Goal: Task Accomplishment & Management: Manage account settings

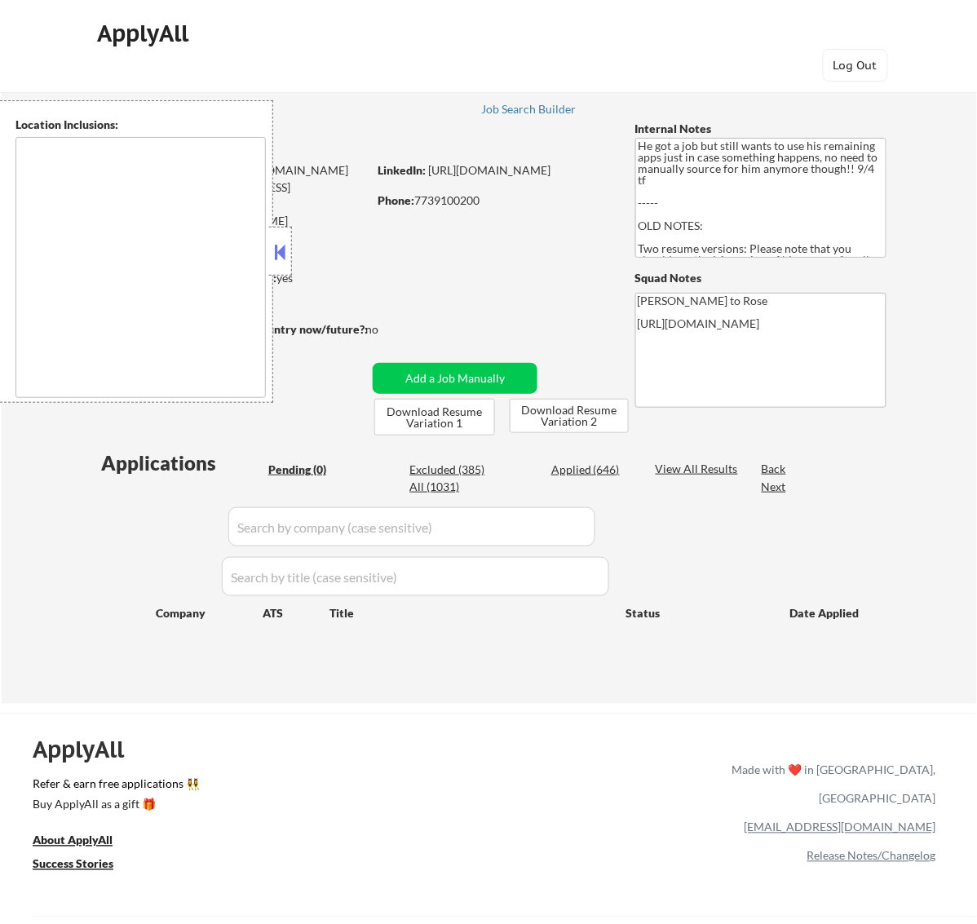
type textarea "Los Angeles, CA Glendale, CA Burbank, CA Pasadena, CA Santa Monica, CA Beverly …"
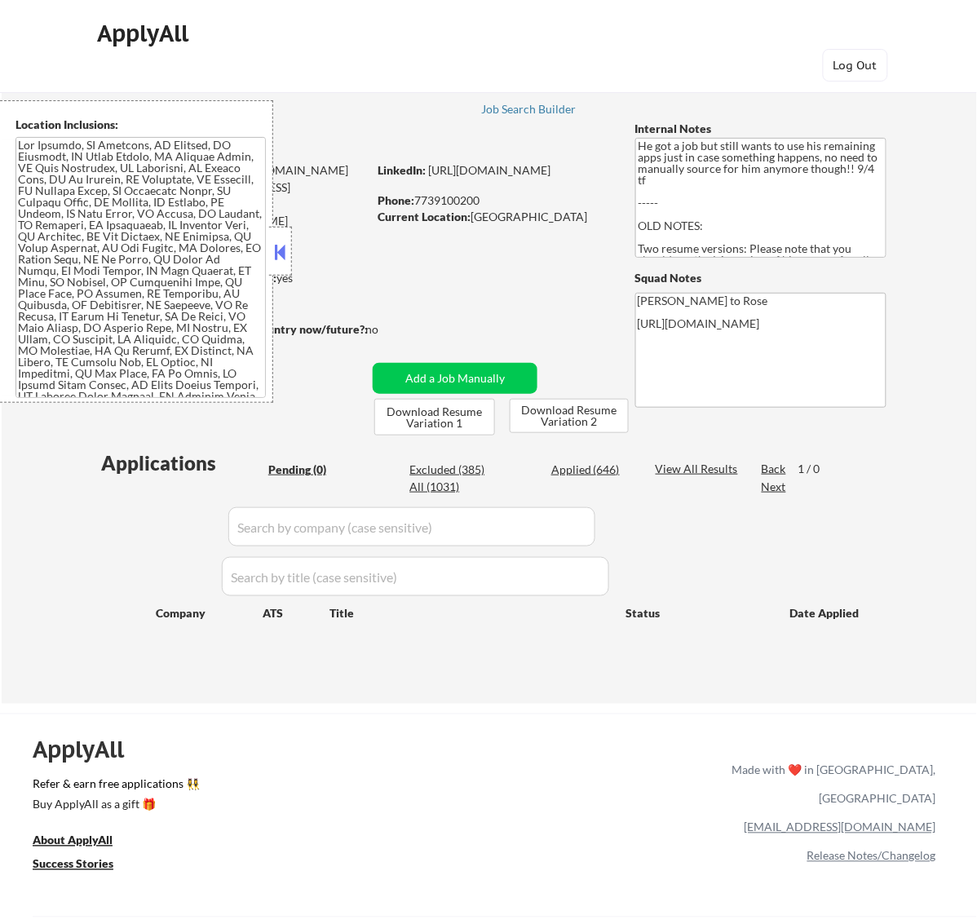
click at [280, 251] on button at bounding box center [280, 252] width 18 height 24
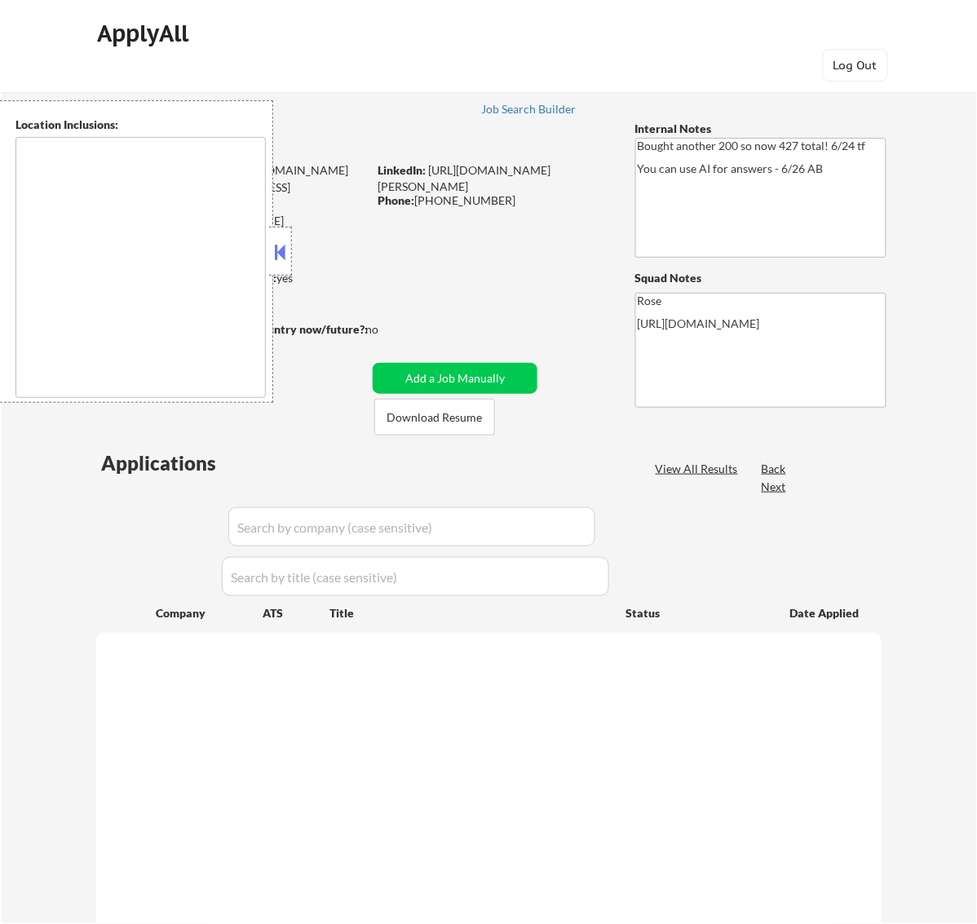
select select ""pending""
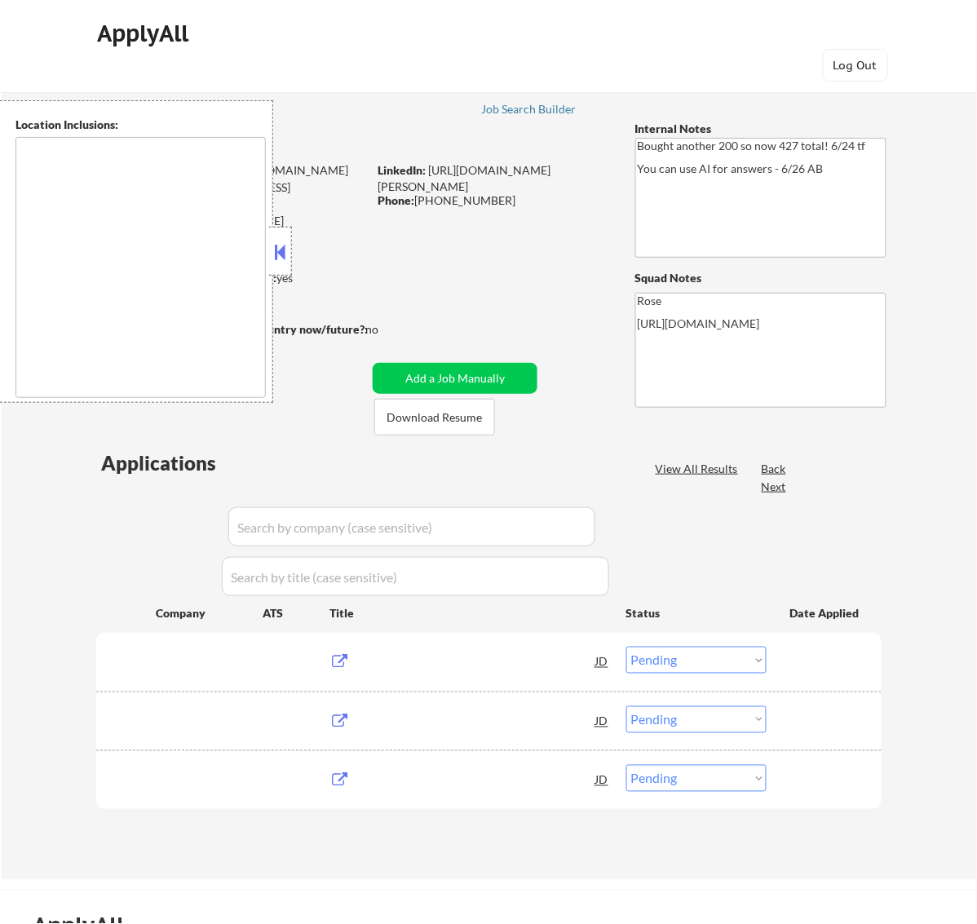
type textarea "San Francisco, CA Daly City, CA South San Francisco, CA Brisbane, CA Colma, CA …"
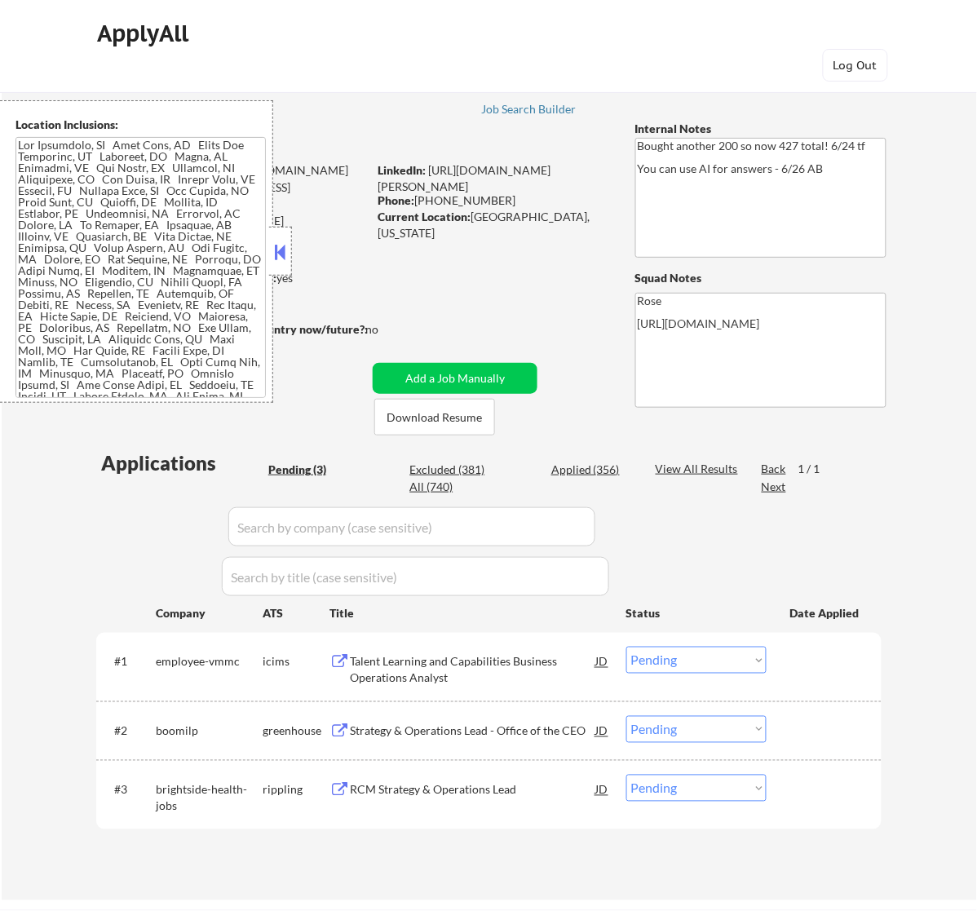
click at [282, 253] on button at bounding box center [280, 252] width 18 height 24
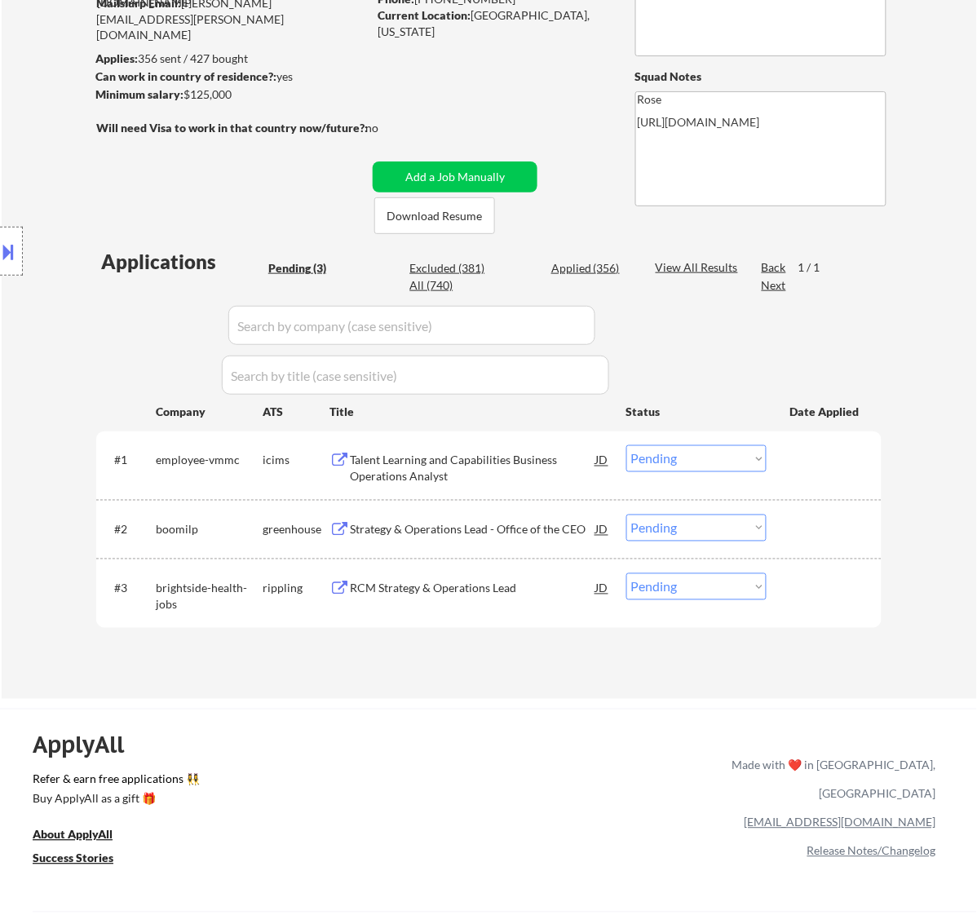
scroll to position [204, 0]
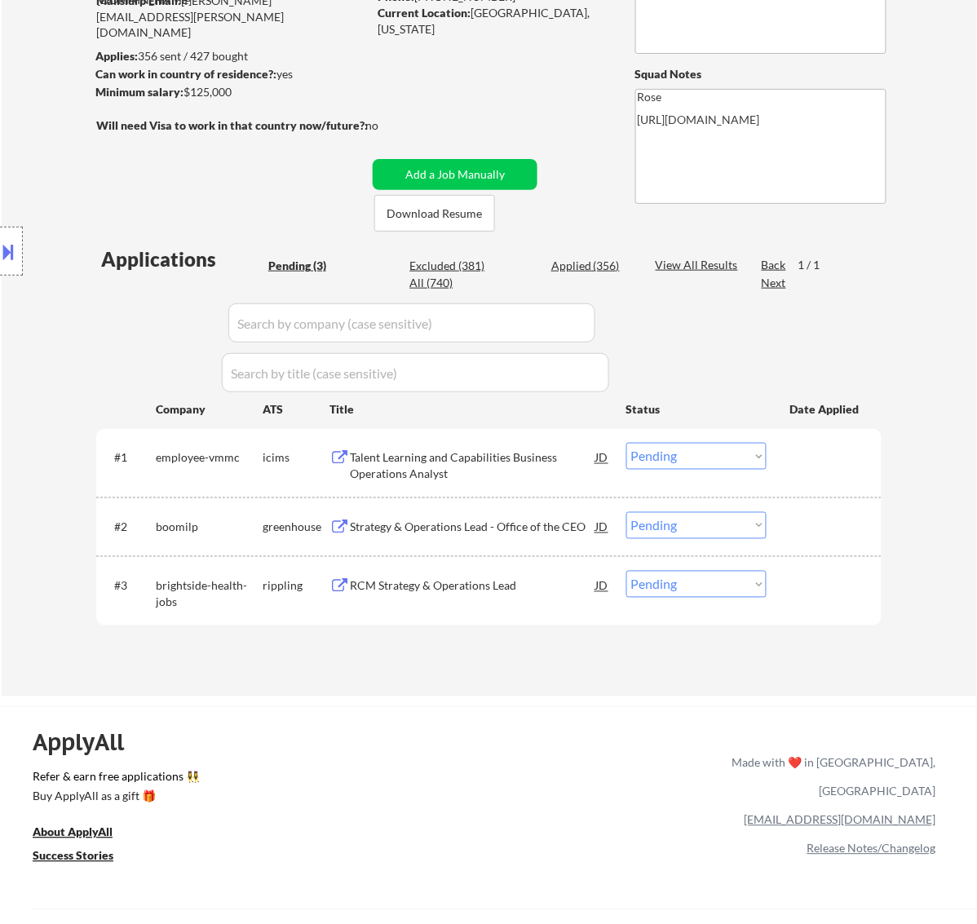
click at [539, 454] on div "Talent Learning and Capabilities Business Operations Analyst" at bounding box center [473, 466] width 246 height 32
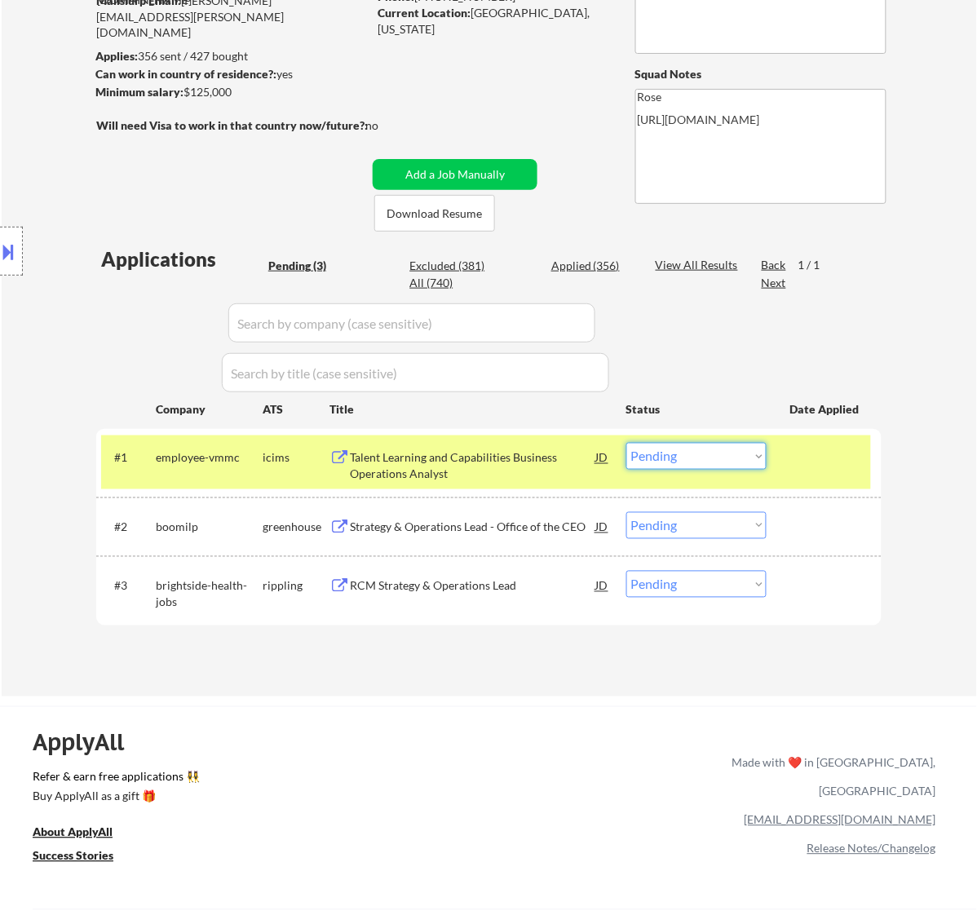
click at [715, 457] on select "Choose an option... Pending Applied Excluded (Questions) Excluded (Expired) Exc…" at bounding box center [697, 456] width 140 height 27
click at [627, 443] on select "Choose an option... Pending Applied Excluded (Questions) Excluded (Expired) Exc…" at bounding box center [697, 456] width 140 height 27
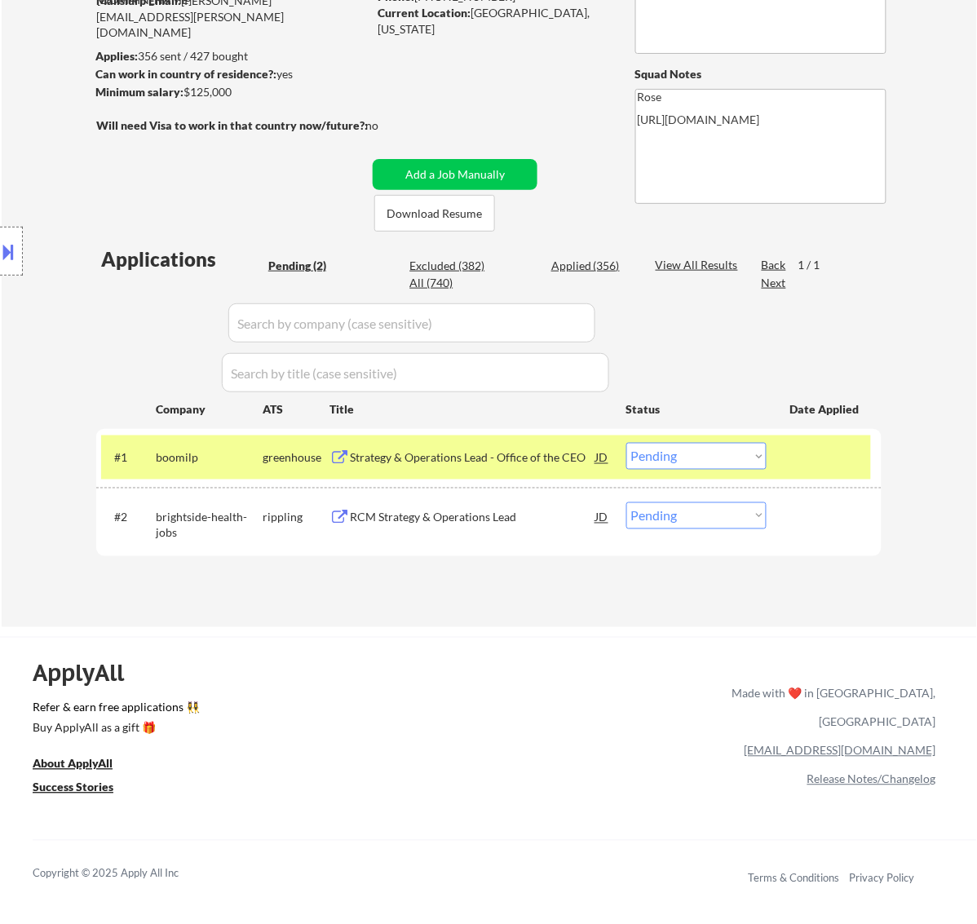
click at [527, 455] on div "Strategy & Operations Lead - Office of the CEO" at bounding box center [473, 458] width 246 height 16
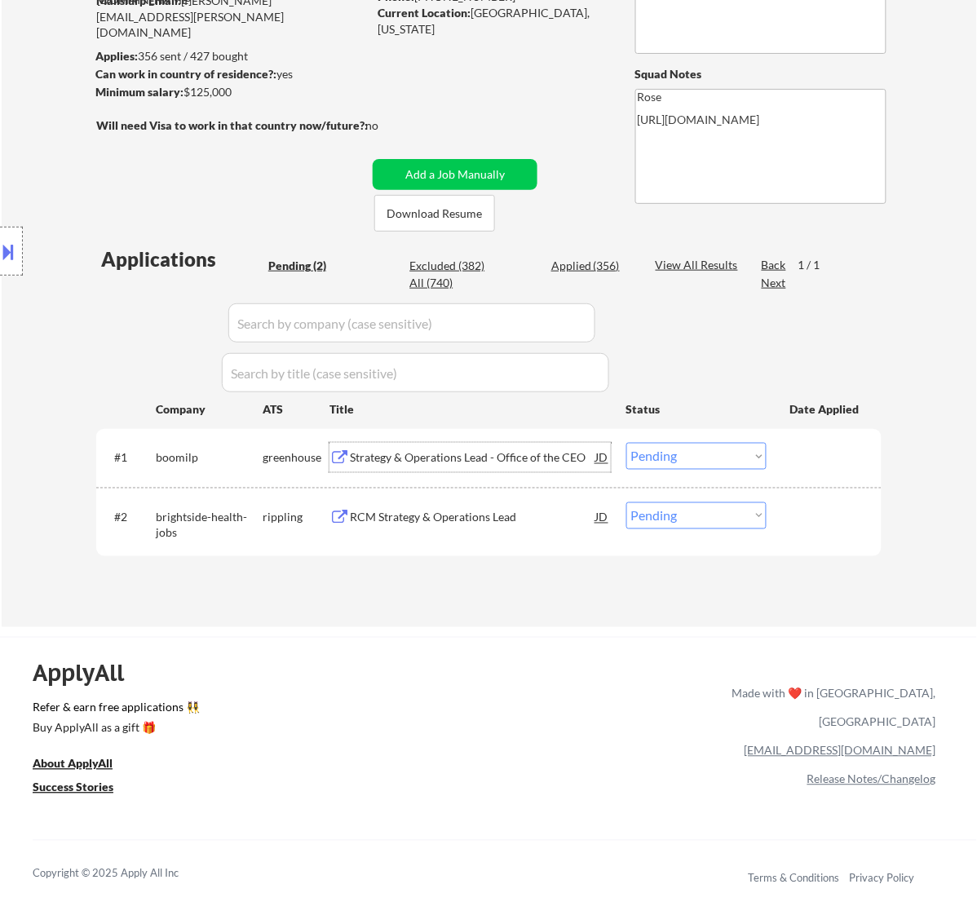
click at [729, 451] on select "Choose an option... Pending Applied Excluded (Questions) Excluded (Expired) Exc…" at bounding box center [697, 456] width 140 height 27
click at [627, 443] on select "Choose an option... Pending Applied Excluded (Questions) Excluded (Expired) Exc…" at bounding box center [697, 456] width 140 height 27
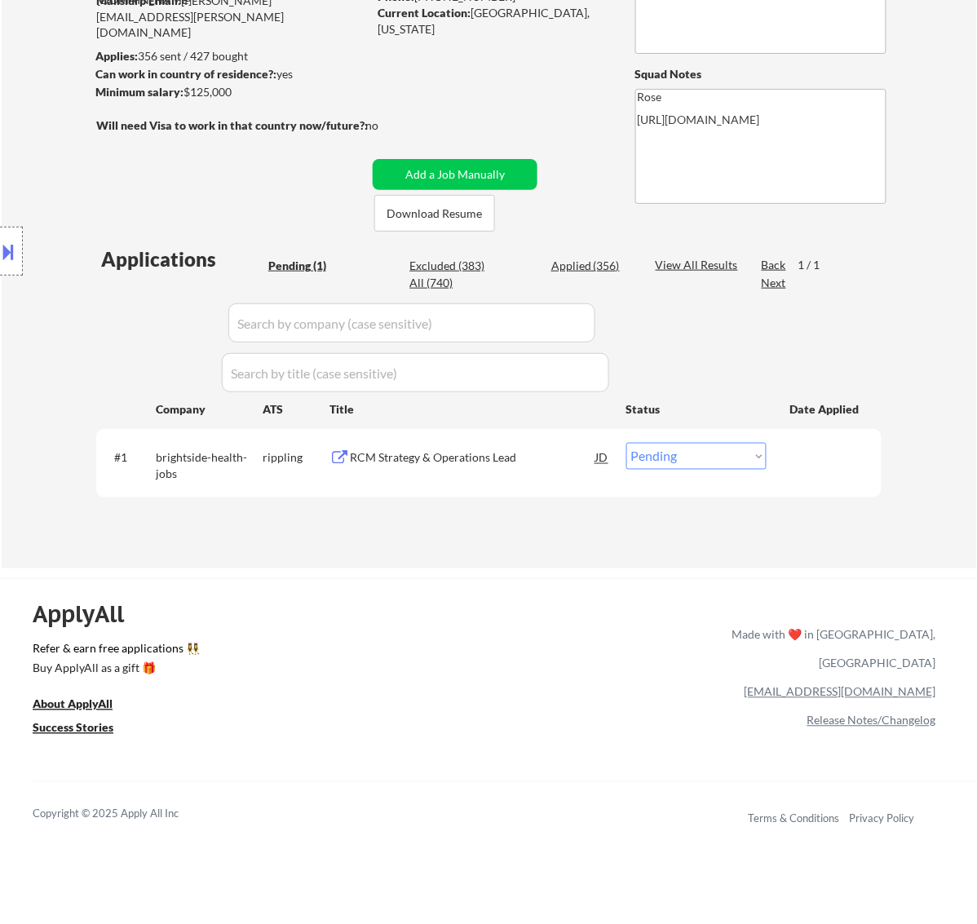
click at [551, 463] on div "RCM Strategy & Operations Lead" at bounding box center [473, 458] width 246 height 16
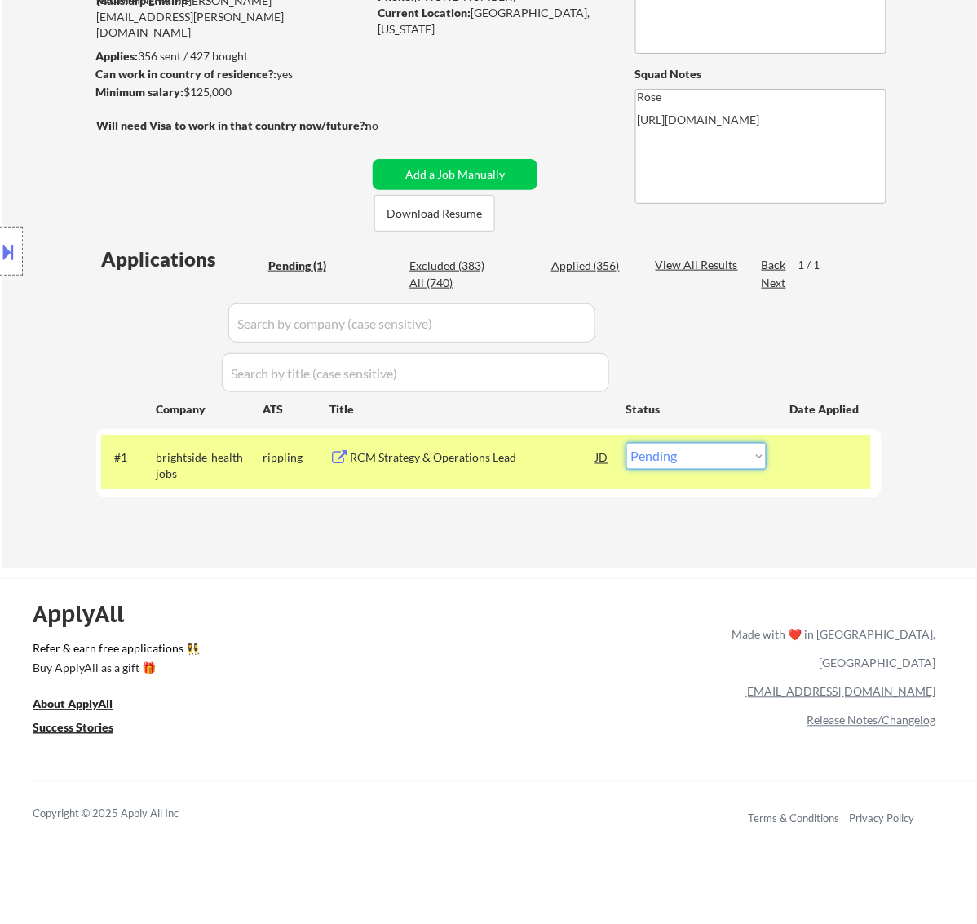
click at [637, 453] on select "Choose an option... Pending Applied Excluded (Questions) Excluded (Expired) Exc…" at bounding box center [697, 456] width 140 height 27
select select ""excluded__expired_""
click at [627, 443] on select "Choose an option... Pending Applied Excluded (Questions) Excluded (Expired) Exc…" at bounding box center [697, 456] width 140 height 27
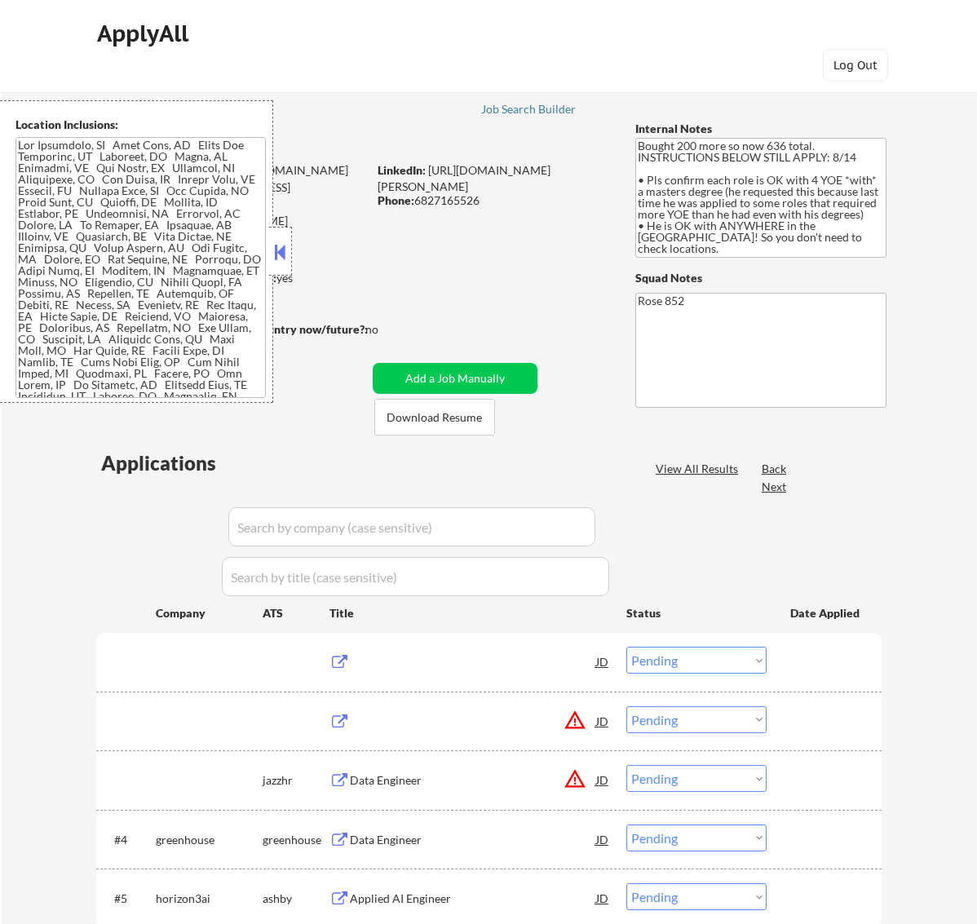
select select ""pending""
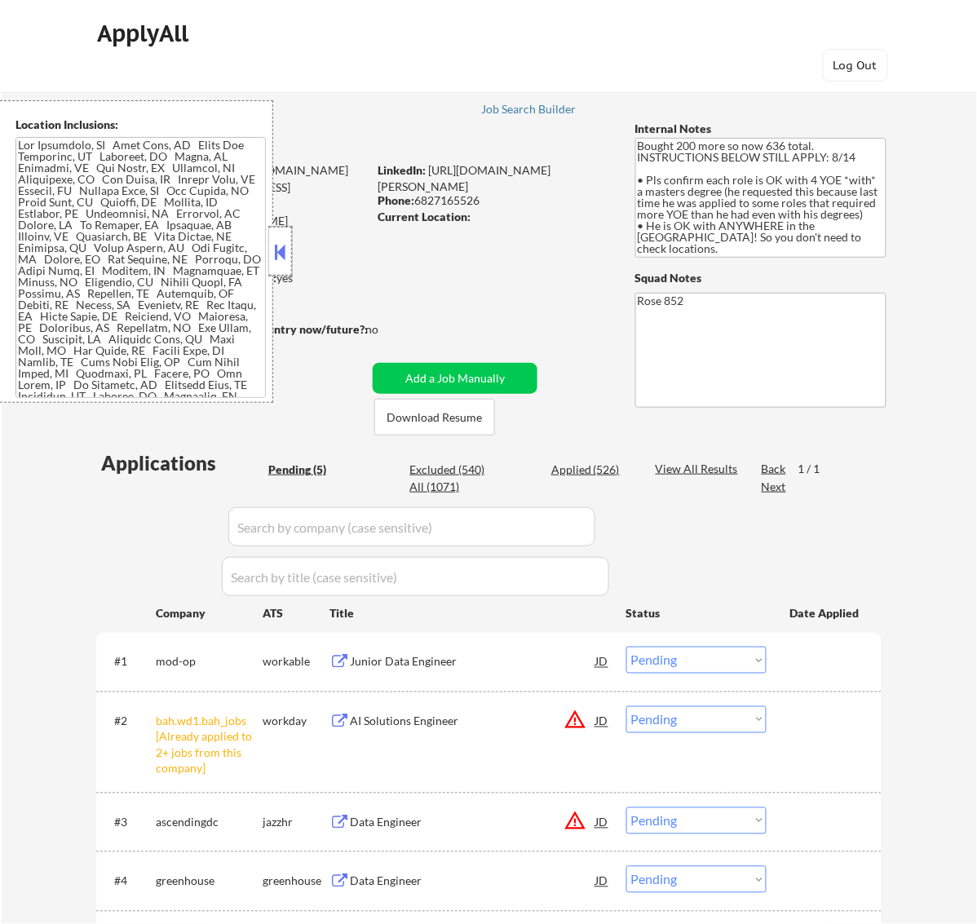
click at [287, 235] on div at bounding box center [280, 251] width 23 height 49
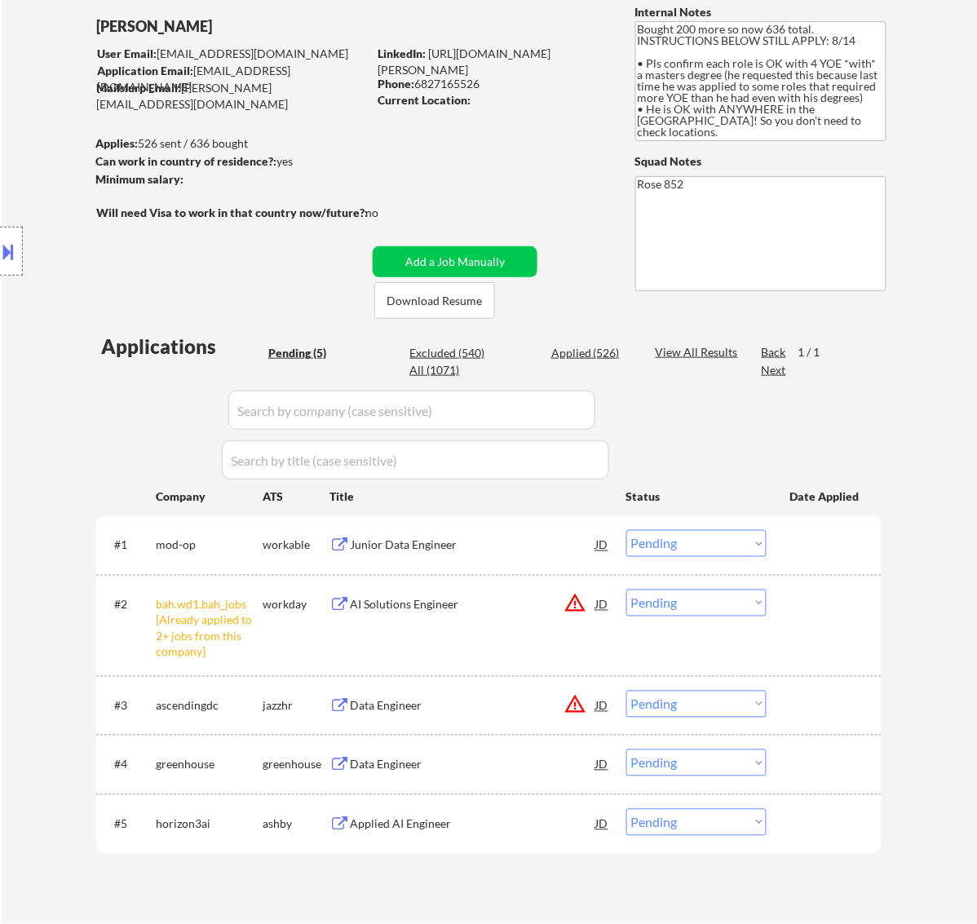
scroll to position [204, 0]
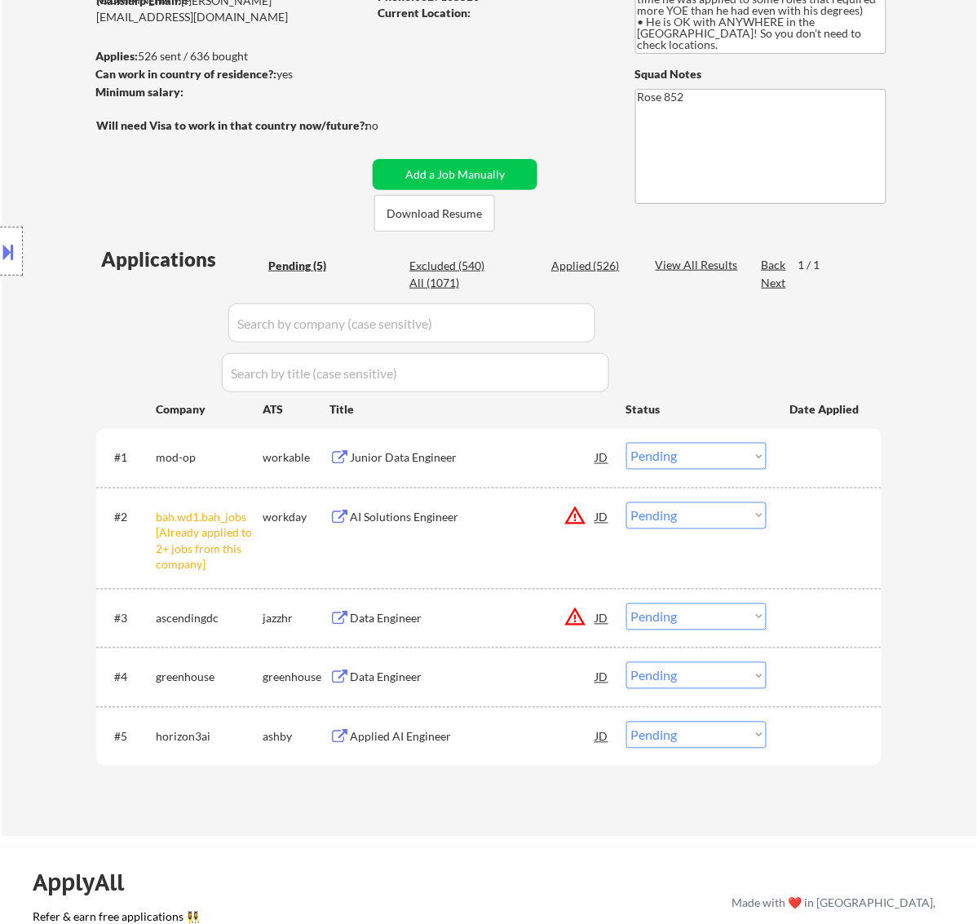
click at [741, 511] on select "Choose an option... Pending Applied Excluded (Questions) Excluded (Expired) Exc…" at bounding box center [697, 516] width 140 height 27
click at [627, 503] on select "Choose an option... Pending Applied Excluded (Questions) Excluded (Expired) Exc…" at bounding box center [697, 516] width 140 height 27
select select ""pending""
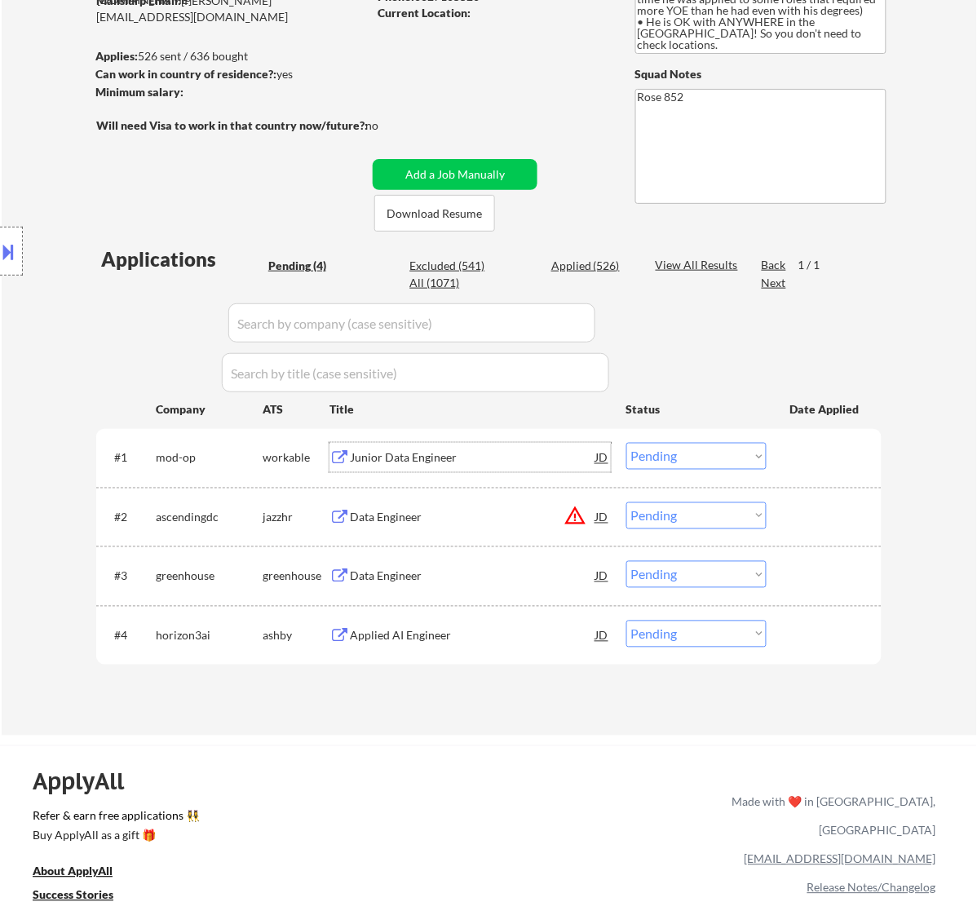
click at [494, 463] on div "Junior Data Engineer" at bounding box center [473, 458] width 246 height 16
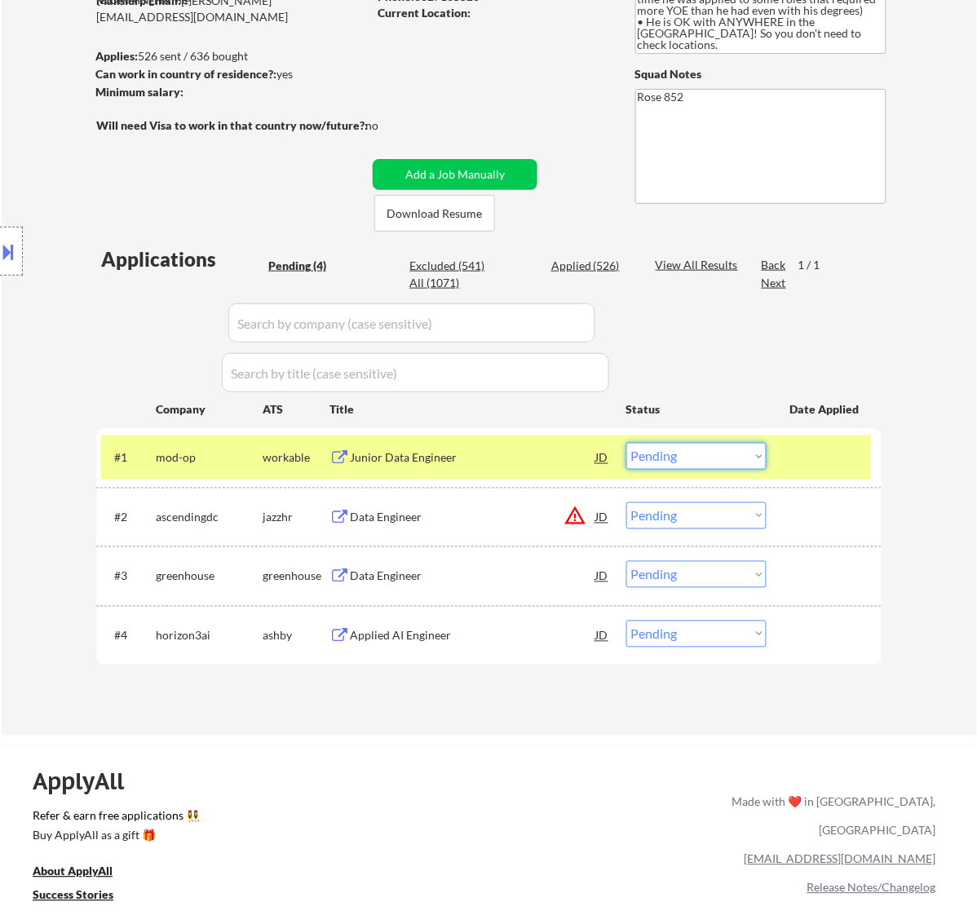
click at [740, 457] on select "Choose an option... Pending Applied Excluded (Questions) Excluded (Expired) Exc…" at bounding box center [697, 456] width 140 height 27
click at [627, 443] on select "Choose an option... Pending Applied Excluded (Questions) Excluded (Expired) Exc…" at bounding box center [697, 456] width 140 height 27
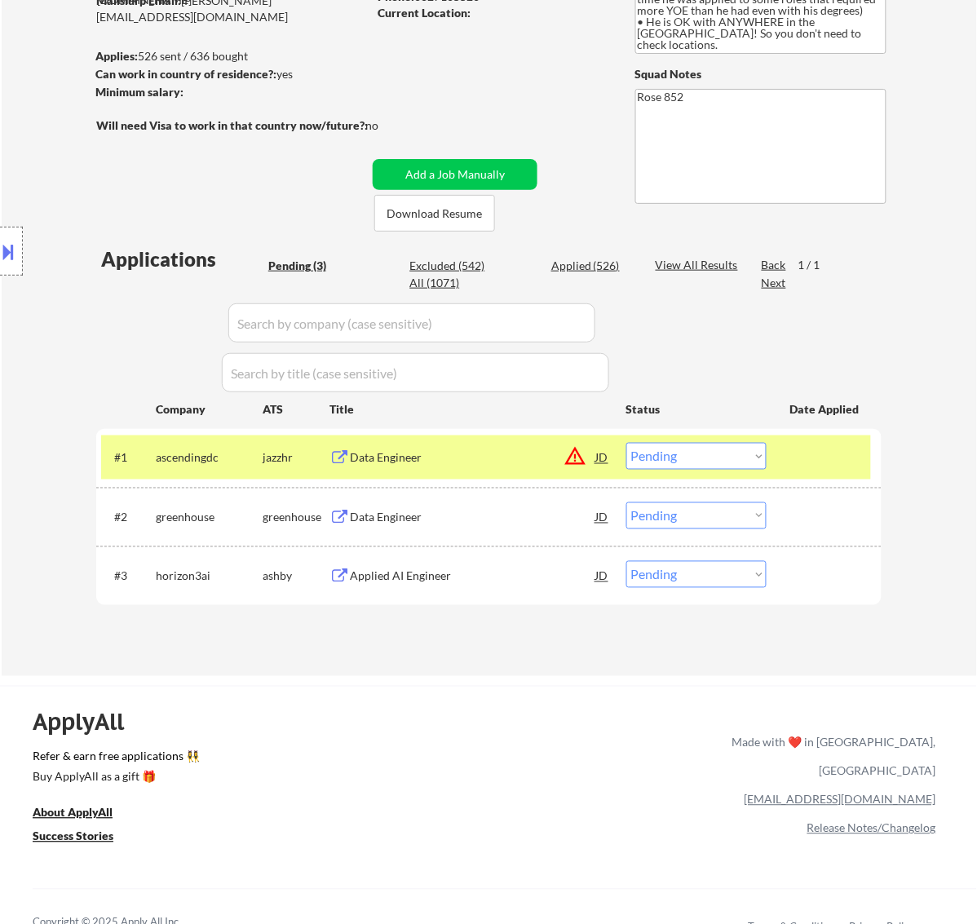
click at [490, 449] on div "Data Engineer" at bounding box center [473, 457] width 246 height 29
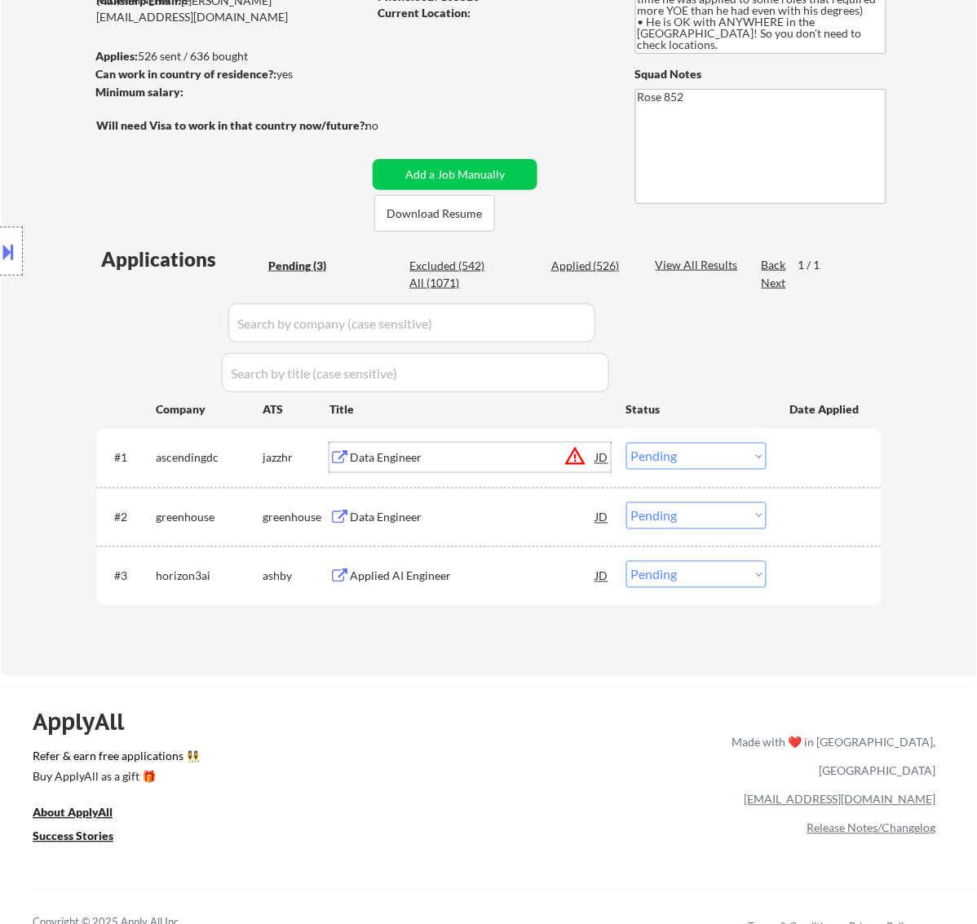
click at [726, 459] on select "Choose an option... Pending Applied Excluded (Questions) Excluded (Expired) Exc…" at bounding box center [697, 456] width 140 height 27
click at [627, 443] on select "Choose an option... Pending Applied Excluded (Questions) Excluded (Expired) Exc…" at bounding box center [697, 456] width 140 height 27
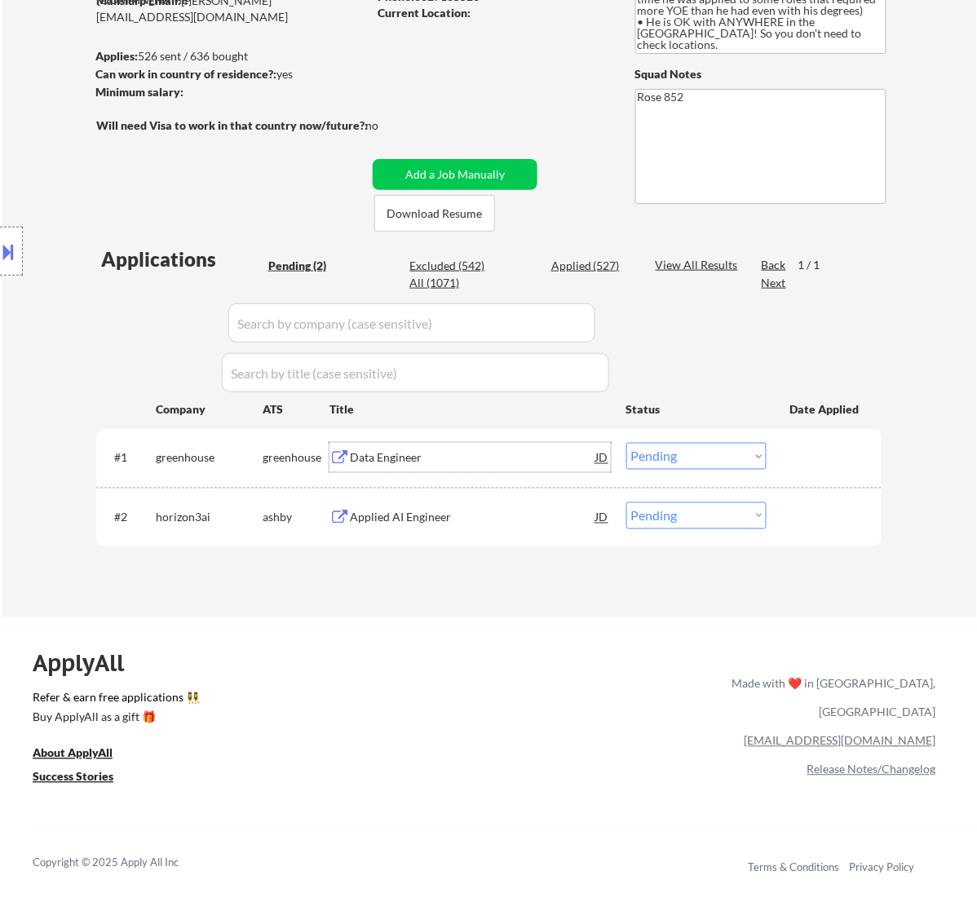
click at [540, 462] on div "Data Engineer" at bounding box center [473, 458] width 246 height 16
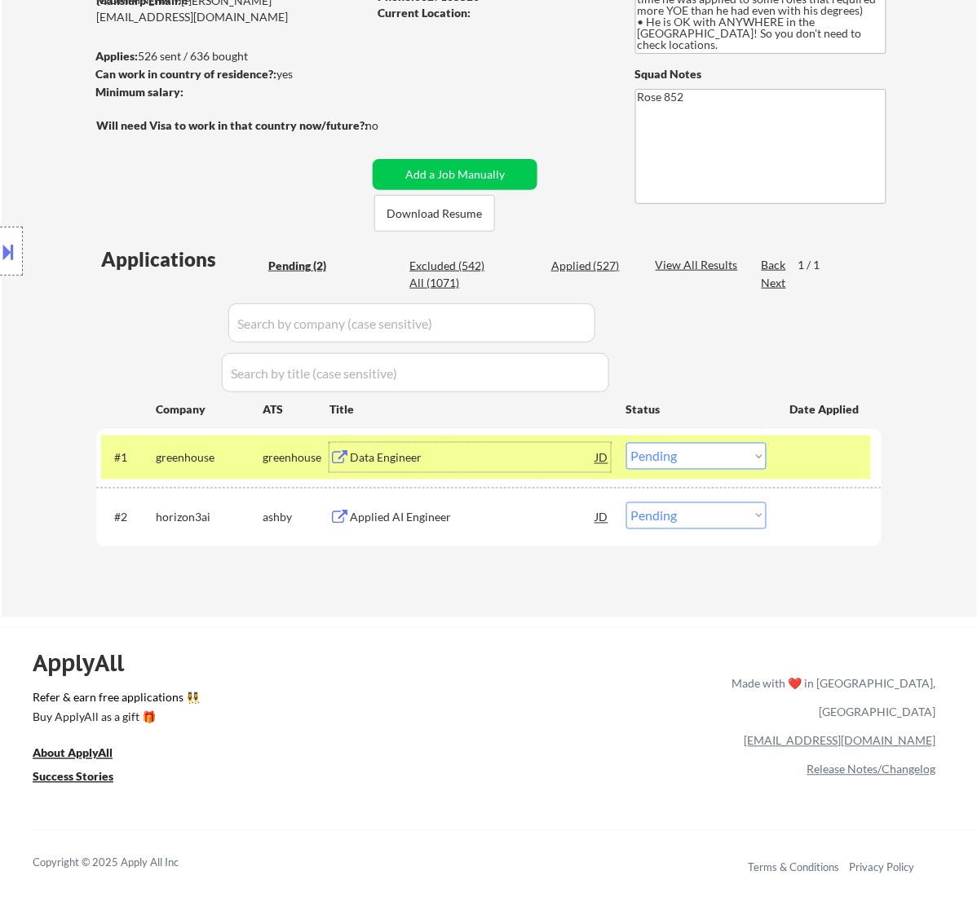
click at [716, 453] on select "Choose an option... Pending Applied Excluded (Questions) Excluded (Expired) Exc…" at bounding box center [697, 456] width 140 height 27
click at [627, 443] on select "Choose an option... Pending Applied Excluded (Questions) Excluded (Expired) Exc…" at bounding box center [697, 456] width 140 height 27
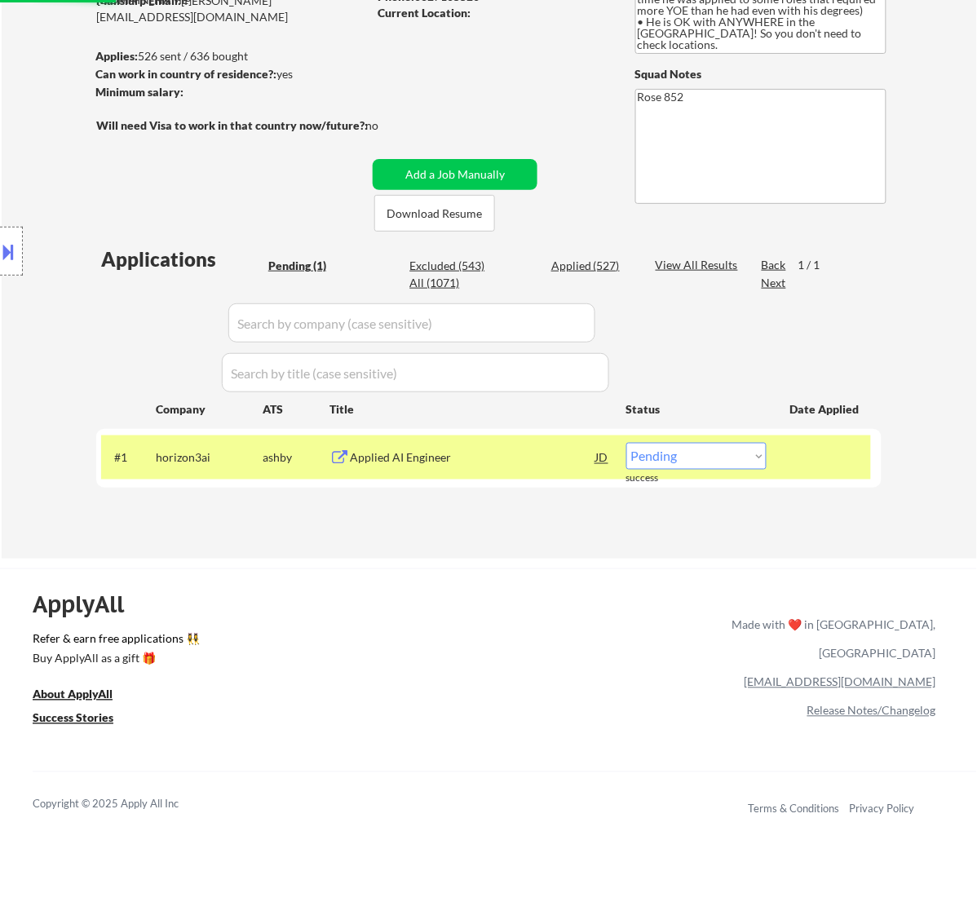
click at [529, 467] on div "Applied AI Engineer" at bounding box center [473, 457] width 246 height 29
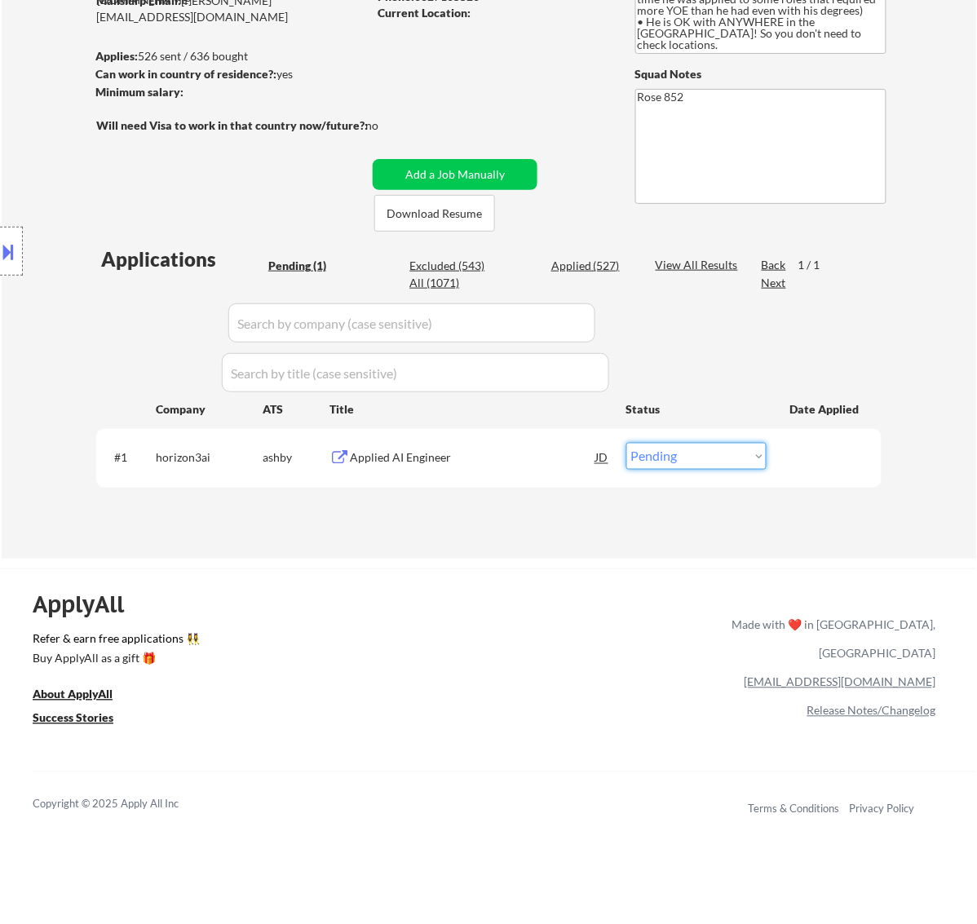
click at [659, 445] on select "Choose an option... Pending Applied Excluded (Questions) Excluded (Expired) Exc…" at bounding box center [697, 456] width 140 height 27
select select ""excluded__bad_match_""
click at [627, 443] on select "Choose an option... Pending Applied Excluded (Questions) Excluded (Expired) Exc…" at bounding box center [697, 456] width 140 height 27
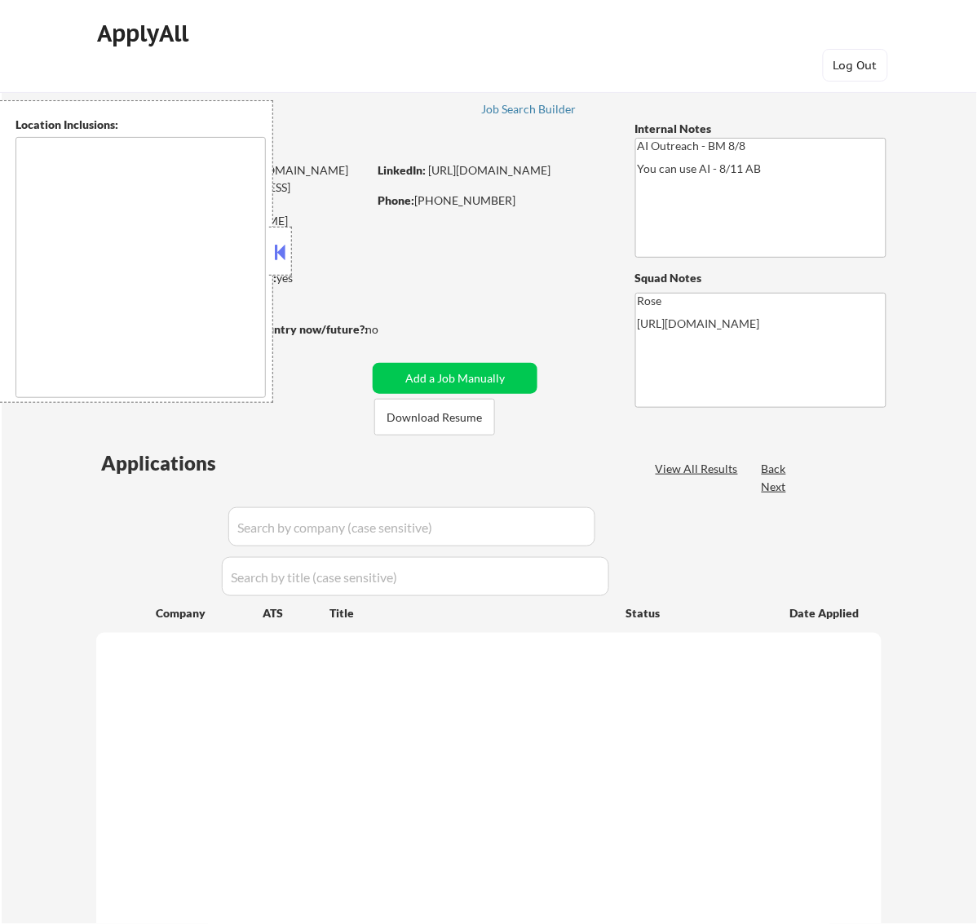
select select ""pending""
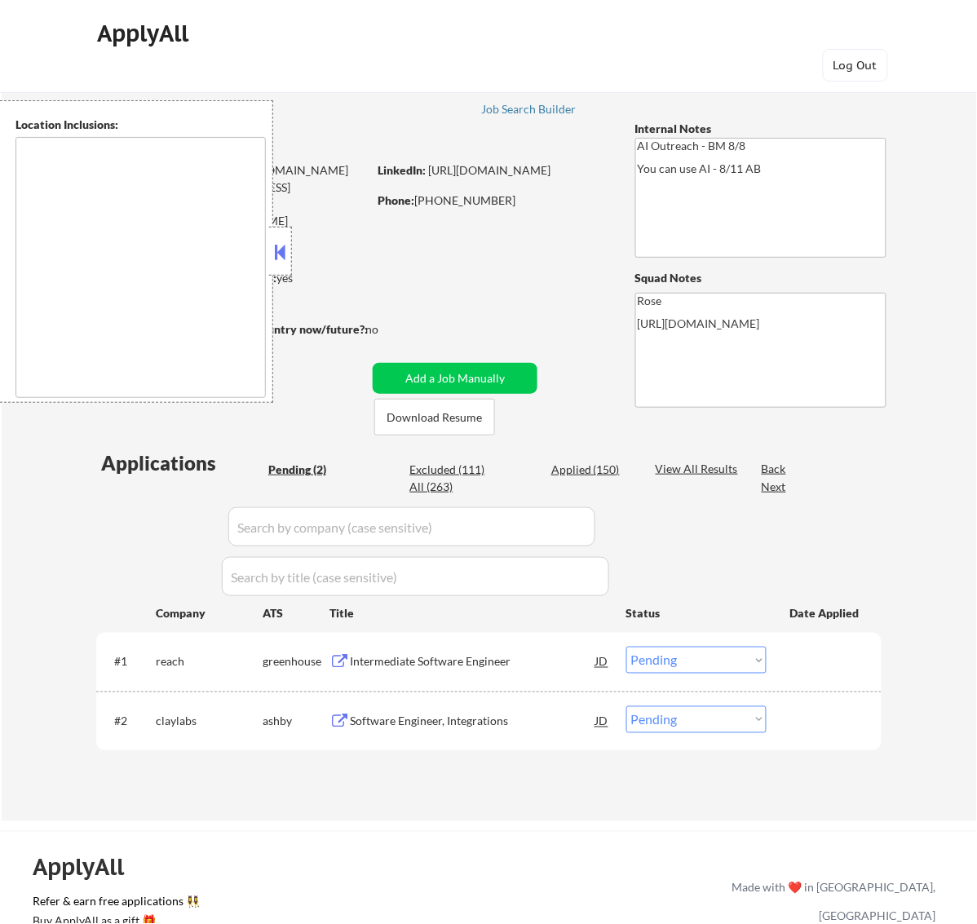
type textarea "[GEOGRAPHIC_DATA], [GEOGRAPHIC_DATA] [GEOGRAPHIC_DATA], [GEOGRAPHIC_DATA] [GEOG…"
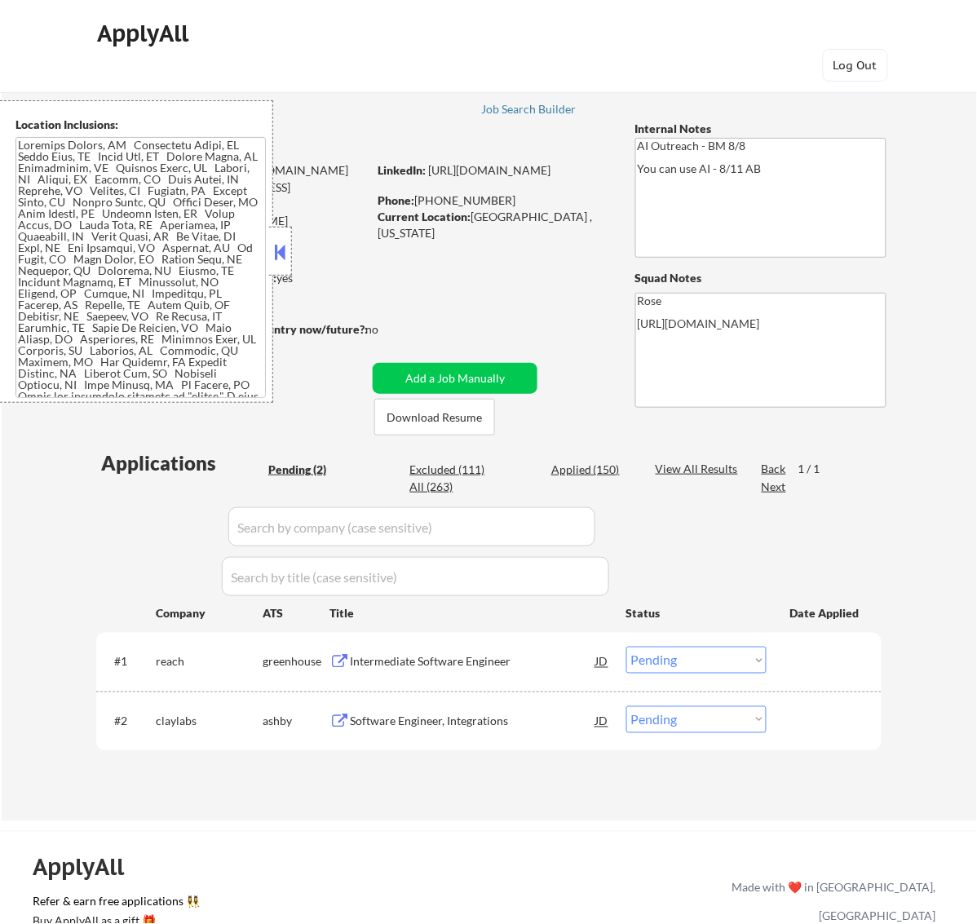
click at [280, 258] on button at bounding box center [280, 252] width 18 height 24
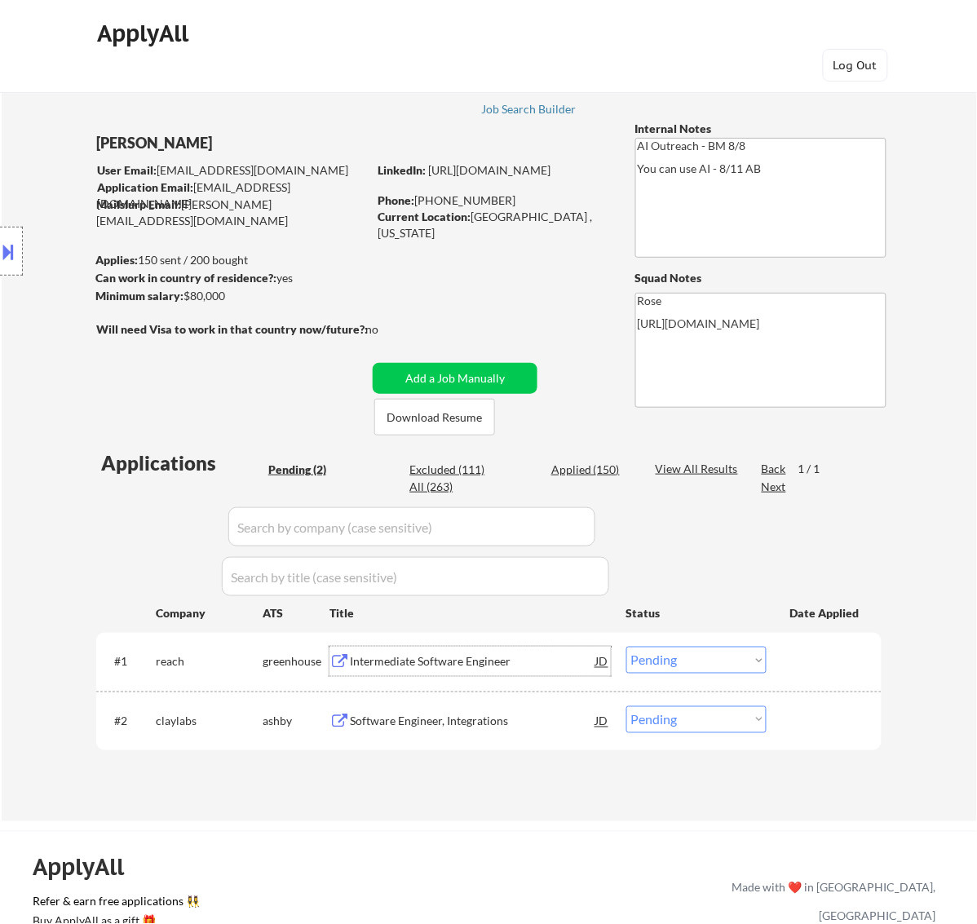
click at [527, 658] on div "Intermediate Software Engineer" at bounding box center [473, 662] width 246 height 16
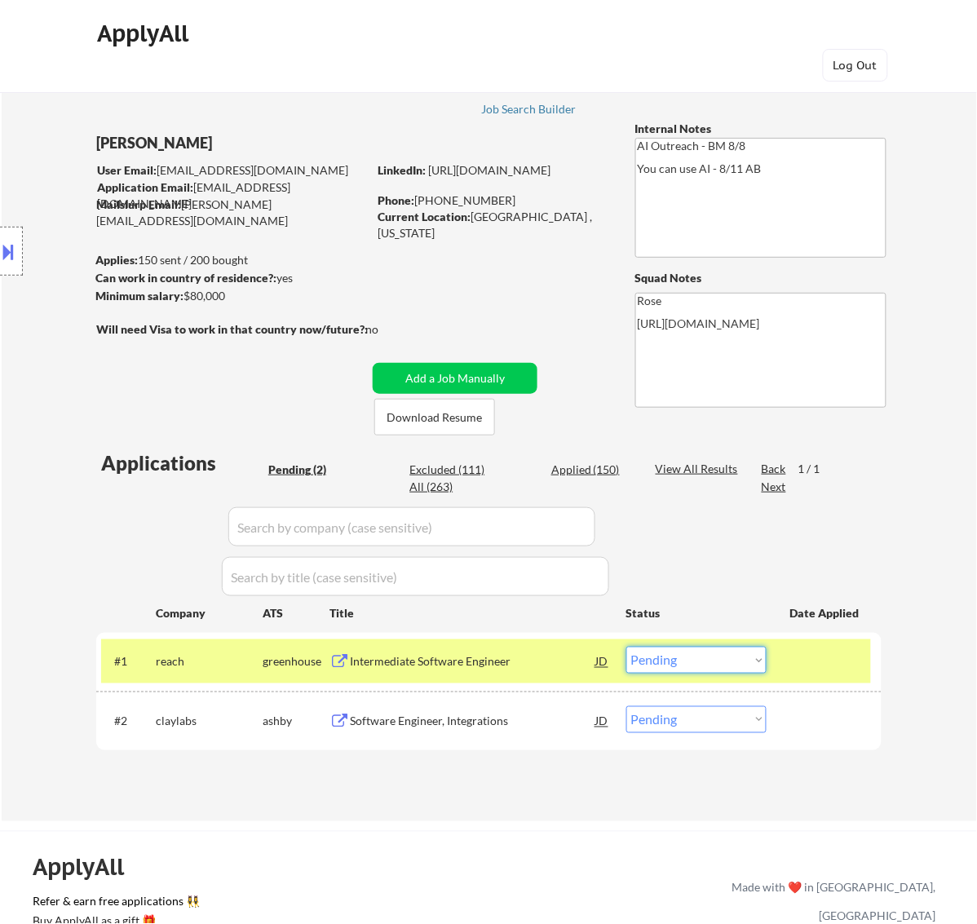
click at [684, 649] on select "Choose an option... Pending Applied Excluded (Questions) Excluded (Expired) Exc…" at bounding box center [697, 660] width 140 height 27
click at [627, 647] on select "Choose an option... Pending Applied Excluded (Questions) Excluded (Expired) Exc…" at bounding box center [697, 660] width 140 height 27
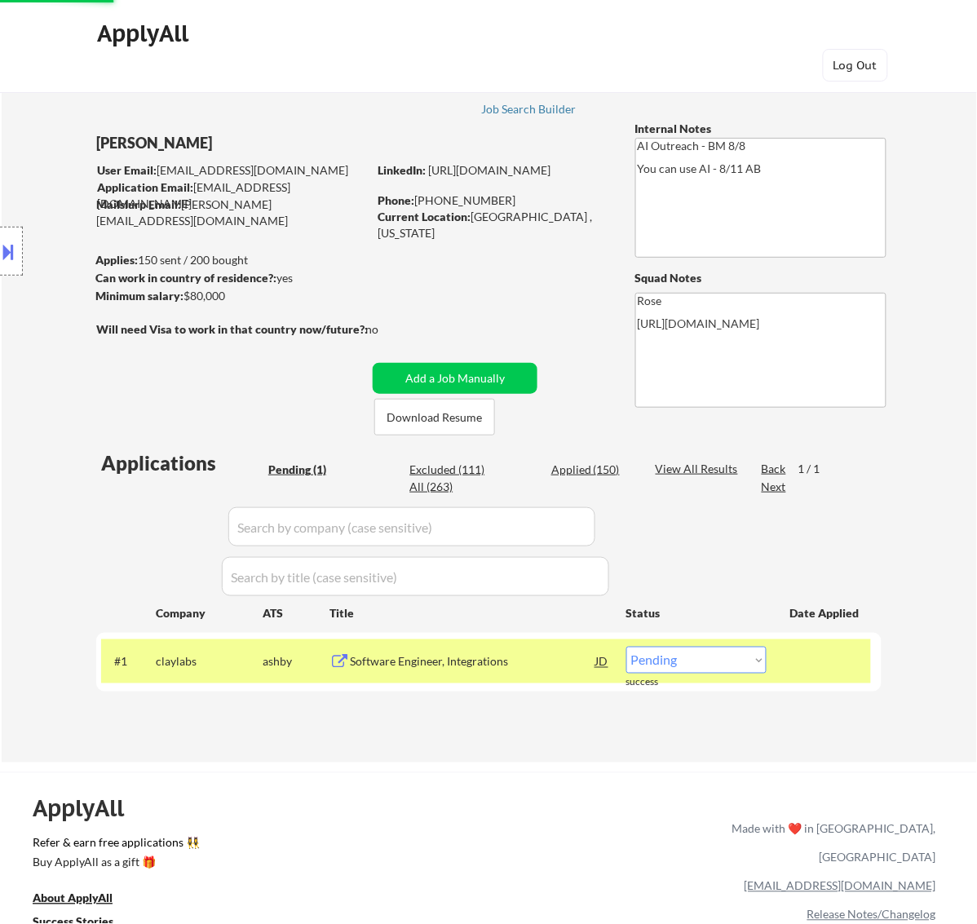
click at [560, 679] on div "#1 claylabs [PERSON_NAME] Software Engineer, Integrations JD Choose an option..…" at bounding box center [486, 662] width 770 height 44
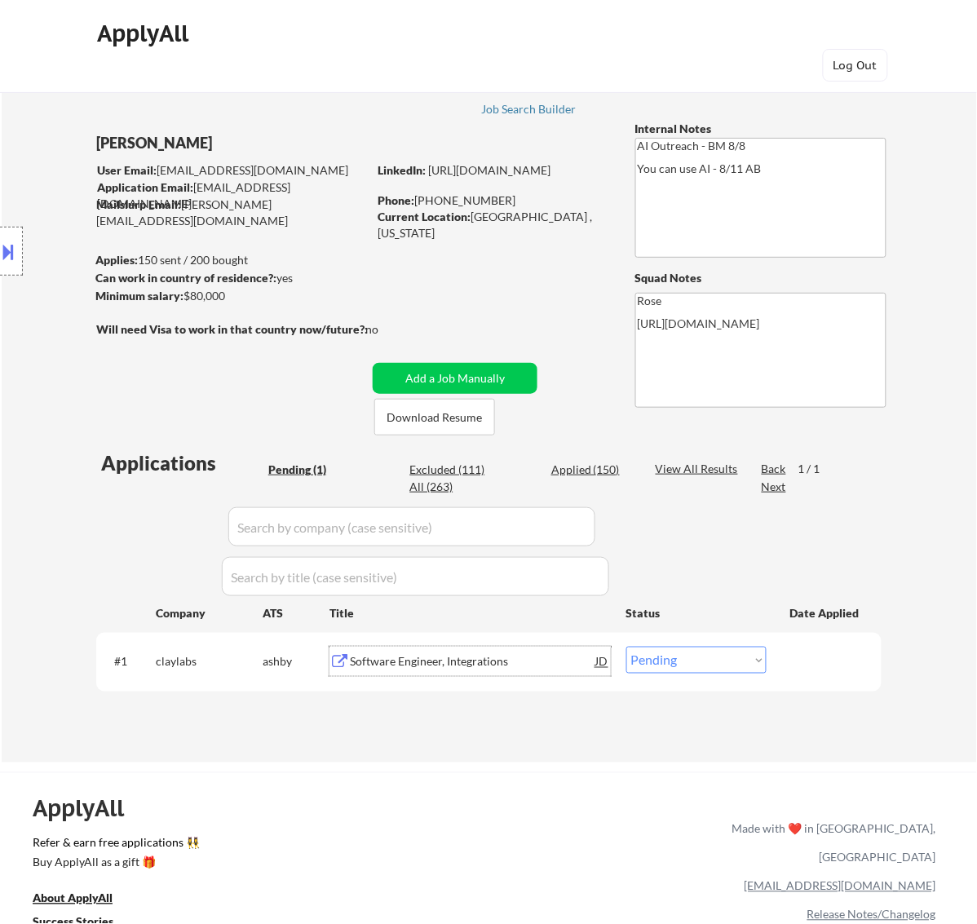
click at [556, 676] on div "Software Engineer, Integrations" at bounding box center [473, 661] width 246 height 29
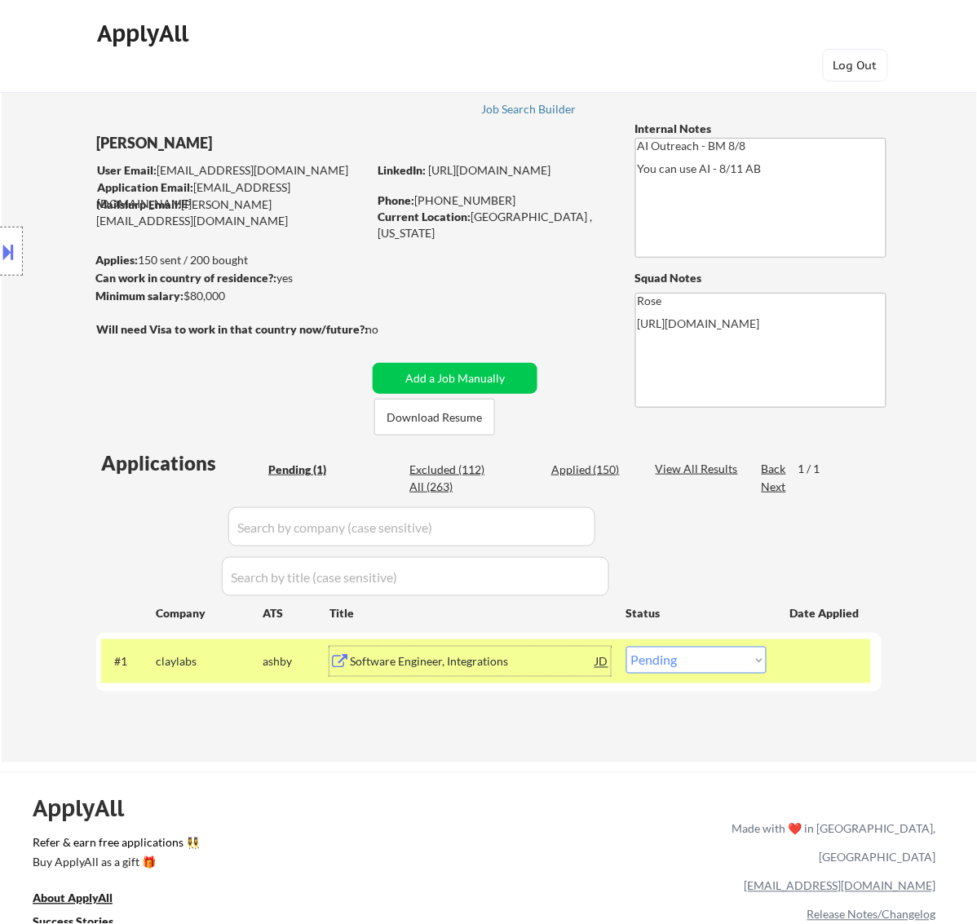
click at [743, 654] on select "Choose an option... Pending Applied Excluded (Questions) Excluded (Expired) Exc…" at bounding box center [697, 660] width 140 height 27
select select ""excluded__bad_match_""
click at [627, 647] on select "Choose an option... Pending Applied Excluded (Questions) Excluded (Expired) Exc…" at bounding box center [697, 660] width 140 height 27
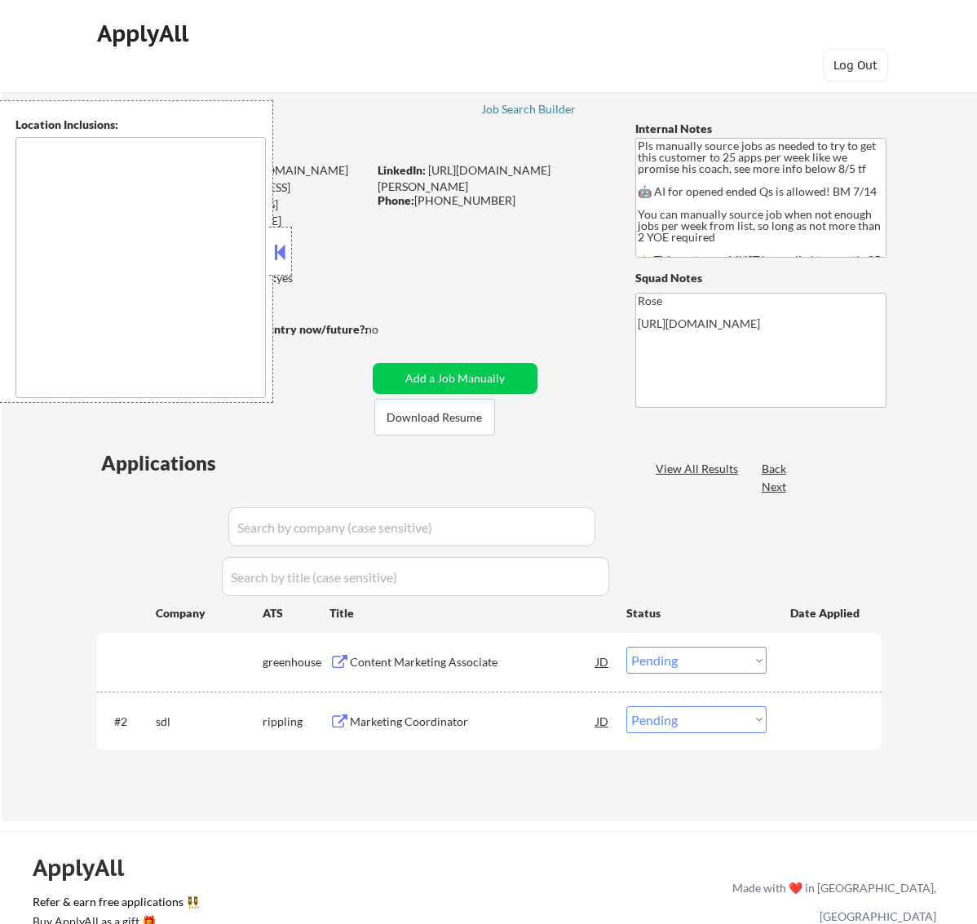
select select ""pending""
type textarea "Here is a list of metro areas, cities, and towns within approximately a 30-minu…"
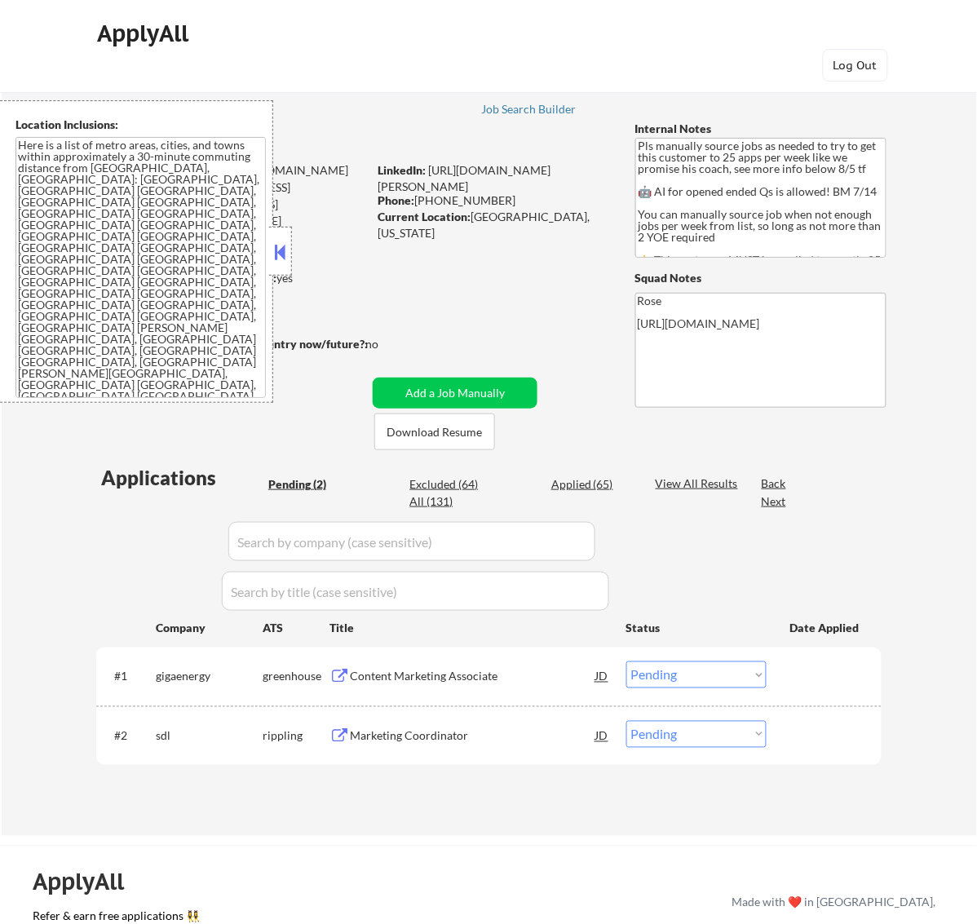
click at [282, 251] on button at bounding box center [280, 252] width 18 height 24
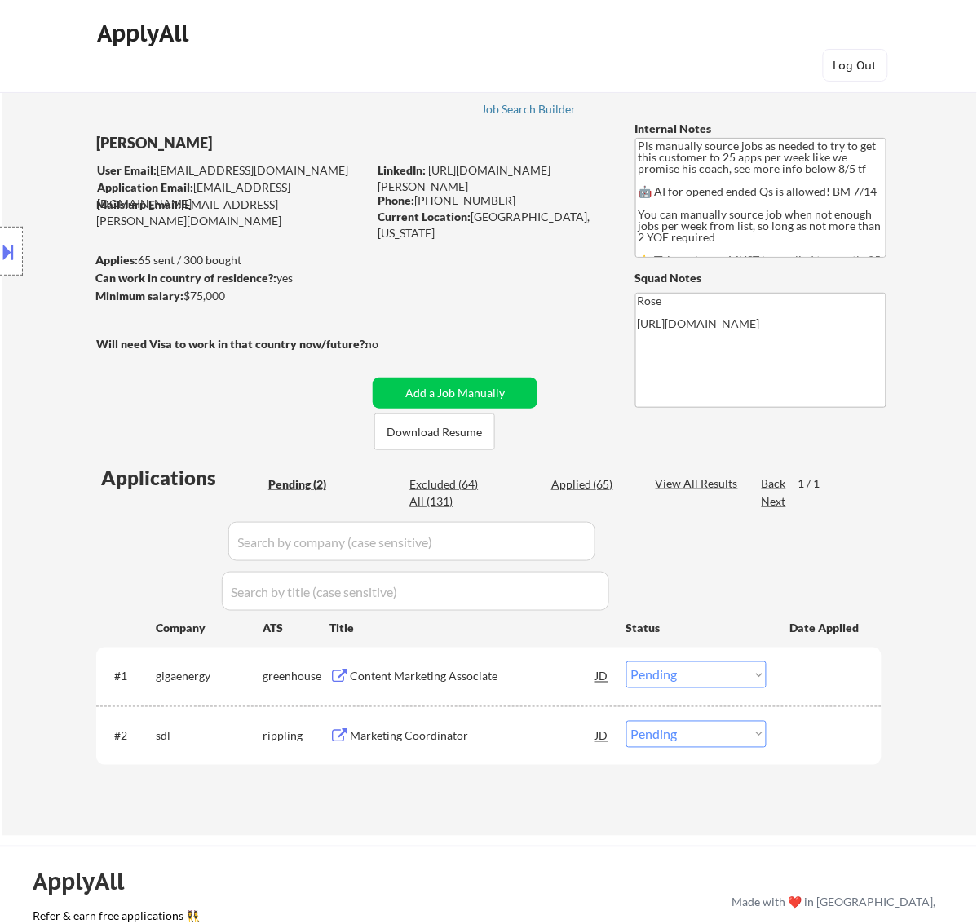
scroll to position [204, 0]
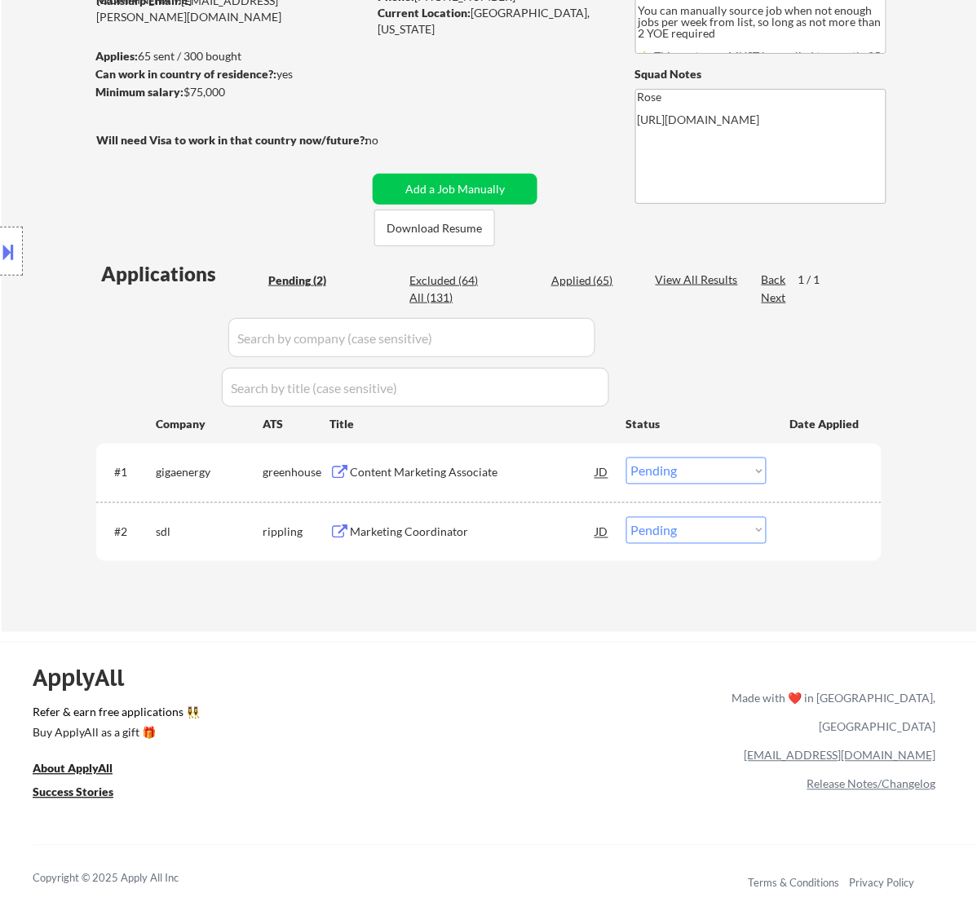
click at [512, 467] on div "Content Marketing Associate" at bounding box center [473, 473] width 246 height 16
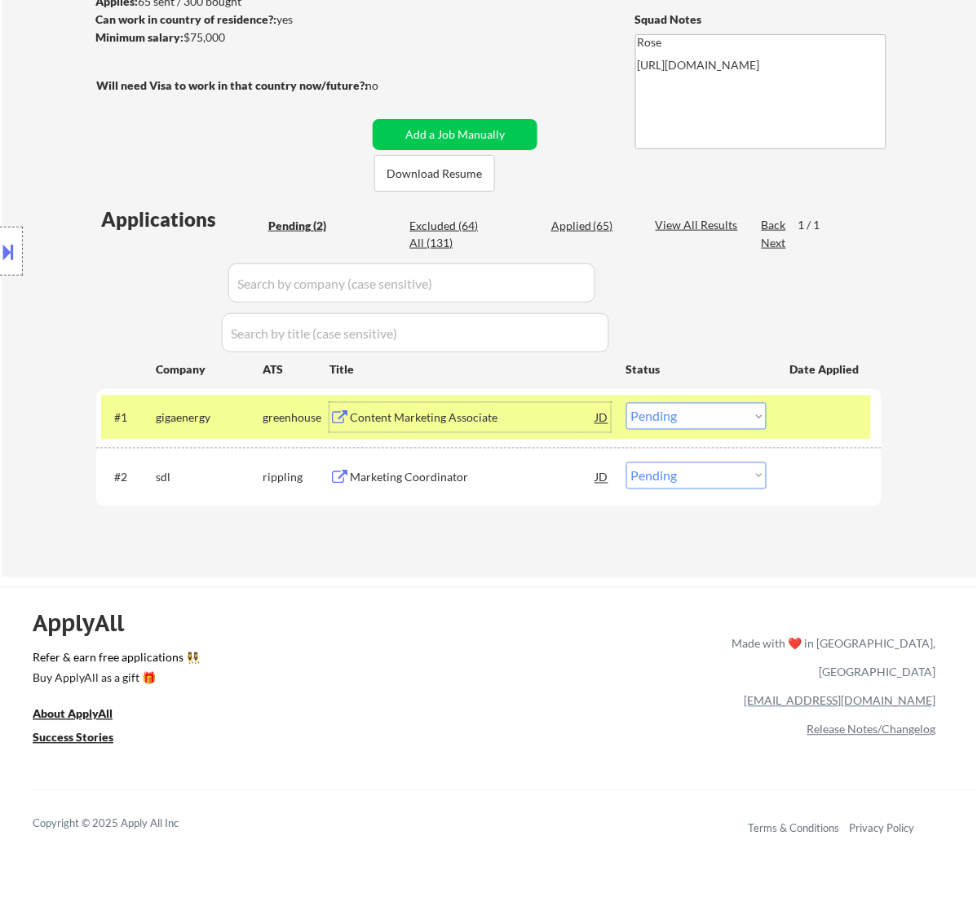
scroll to position [306, 0]
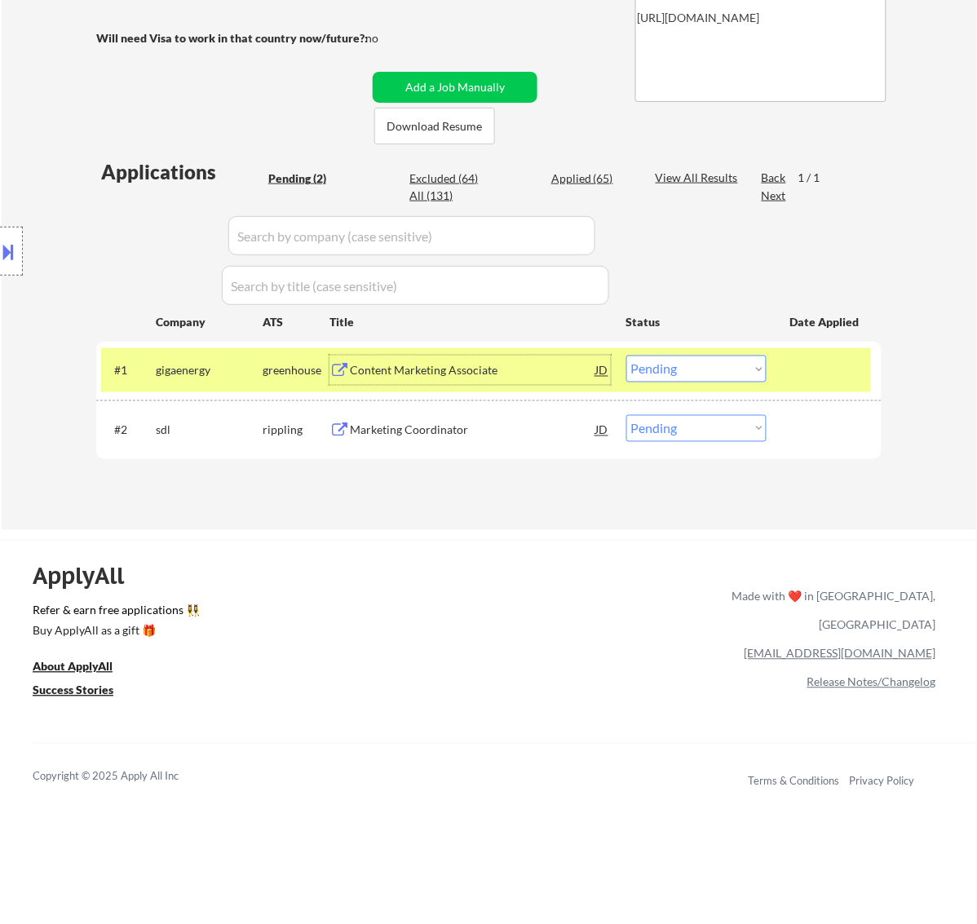
click at [537, 372] on div "Content Marketing Associate" at bounding box center [473, 371] width 246 height 16
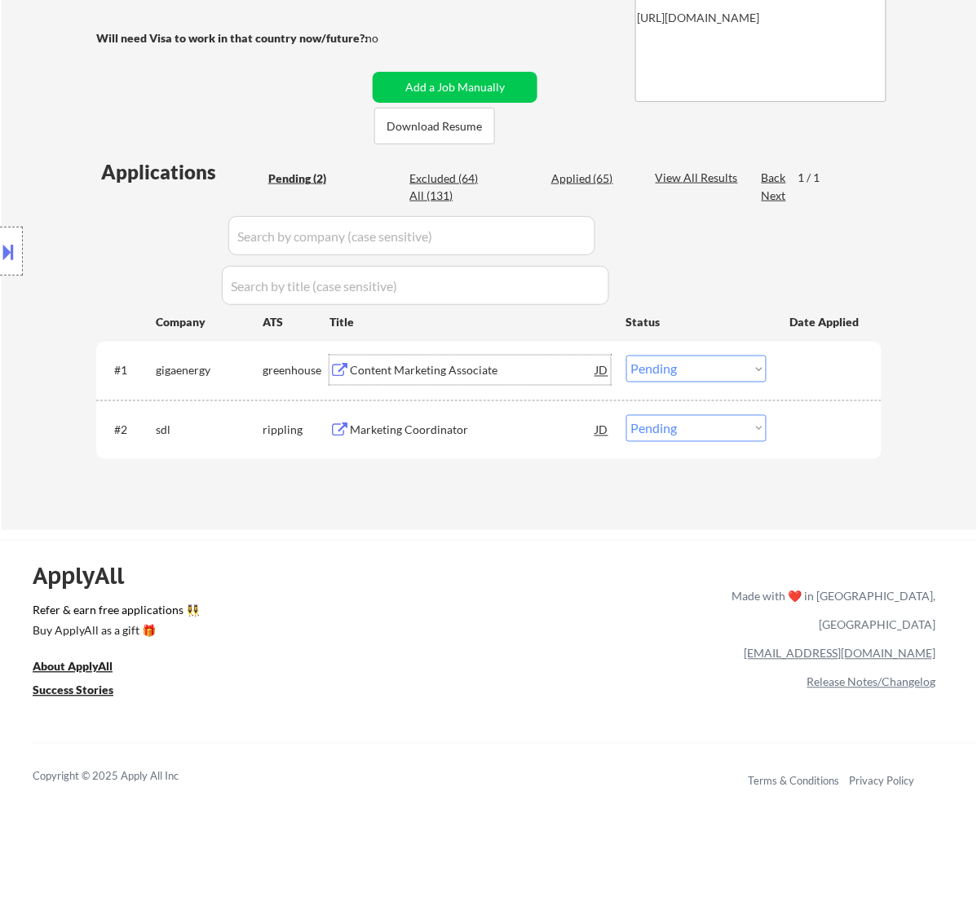
click at [678, 369] on select "Choose an option... Pending Applied Excluded (Questions) Excluded (Expired) Exc…" at bounding box center [697, 369] width 140 height 27
click at [627, 356] on select "Choose an option... Pending Applied Excluded (Questions) Excluded (Expired) Exc…" at bounding box center [697, 369] width 140 height 27
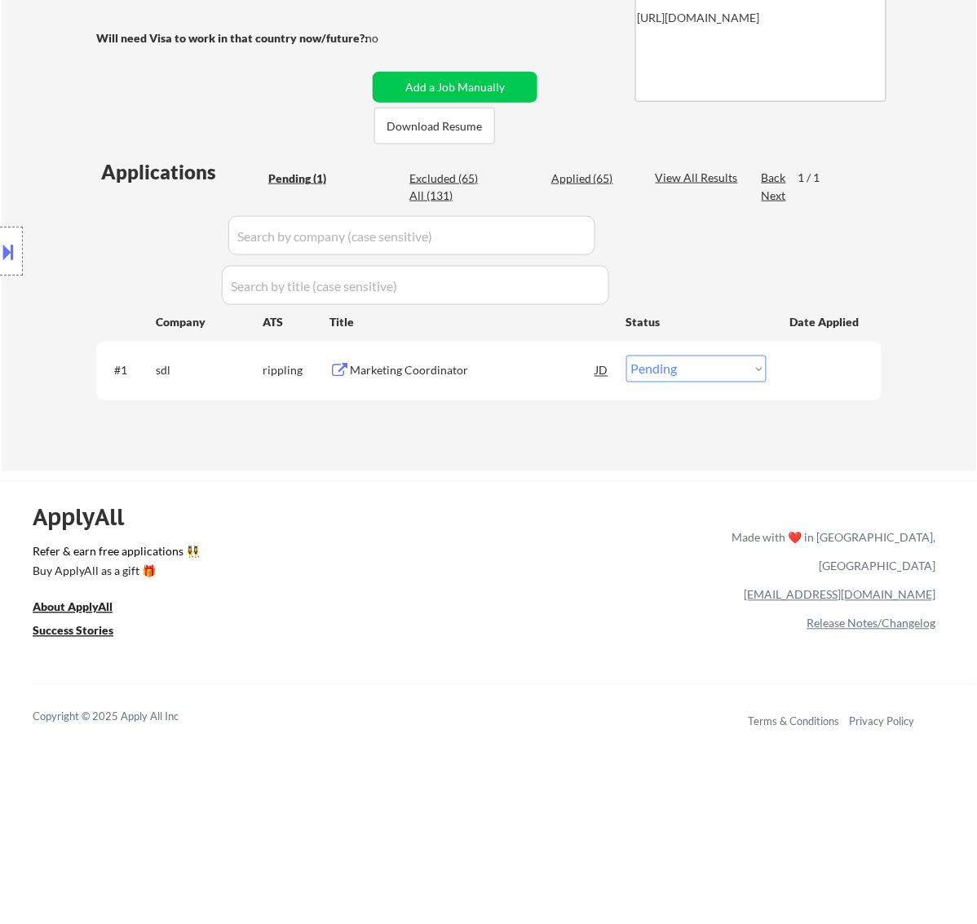
click at [494, 372] on div "Marketing Coordinator" at bounding box center [473, 371] width 246 height 16
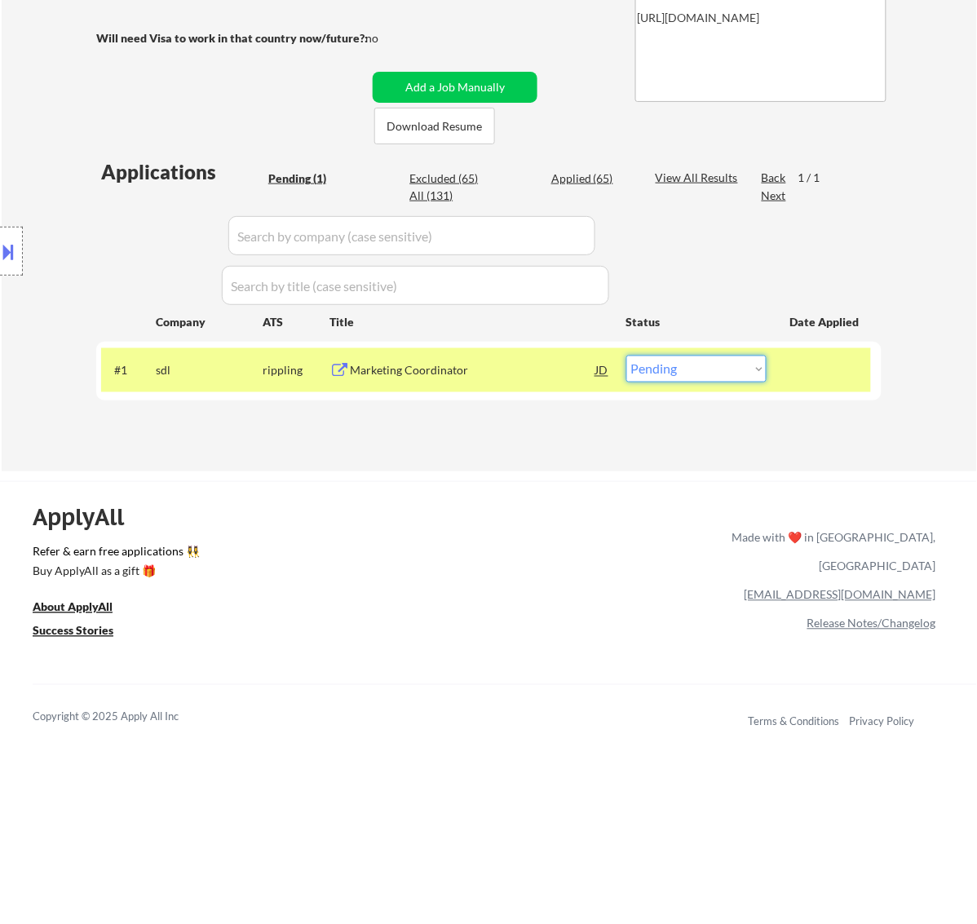
click at [752, 370] on select "Choose an option... Pending Applied Excluded (Questions) Excluded (Expired) Exc…" at bounding box center [697, 369] width 140 height 27
select select ""excluded__bad_match_""
click at [627, 356] on select "Choose an option... Pending Applied Excluded (Questions) Excluded (Expired) Exc…" at bounding box center [697, 369] width 140 height 27
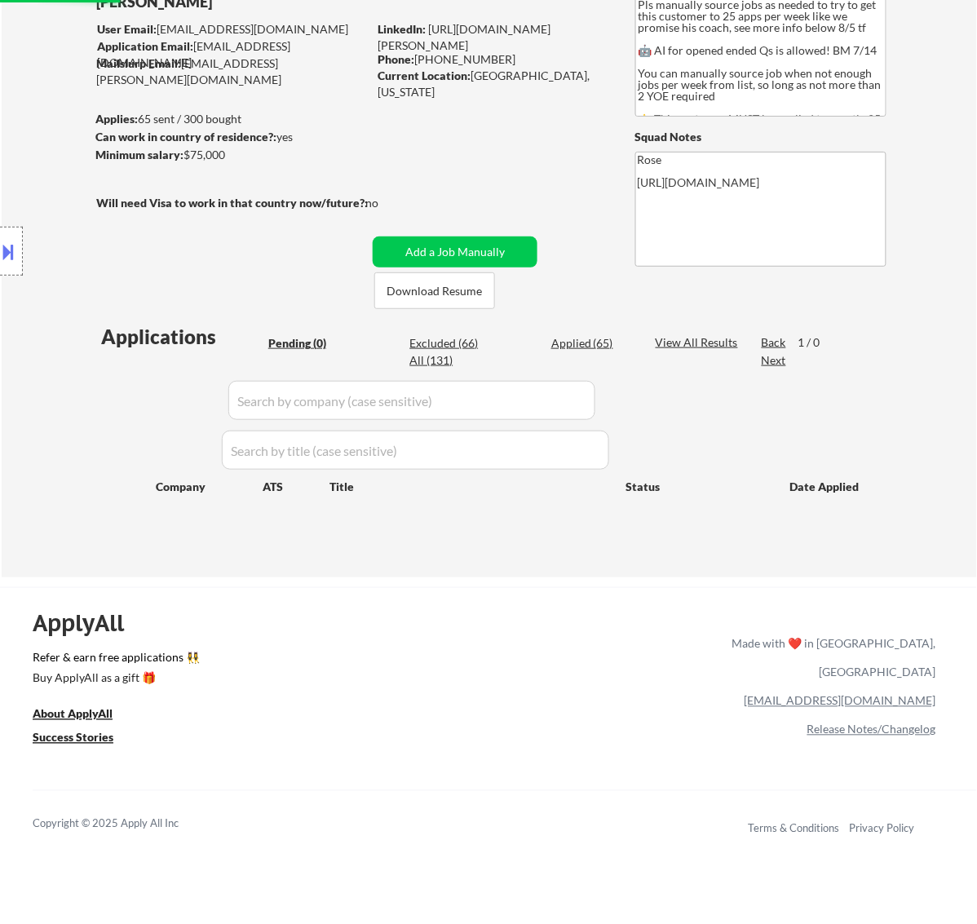
scroll to position [102, 0]
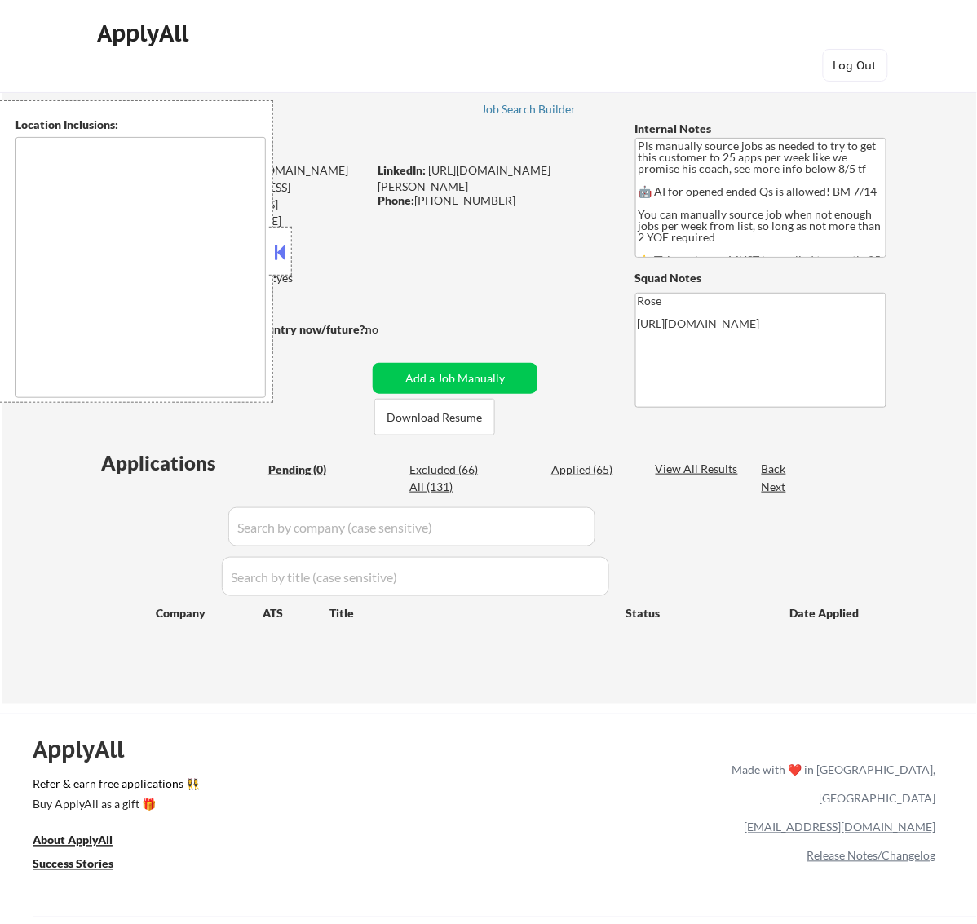
type textarea "Here is a list of metro areas, cities, and towns within approximately a 30-minu…"
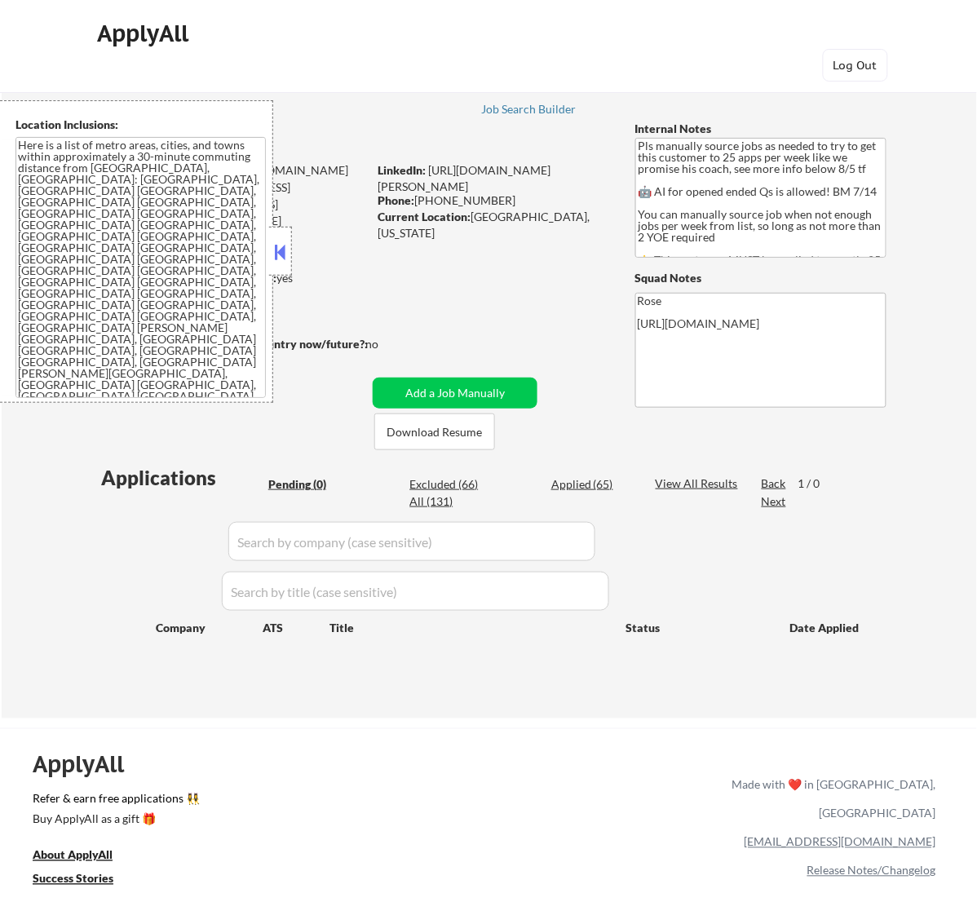
click at [282, 243] on button at bounding box center [280, 252] width 18 height 24
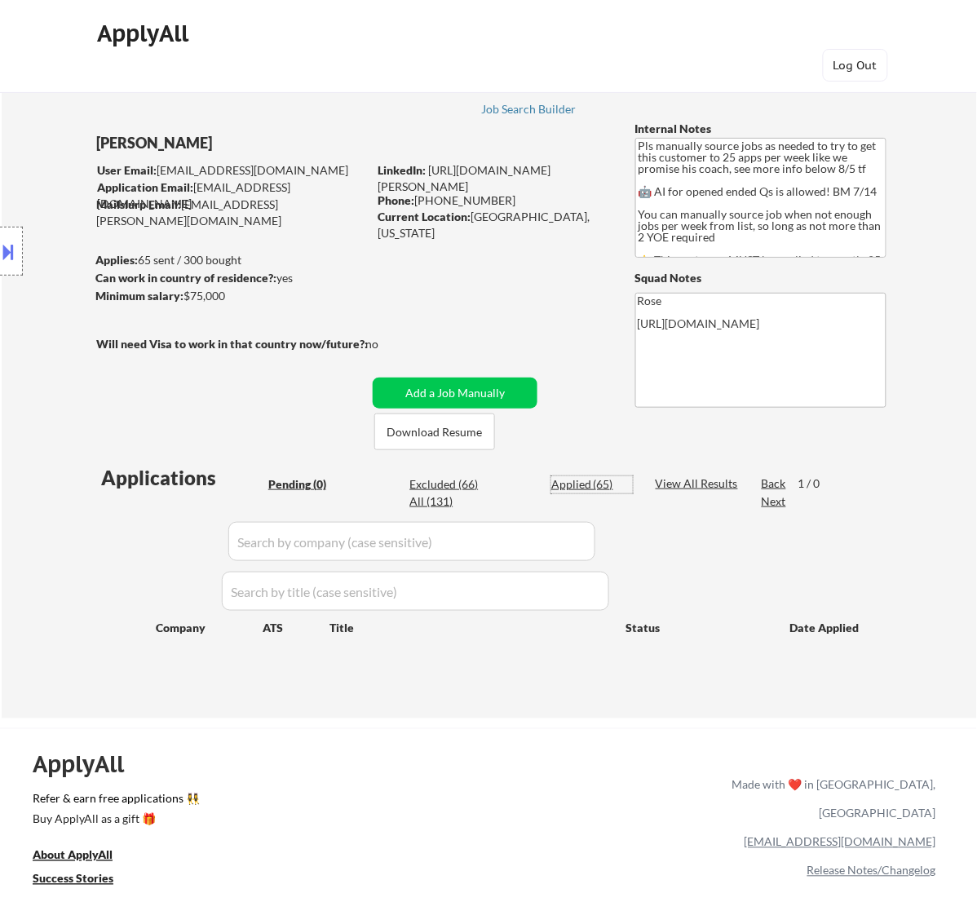
click at [604, 482] on div "Applied (65)" at bounding box center [593, 484] width 82 height 16
select select ""applied""
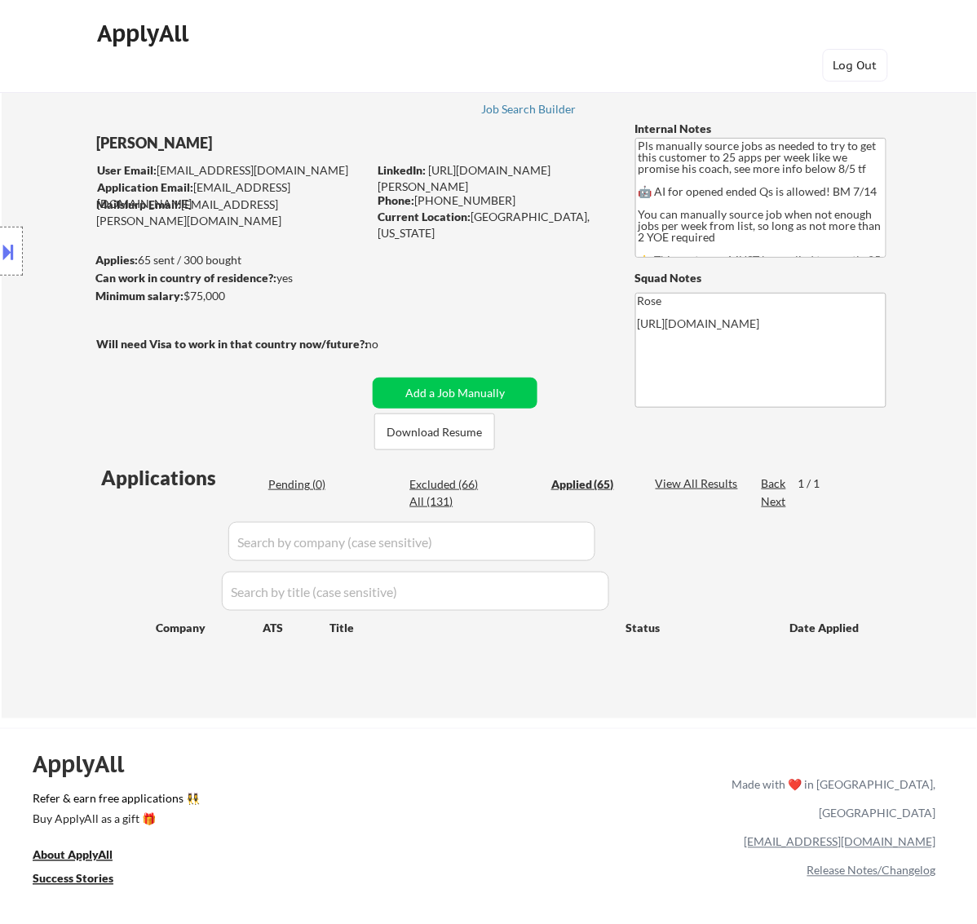
select select ""applied""
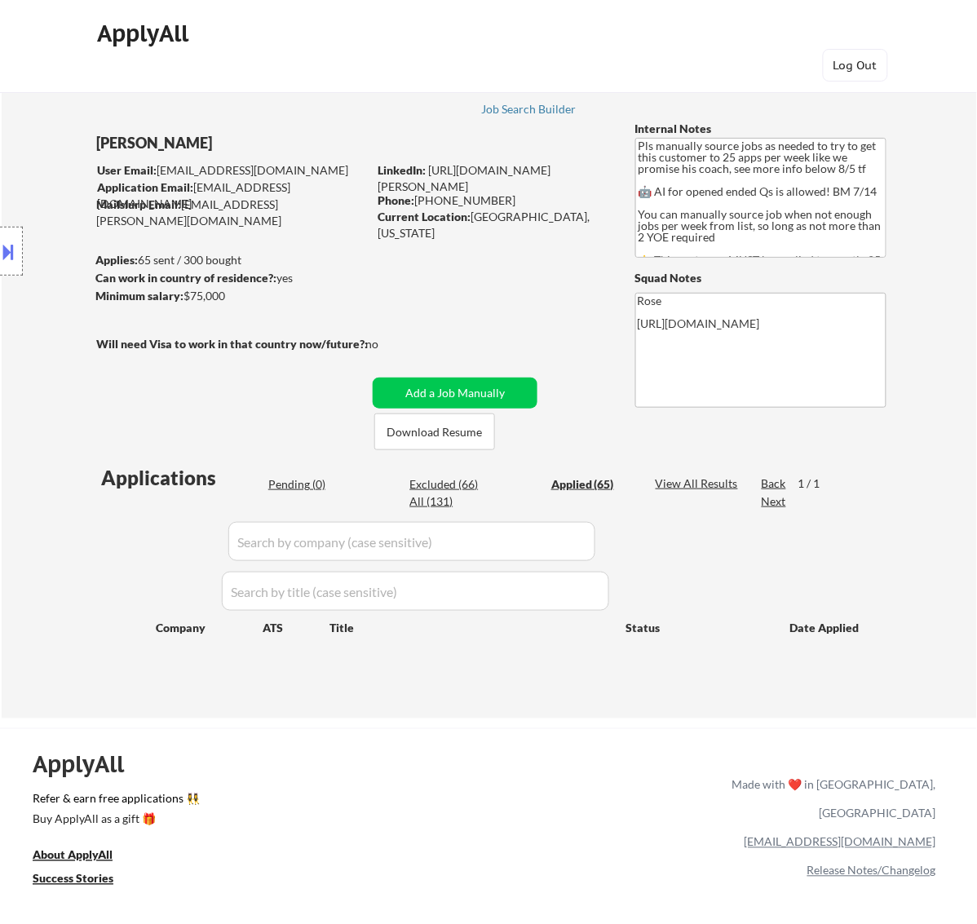
select select ""applied""
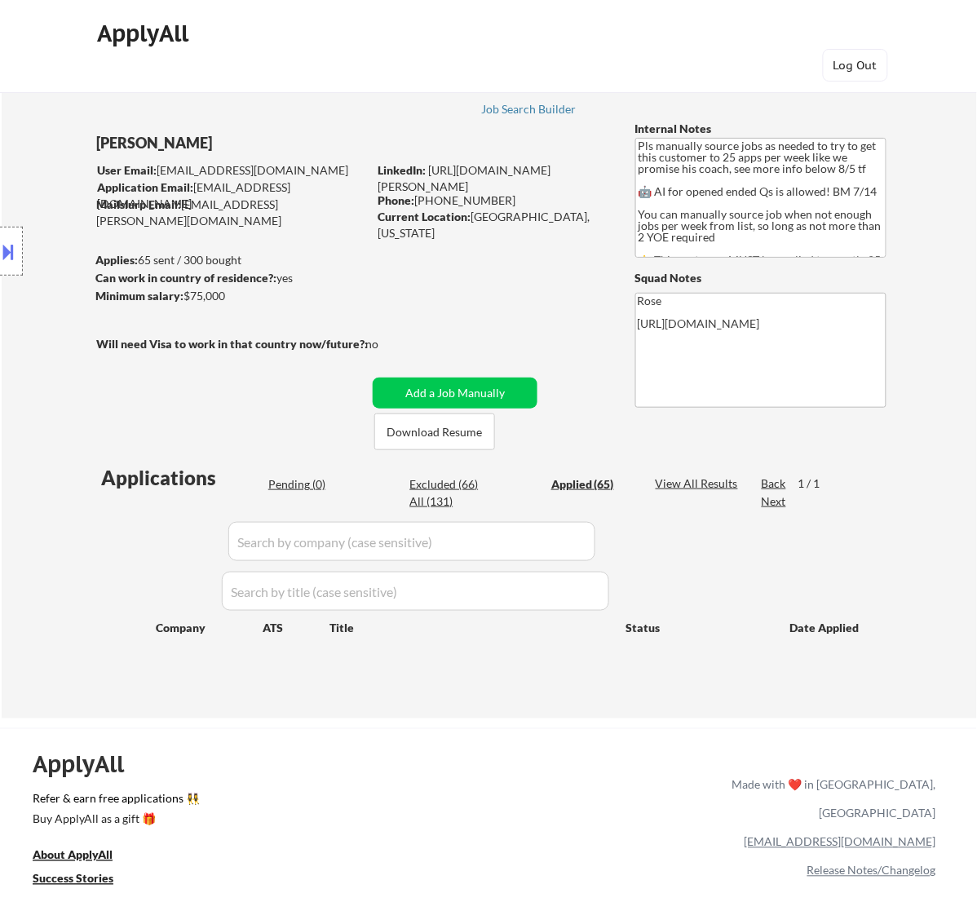
select select ""applied""
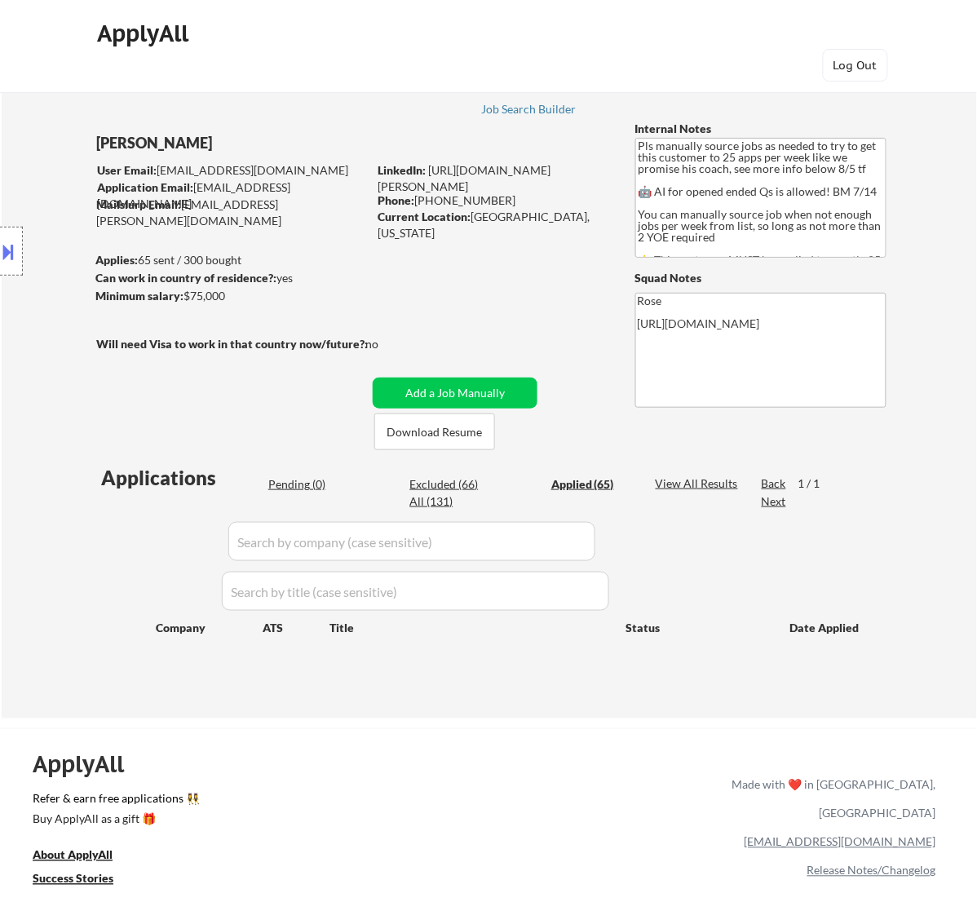
select select ""applied""
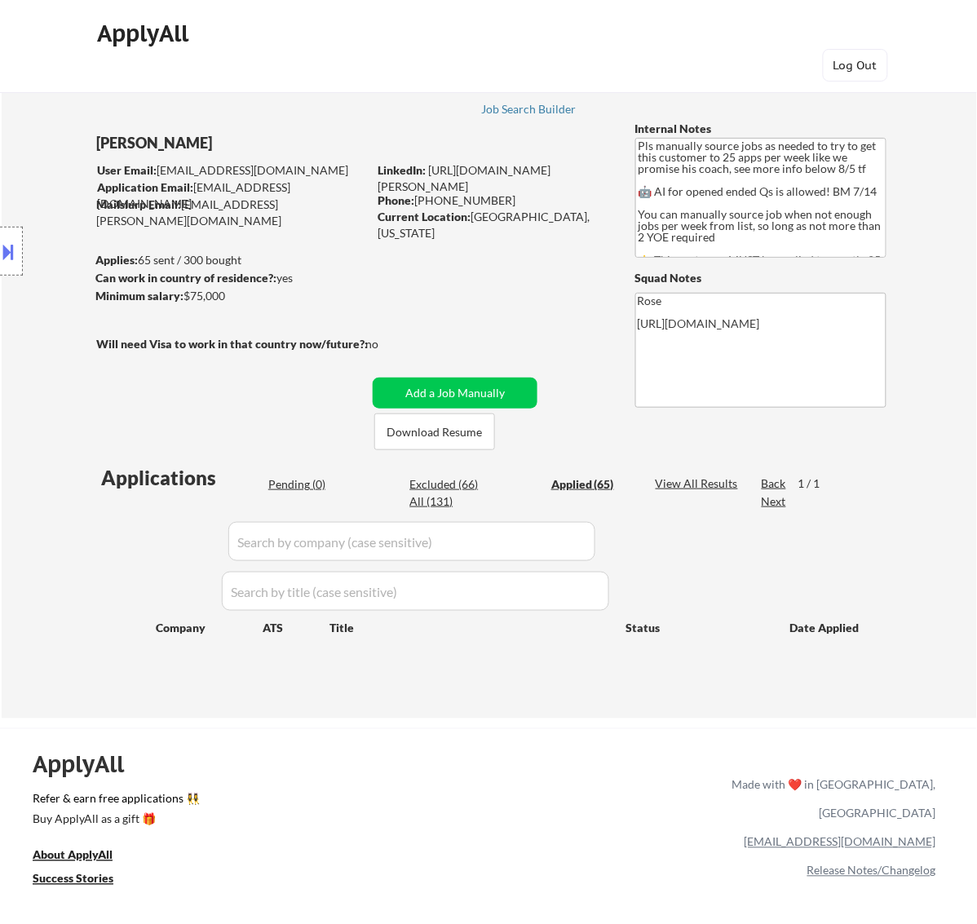
select select ""applied""
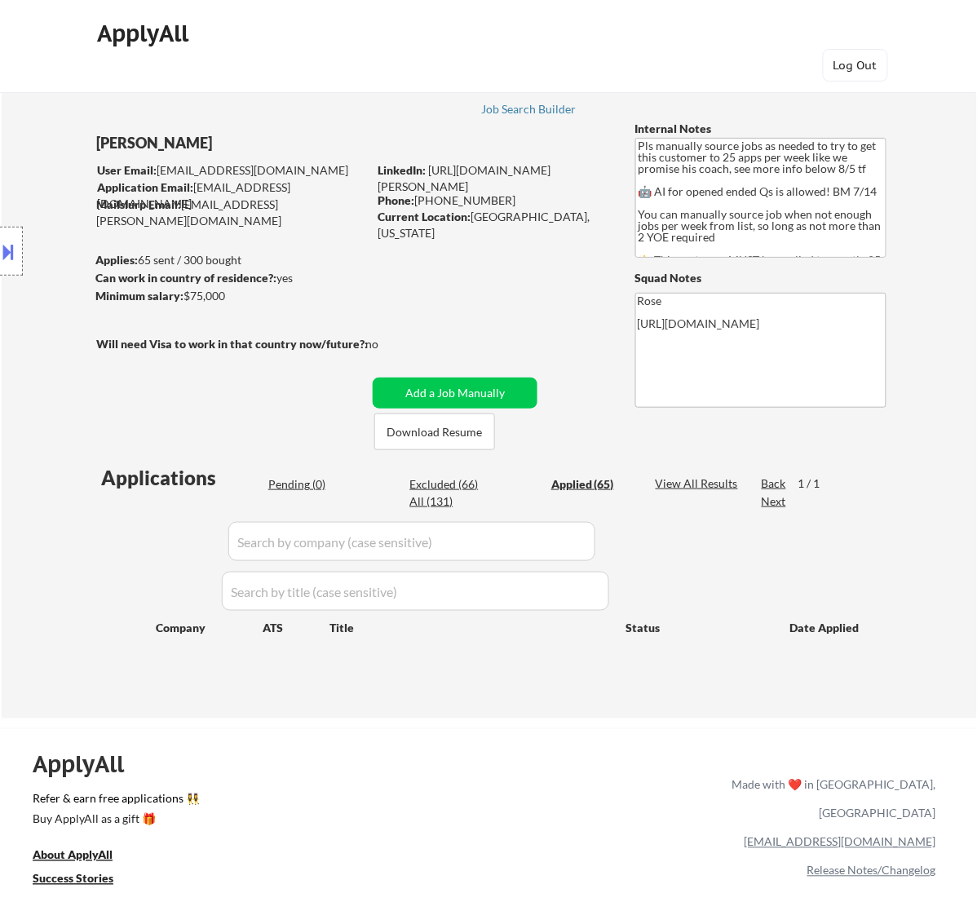
select select ""applied""
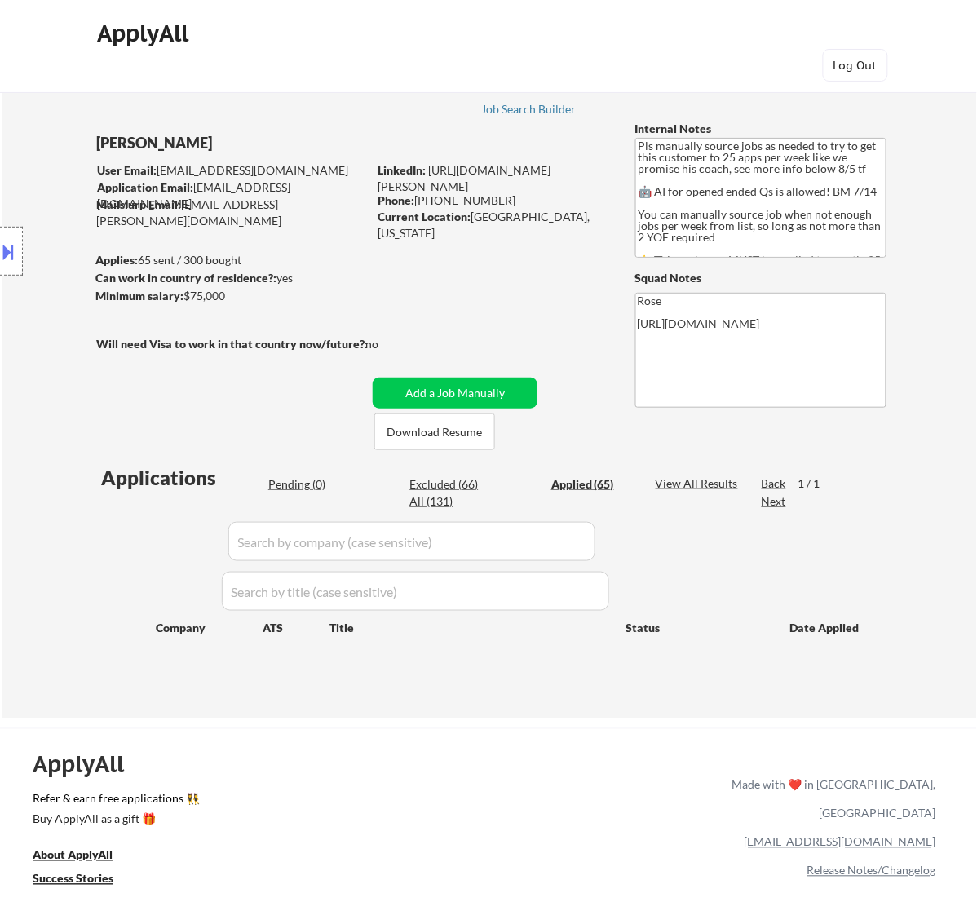
select select ""applied""
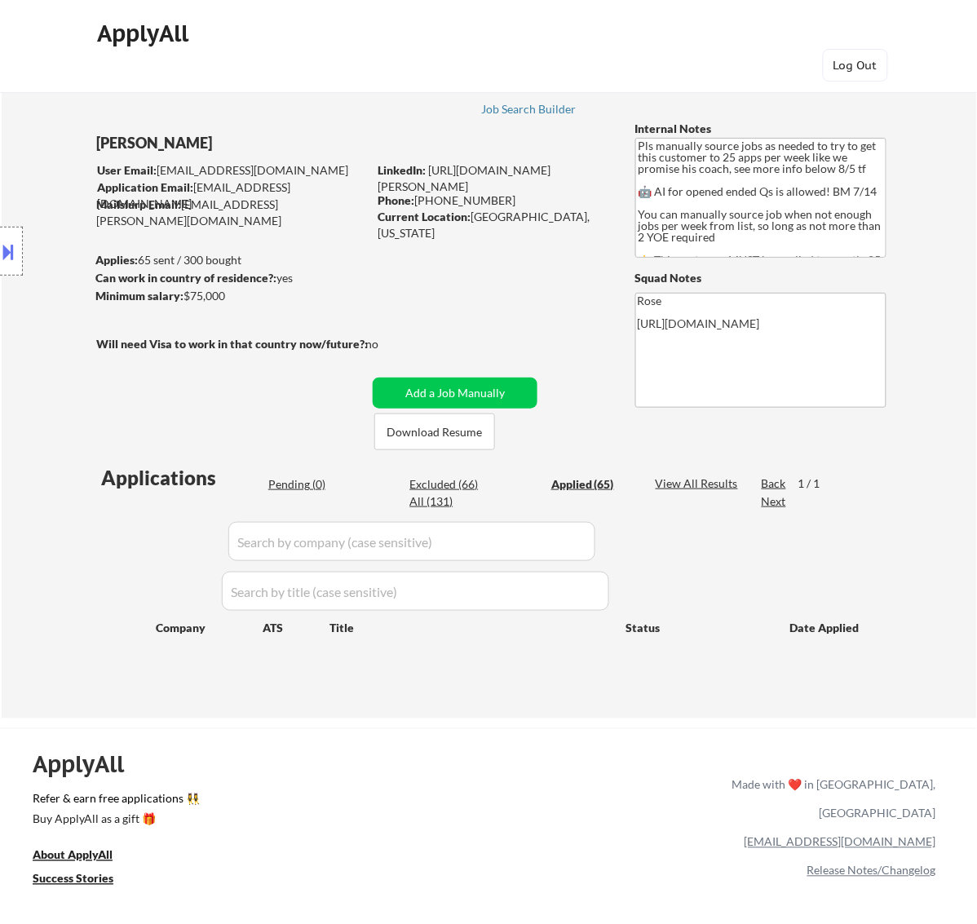
select select ""applied""
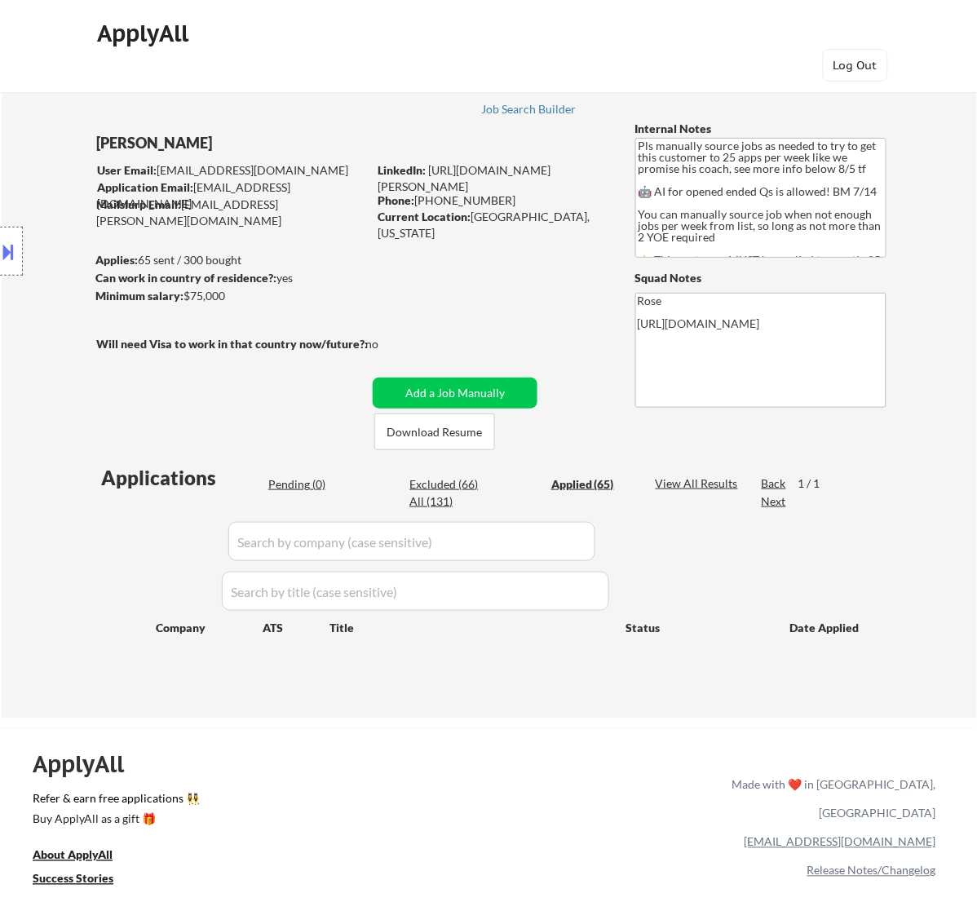
select select ""applied""
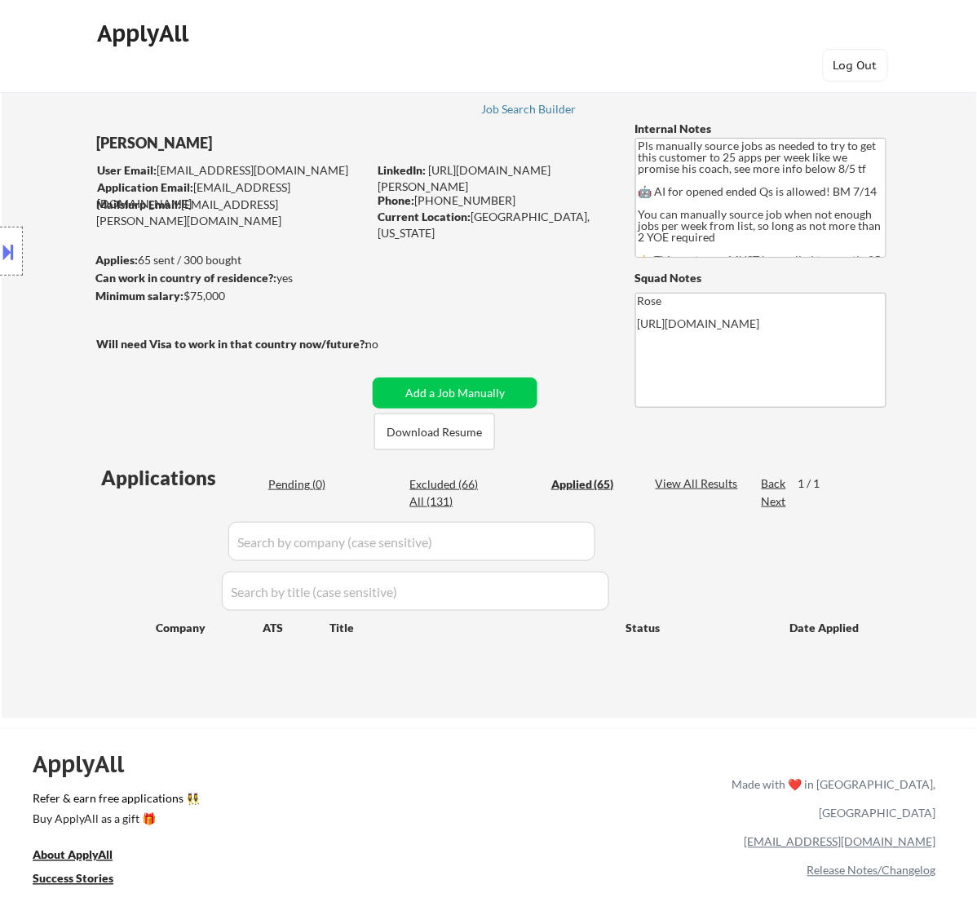
select select ""applied""
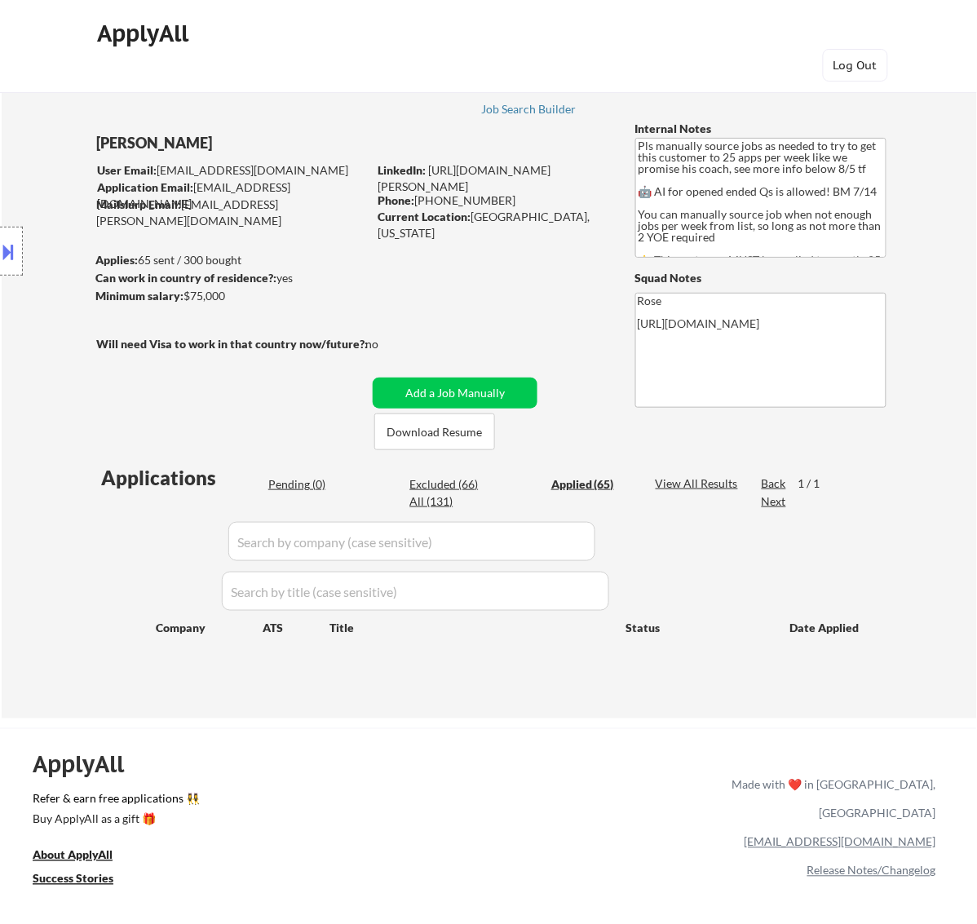
select select ""applied""
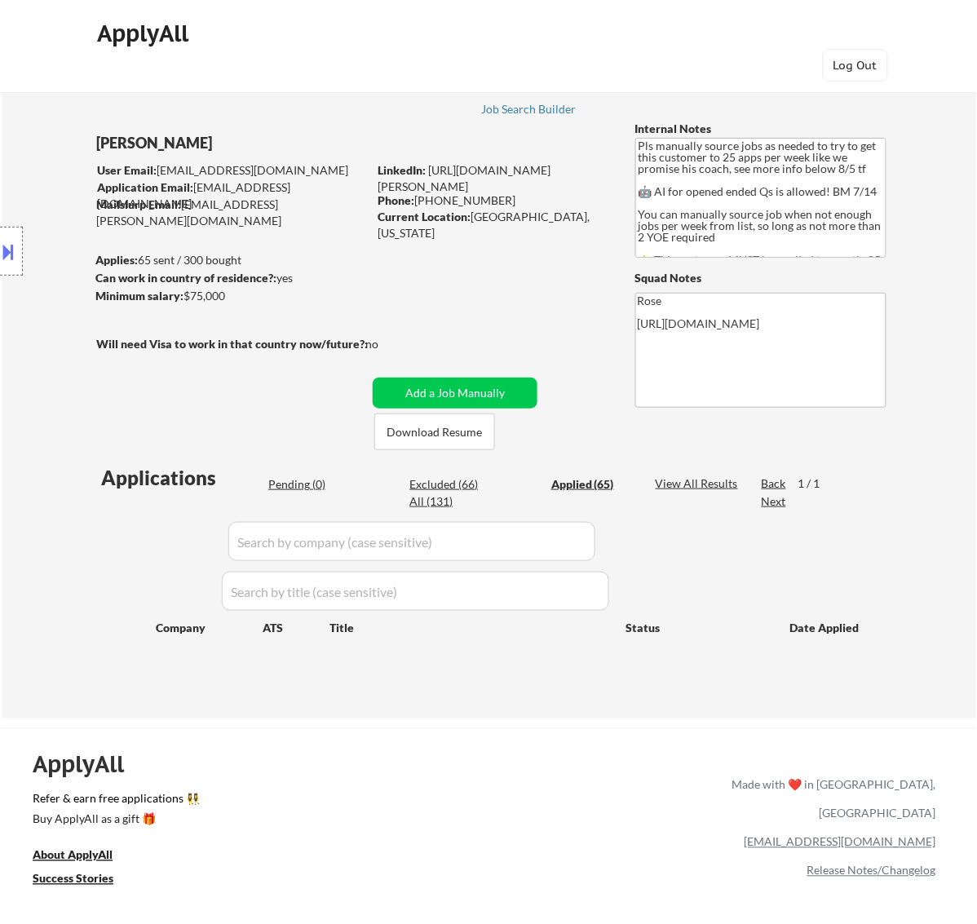
select select ""applied""
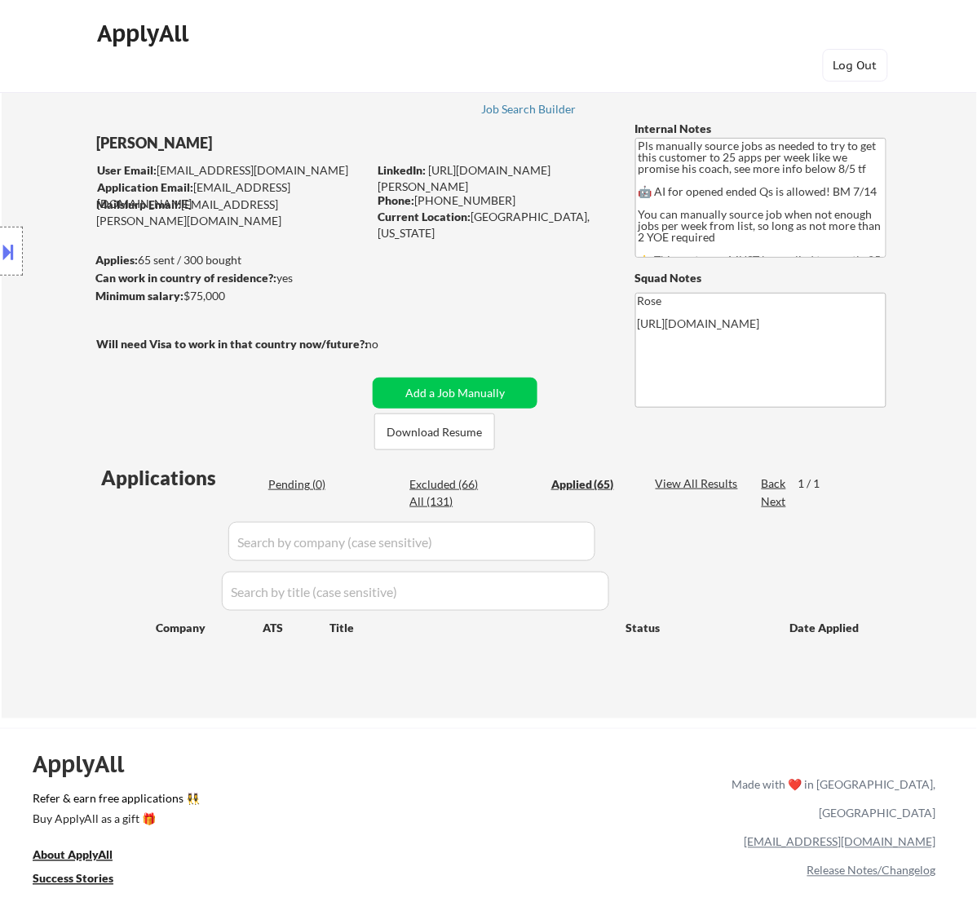
select select ""applied""
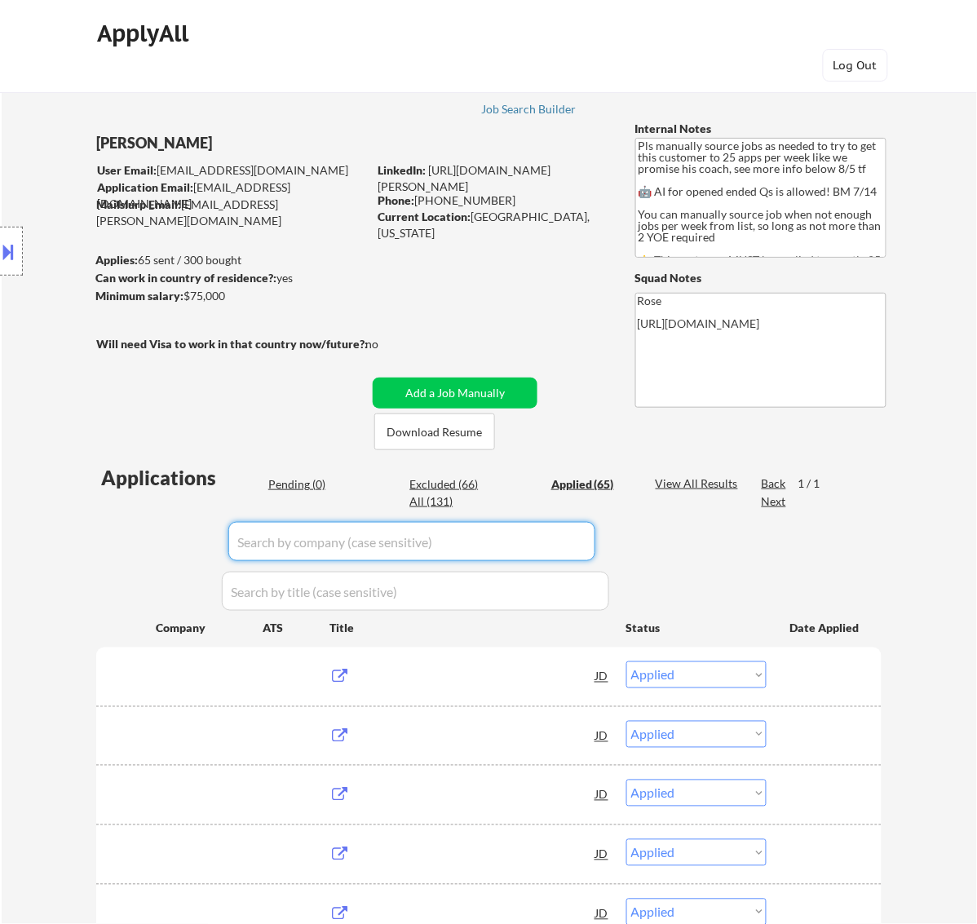
click at [576, 539] on input "input" at bounding box center [411, 541] width 367 height 39
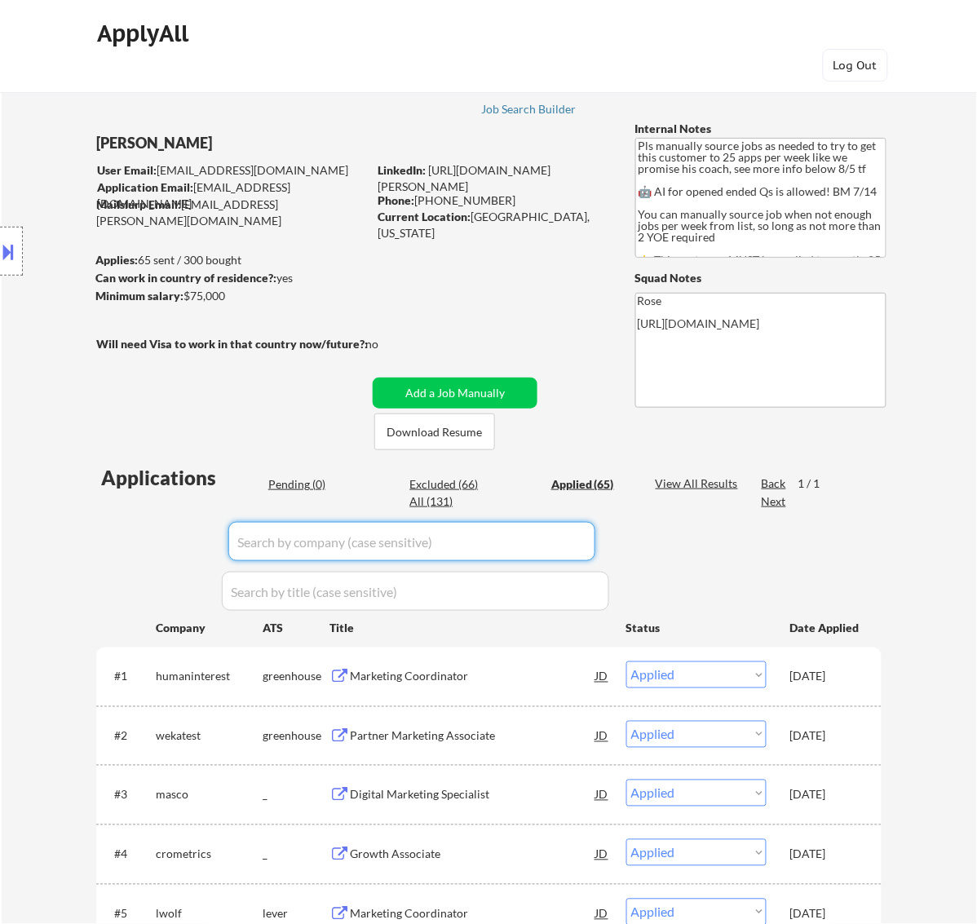
paste input "everythingtogain"
type input "everythingtogain"
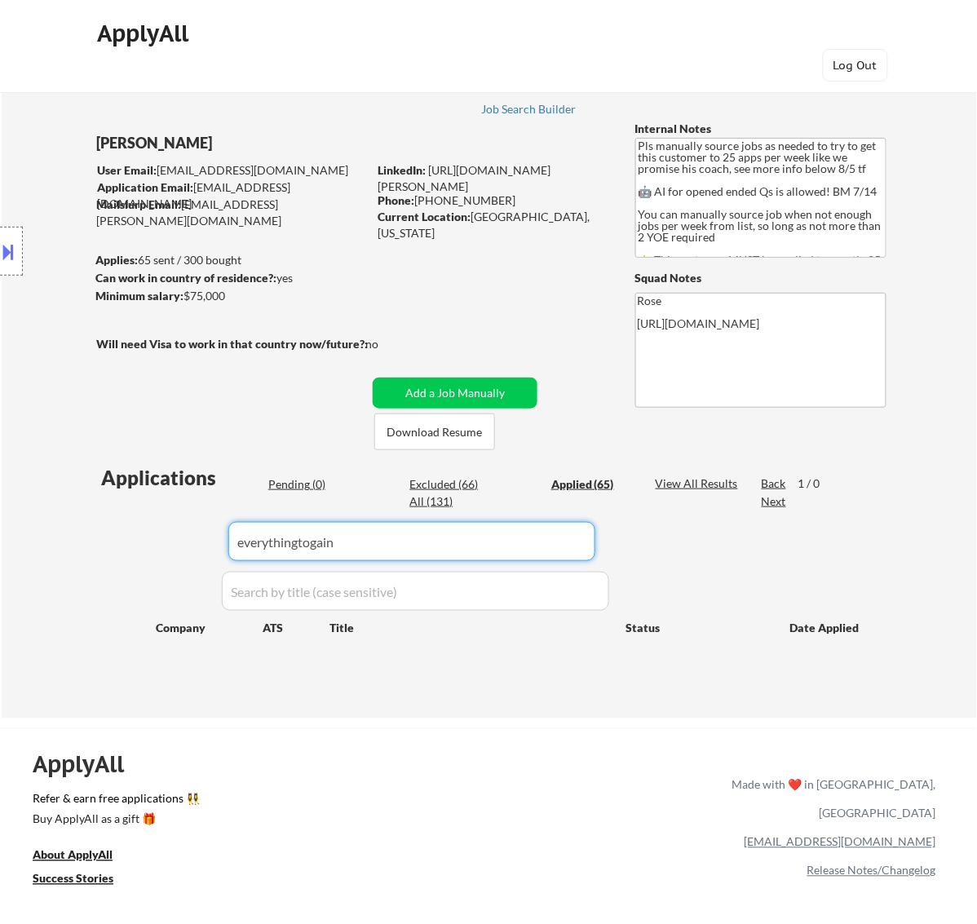
drag, startPoint x: 414, startPoint y: 547, endPoint x: 140, endPoint y: 547, distance: 273.3
click at [140, 547] on div "Applications Pending (0) Excluded (66) Applied (65) All (131) View All Results …" at bounding box center [489, 576] width 786 height 224
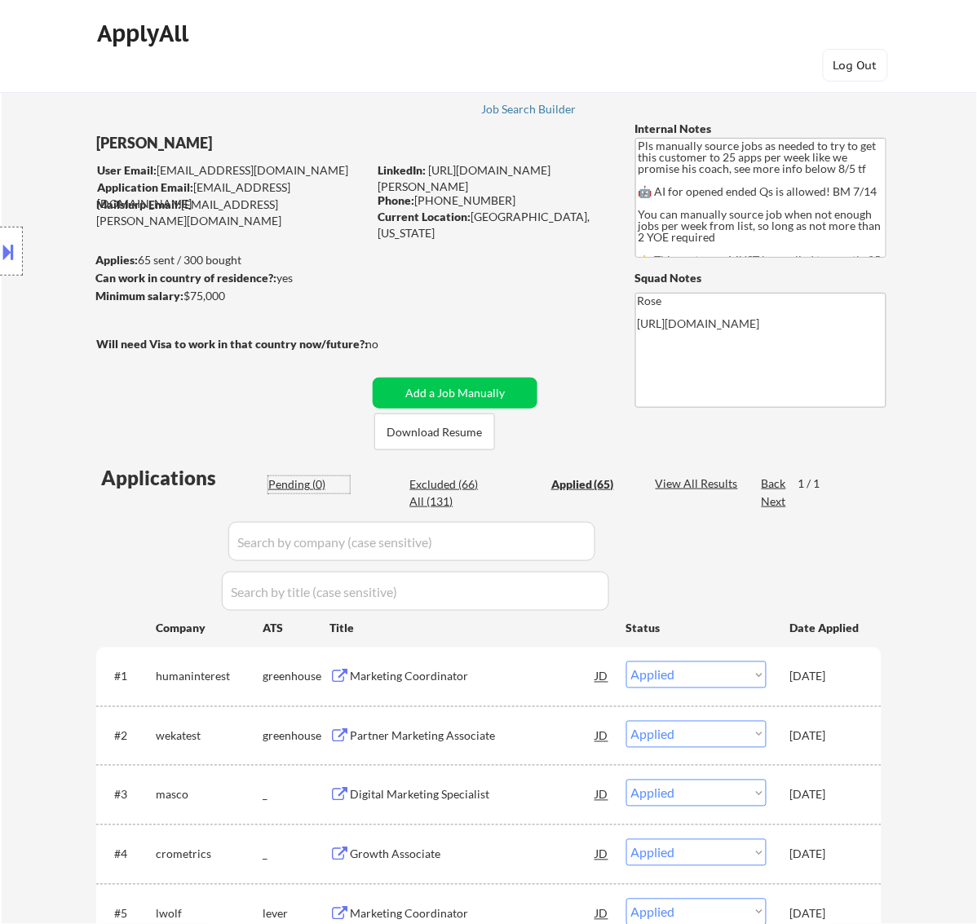
click at [306, 481] on div "Pending (0)" at bounding box center [309, 484] width 82 height 16
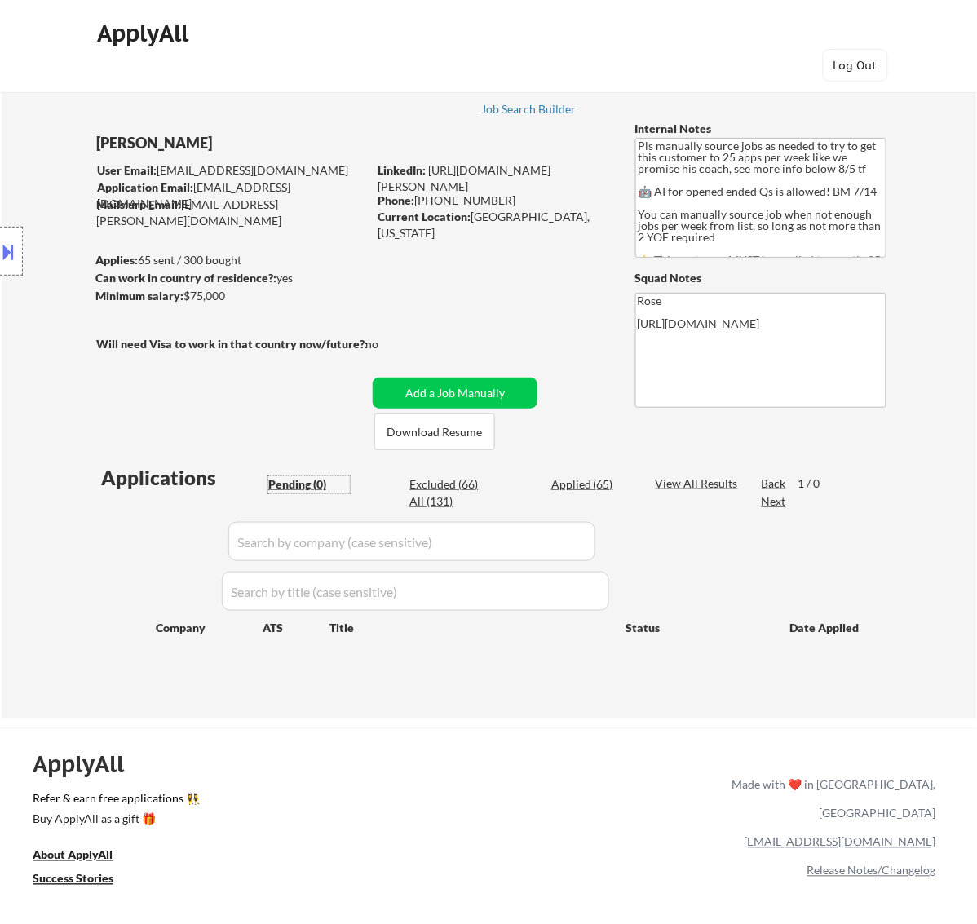
click at [583, 483] on div "Applied (65)" at bounding box center [593, 484] width 82 height 16
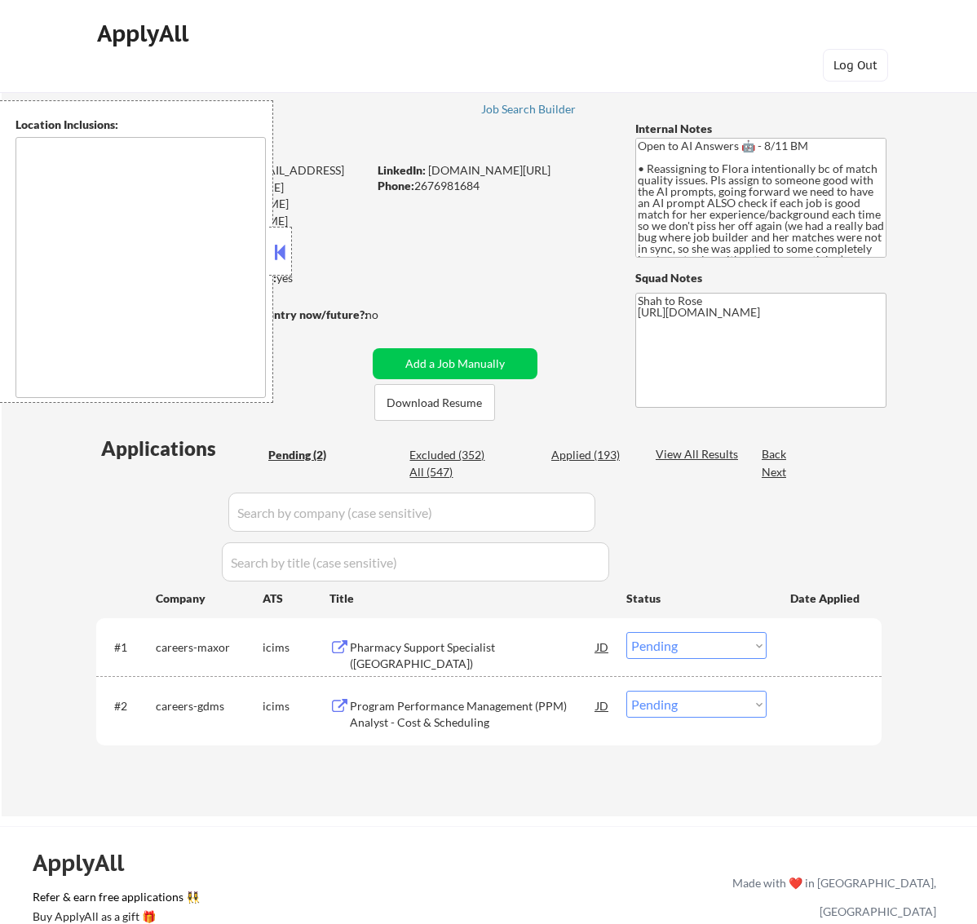
select select ""pending""
type textarea "remote"
click at [282, 254] on button at bounding box center [280, 252] width 18 height 24
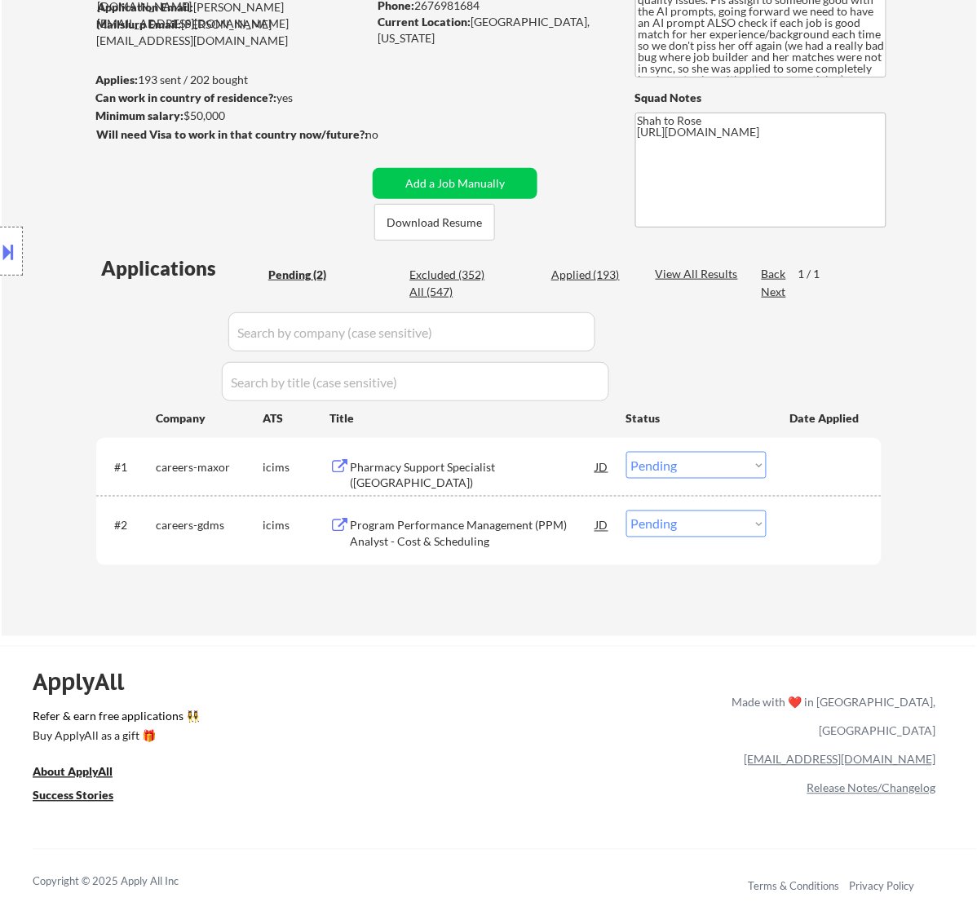
scroll to position [204, 0]
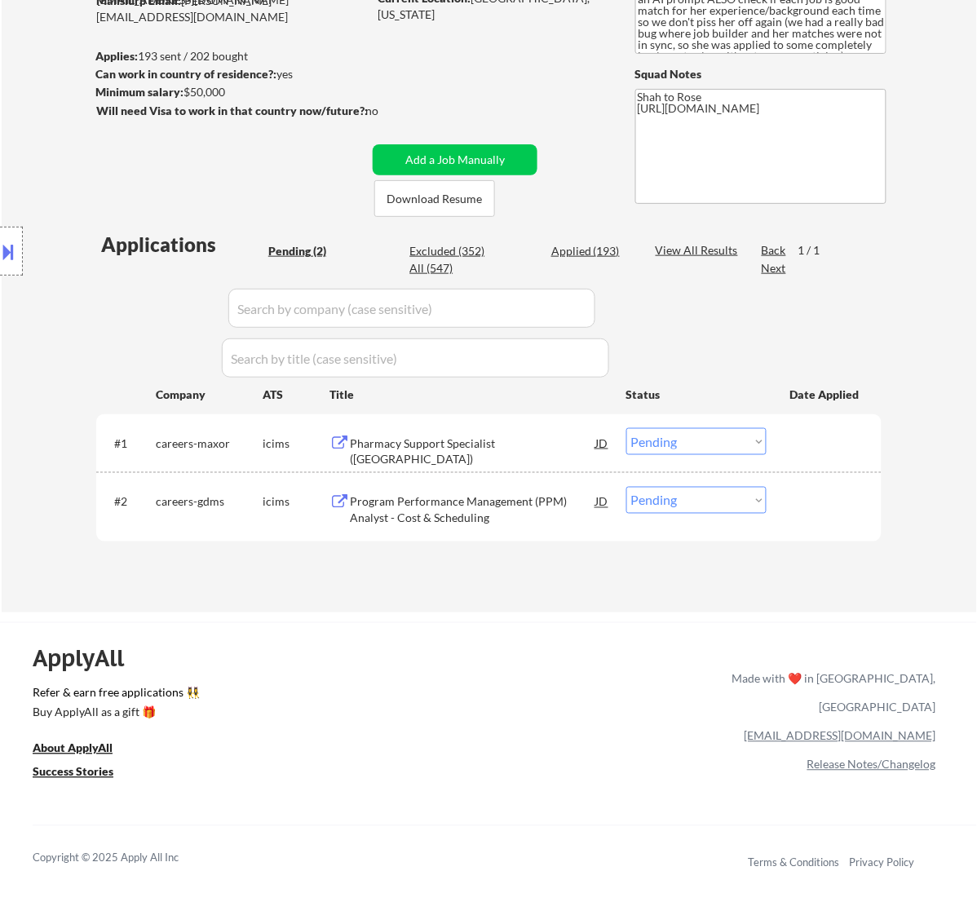
click at [515, 418] on div "#1 careers-maxor icims Pharmacy Support Specialist ([GEOGRAPHIC_DATA]) JD Choos…" at bounding box center [489, 443] width 786 height 58
click at [503, 437] on div "Pharmacy Support Specialist ([GEOGRAPHIC_DATA])" at bounding box center [473, 452] width 246 height 32
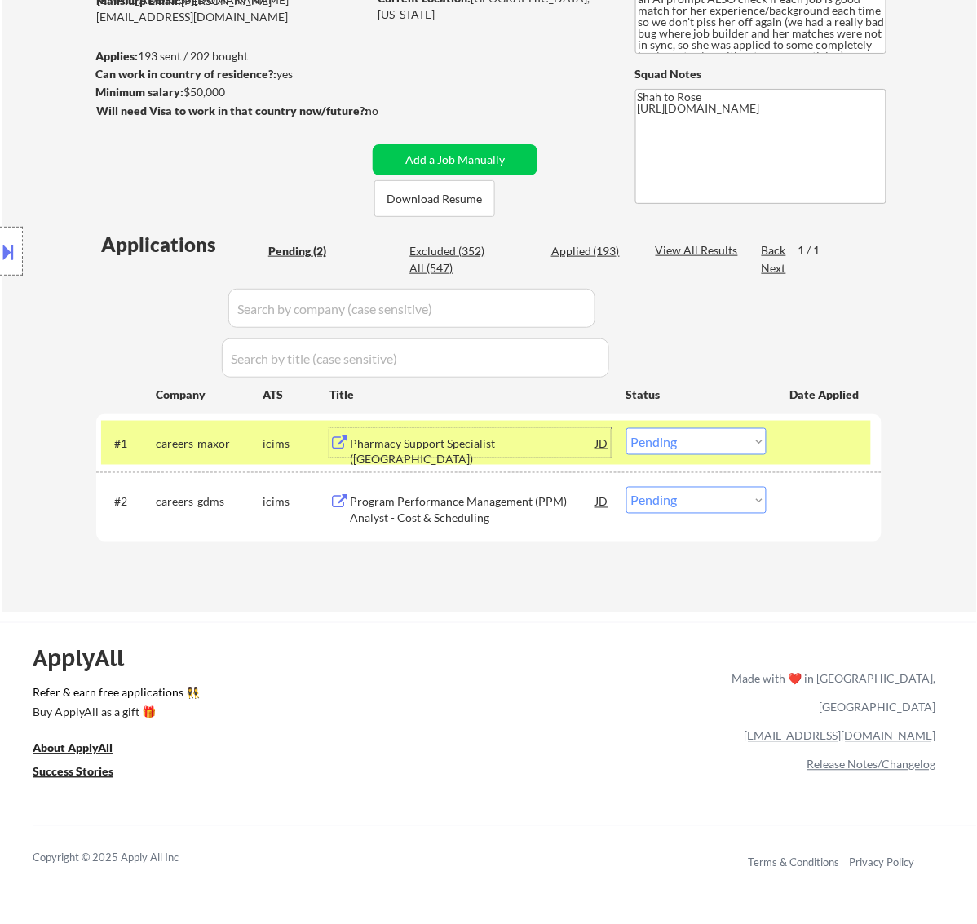
click at [726, 438] on select "Choose an option... Pending Applied Excluded (Questions) Excluded (Expired) Exc…" at bounding box center [697, 441] width 140 height 27
click at [627, 428] on select "Choose an option... Pending Applied Excluded (Questions) Excluded (Expired) Exc…" at bounding box center [697, 441] width 140 height 27
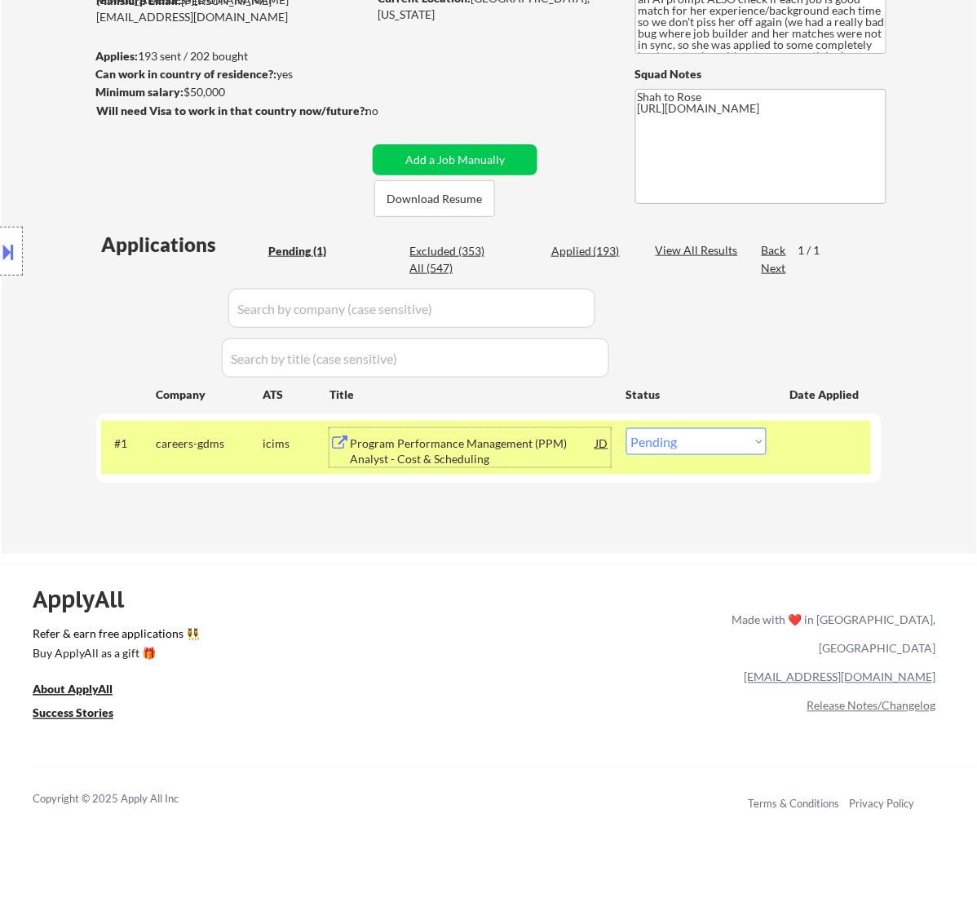
click at [512, 445] on div "Program Performance Management (PPM) Analyst - Cost & Scheduling" at bounding box center [473, 452] width 246 height 32
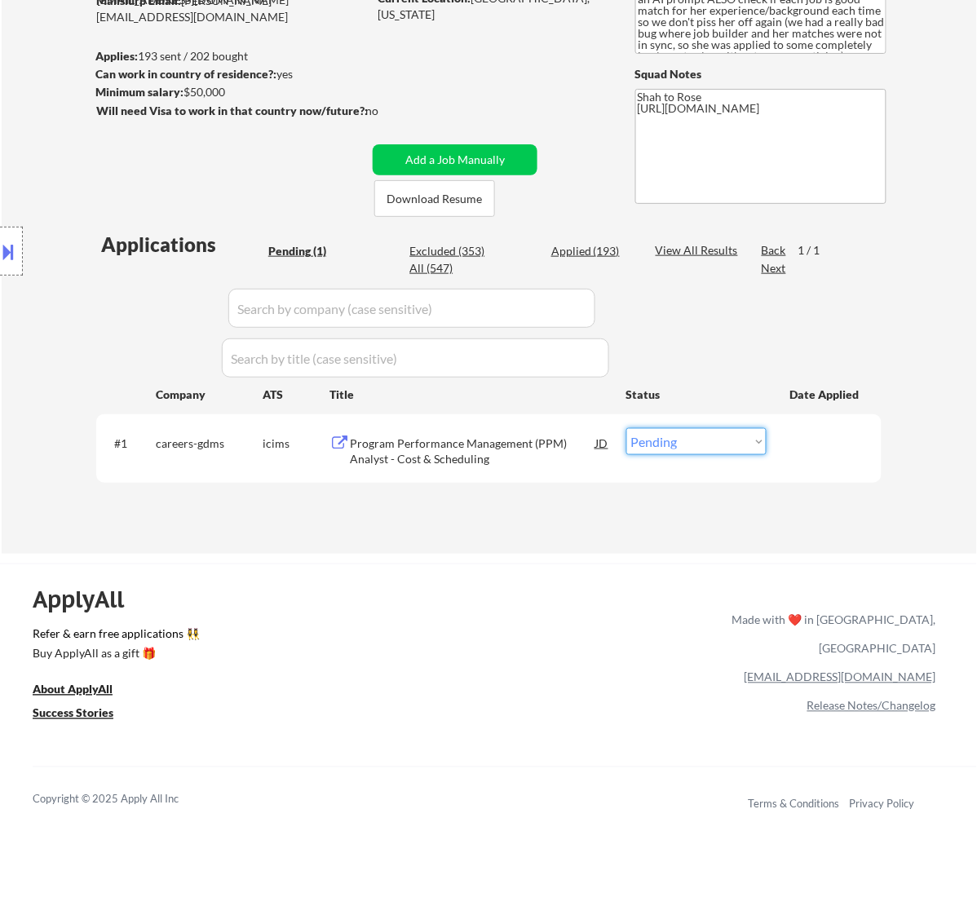
click at [707, 433] on select "Choose an option... Pending Applied Excluded (Questions) Excluded (Expired) Exc…" at bounding box center [697, 441] width 140 height 27
select select ""applied""
click at [627, 428] on select "Choose an option... Pending Applied Excluded (Questions) Excluded (Expired) Exc…" at bounding box center [697, 441] width 140 height 27
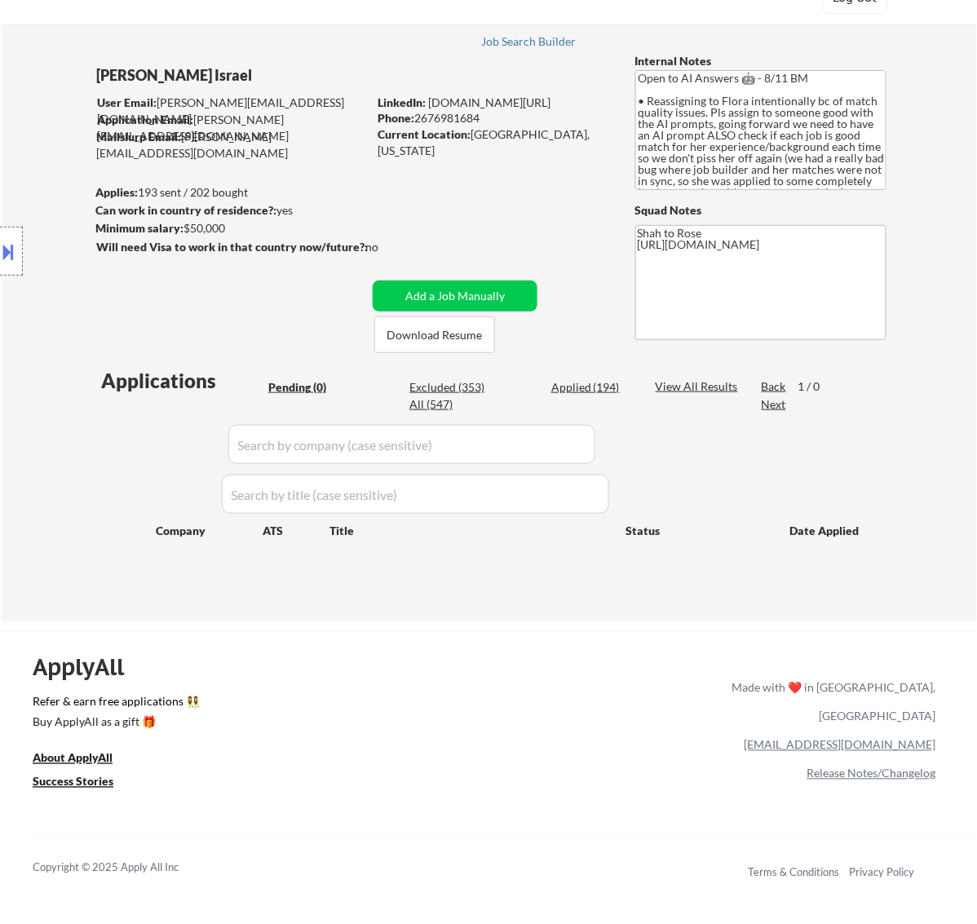
scroll to position [102, 0]
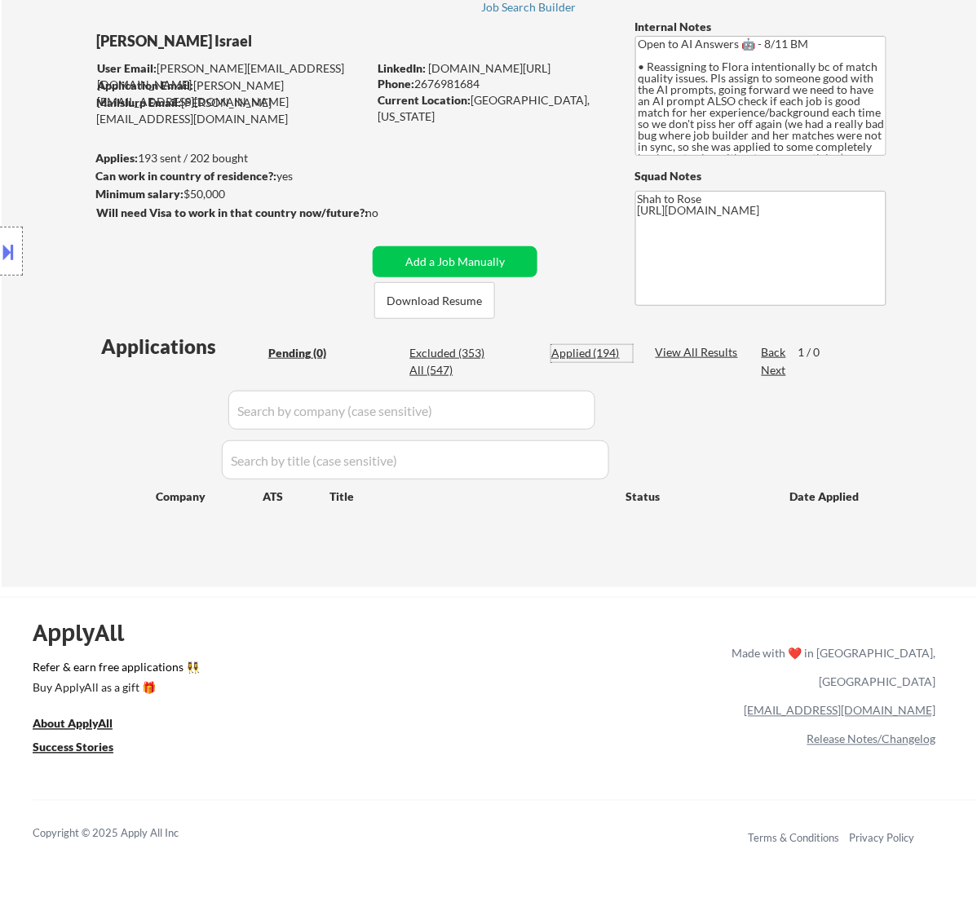
click at [584, 348] on div "Applied (194)" at bounding box center [593, 353] width 82 height 16
click at [587, 410] on input "input" at bounding box center [411, 410] width 367 height 39
type input "general"
select select ""applied""
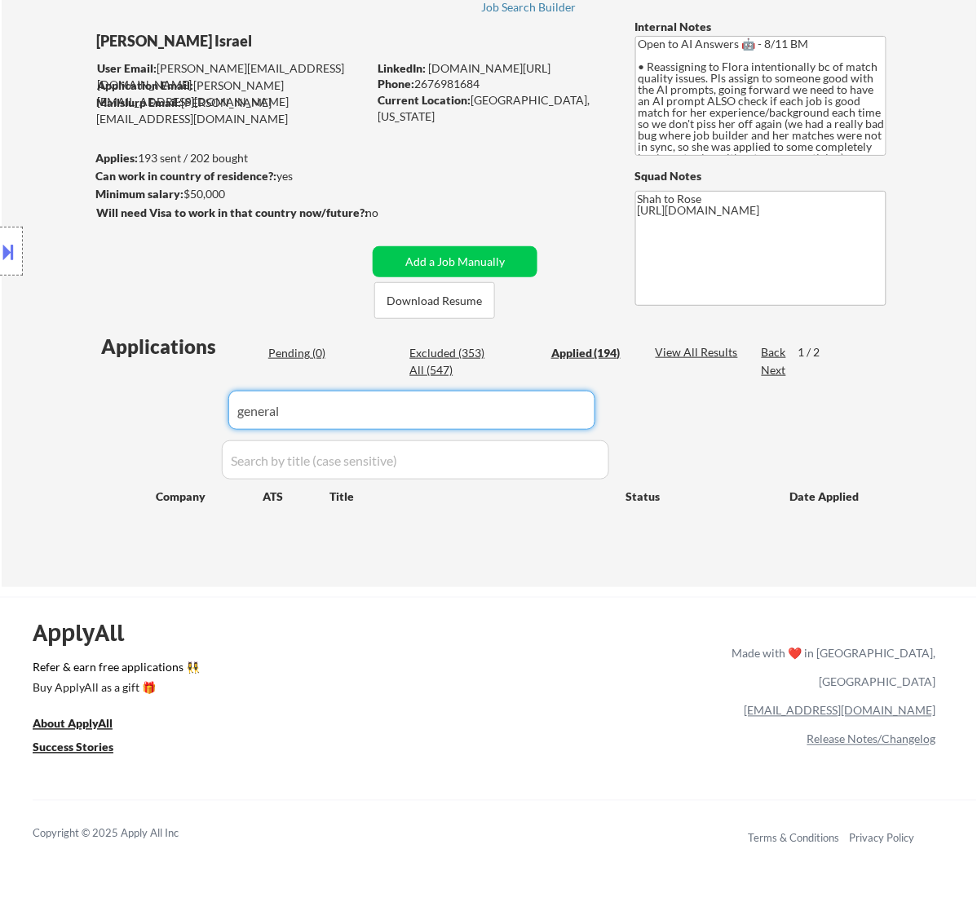
select select ""applied""
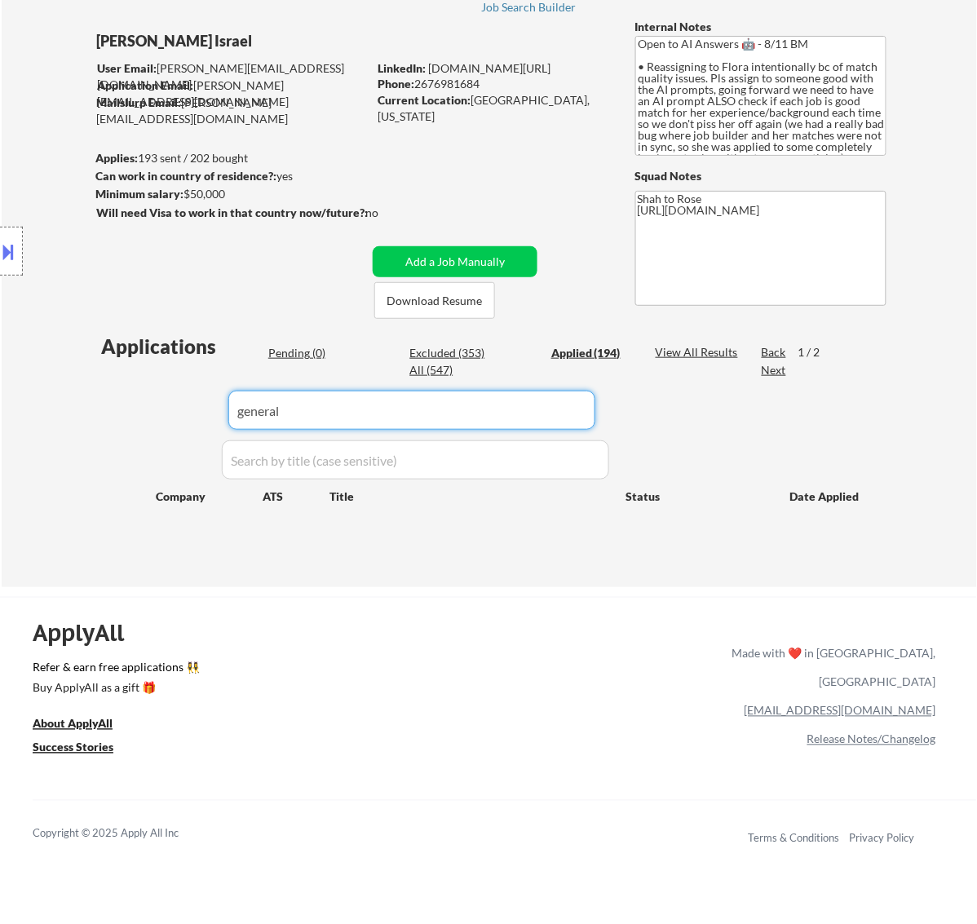
select select ""applied""
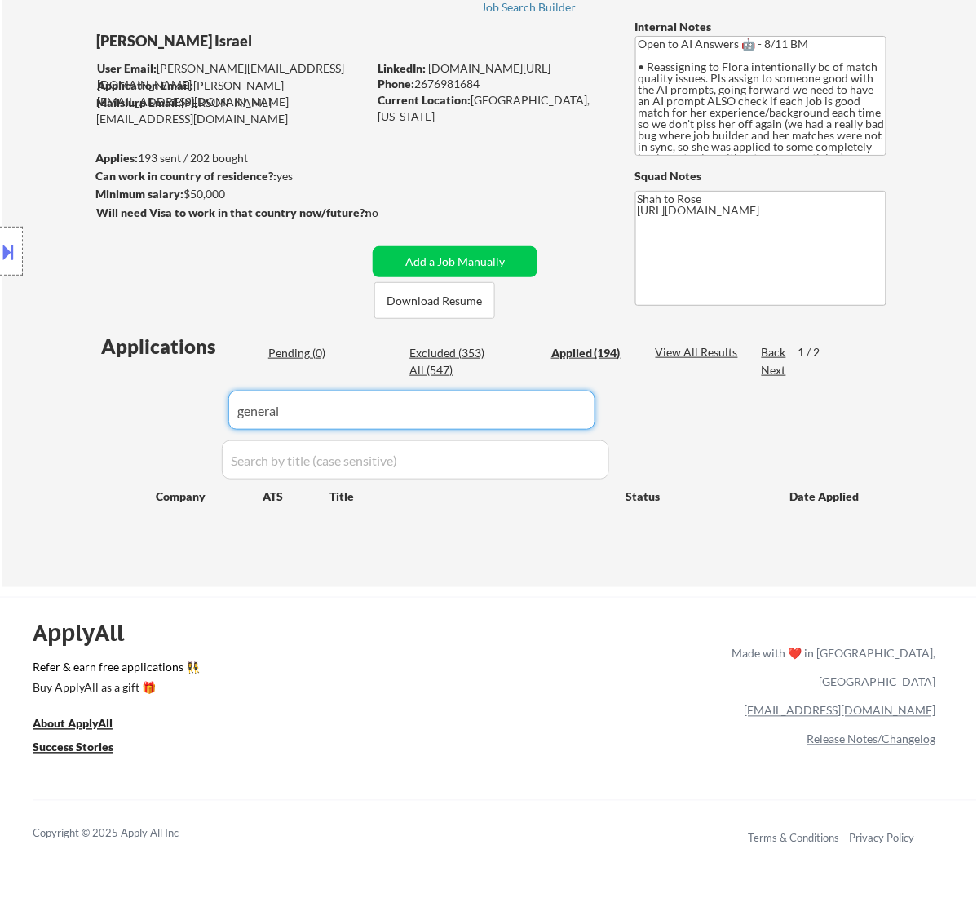
select select ""applied""
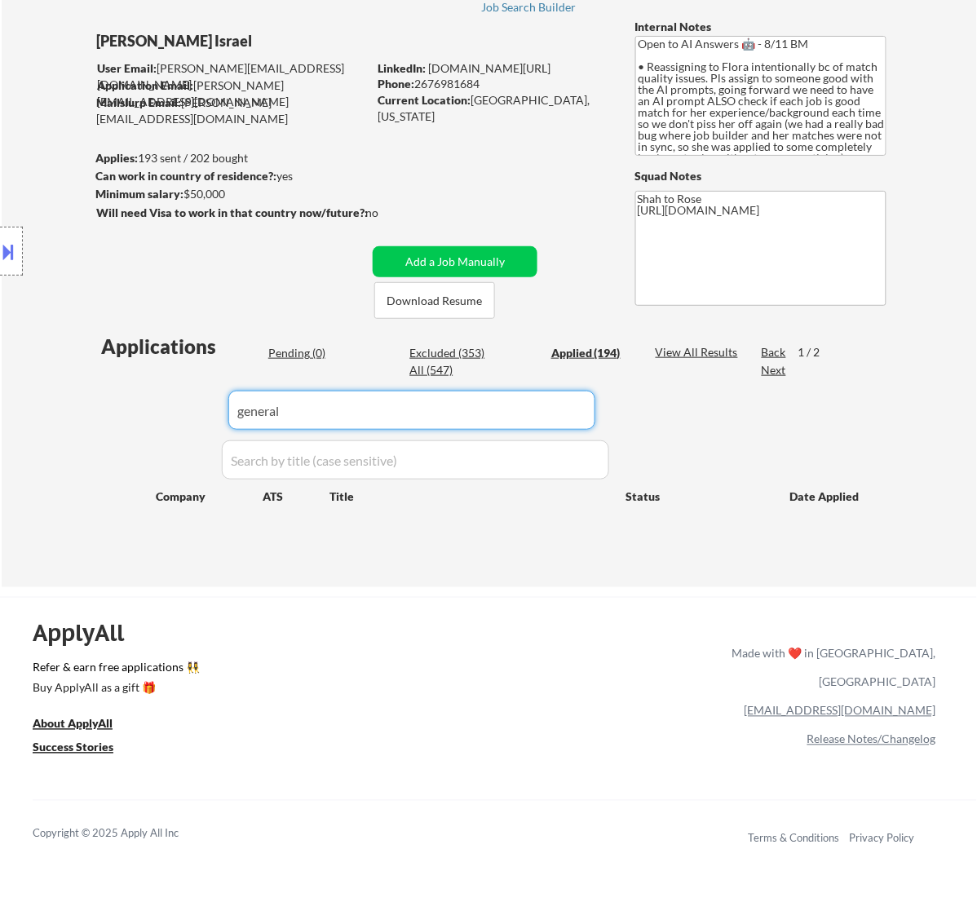
select select ""applied""
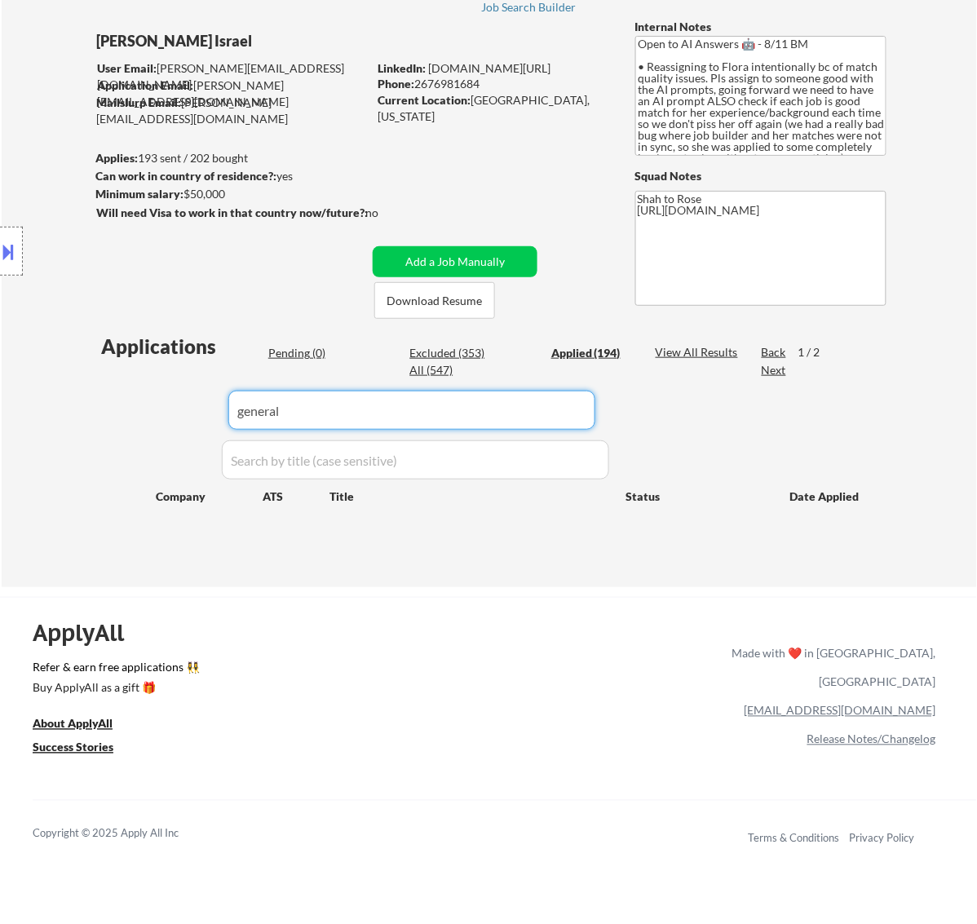
select select ""applied""
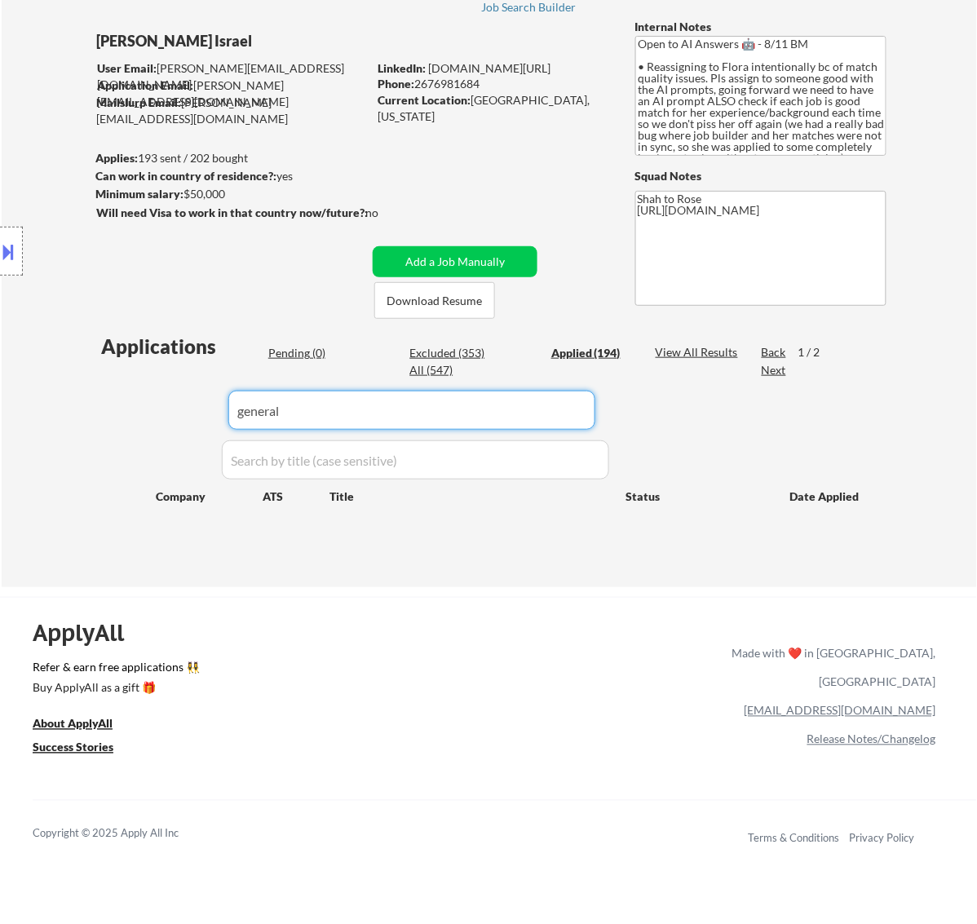
select select ""applied""
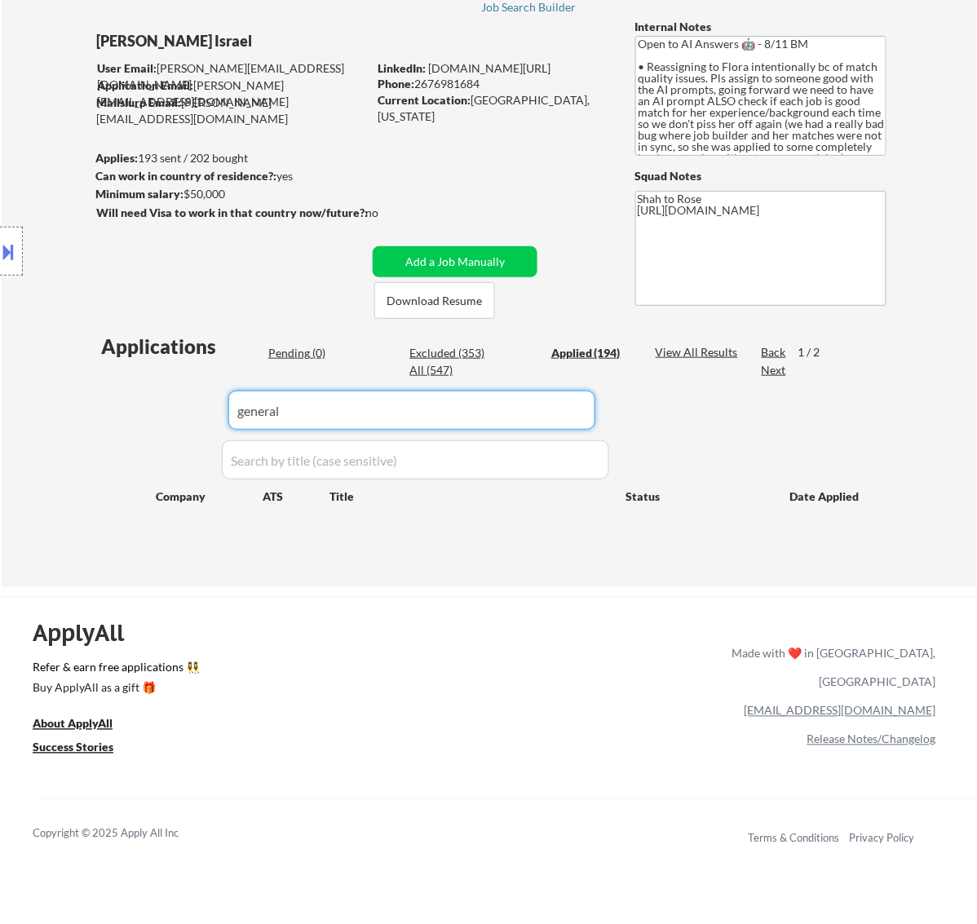
select select ""applied""
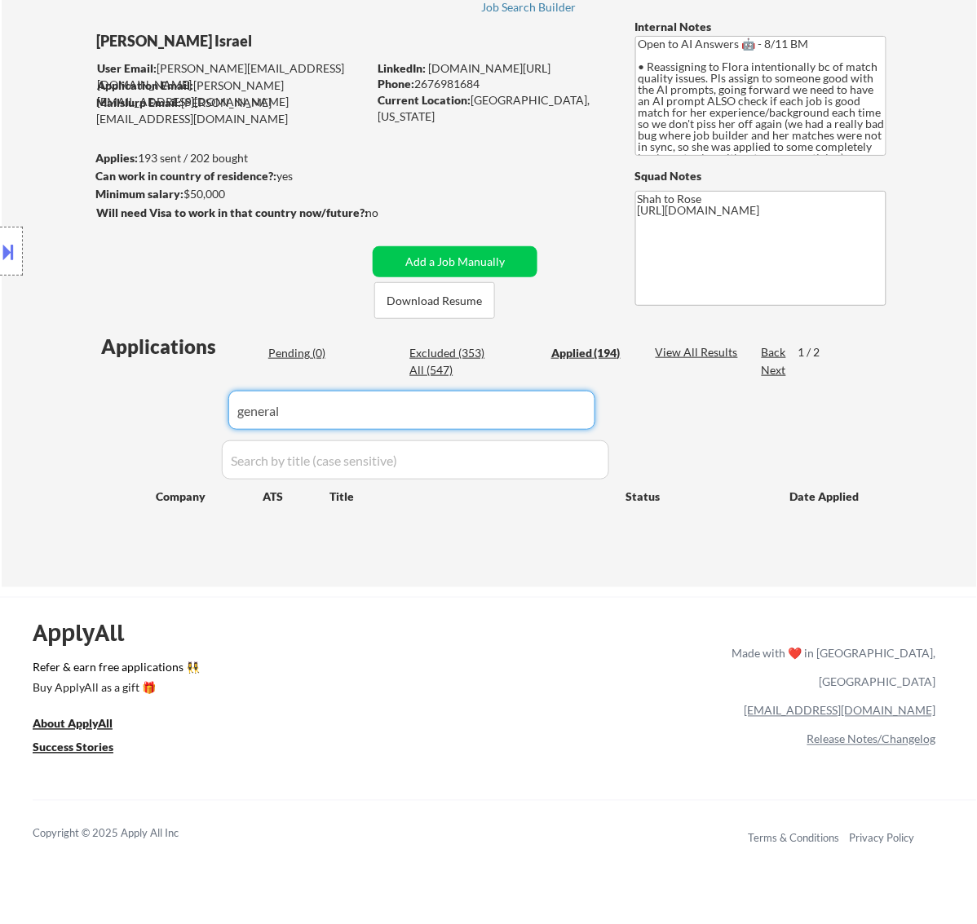
select select ""applied""
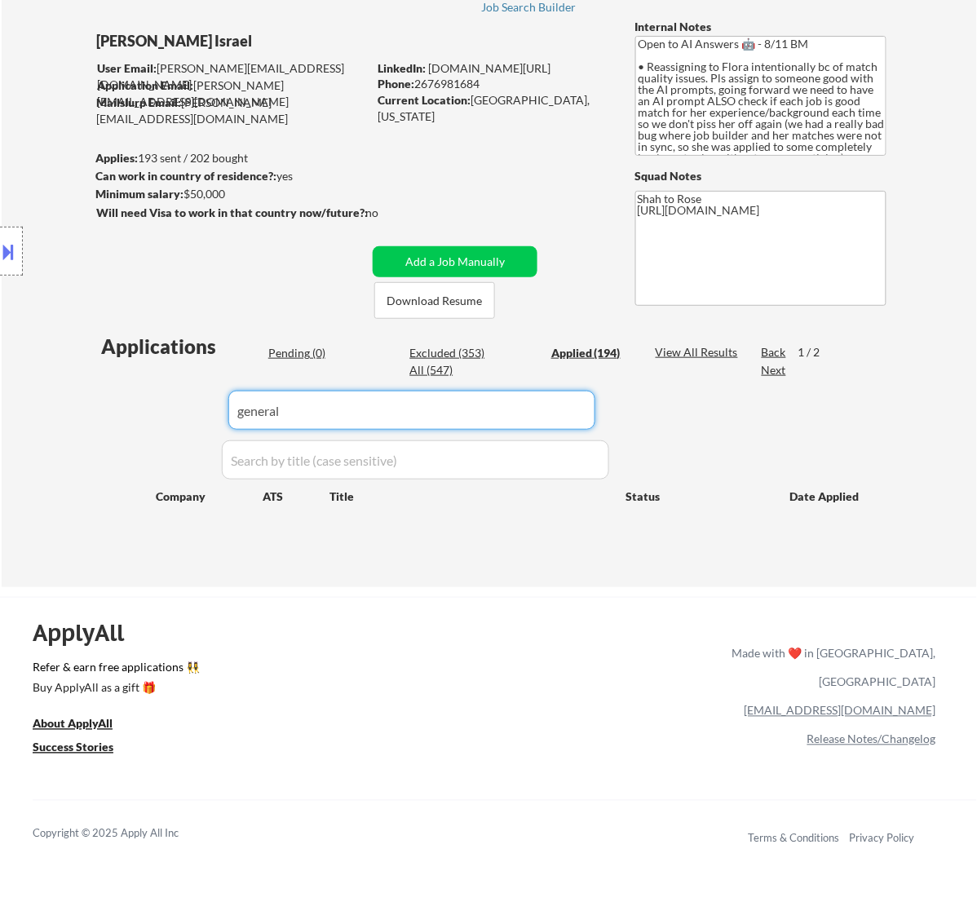
select select ""applied""
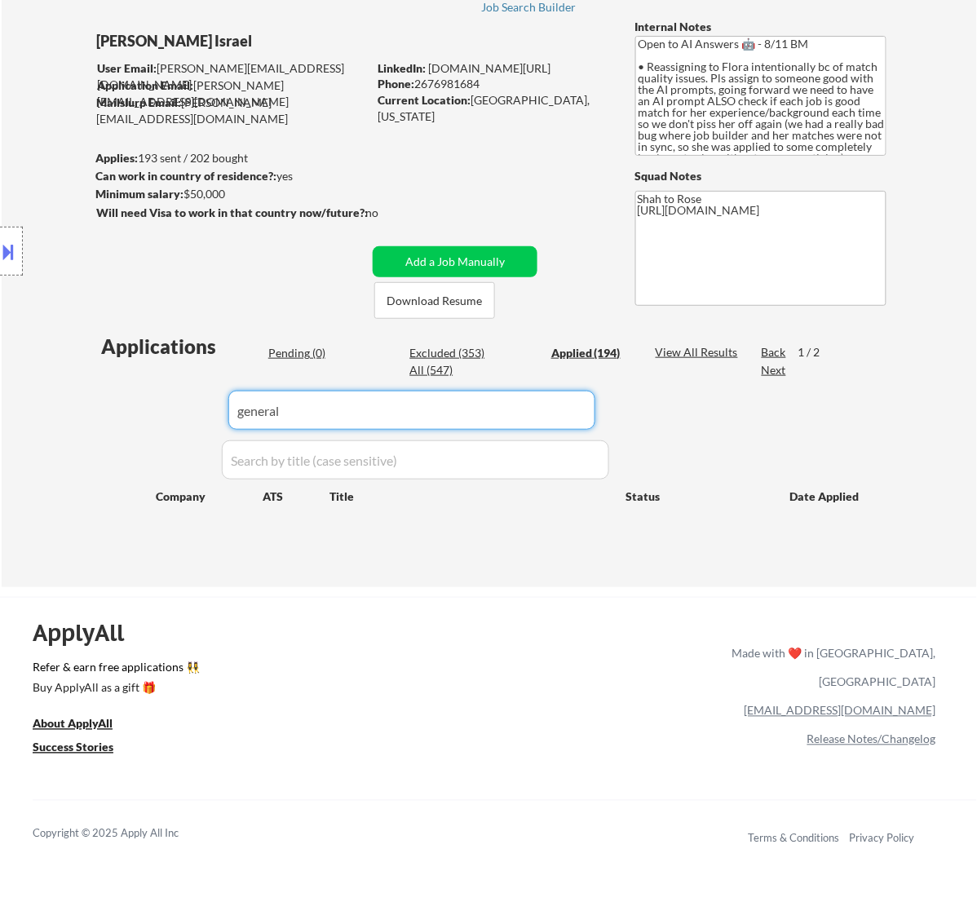
select select ""applied""
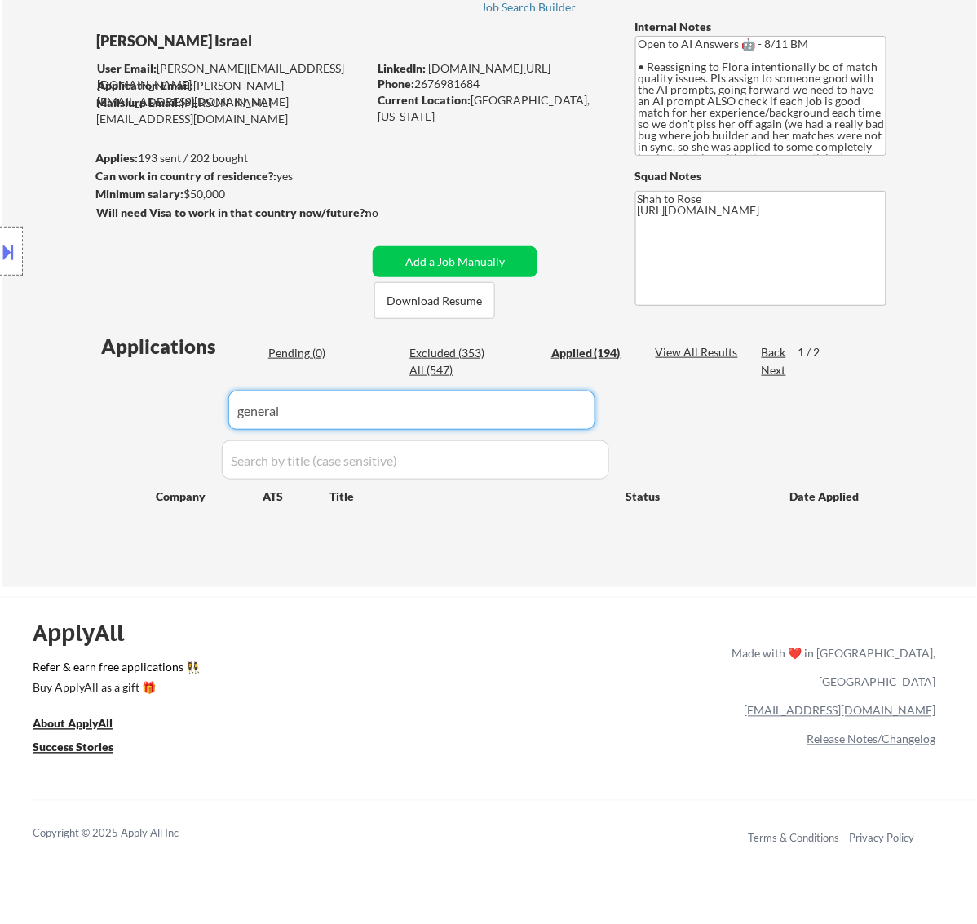
select select ""applied""
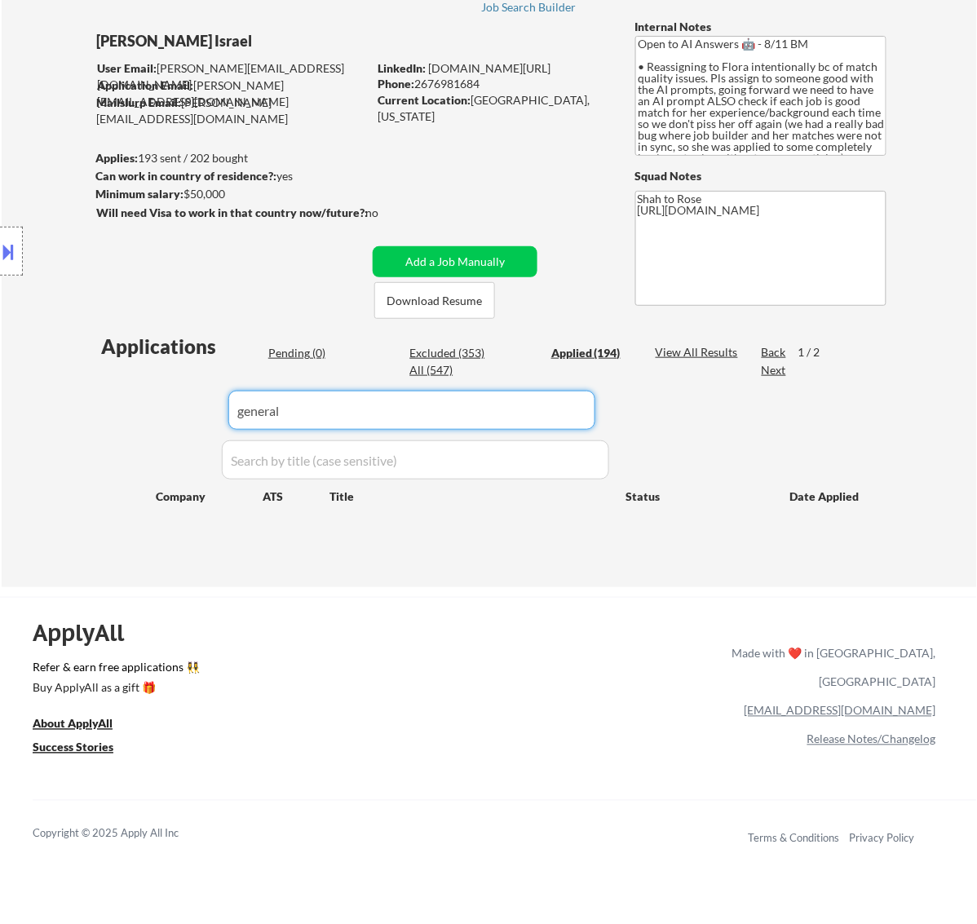
select select ""applied""
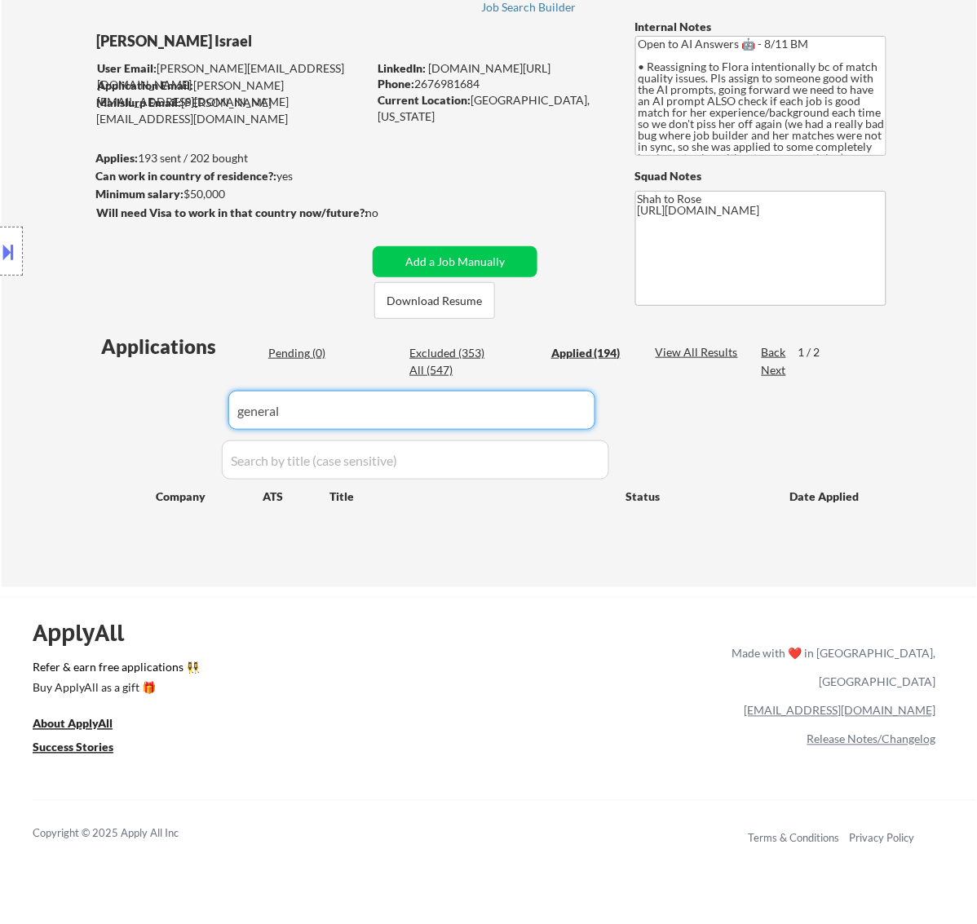
select select ""applied""
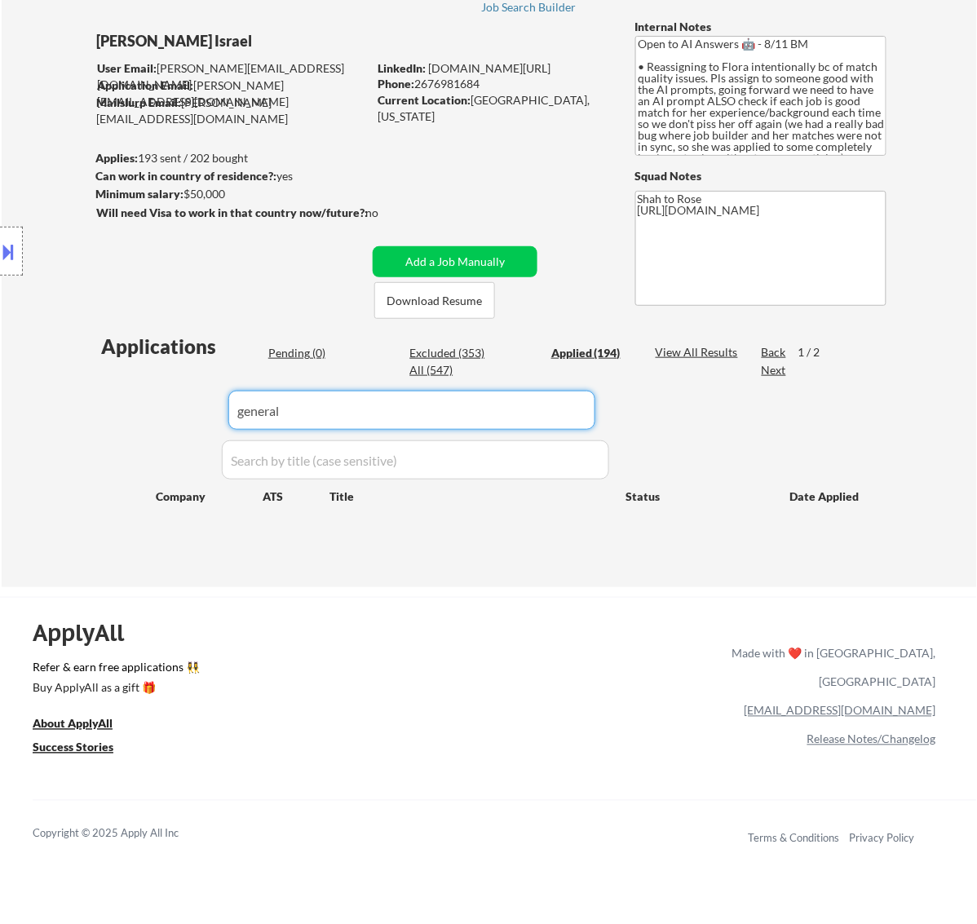
select select ""applied""
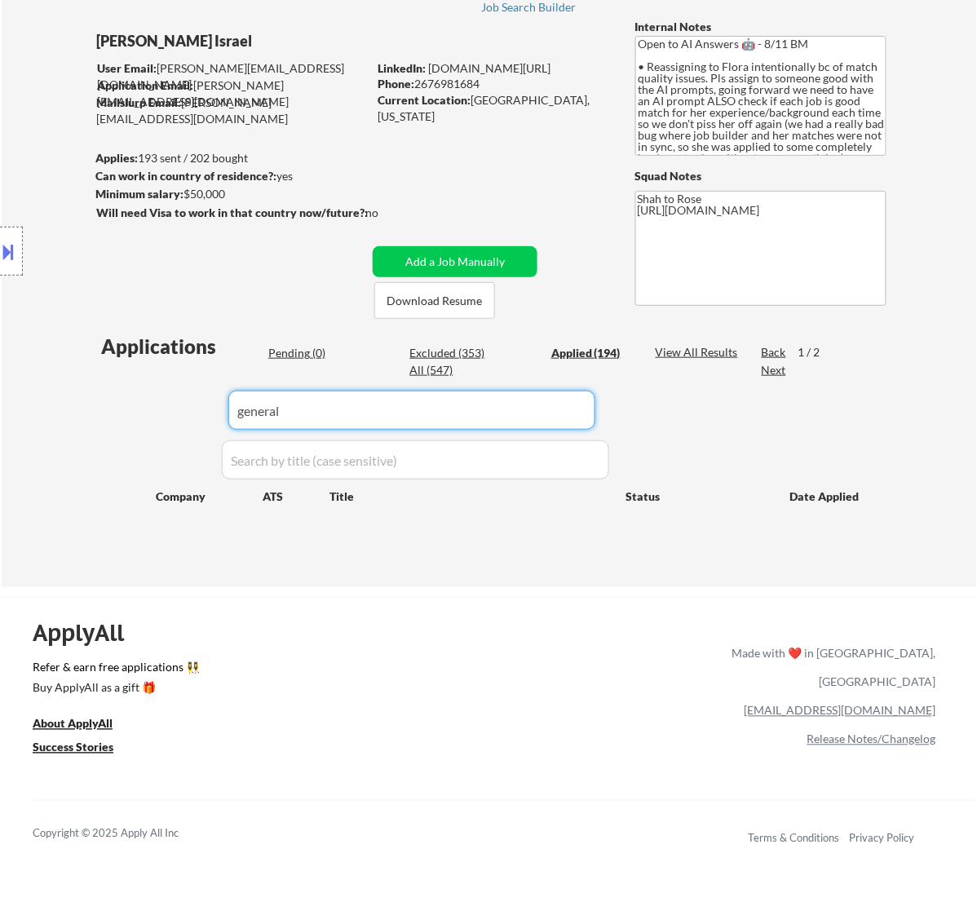
select select ""applied""
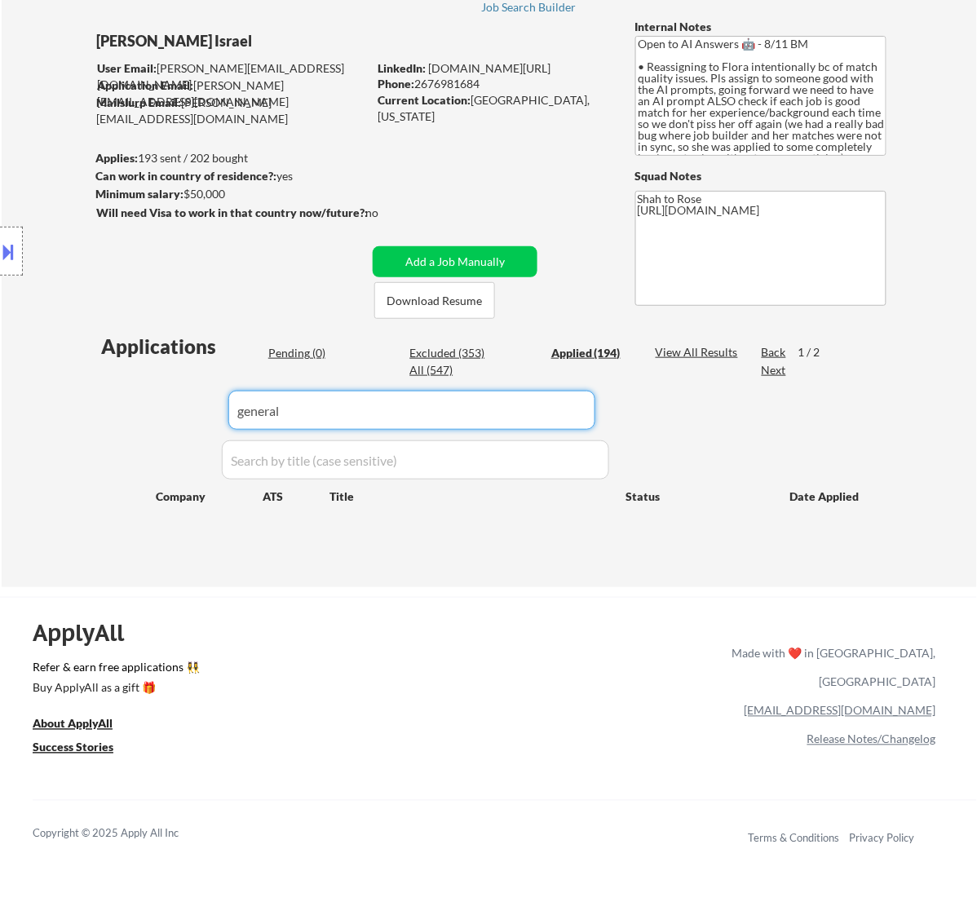
select select ""applied""
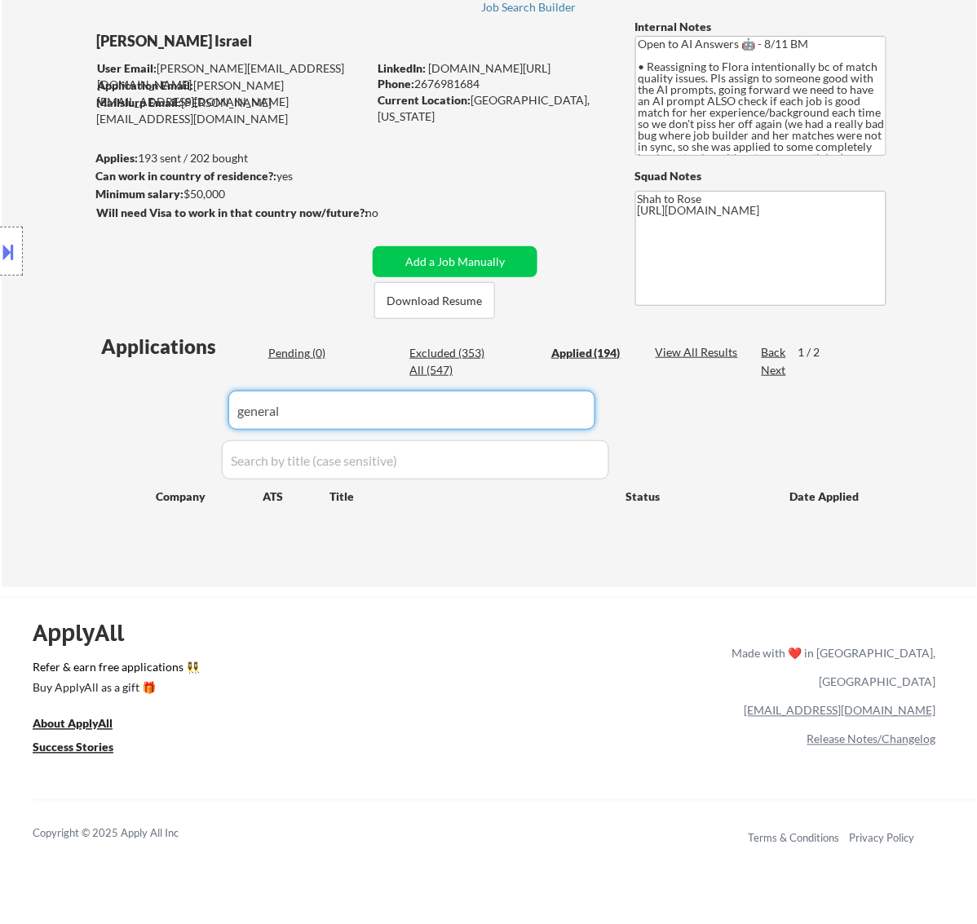
select select ""applied""
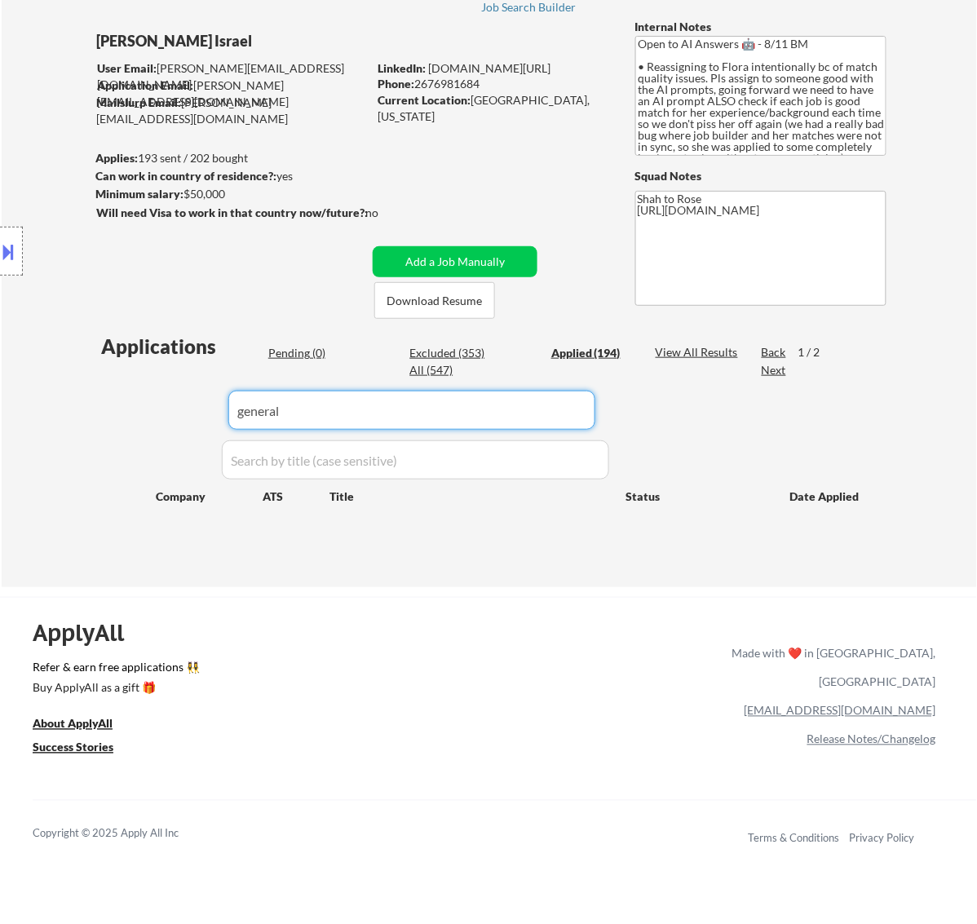
select select ""applied""
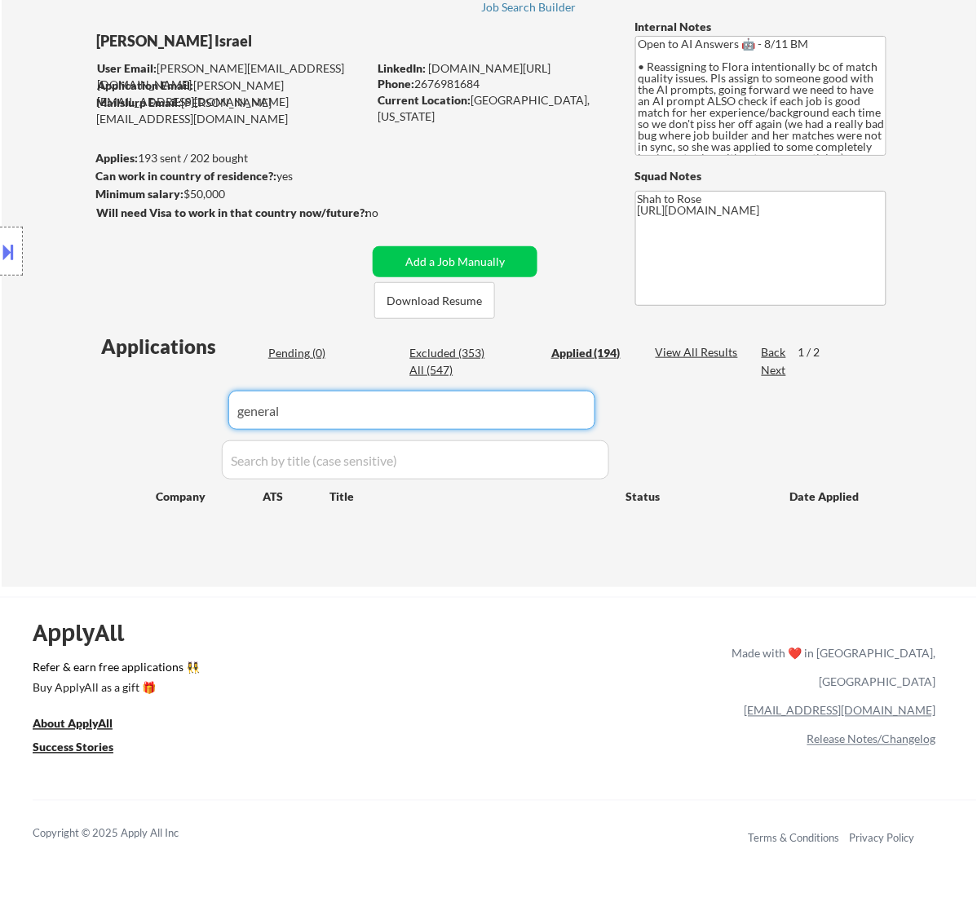
select select ""applied""
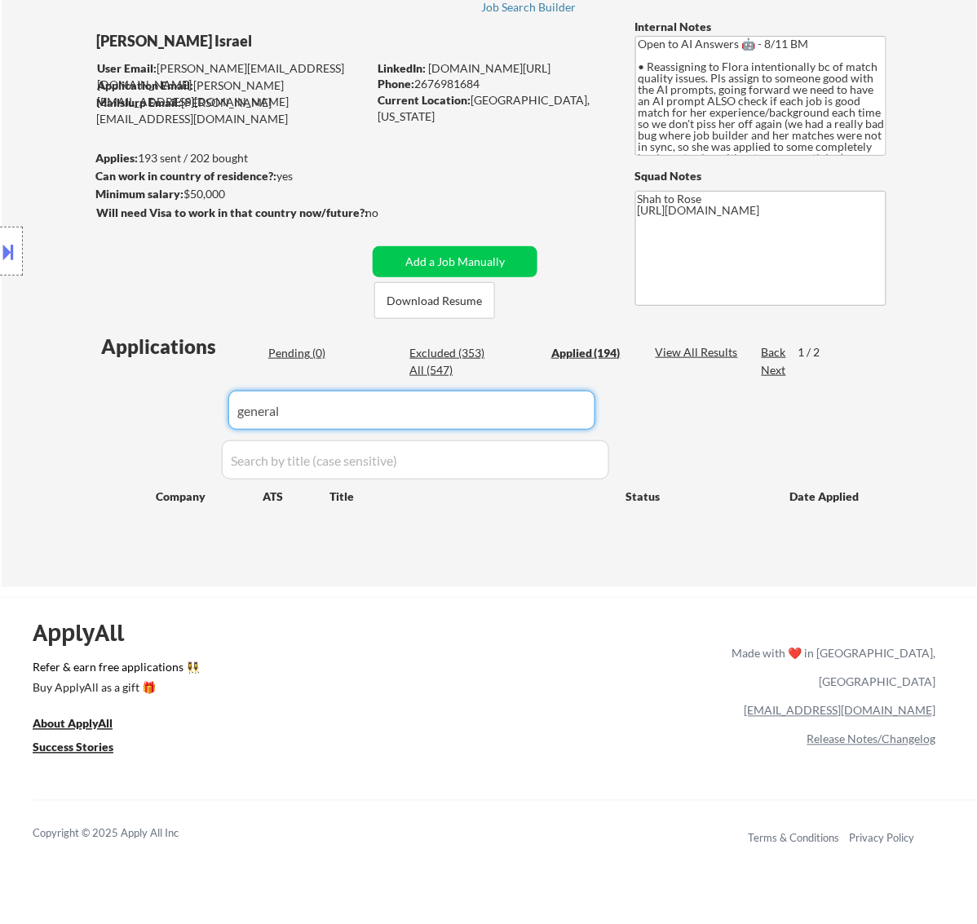
select select ""applied""
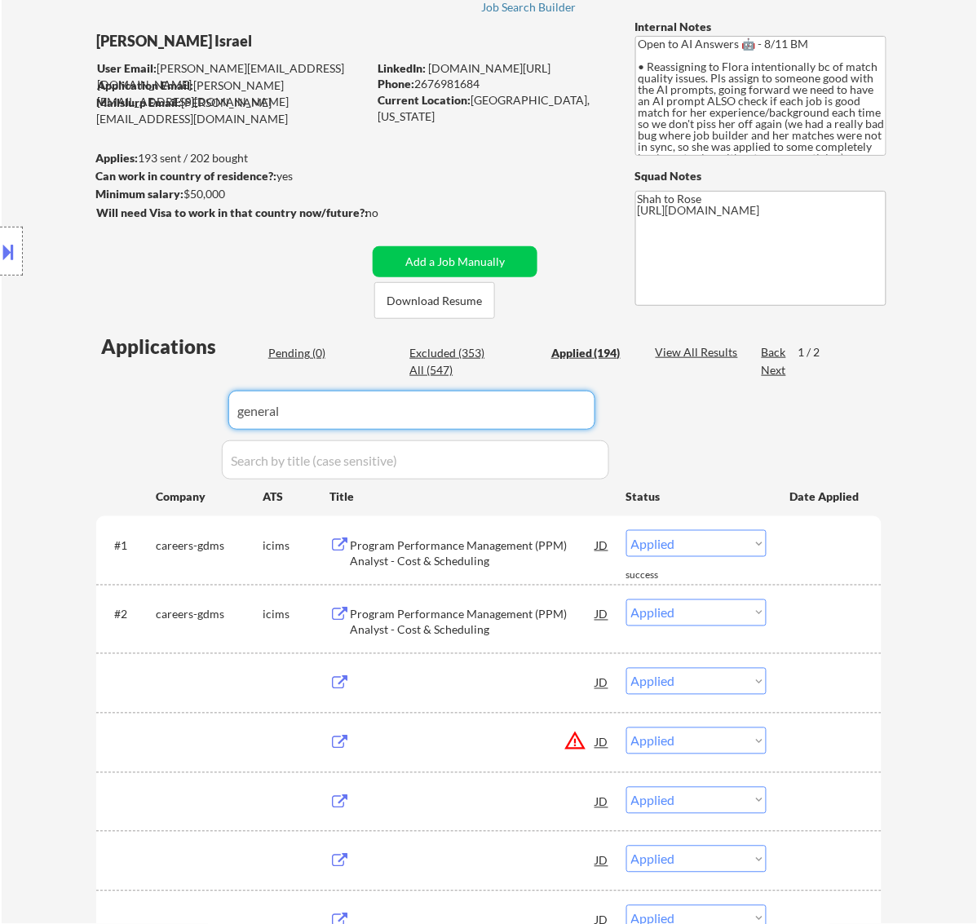
click at [569, 402] on input "input" at bounding box center [411, 410] width 367 height 39
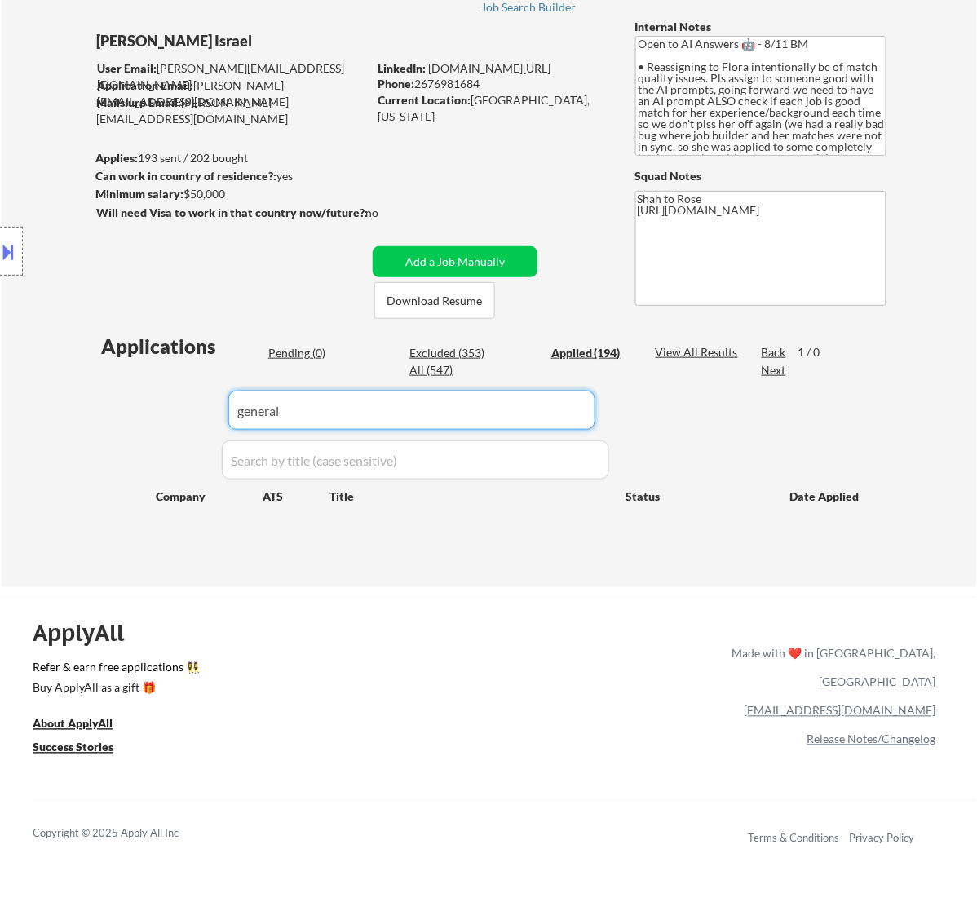
drag, startPoint x: 303, startPoint y: 417, endPoint x: 115, endPoint y: 431, distance: 188.2
click at [115, 431] on div "Applications Pending (0) Excluded (353) Applied (194) All (547) View All Result…" at bounding box center [489, 445] width 786 height 224
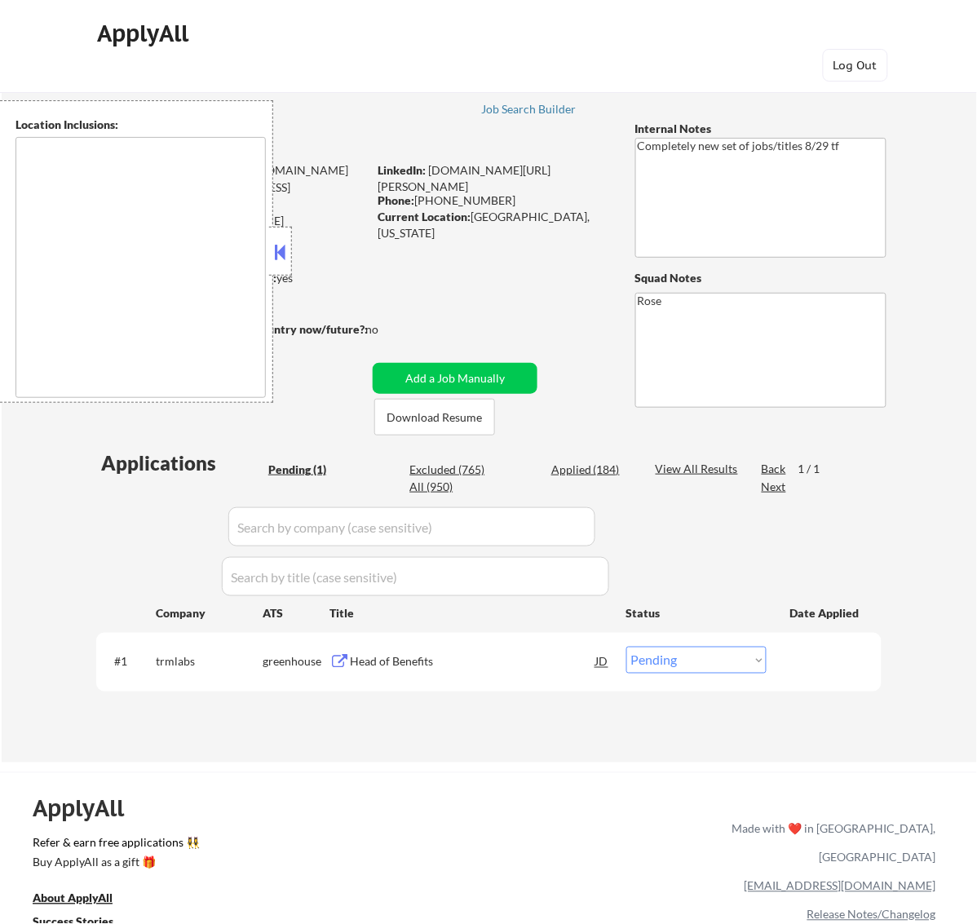
click at [283, 251] on button at bounding box center [280, 252] width 18 height 24
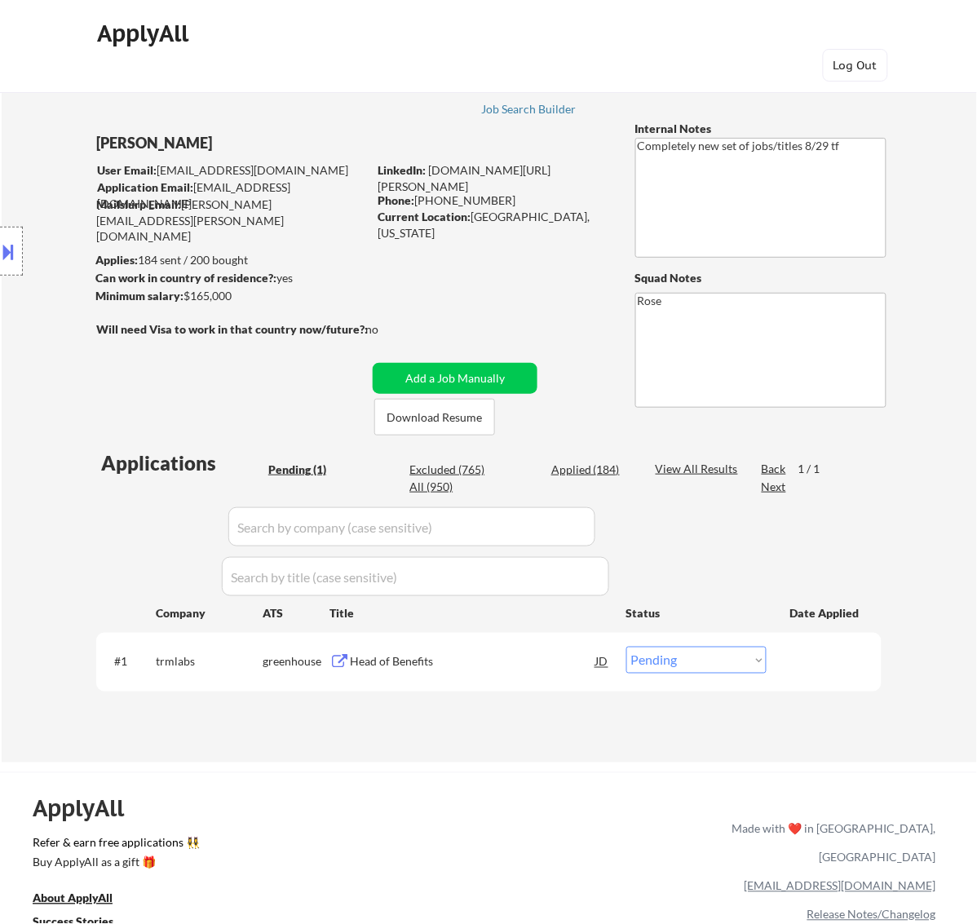
click at [510, 666] on div "Head of Benefits" at bounding box center [473, 662] width 246 height 16
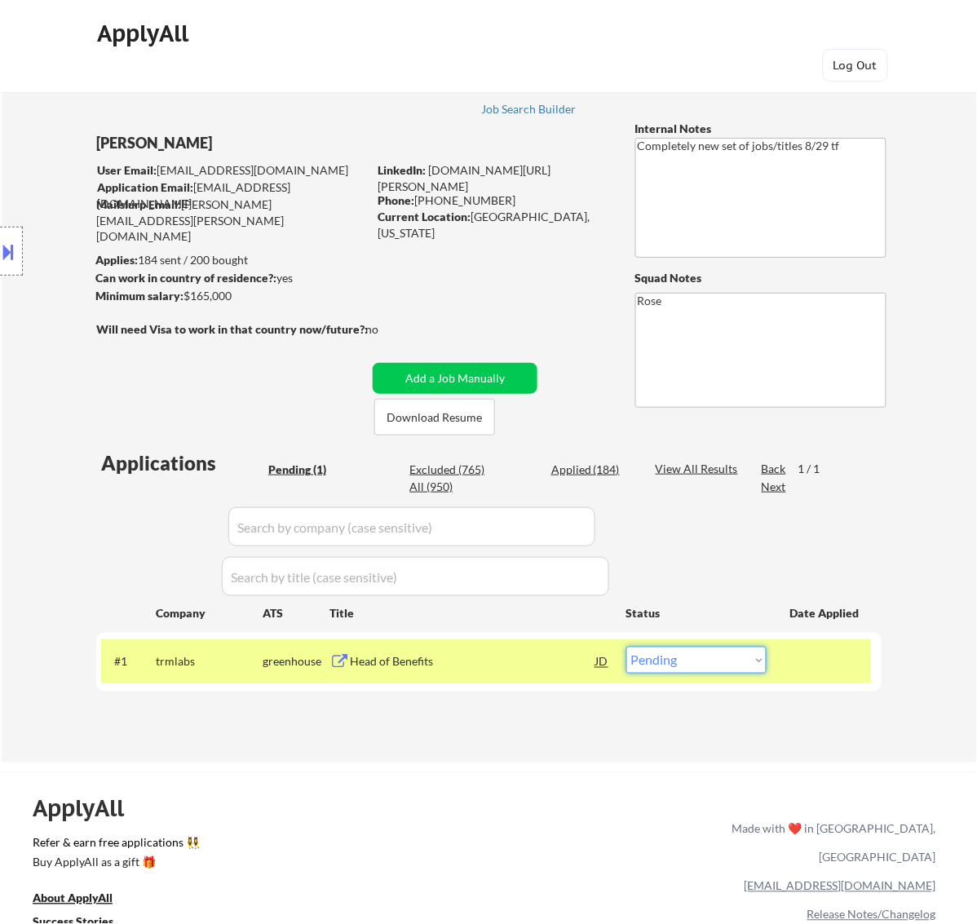
click at [707, 655] on select "Choose an option... Pending Applied Excluded (Questions) Excluded (Expired) Exc…" at bounding box center [697, 660] width 140 height 27
select select ""excluded__bad_match_""
click at [627, 647] on select "Choose an option... Pending Applied Excluded (Questions) Excluded (Expired) Exc…" at bounding box center [697, 660] width 140 height 27
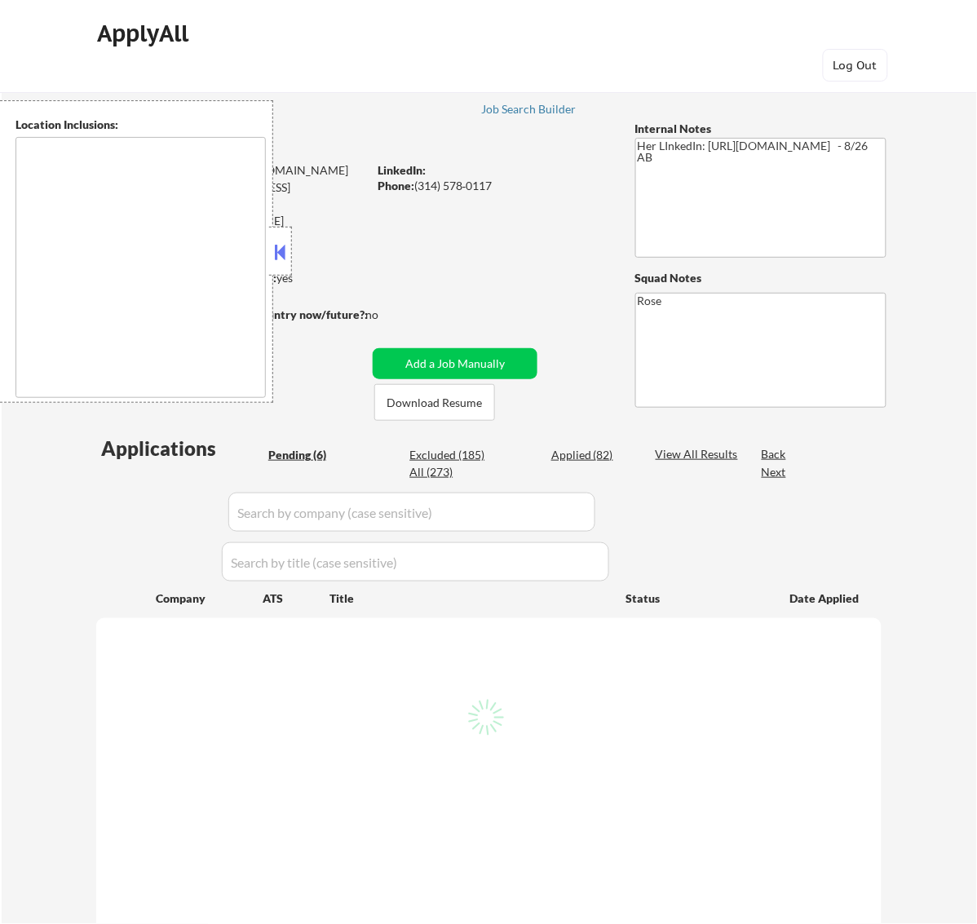
select select ""pending""
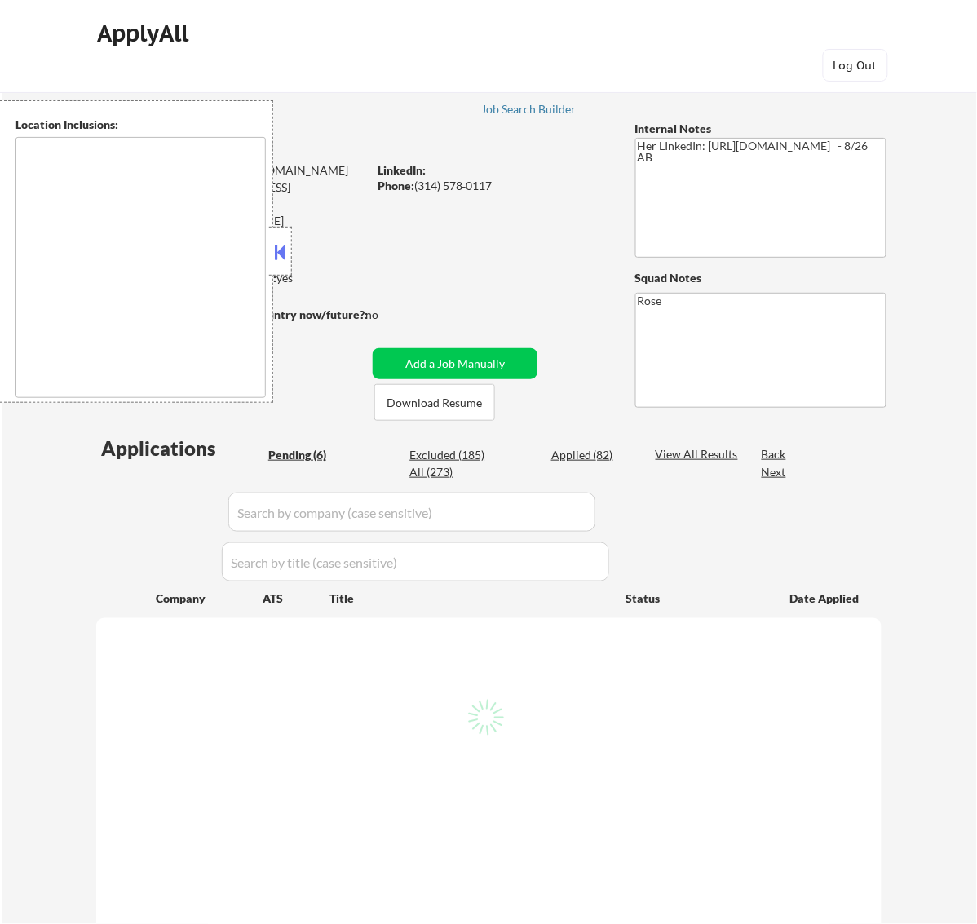
select select ""pending""
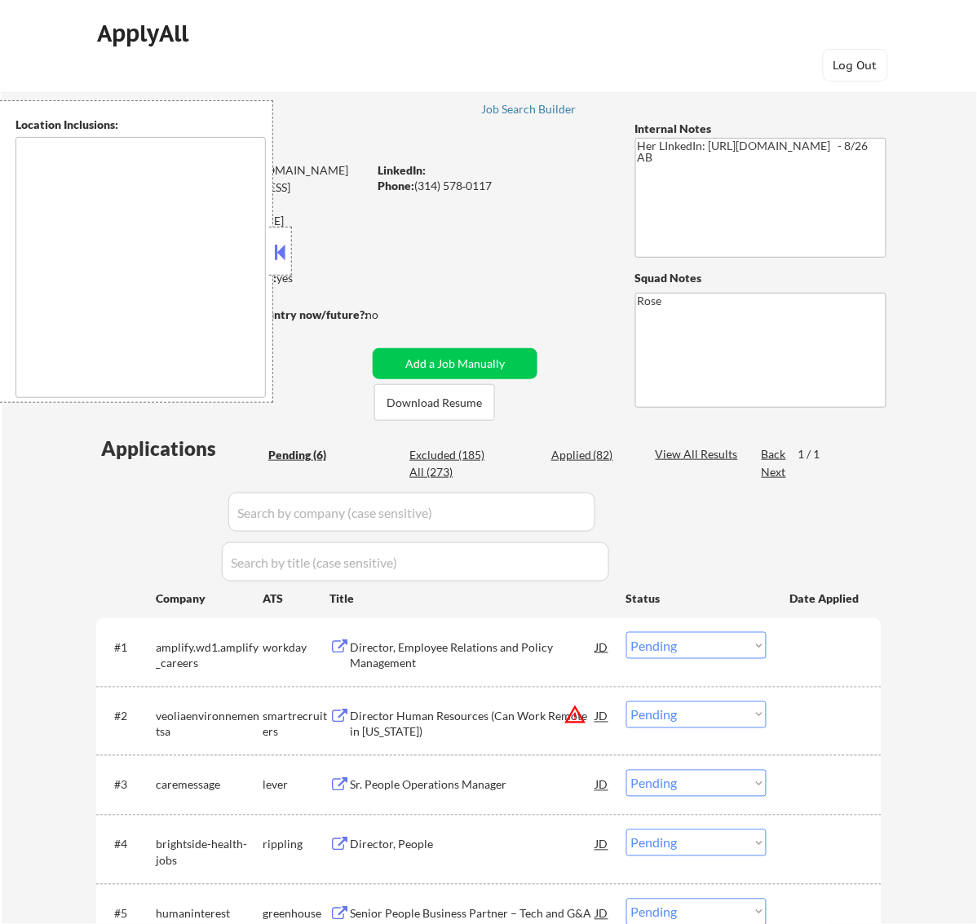
type textarea "[GEOGRAPHIC_DATA][PERSON_NAME], [GEOGRAPHIC_DATA][PERSON_NAME][GEOGRAPHIC_DATA]…"
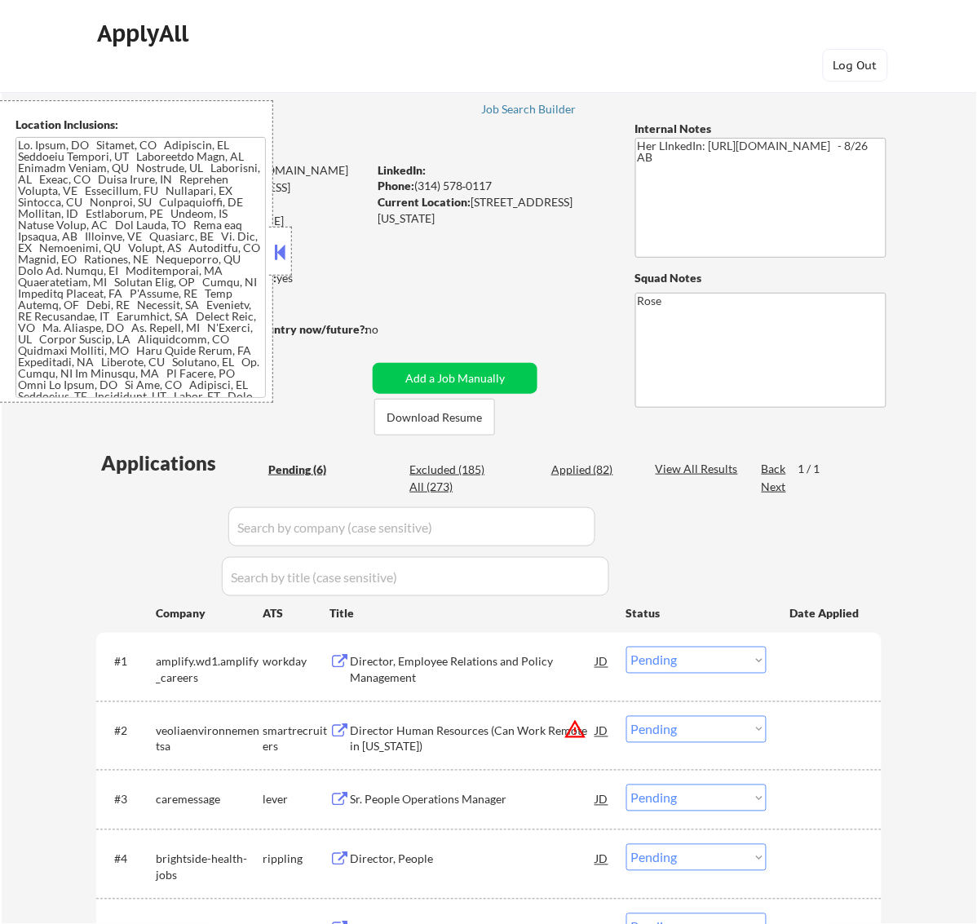
click at [284, 250] on button at bounding box center [280, 252] width 18 height 24
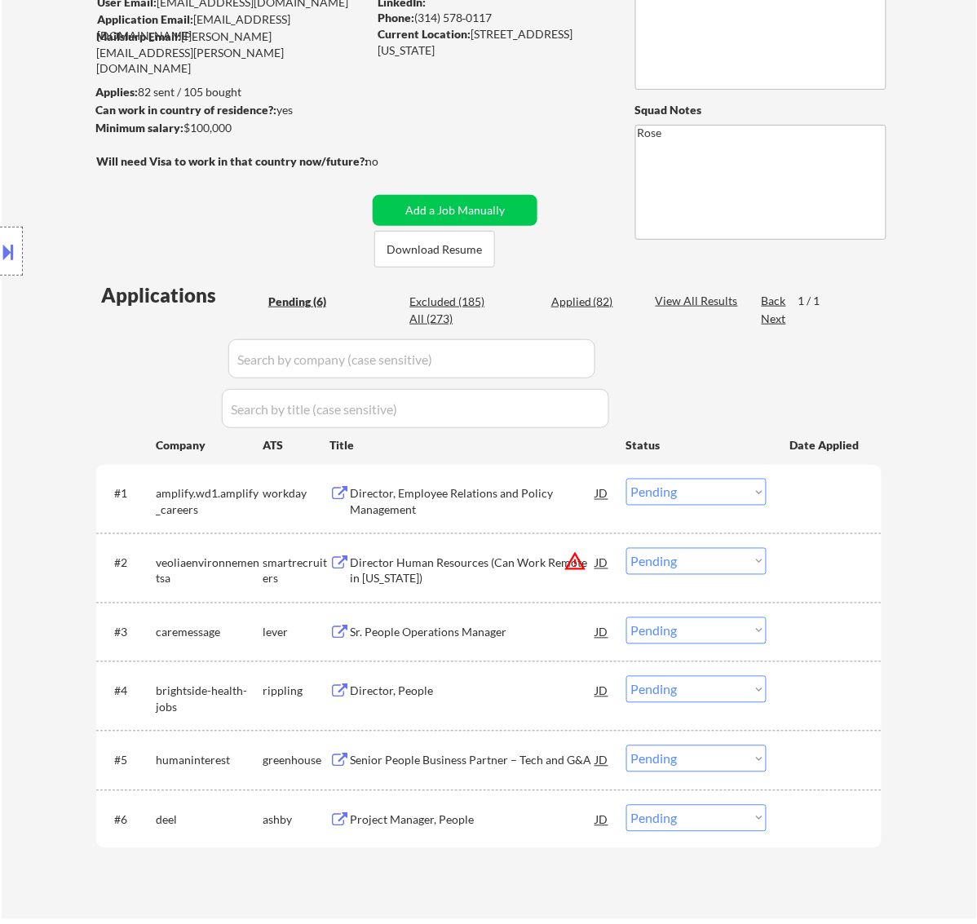
scroll to position [306, 0]
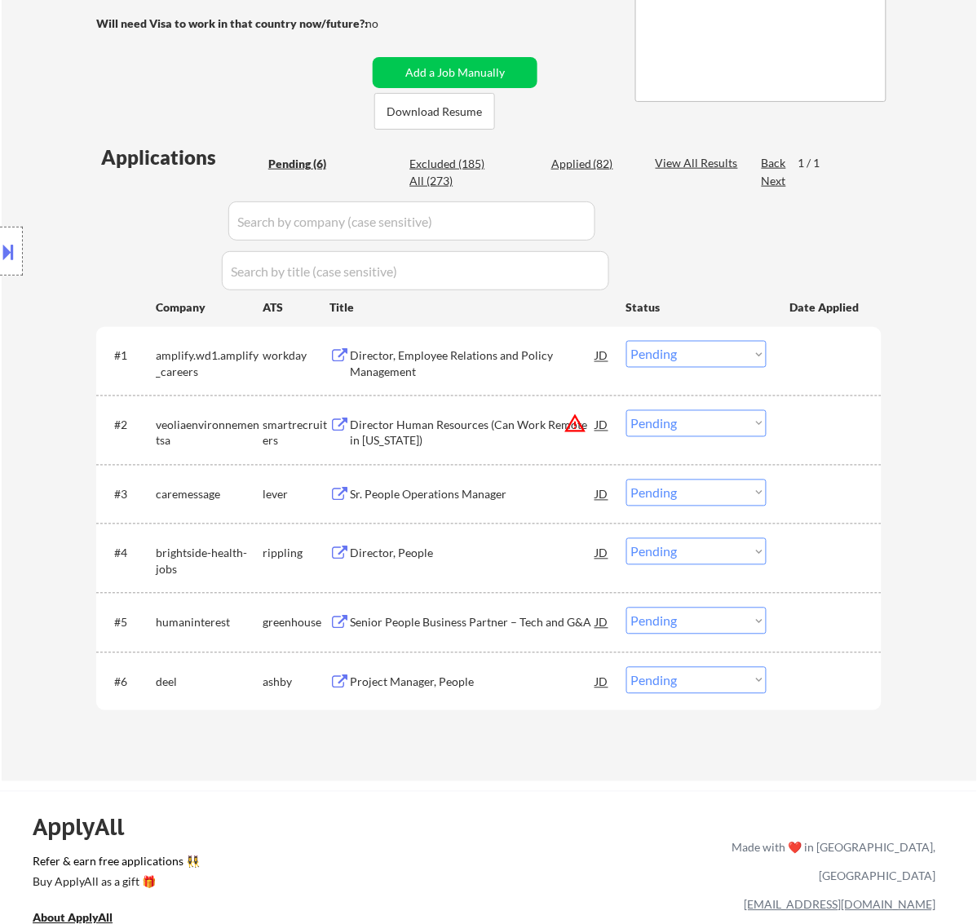
click at [494, 356] on div "Director, Employee Relations and Policy Management" at bounding box center [473, 364] width 246 height 32
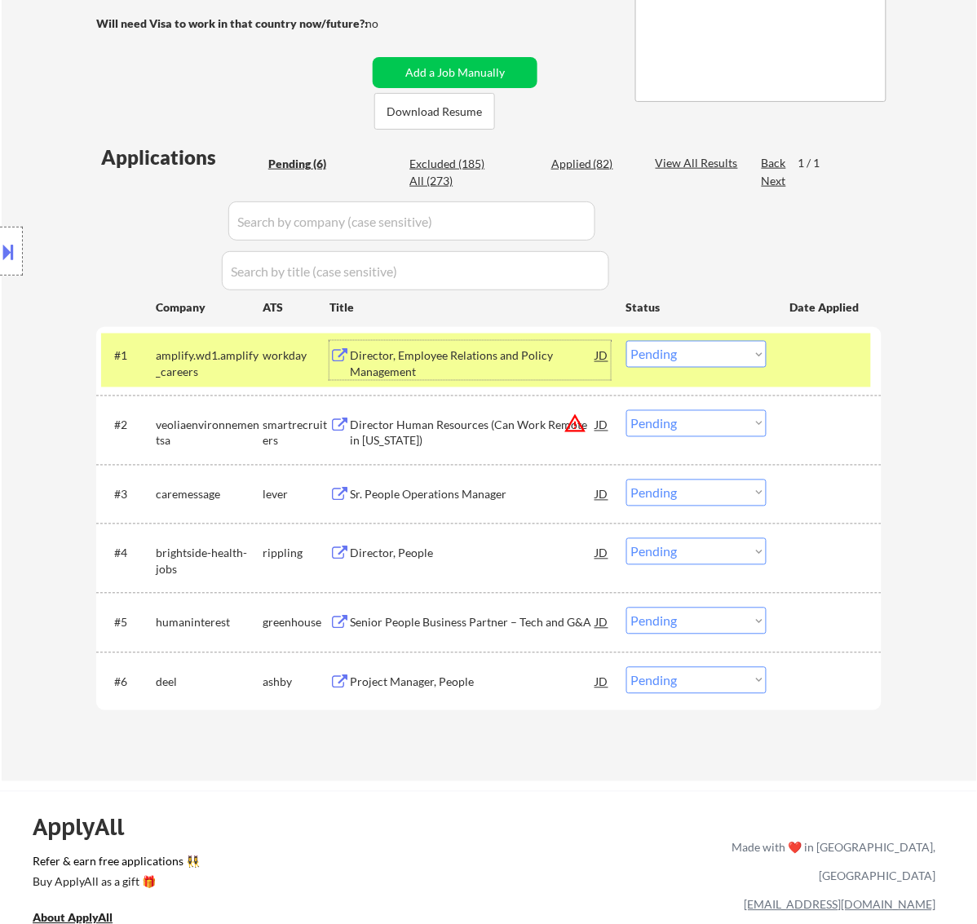
click at [720, 355] on select "Choose an option... Pending Applied Excluded (Questions) Excluded (Expired) Exc…" at bounding box center [697, 354] width 140 height 27
click at [627, 341] on select "Choose an option... Pending Applied Excluded (Questions) Excluded (Expired) Exc…" at bounding box center [697, 354] width 140 height 27
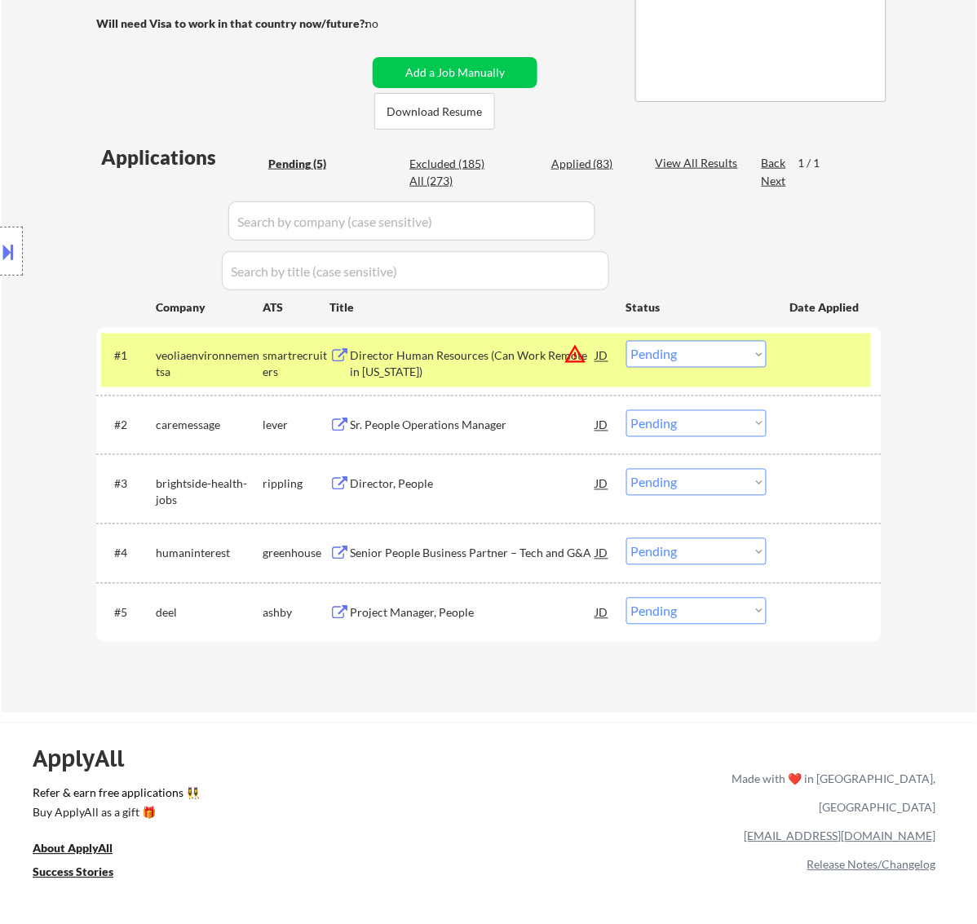
click at [16, 249] on button at bounding box center [9, 251] width 18 height 27
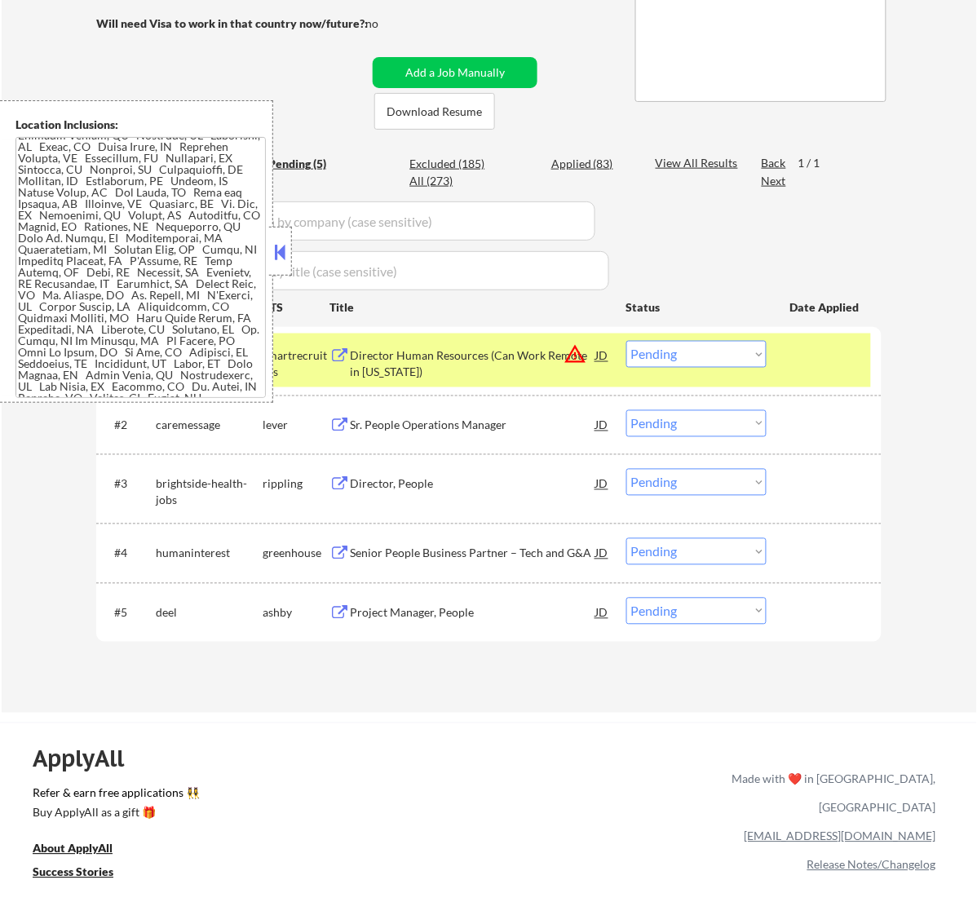
scroll to position [0, 0]
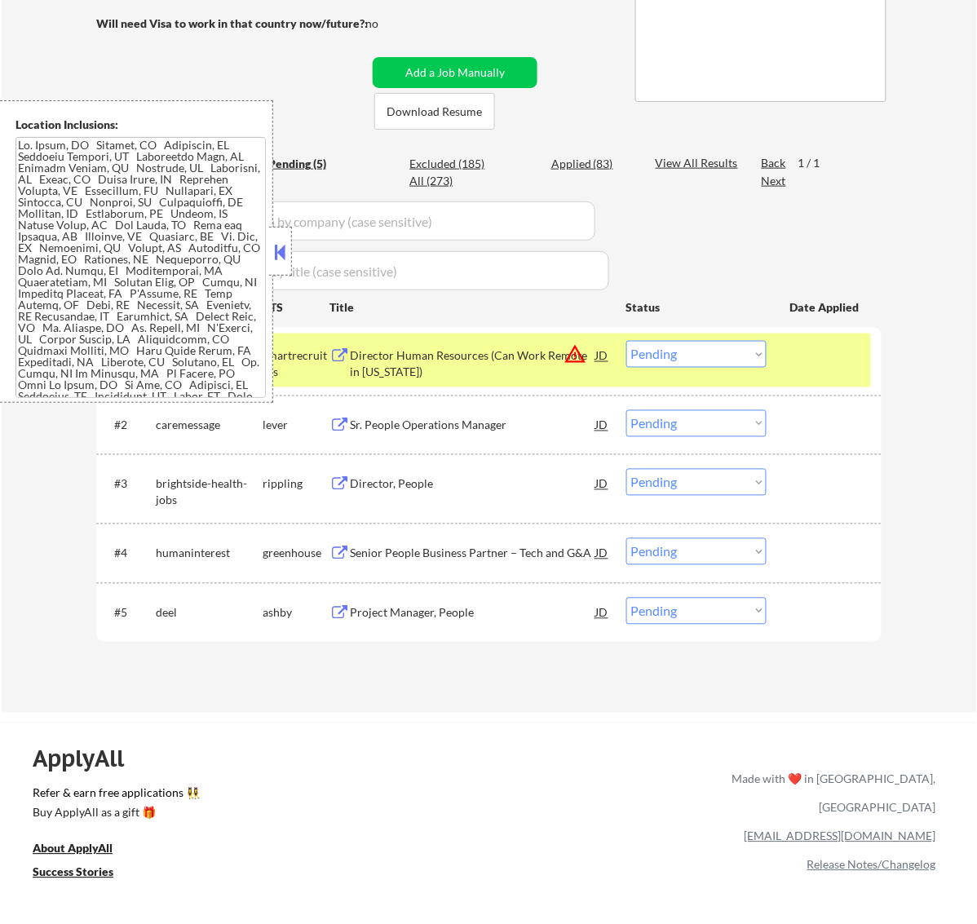
click at [282, 249] on button at bounding box center [280, 252] width 18 height 24
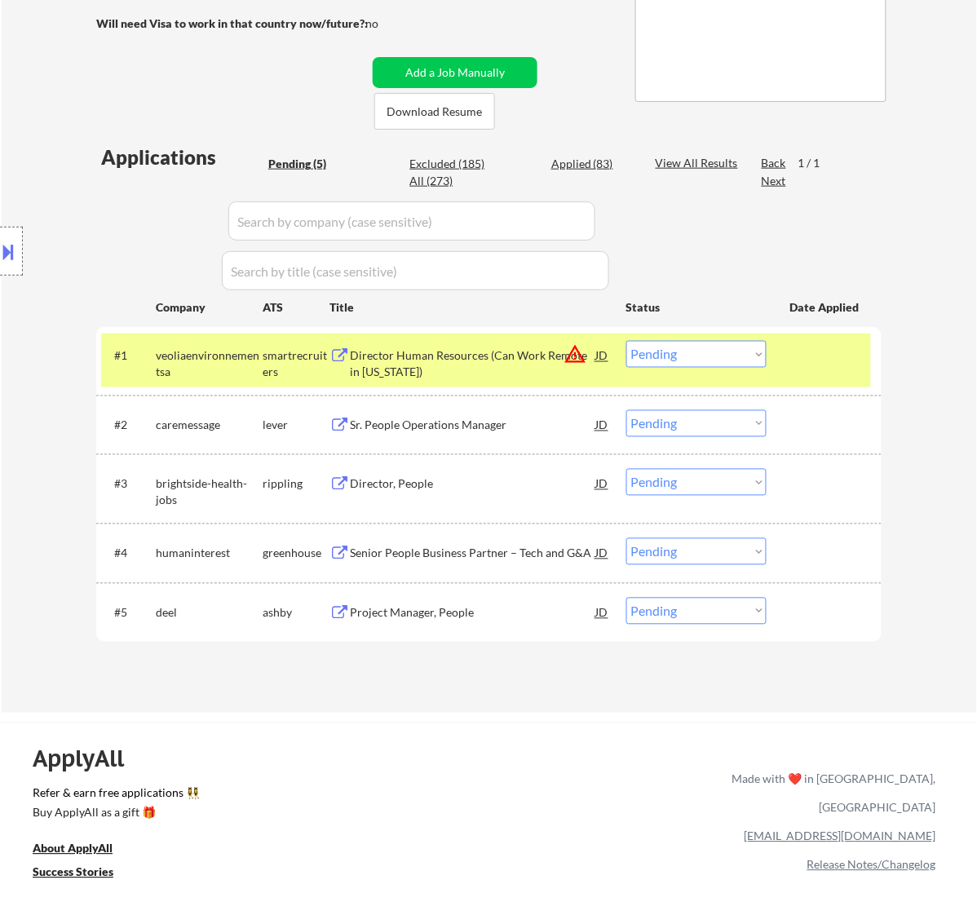
click at [728, 352] on select "Choose an option... Pending Applied Excluded (Questions) Excluded (Expired) Exc…" at bounding box center [697, 354] width 140 height 27
click at [627, 341] on select "Choose an option... Pending Applied Excluded (Questions) Excluded (Expired) Exc…" at bounding box center [697, 354] width 140 height 27
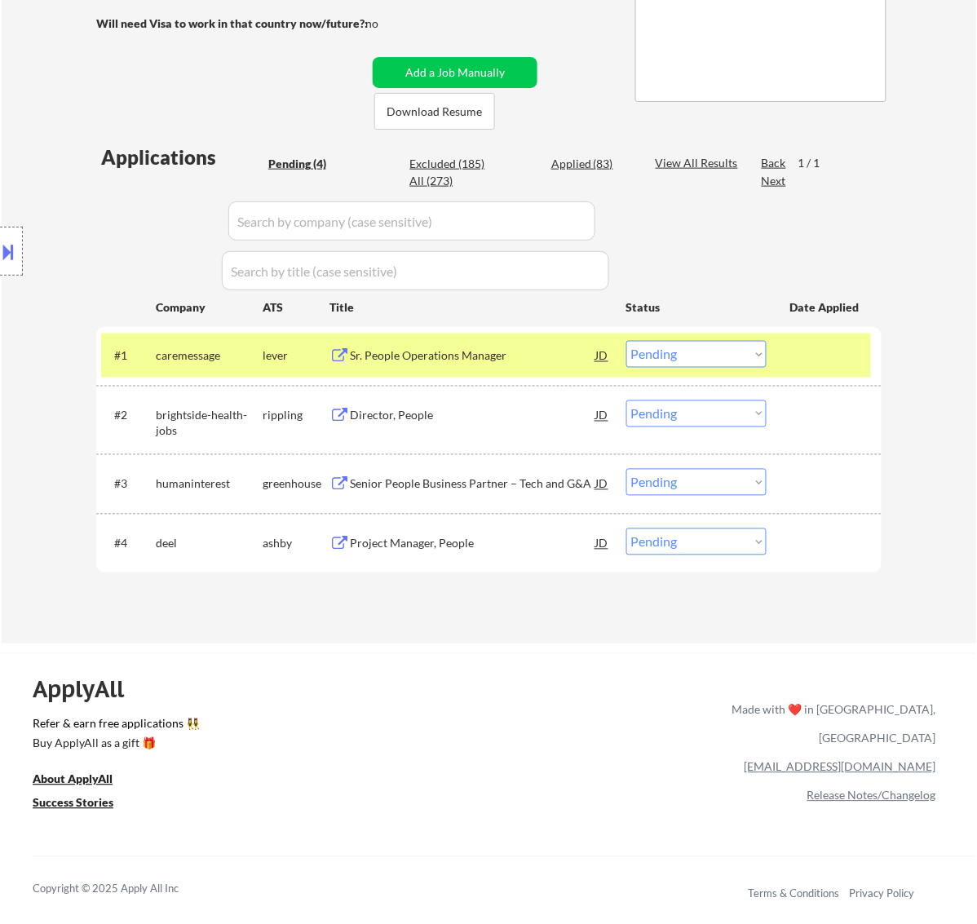
click at [528, 359] on div "Sr. People Operations Manager" at bounding box center [473, 356] width 246 height 16
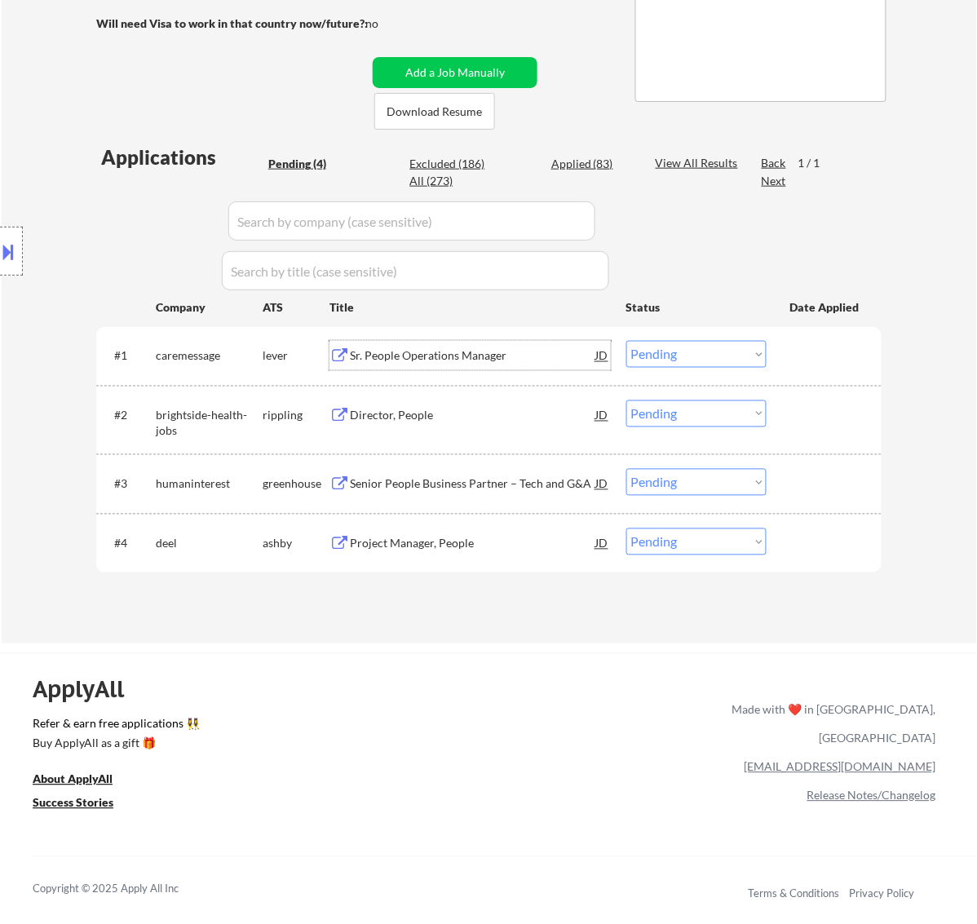
click at [658, 352] on select "Choose an option... Pending Applied Excluded (Questions) Excluded (Expired) Exc…" at bounding box center [697, 354] width 140 height 27
click at [627, 341] on select "Choose an option... Pending Applied Excluded (Questions) Excluded (Expired) Exc…" at bounding box center [697, 354] width 140 height 27
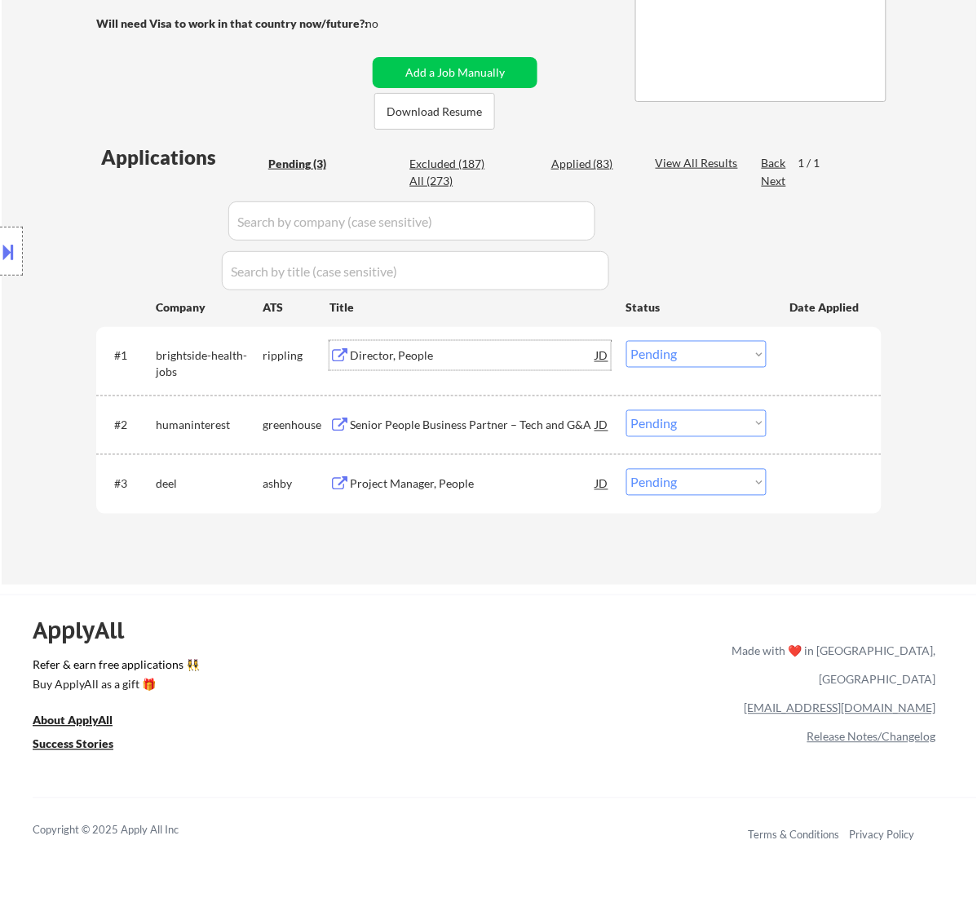
click at [494, 364] on div "Director, People" at bounding box center [473, 356] width 246 height 16
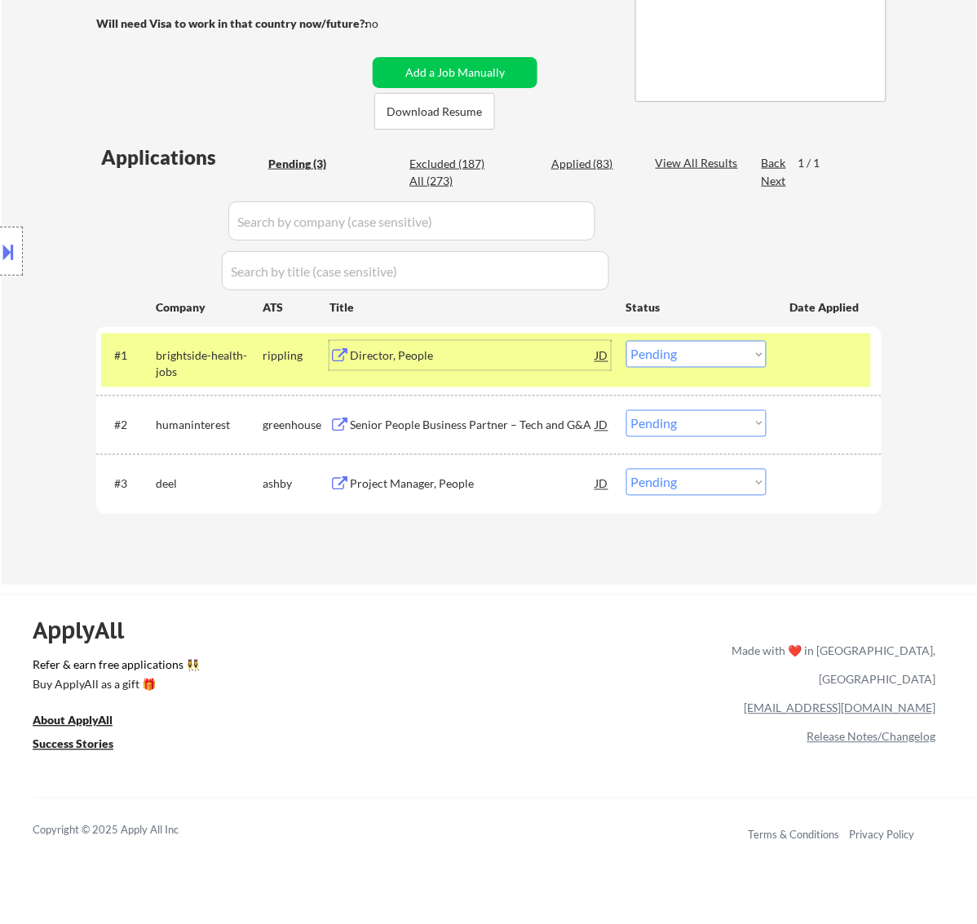
click at [732, 348] on select "Choose an option... Pending Applied Excluded (Questions) Excluded (Expired) Exc…" at bounding box center [697, 354] width 140 height 27
click at [627, 341] on select "Choose an option... Pending Applied Excluded (Questions) Excluded (Expired) Exc…" at bounding box center [697, 354] width 140 height 27
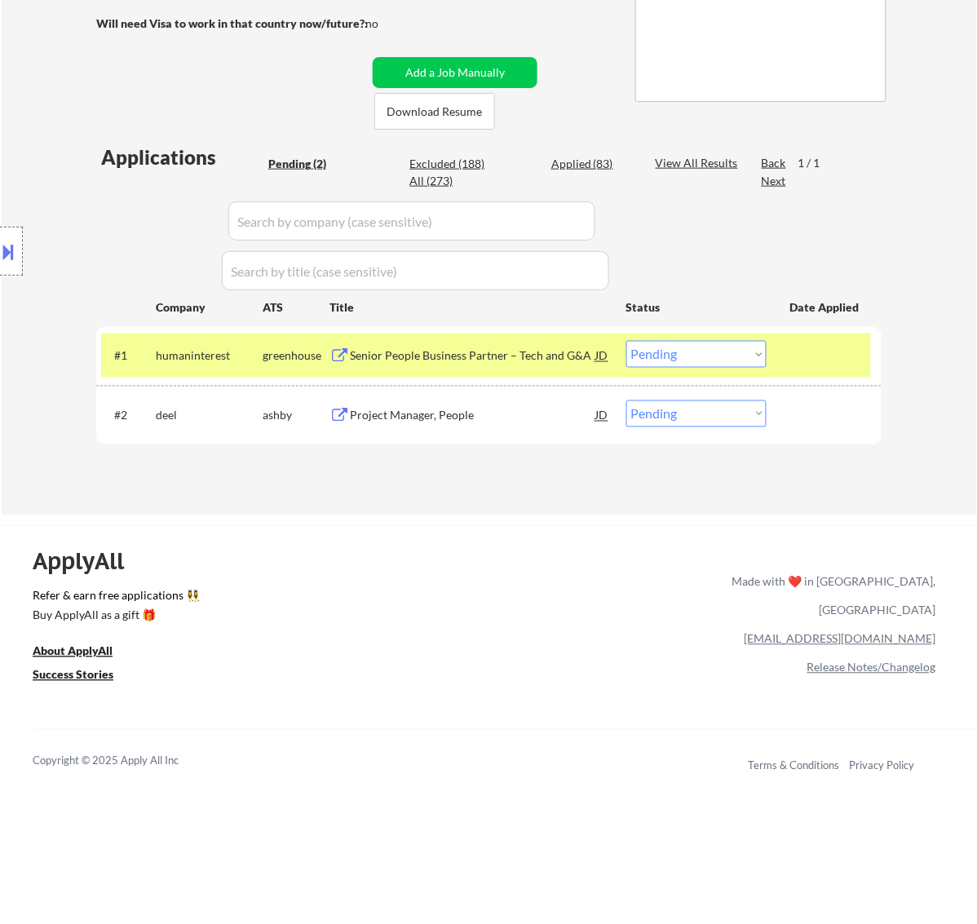
click at [543, 361] on div "Senior People Business Partner – Tech and G&A" at bounding box center [473, 356] width 246 height 16
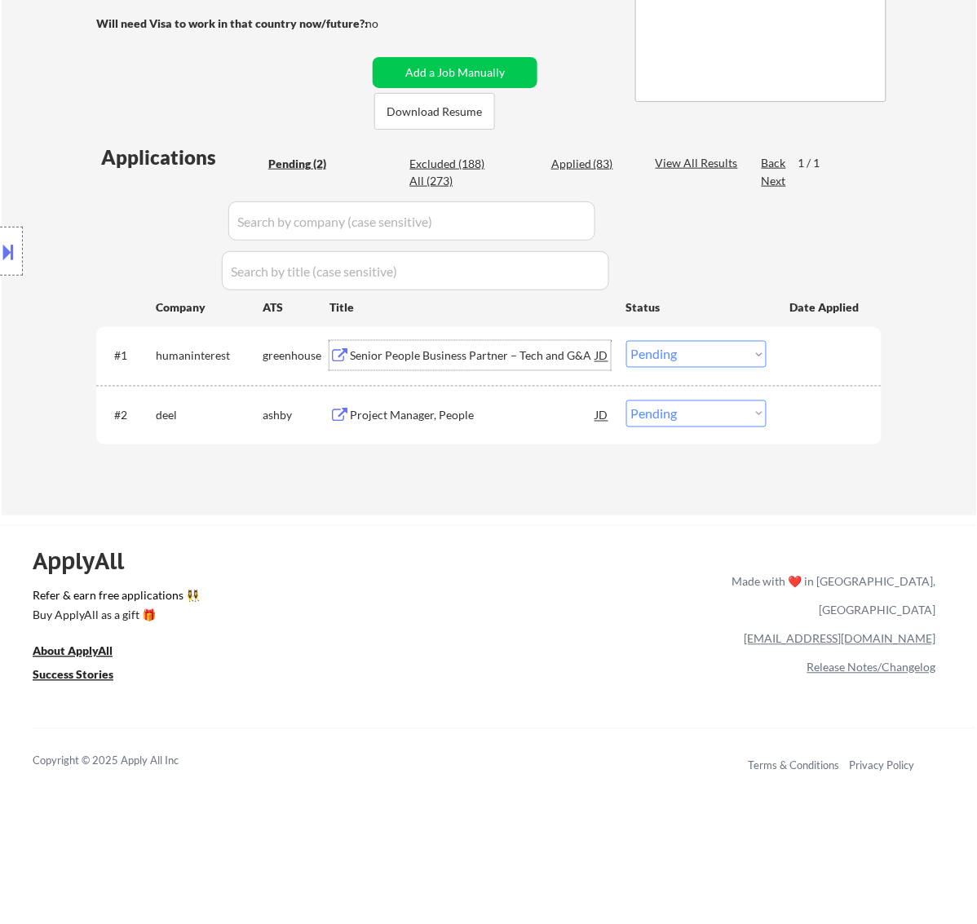
click at [671, 348] on select "Choose an option... Pending Applied Excluded (Questions) Excluded (Expired) Exc…" at bounding box center [697, 354] width 140 height 27
click at [627, 341] on select "Choose an option... Pending Applied Excluded (Questions) Excluded (Expired) Exc…" at bounding box center [697, 354] width 140 height 27
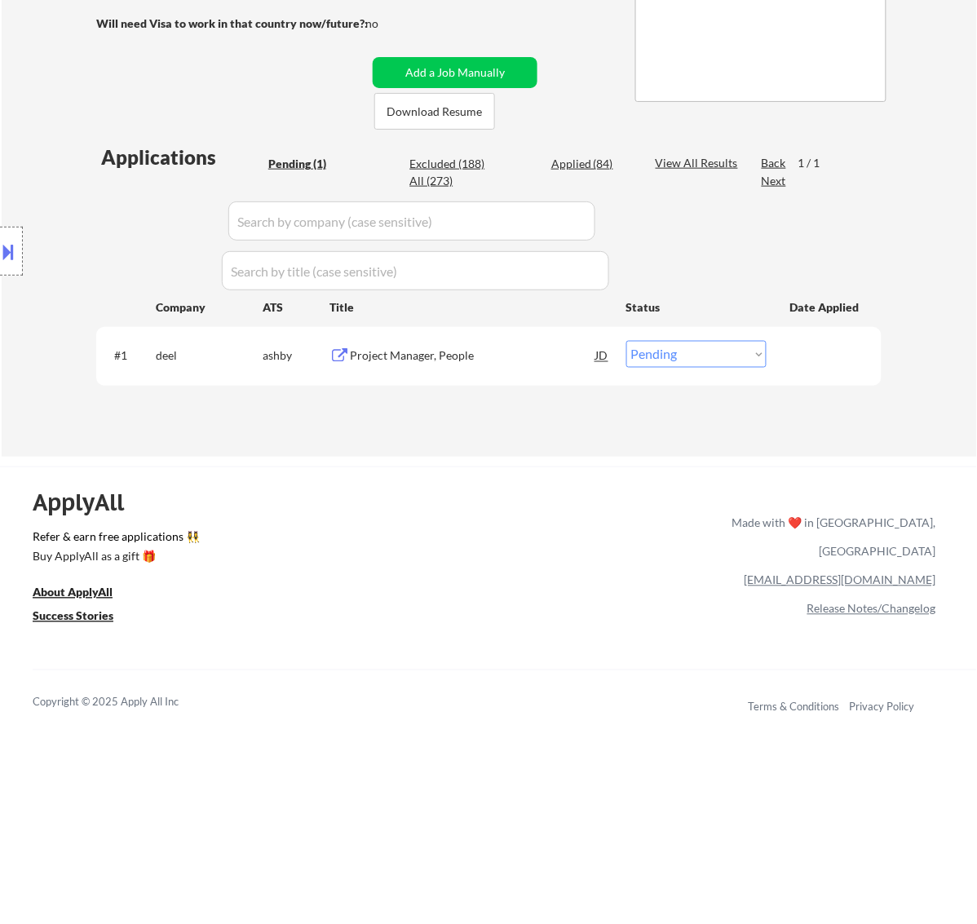
click at [498, 355] on div "Project Manager, People" at bounding box center [473, 356] width 246 height 16
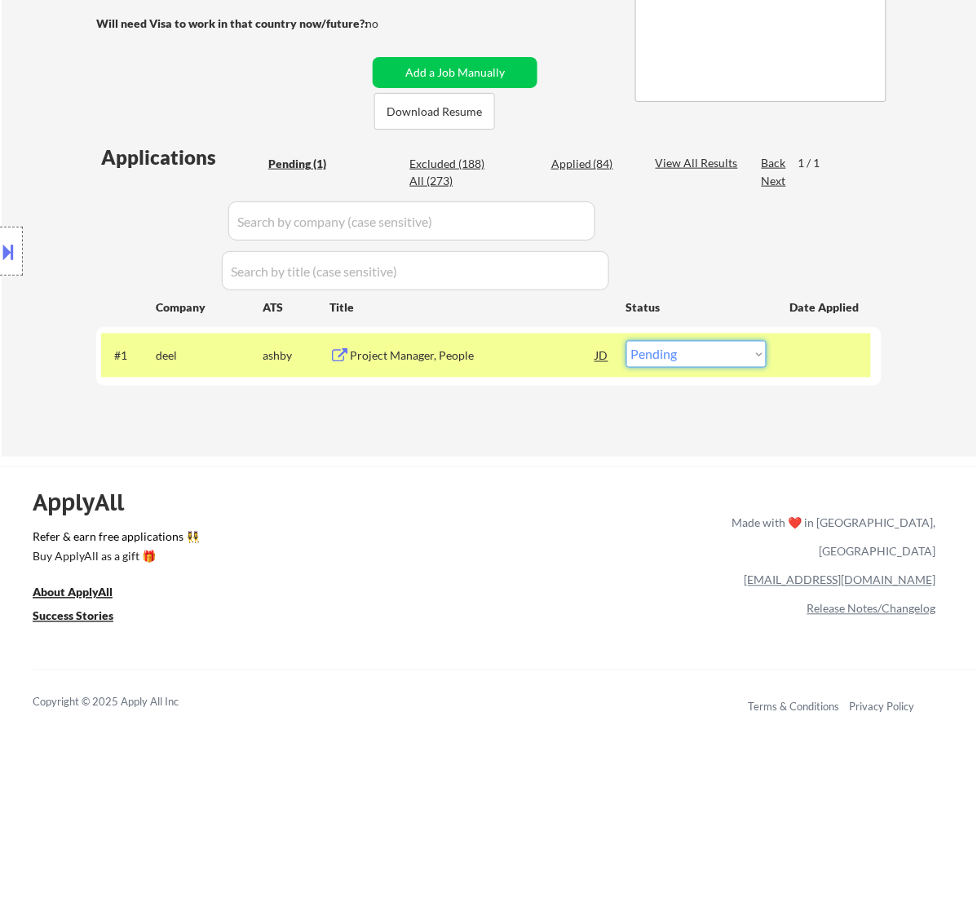
click at [728, 341] on select "Choose an option... Pending Applied Excluded (Questions) Excluded (Expired) Exc…" at bounding box center [697, 354] width 140 height 27
select select ""excluded__bad_match_""
click at [627, 341] on select "Choose an option... Pending Applied Excluded (Questions) Excluded (Expired) Exc…" at bounding box center [697, 354] width 140 height 27
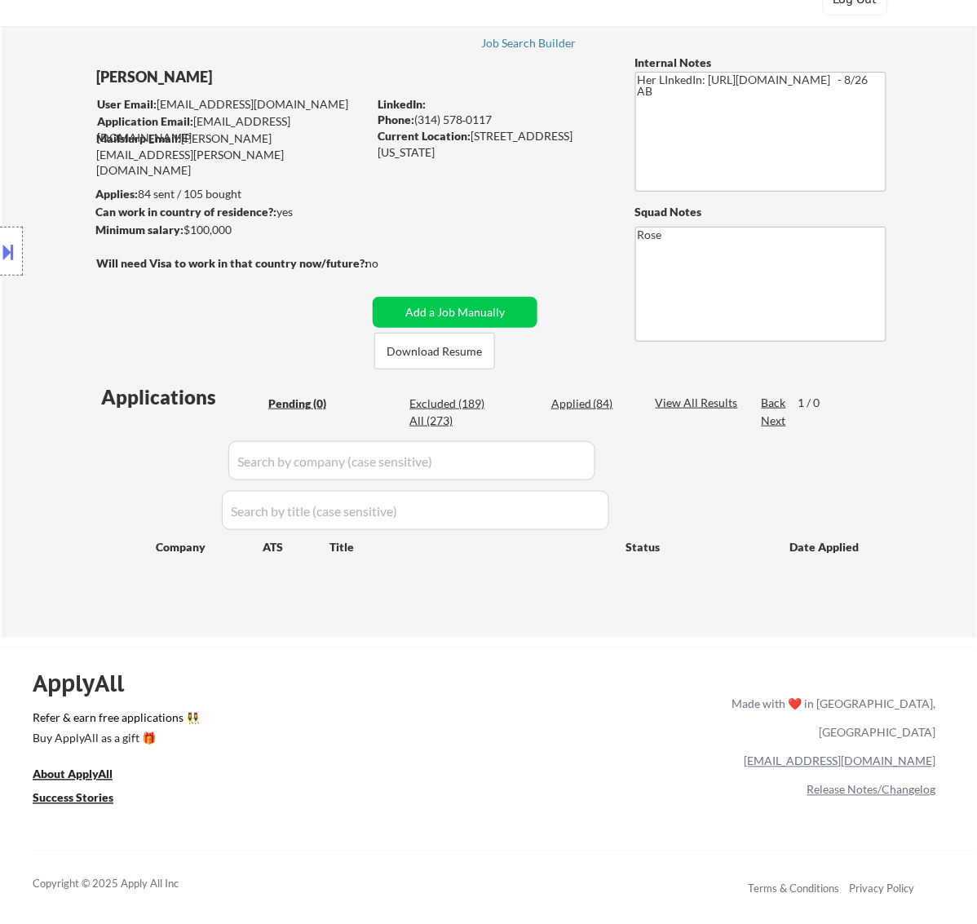
scroll to position [102, 0]
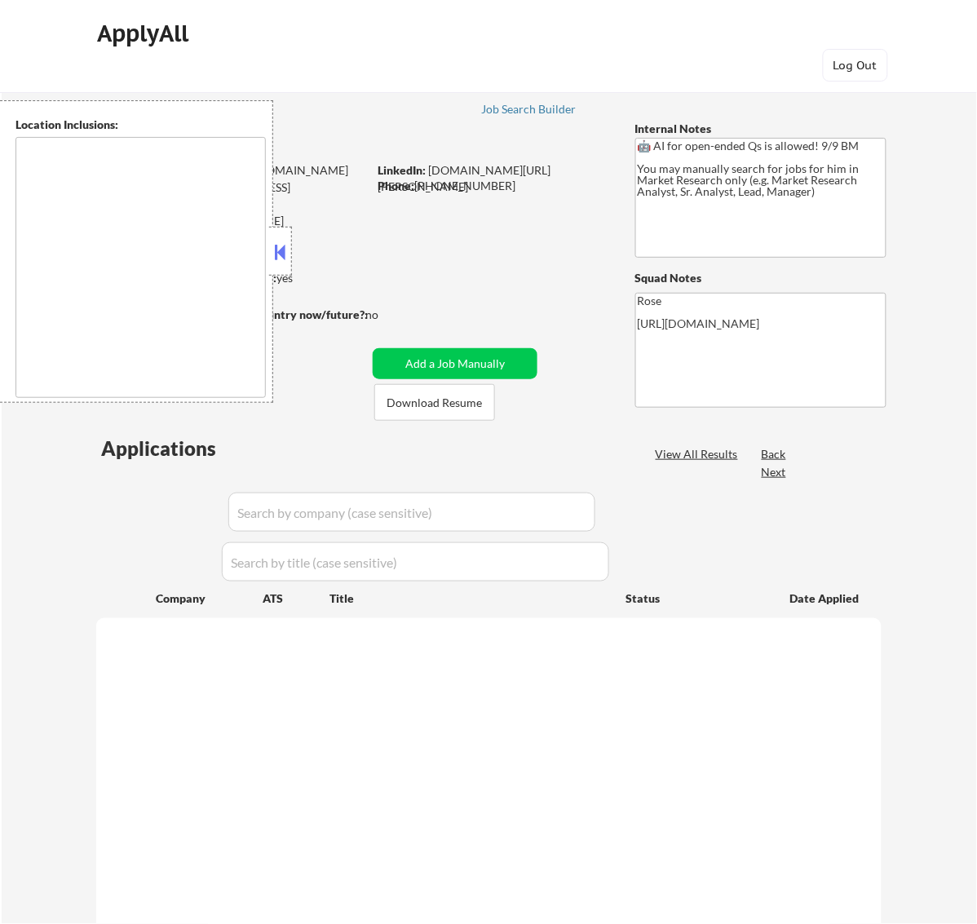
type textarea "[GEOGRAPHIC_DATA], [GEOGRAPHIC_DATA] [GEOGRAPHIC_DATA], [GEOGRAPHIC_DATA] [GEOG…"
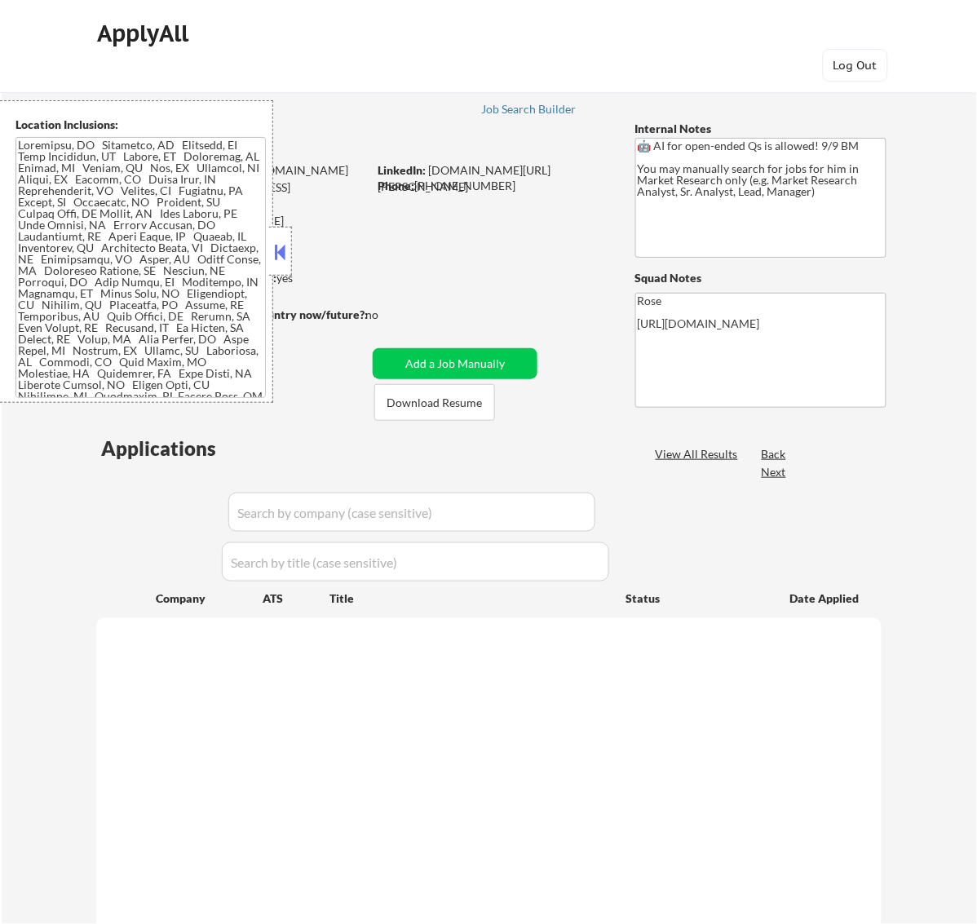
select select ""pending""
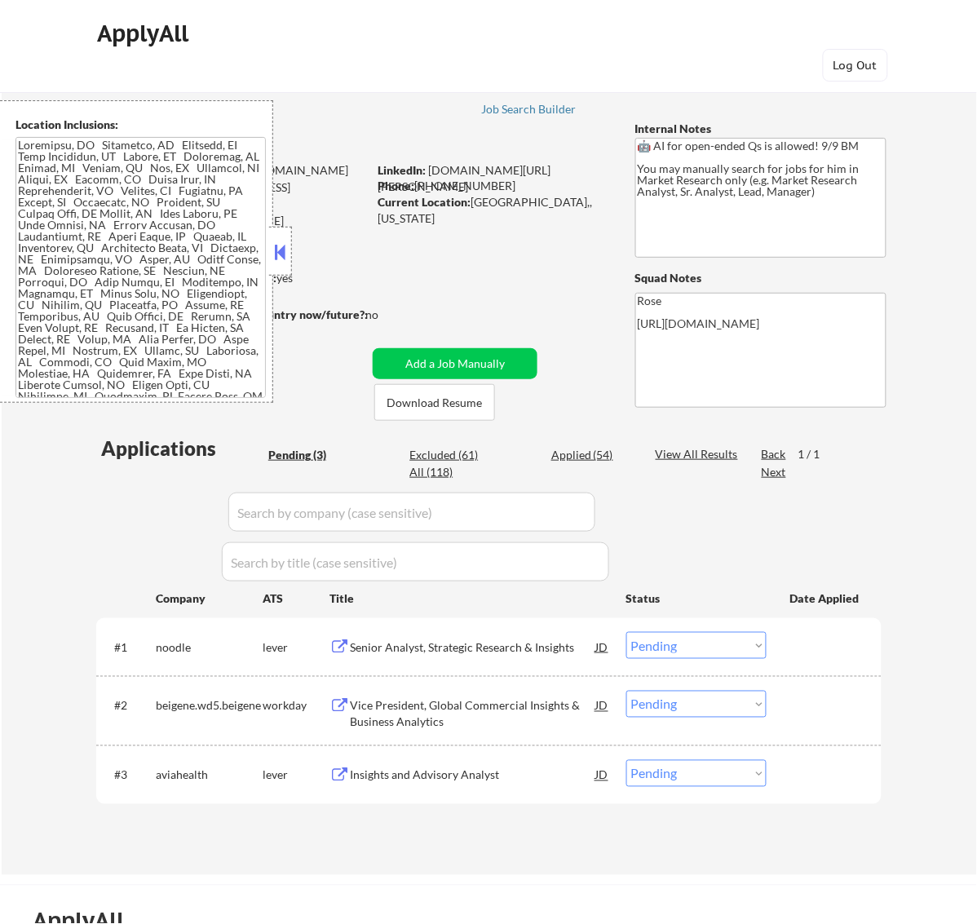
click at [286, 255] on button at bounding box center [280, 252] width 18 height 24
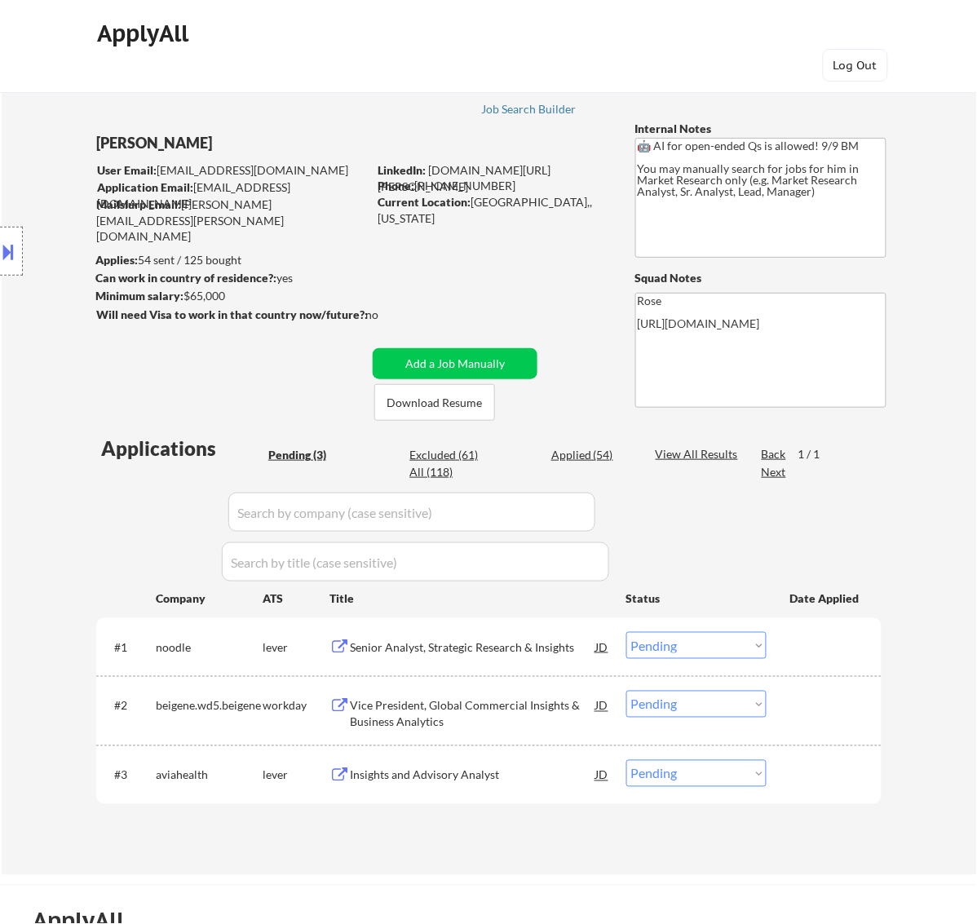
click at [543, 651] on div "Senior Analyst, Strategic Research & Insights" at bounding box center [473, 648] width 246 height 16
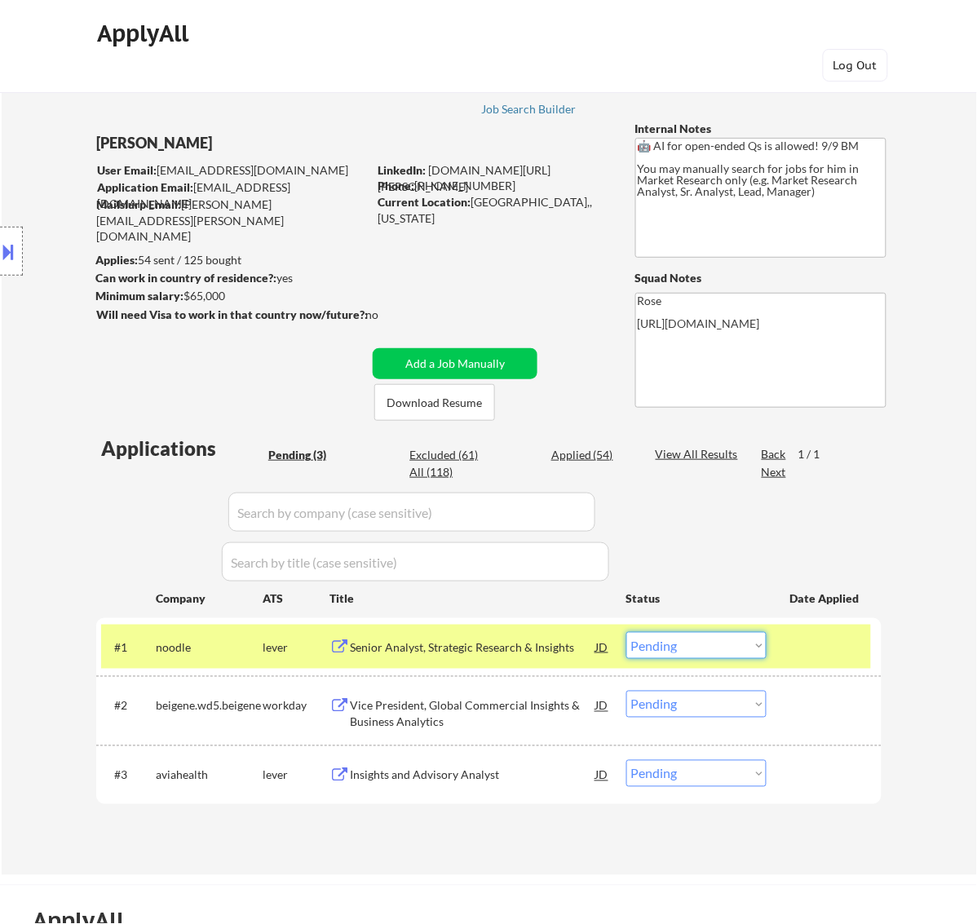
click at [694, 642] on select "Choose an option... Pending Applied Excluded (Questions) Excluded (Expired) Exc…" at bounding box center [697, 645] width 140 height 27
click at [627, 632] on select "Choose an option... Pending Applied Excluded (Questions) Excluded (Expired) Exc…" at bounding box center [697, 645] width 140 height 27
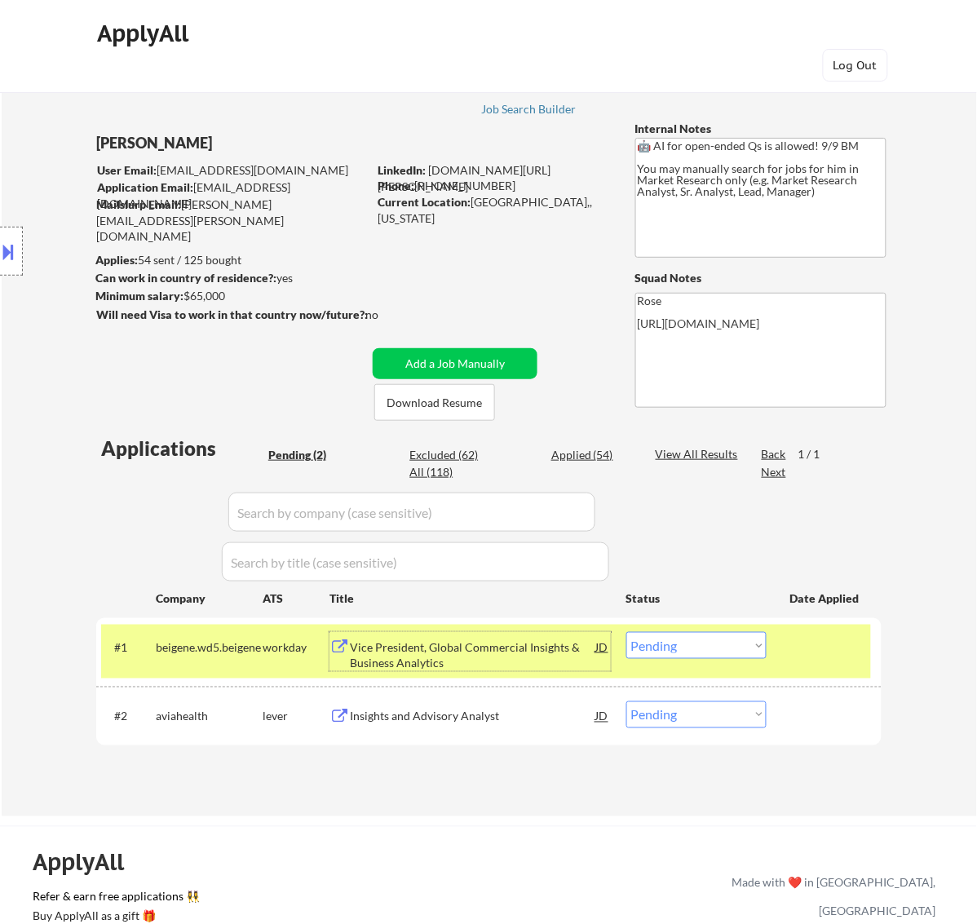
click at [552, 651] on div "Vice President, Global Commercial Insights & Business Analytics" at bounding box center [473, 656] width 246 height 32
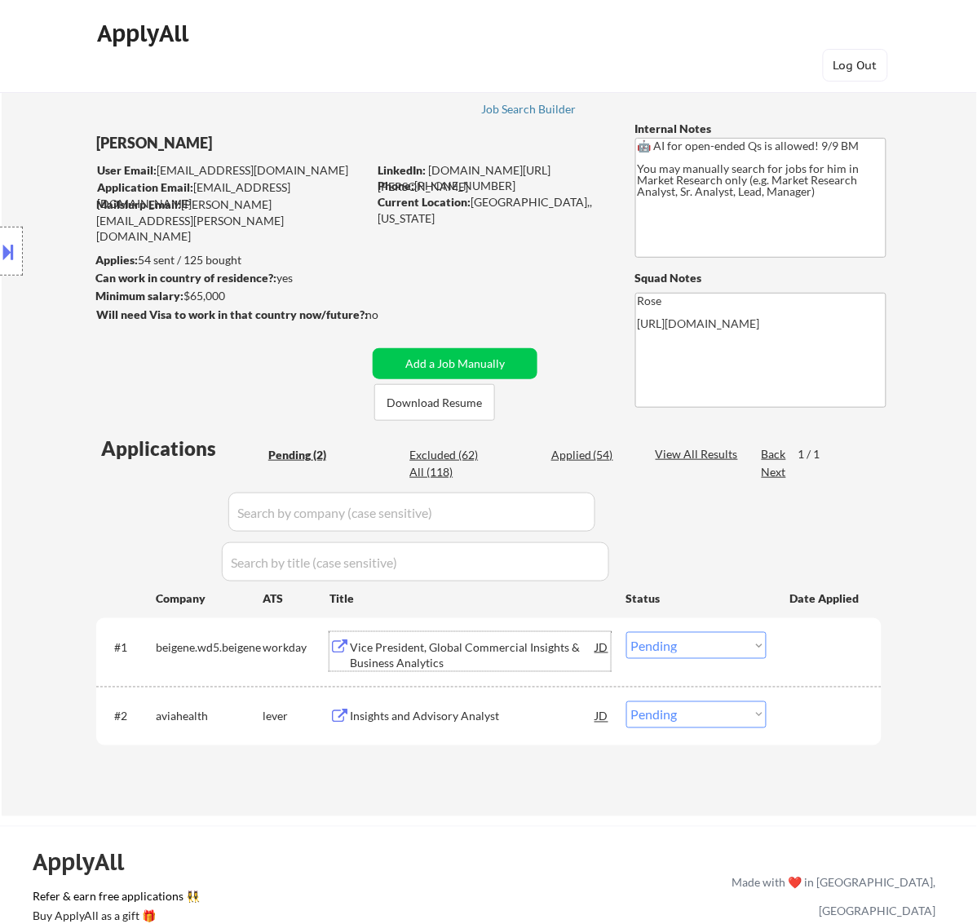
click at [734, 645] on select "Choose an option... Pending Applied Excluded (Questions) Excluded (Expired) Exc…" at bounding box center [697, 645] width 140 height 27
click at [627, 632] on select "Choose an option... Pending Applied Excluded (Questions) Excluded (Expired) Exc…" at bounding box center [697, 645] width 140 height 27
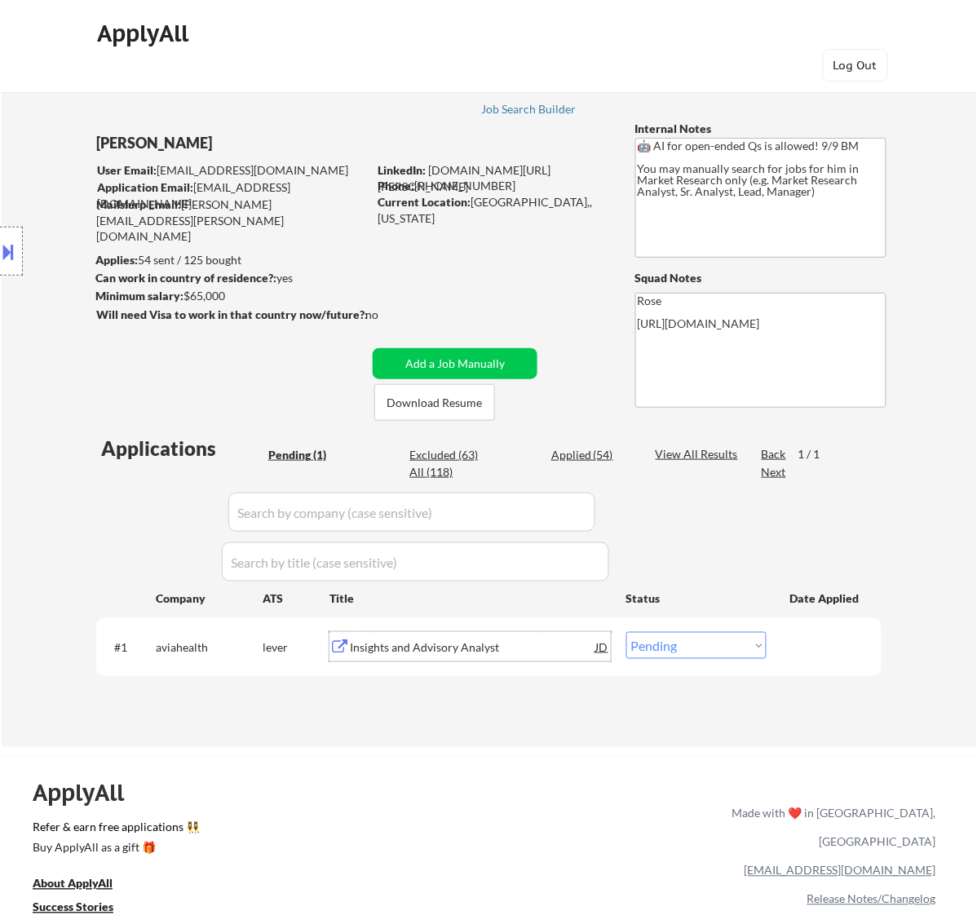
click at [507, 650] on div "Insights and Advisory Analyst" at bounding box center [473, 648] width 246 height 16
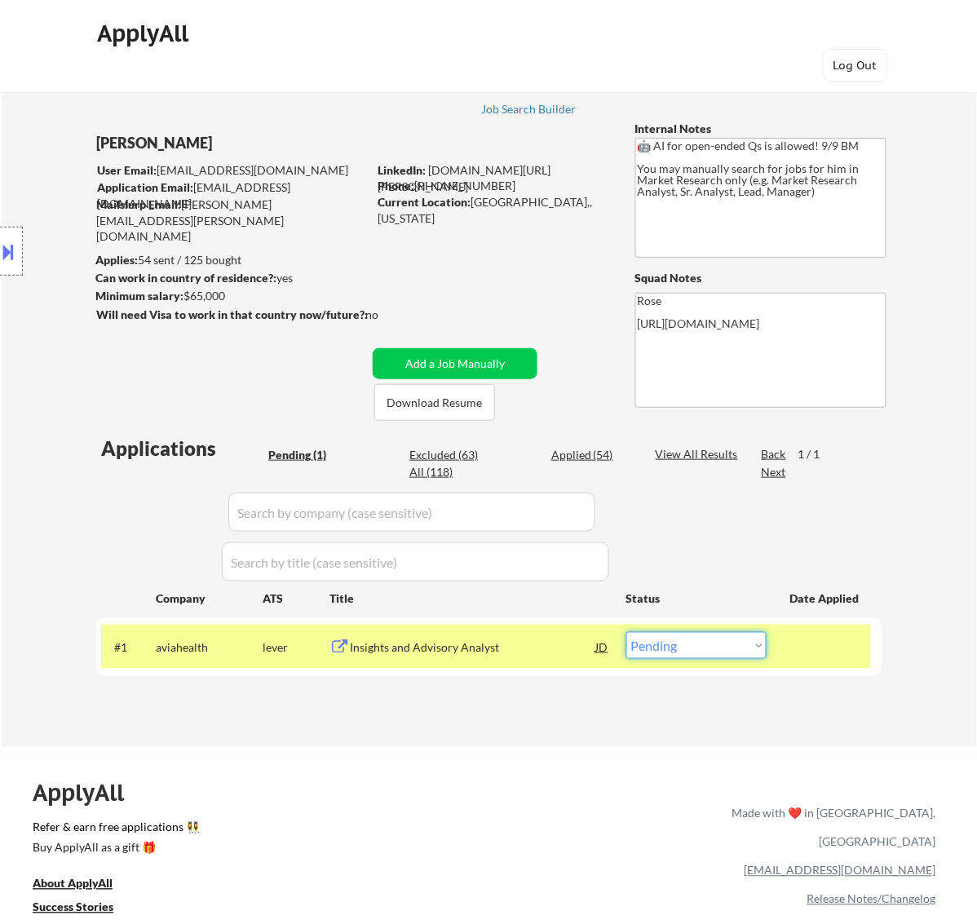
click at [707, 646] on select "Choose an option... Pending Applied Excluded (Questions) Excluded (Expired) Exc…" at bounding box center [697, 645] width 140 height 27
select select ""excluded__bad_match_""
click at [627, 632] on select "Choose an option... Pending Applied Excluded (Questions) Excluded (Expired) Exc…" at bounding box center [697, 645] width 140 height 27
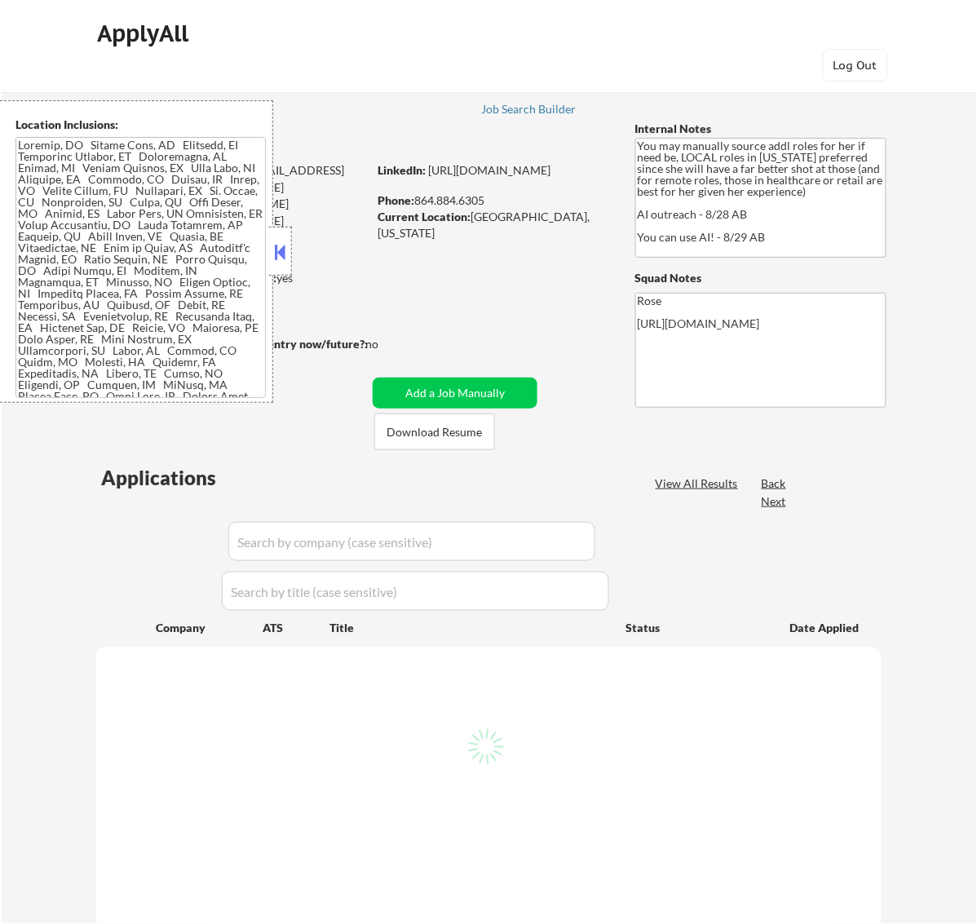
scroll to position [102, 0]
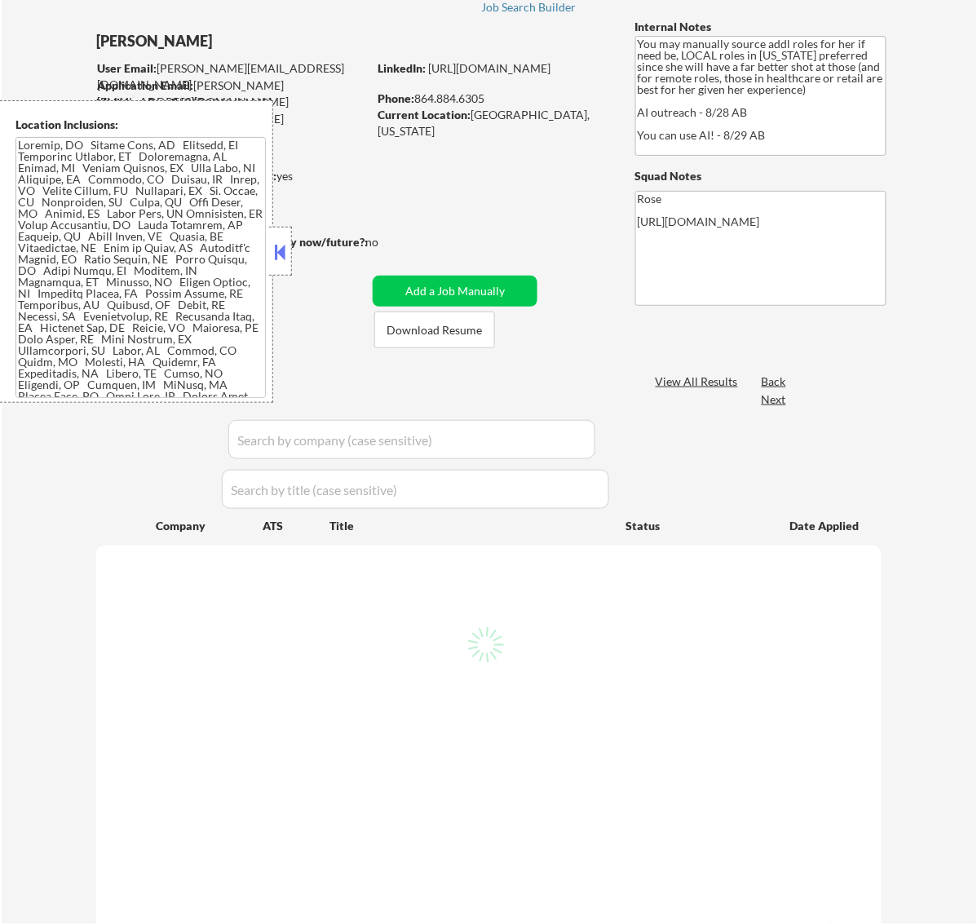
select select ""pending""
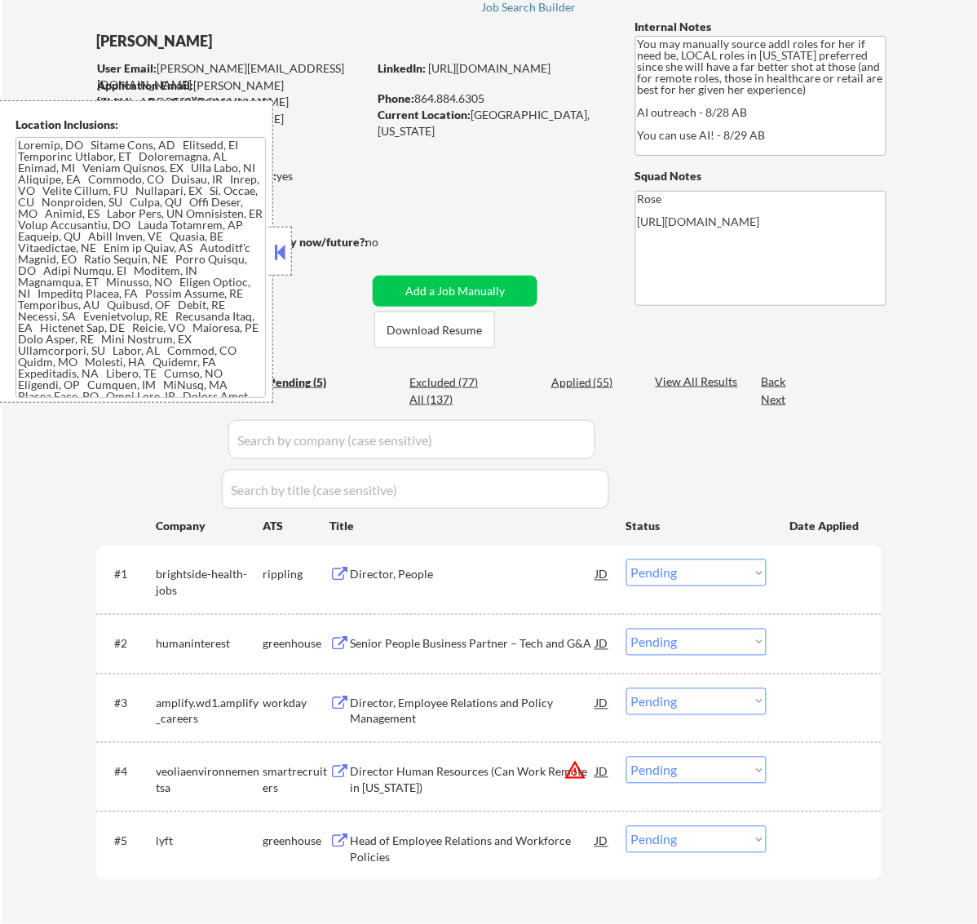
click at [280, 246] on button at bounding box center [280, 252] width 18 height 24
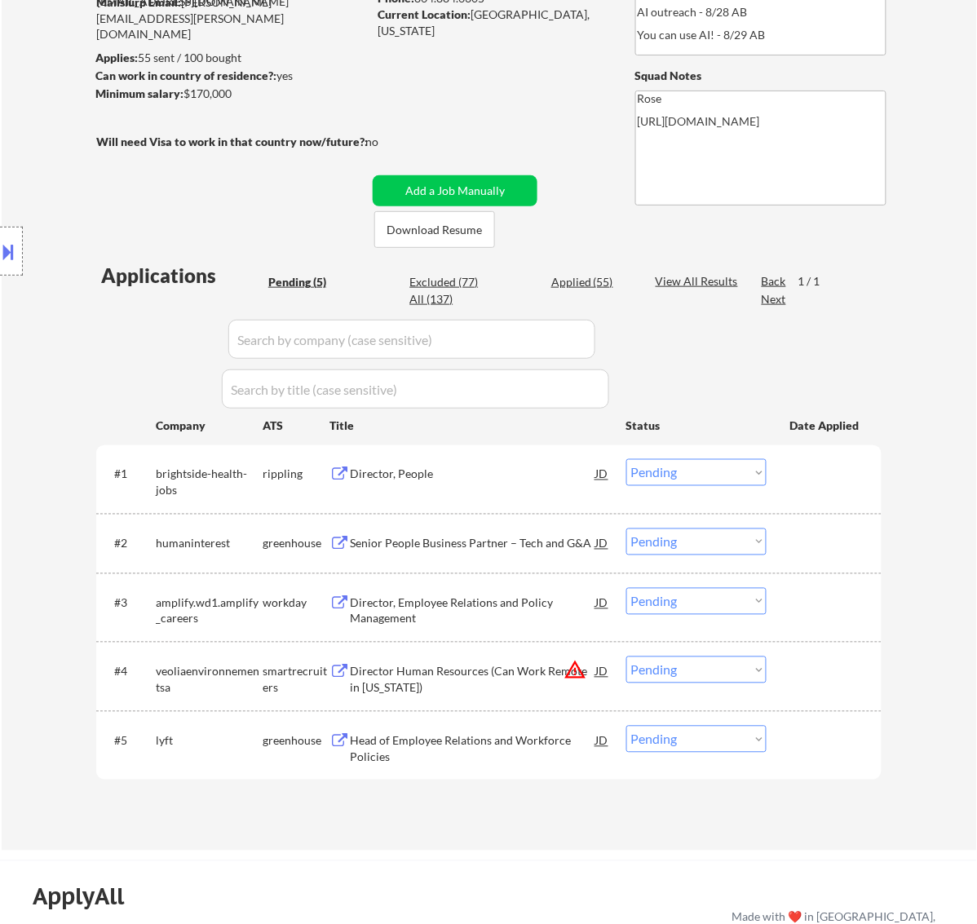
scroll to position [204, 0]
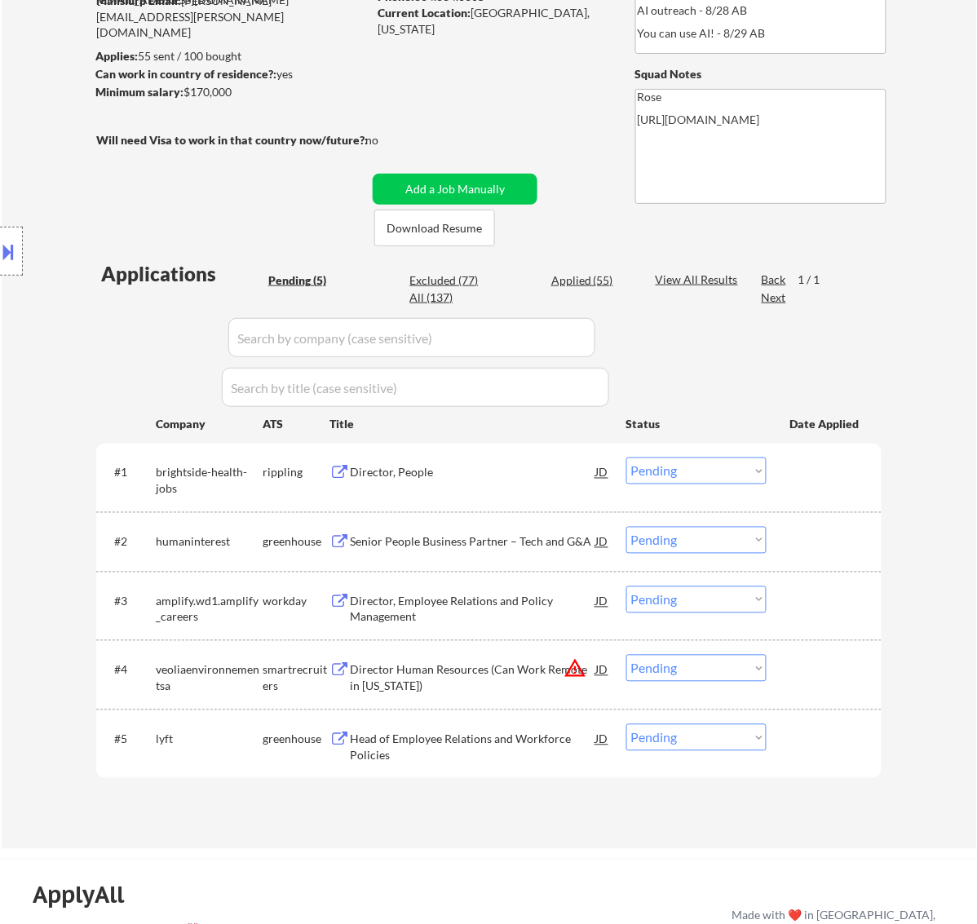
click at [492, 476] on div "Director, People" at bounding box center [473, 473] width 246 height 16
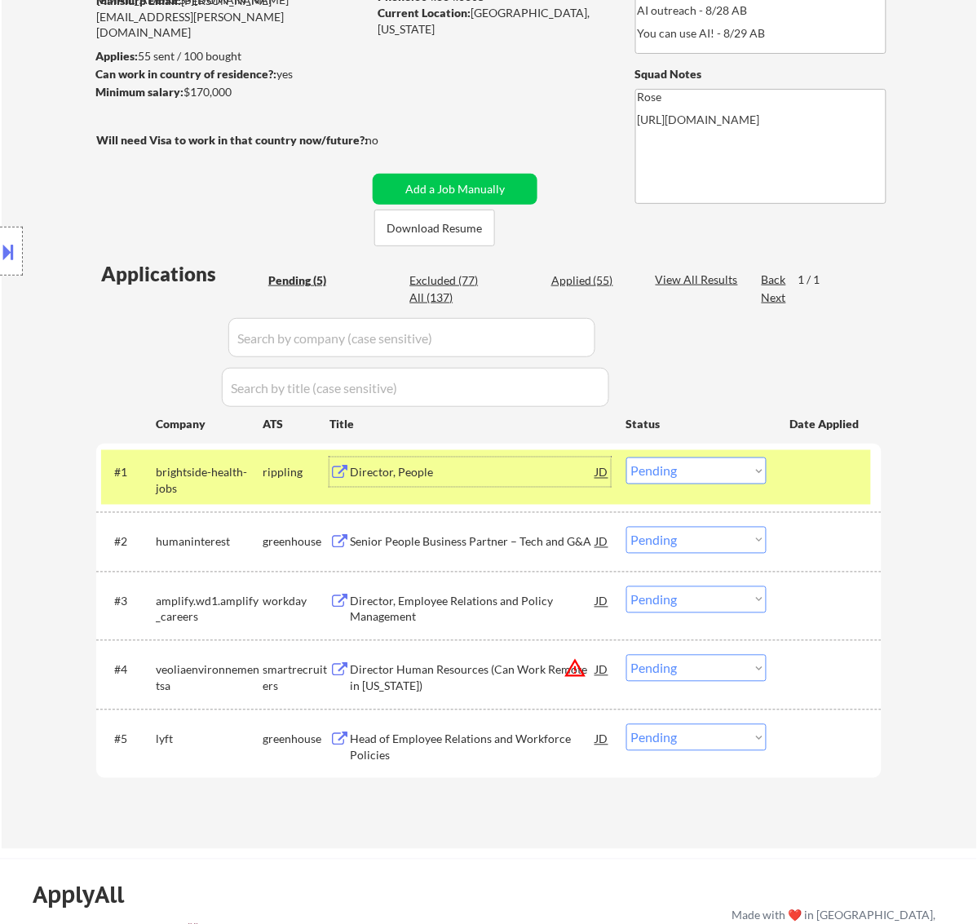
click at [671, 470] on select "Choose an option... Pending Applied Excluded (Questions) Excluded (Expired) Exc…" at bounding box center [697, 471] width 140 height 27
click at [627, 458] on select "Choose an option... Pending Applied Excluded (Questions) Excluded (Expired) Exc…" at bounding box center [697, 471] width 140 height 27
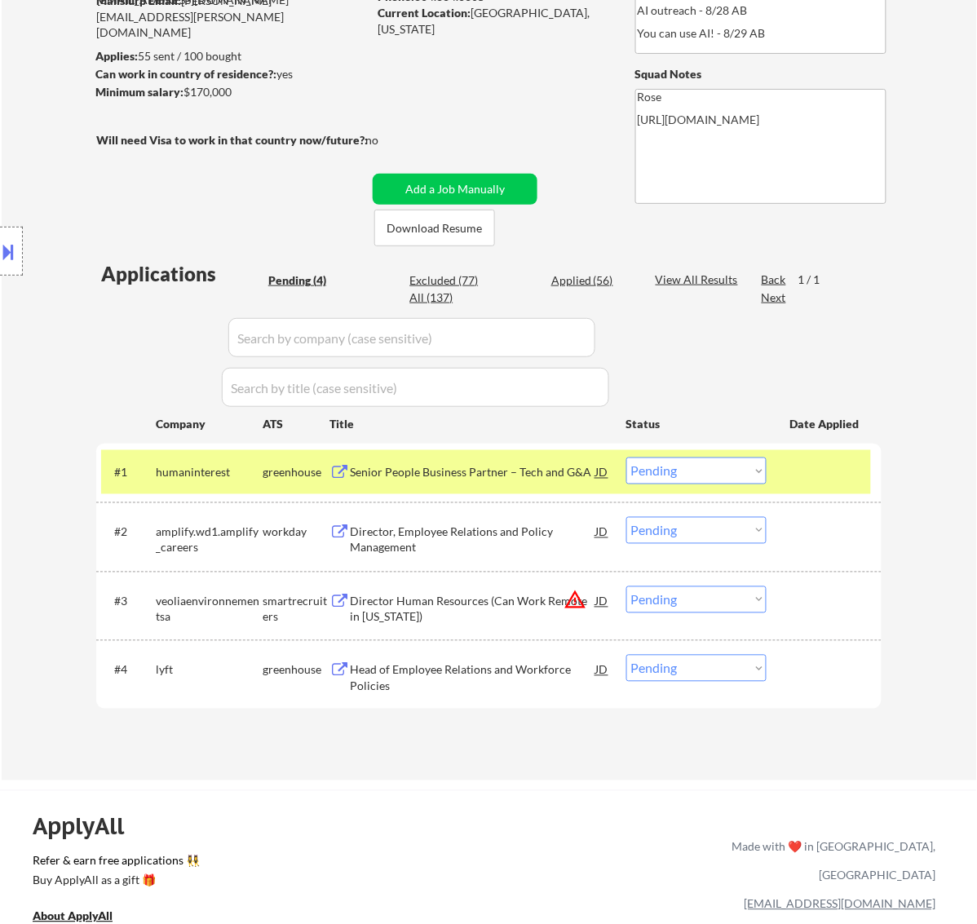
click at [557, 469] on div "Senior People Business Partner – Tech and G&A" at bounding box center [473, 473] width 246 height 16
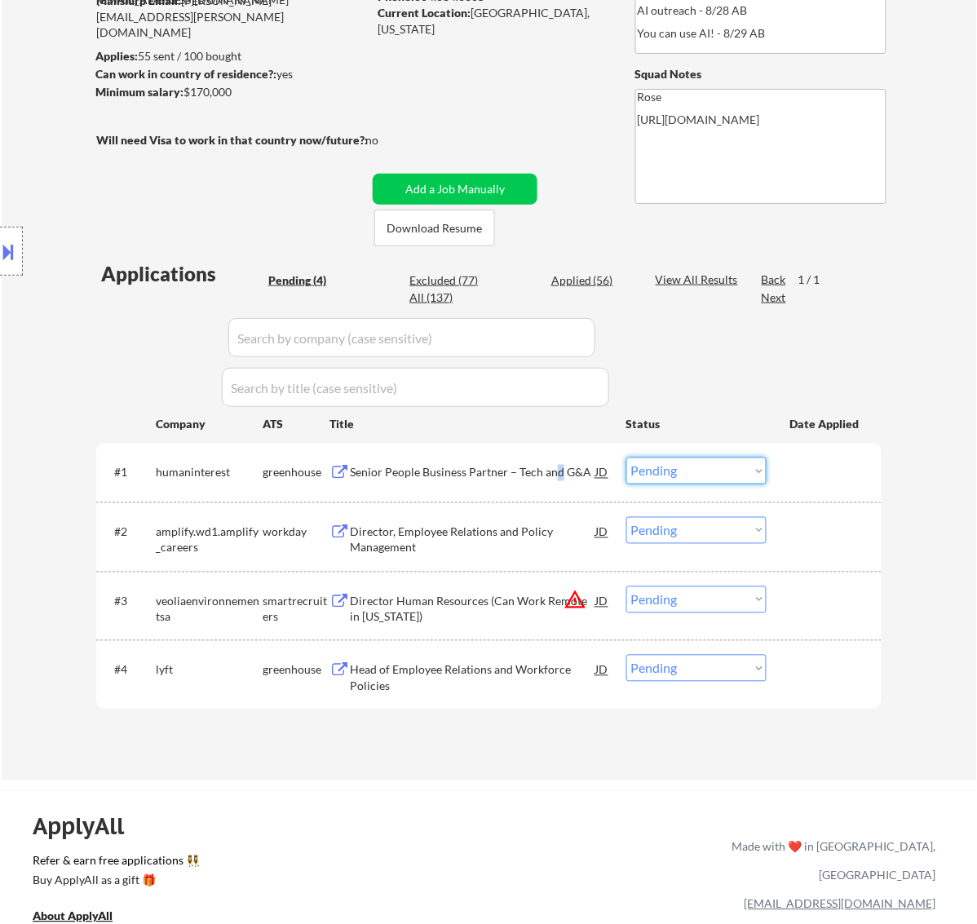
click at [700, 474] on select "Choose an option... Pending Applied Excluded (Questions) Excluded (Expired) Exc…" at bounding box center [697, 471] width 140 height 27
click at [627, 458] on select "Choose an option... Pending Applied Excluded (Questions) Excluded (Expired) Exc…" at bounding box center [697, 471] width 140 height 27
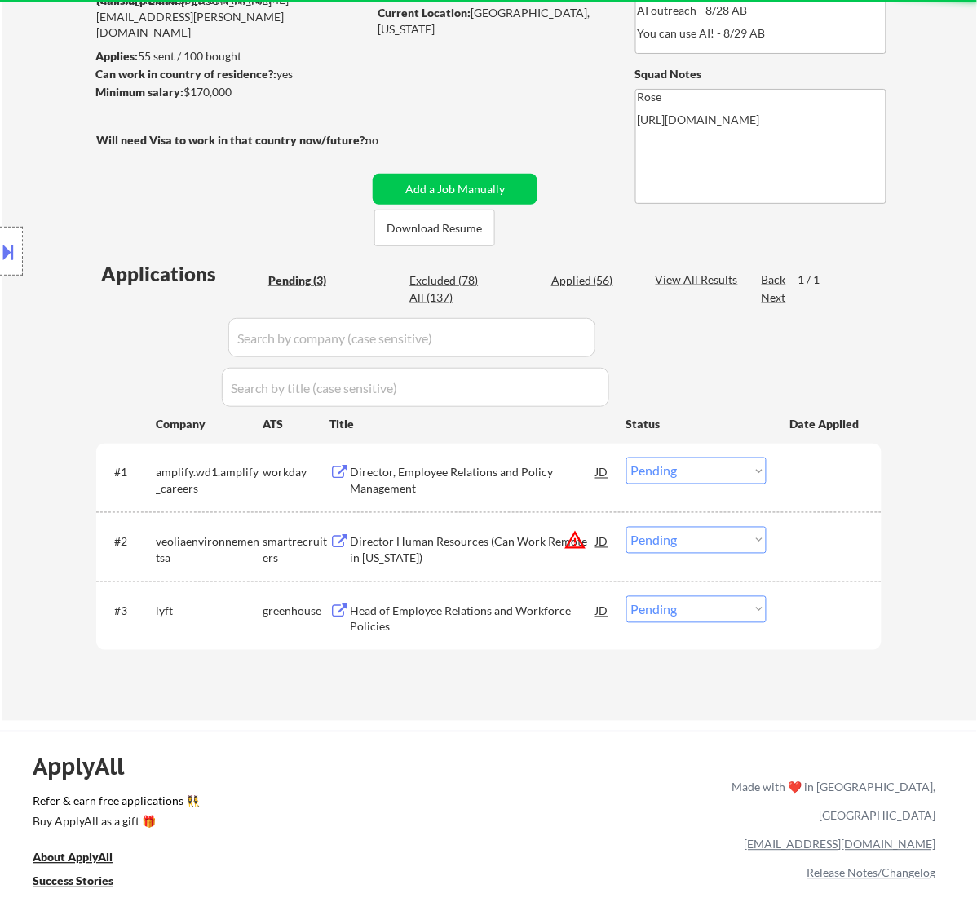
click at [529, 480] on div "Director, Employee Relations and Policy Management" at bounding box center [473, 481] width 246 height 32
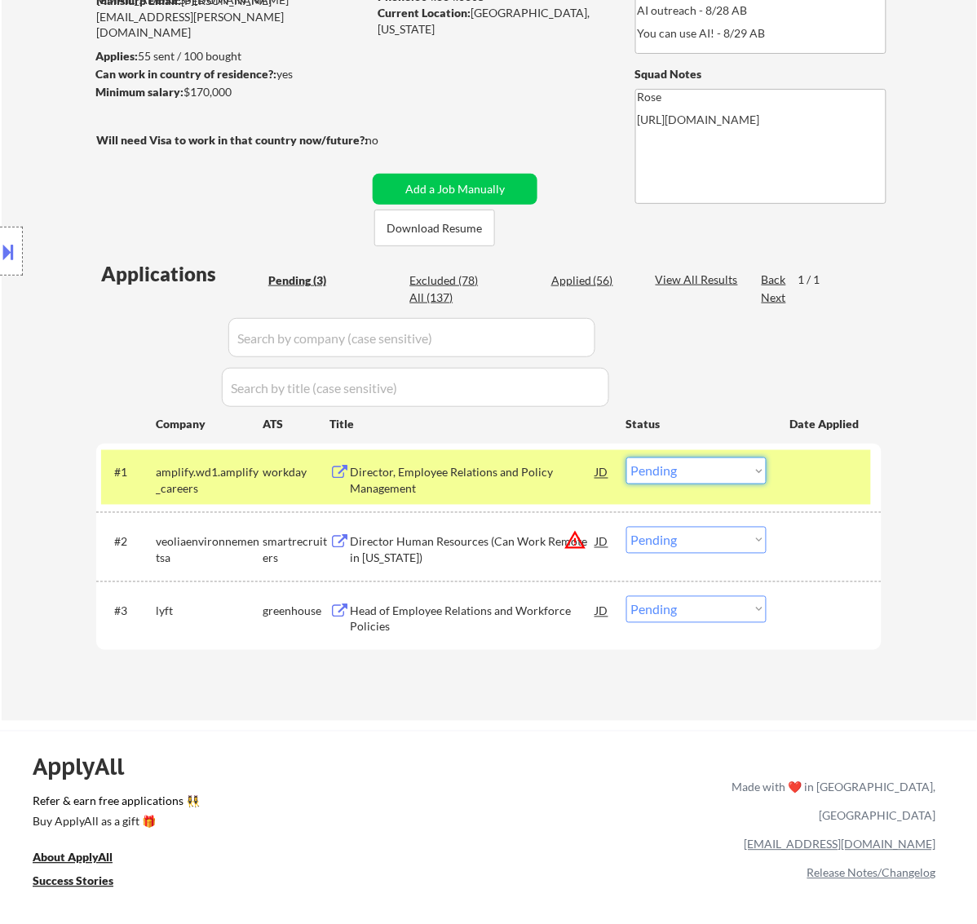
click at [699, 472] on select "Choose an option... Pending Applied Excluded (Questions) Excluded (Expired) Exc…" at bounding box center [697, 471] width 140 height 27
click at [627, 458] on select "Choose an option... Pending Applied Excluded (Questions) Excluded (Expired) Exc…" at bounding box center [697, 471] width 140 height 27
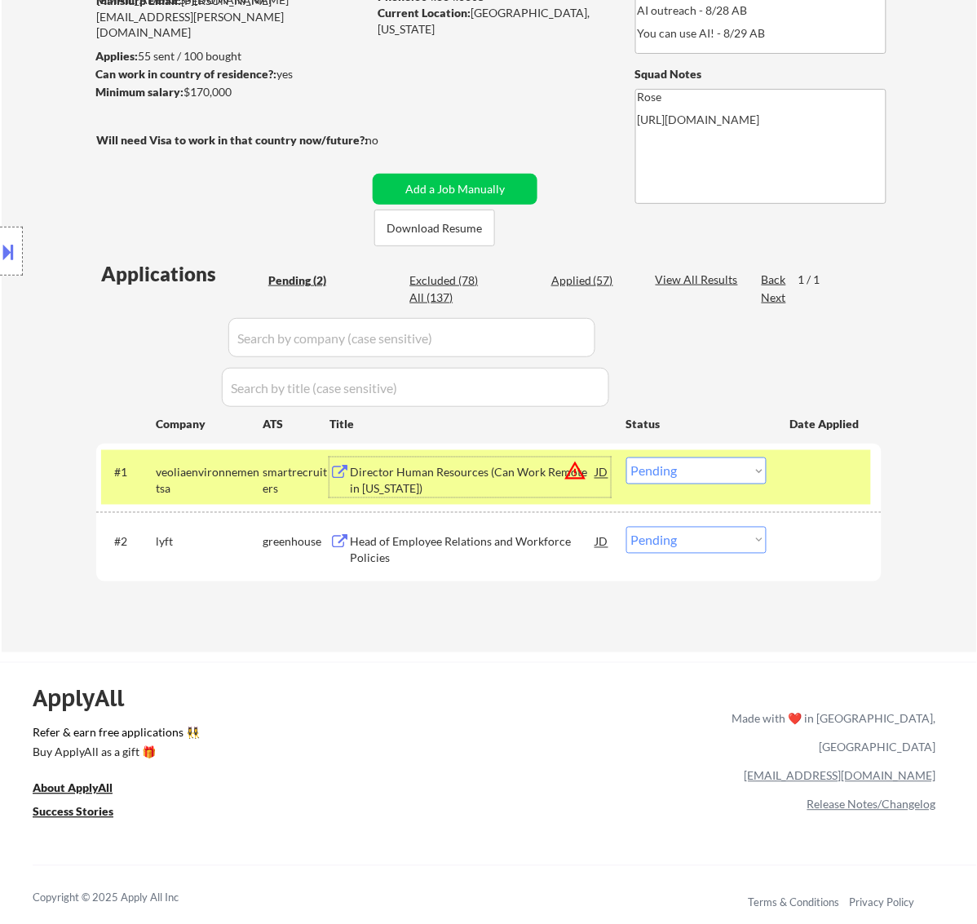
click at [508, 471] on div "Director Human Resources (Can Work Remote in [US_STATE])" at bounding box center [473, 481] width 246 height 32
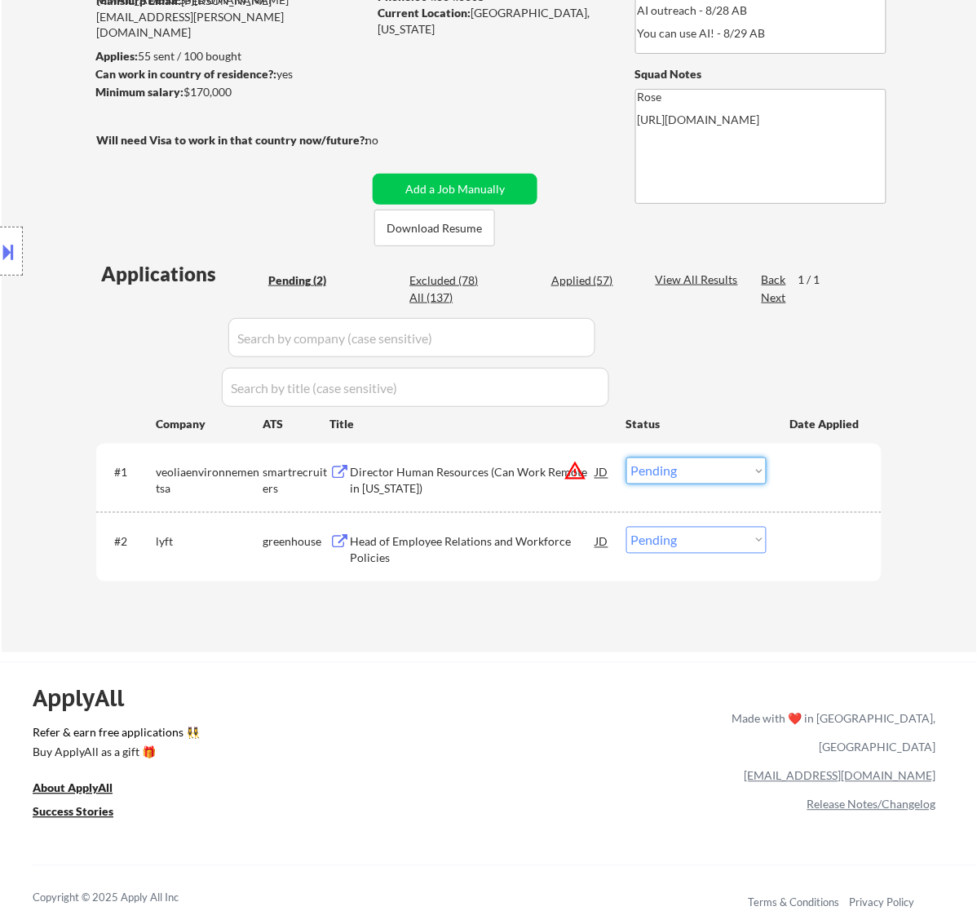
click at [720, 465] on select "Choose an option... Pending Applied Excluded (Questions) Excluded (Expired) Exc…" at bounding box center [697, 471] width 140 height 27
click at [627, 458] on select "Choose an option... Pending Applied Excluded (Questions) Excluded (Expired) Exc…" at bounding box center [697, 471] width 140 height 27
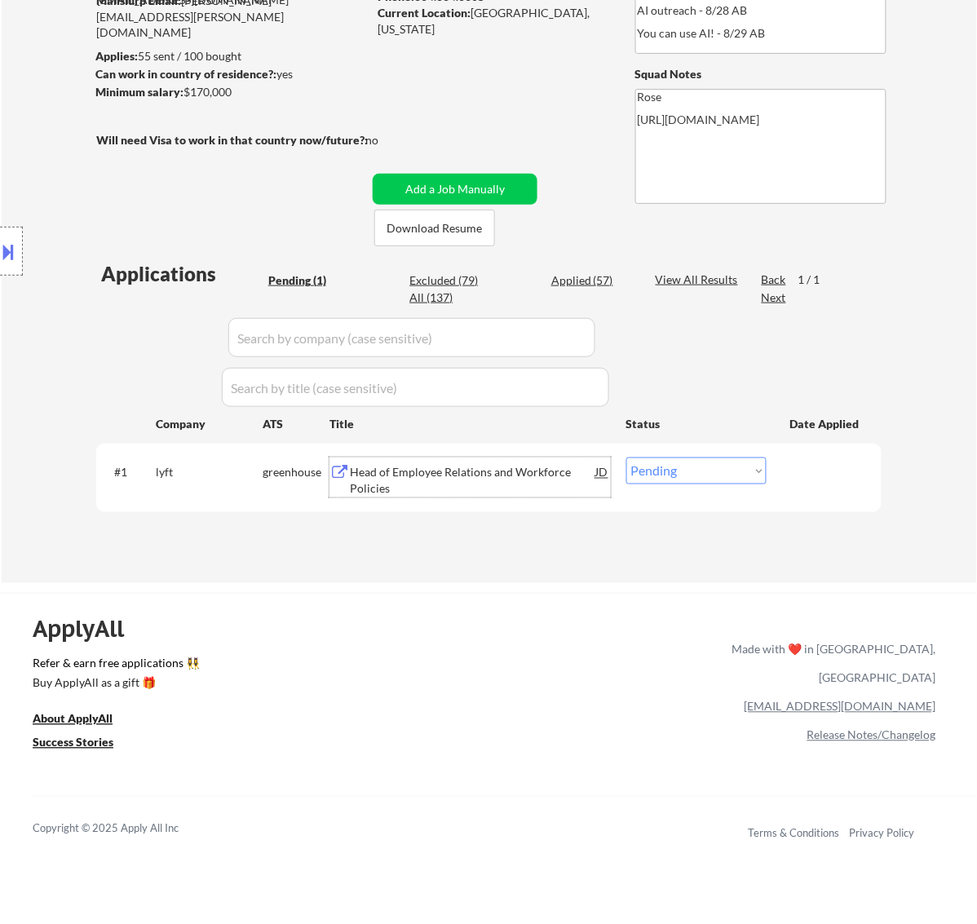
click at [523, 467] on div "Head of Employee Relations and Workforce Policies" at bounding box center [473, 481] width 246 height 32
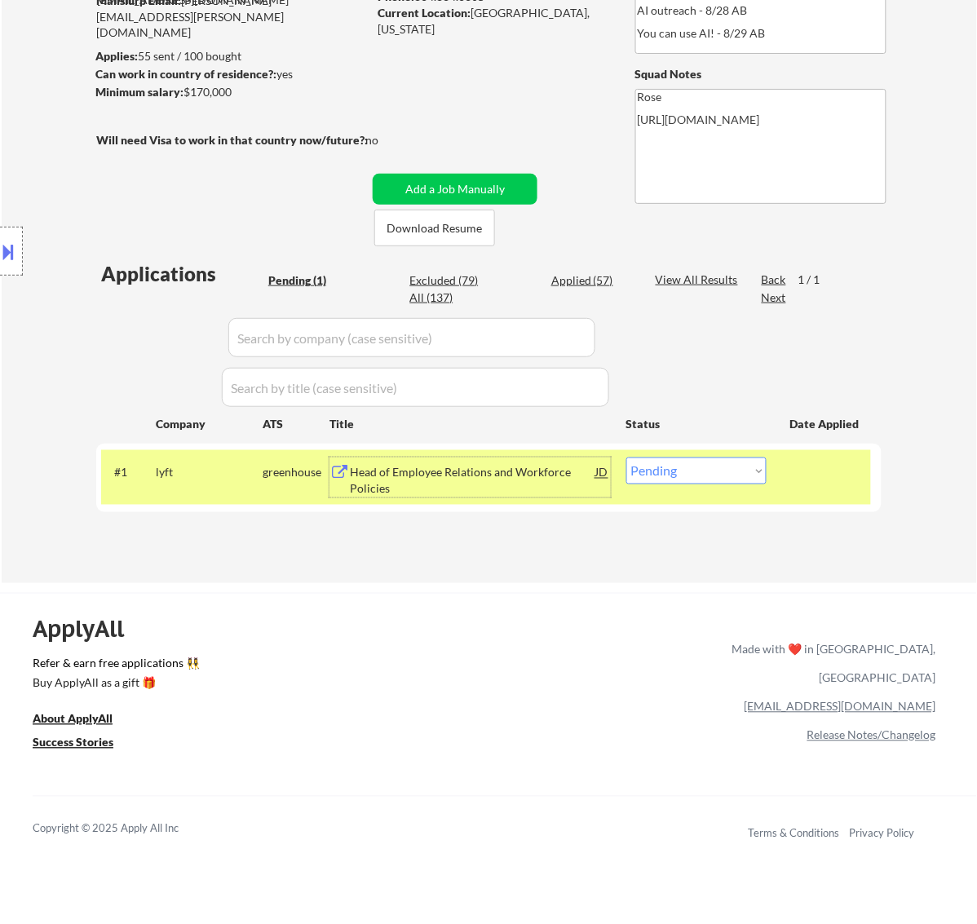
click at [728, 474] on select "Choose an option... Pending Applied Excluded (Questions) Excluded (Expired) Exc…" at bounding box center [697, 471] width 140 height 27
select select ""applied""
click at [627, 458] on select "Choose an option... Pending Applied Excluded (Questions) Excluded (Expired) Exc…" at bounding box center [697, 471] width 140 height 27
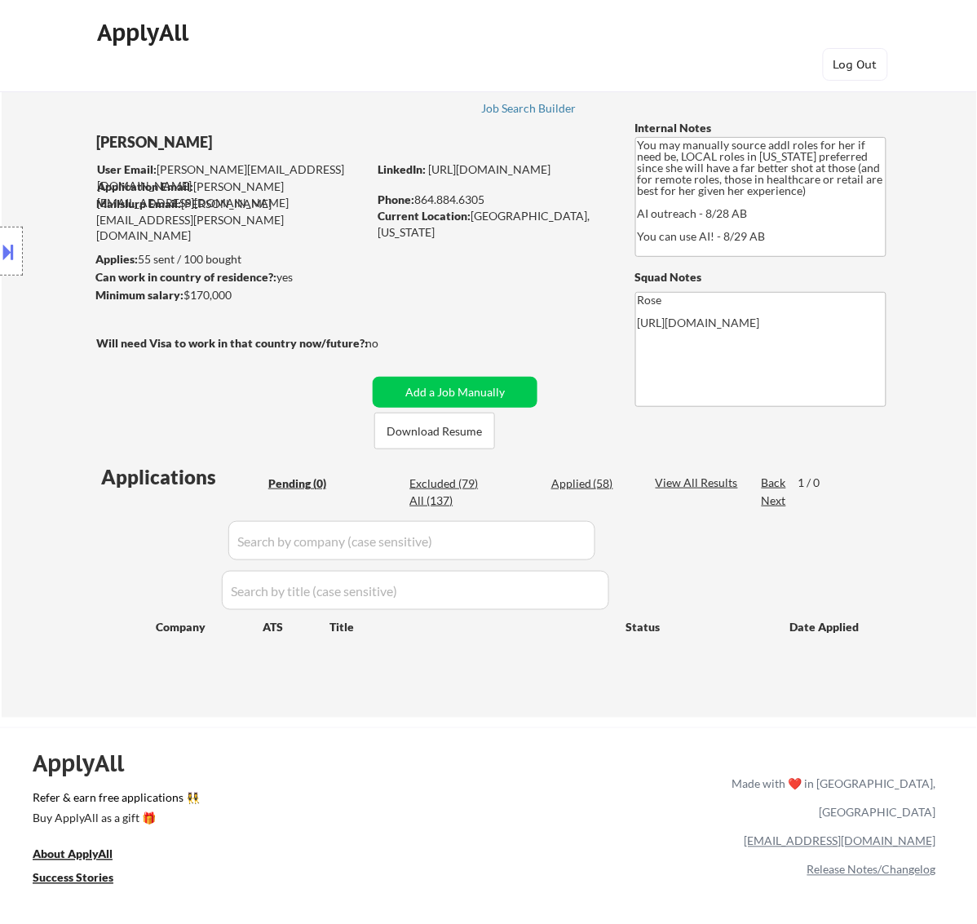
scroll to position [0, 0]
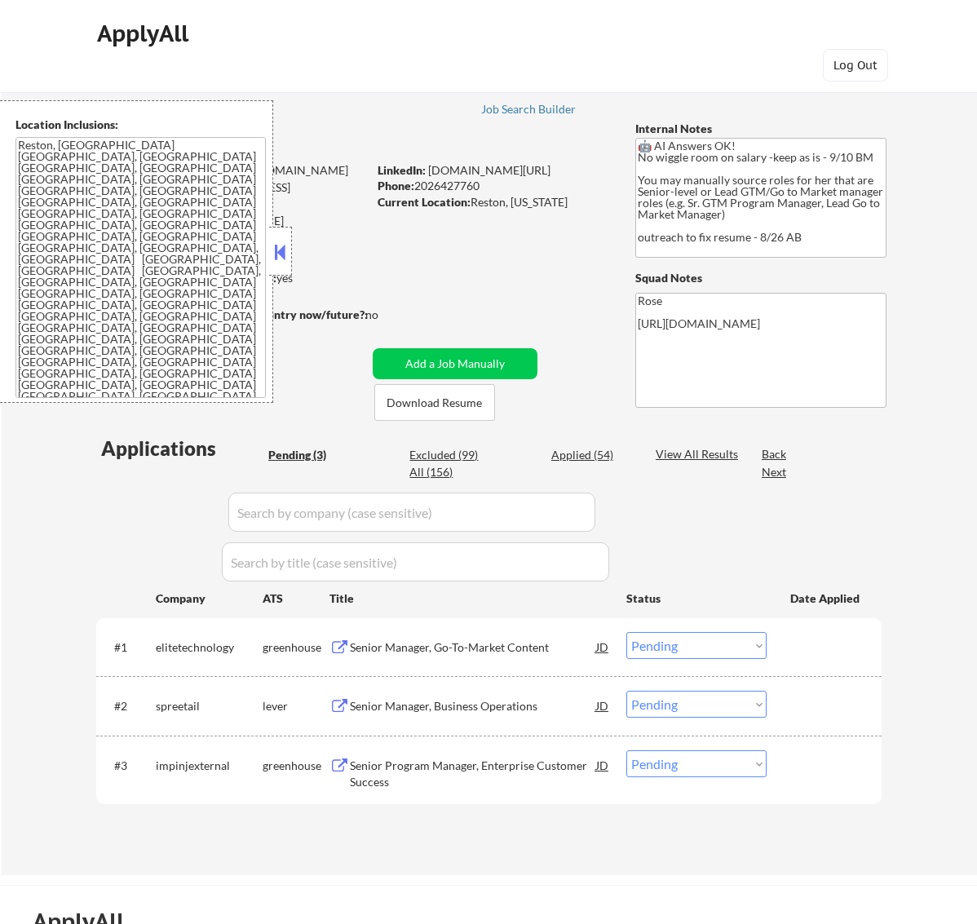
select select ""pending""
click at [280, 264] on button at bounding box center [280, 252] width 18 height 24
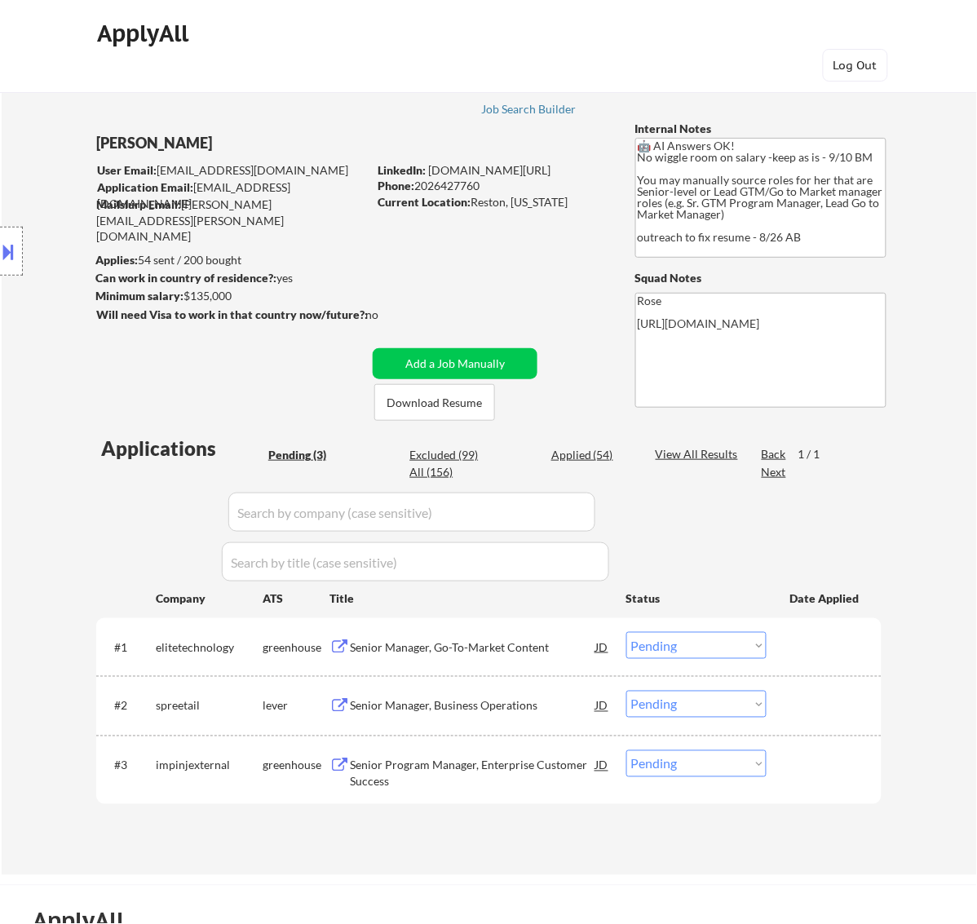
click at [556, 649] on div "Senior Manager, Go-To-Market Content" at bounding box center [473, 648] width 246 height 16
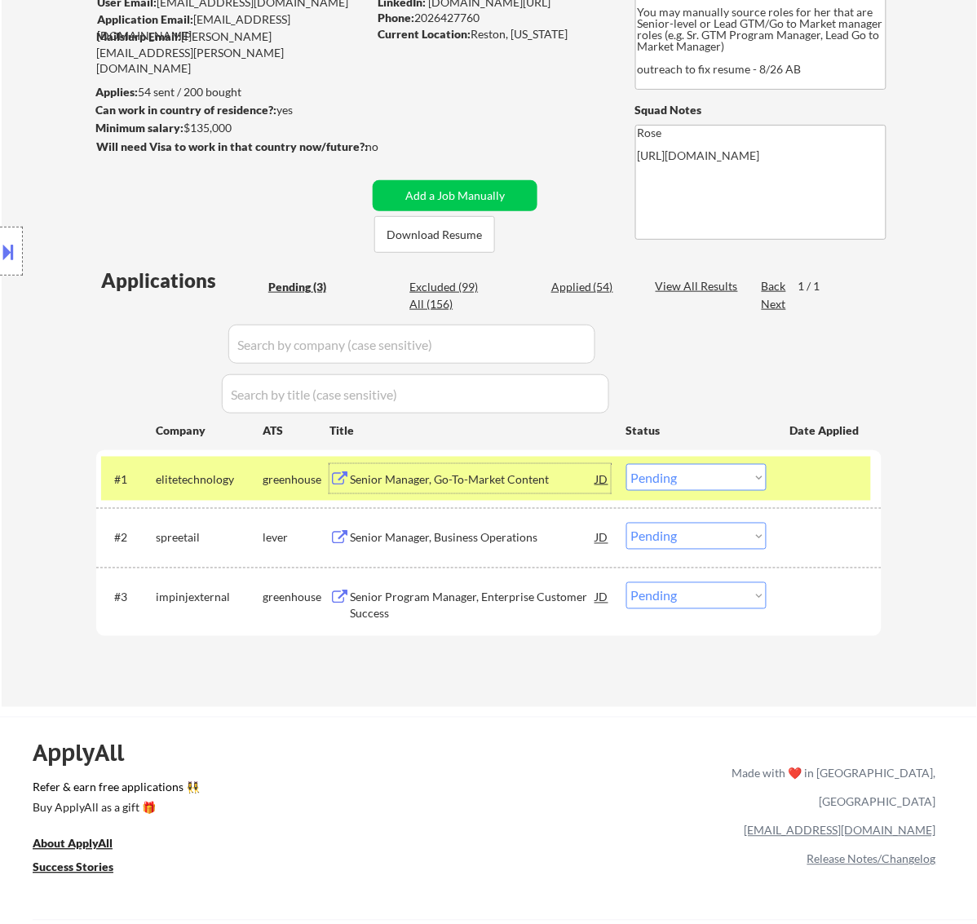
scroll to position [204, 0]
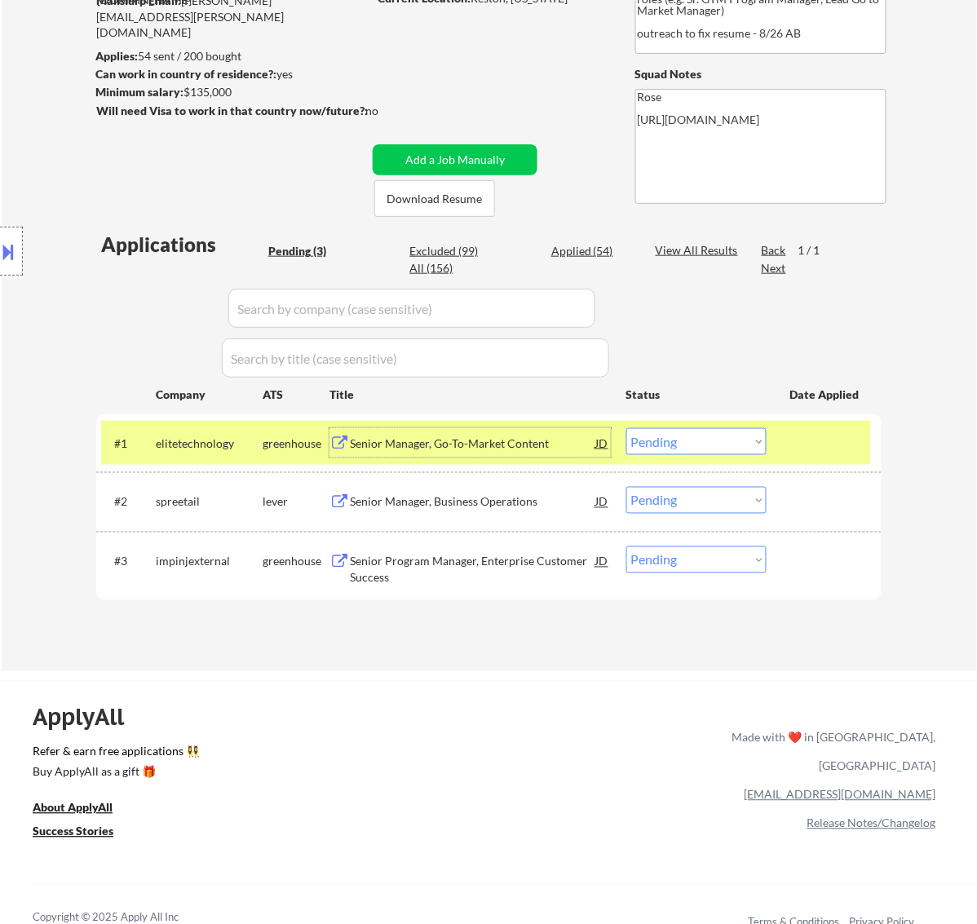
click at [724, 439] on select "Choose an option... Pending Applied Excluded (Questions) Excluded (Expired) Exc…" at bounding box center [697, 441] width 140 height 27
click at [516, 455] on div "Senior Manager, Go-To-Market Content" at bounding box center [473, 442] width 246 height 29
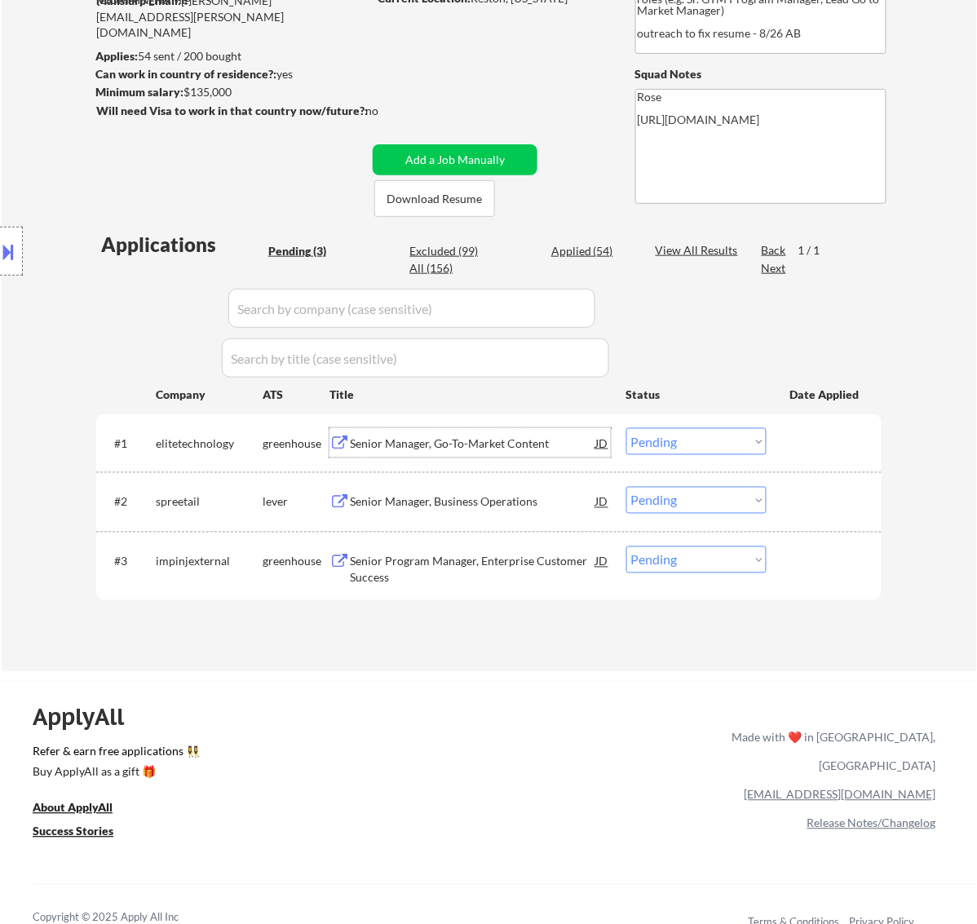
click at [723, 437] on select "Choose an option... Pending Applied Excluded (Questions) Excluded (Expired) Exc…" at bounding box center [697, 441] width 140 height 27
click at [627, 428] on select "Choose an option... Pending Applied Excluded (Questions) Excluded (Expired) Exc…" at bounding box center [697, 441] width 140 height 27
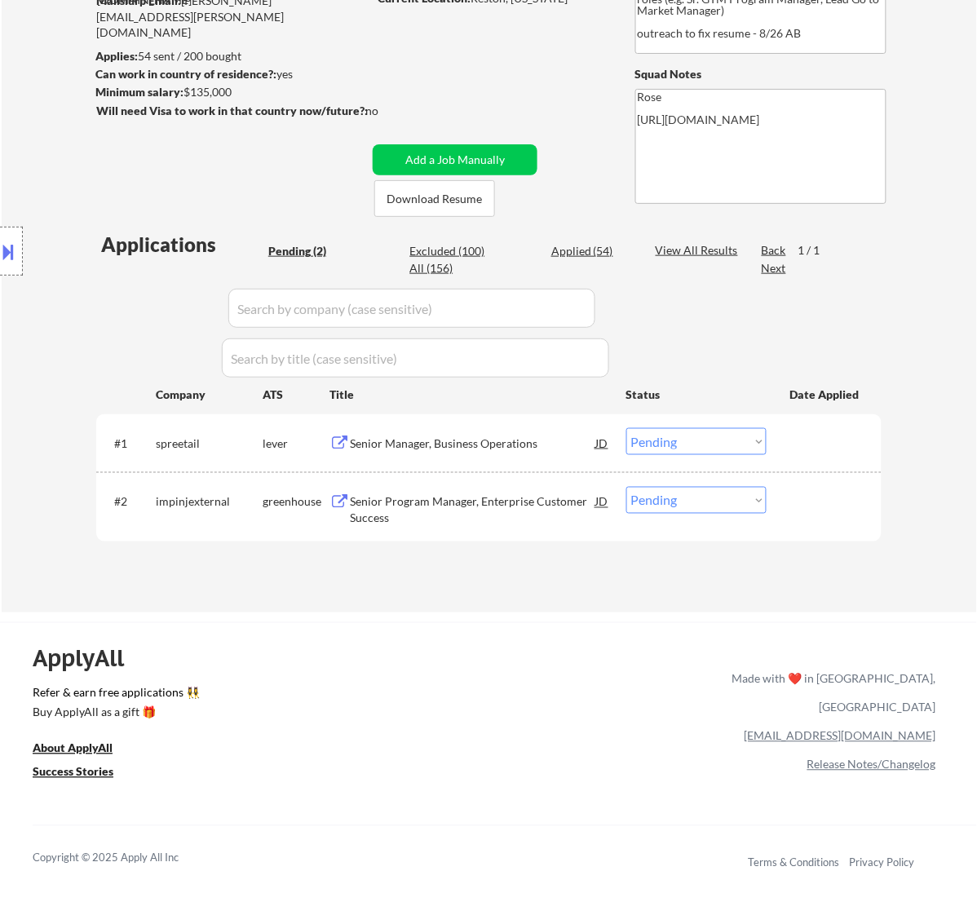
click at [560, 450] on div "Senior Manager, Business Operations" at bounding box center [473, 444] width 246 height 16
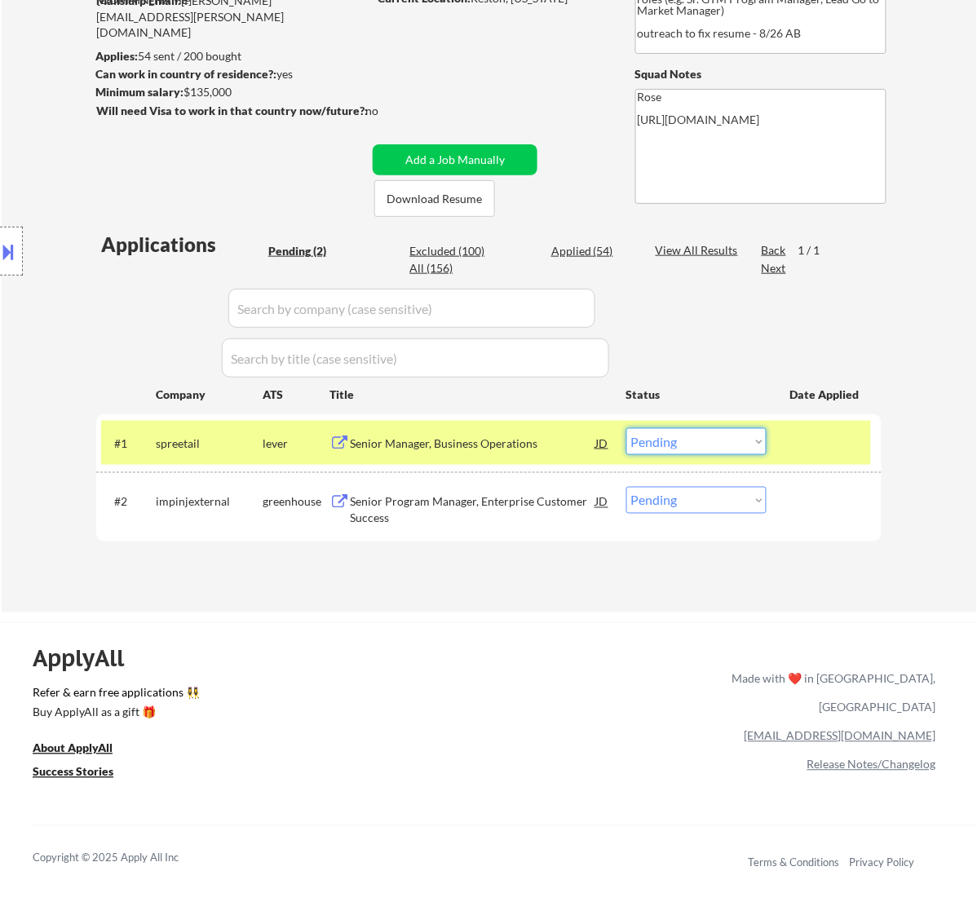
click at [742, 434] on select "Choose an option... Pending Applied Excluded (Questions) Excluded (Expired) Exc…" at bounding box center [697, 441] width 140 height 27
click at [627, 428] on select "Choose an option... Pending Applied Excluded (Questions) Excluded (Expired) Exc…" at bounding box center [697, 441] width 140 height 27
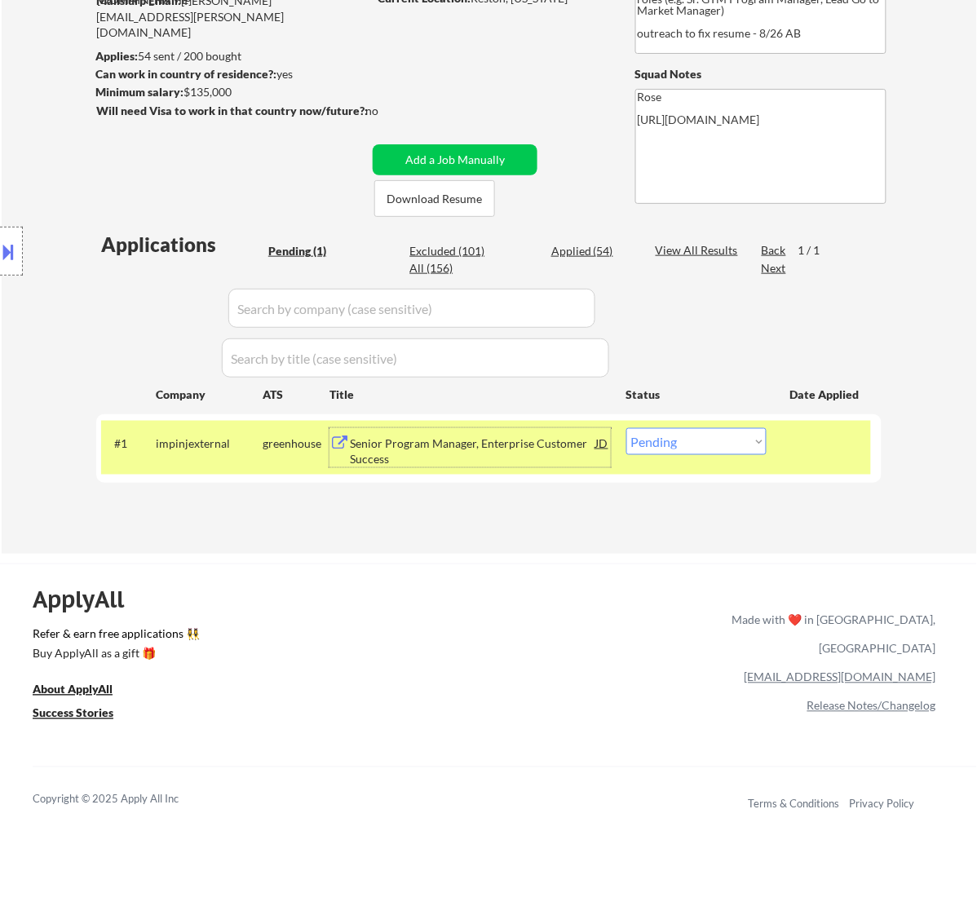
click at [534, 449] on div "Senior Program Manager, Enterprise Customer Success" at bounding box center [473, 452] width 246 height 32
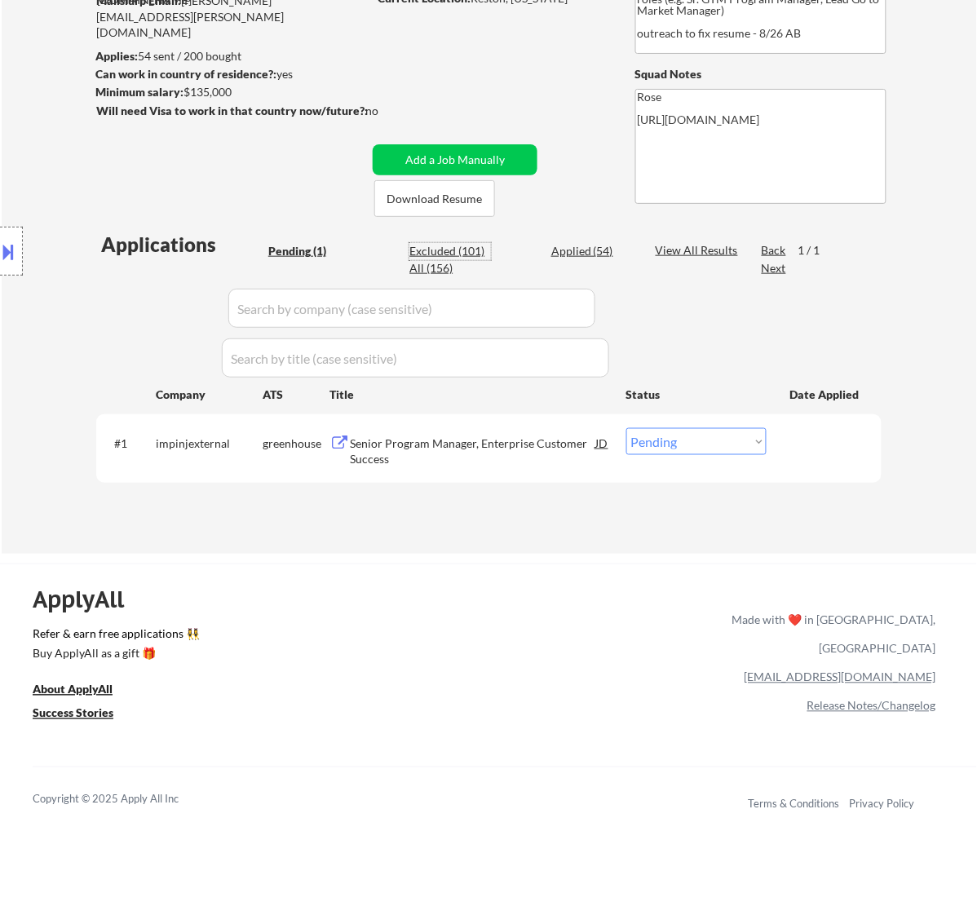
click at [467, 250] on div "Excluded (101)" at bounding box center [451, 251] width 82 height 16
select select ""excluded__expired_""
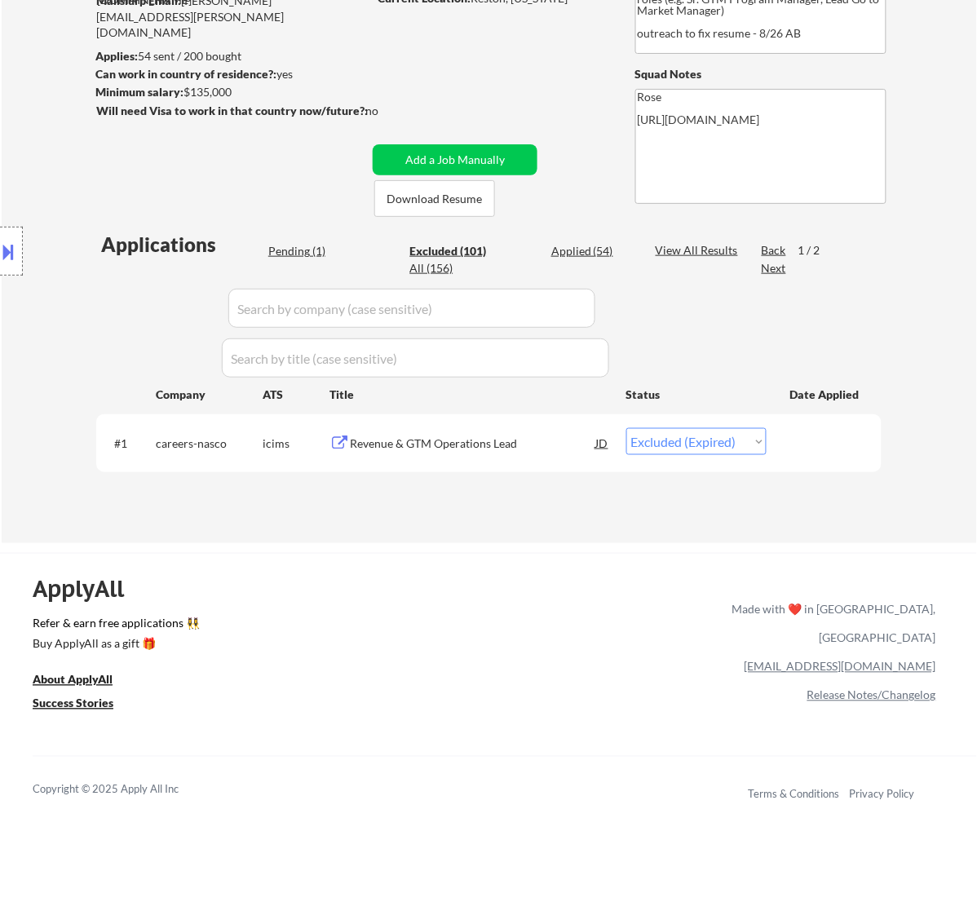
select select ""excluded__location_""
select select ""excluded__bad_match_""
select select ""excluded__location_""
select select ""excluded__expired_""
select select ""excluded__bad_match_""
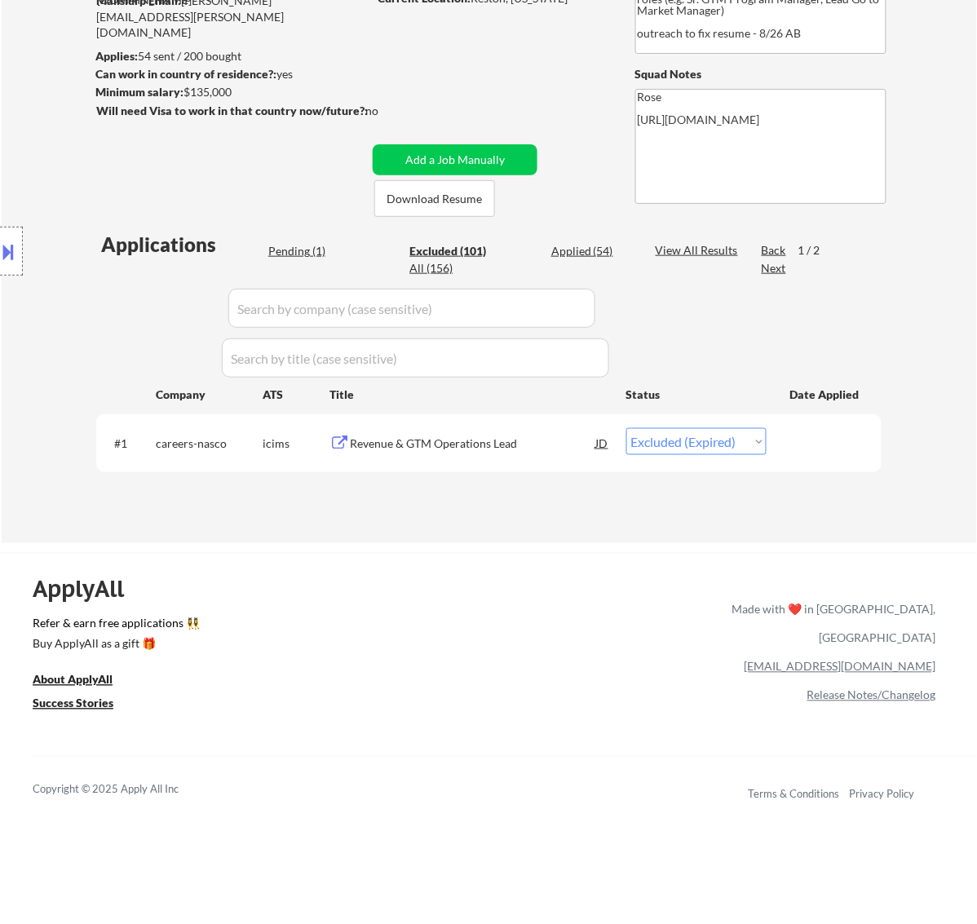
select select ""excluded__bad_match_""
select select ""excluded__salary_""
select select ""excluded__bad_match_""
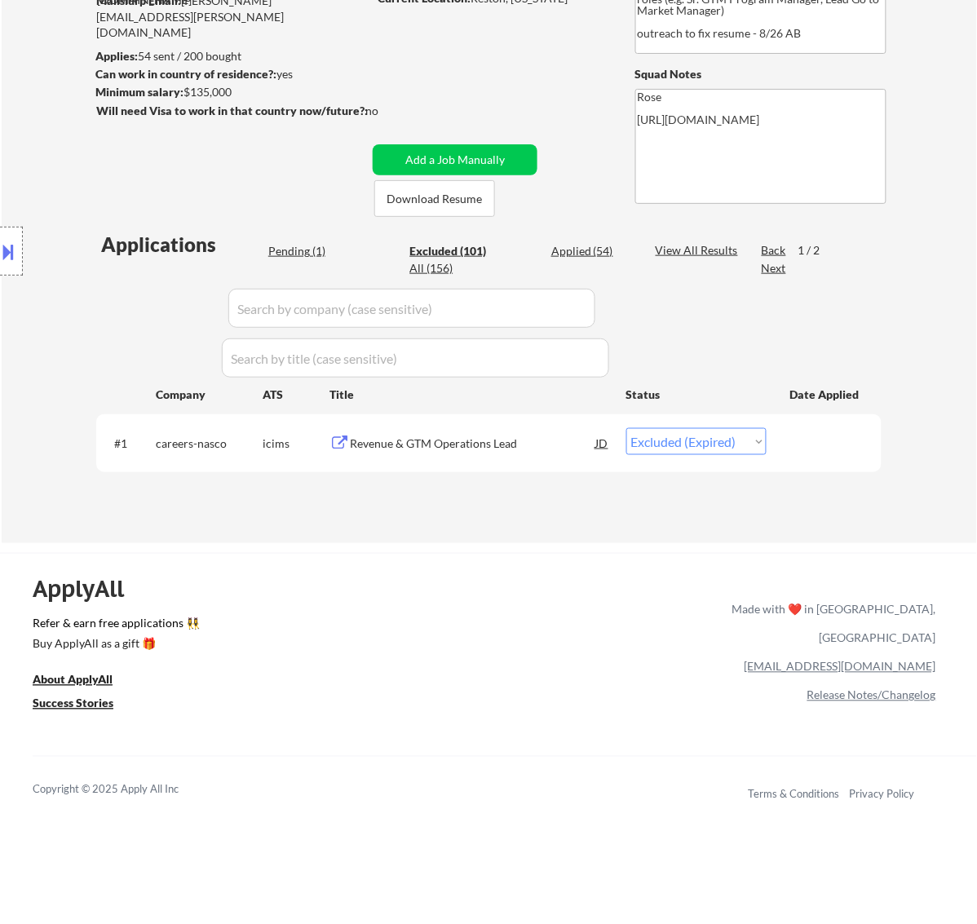
select select ""excluded__bad_match_""
select select ""excluded__other_""
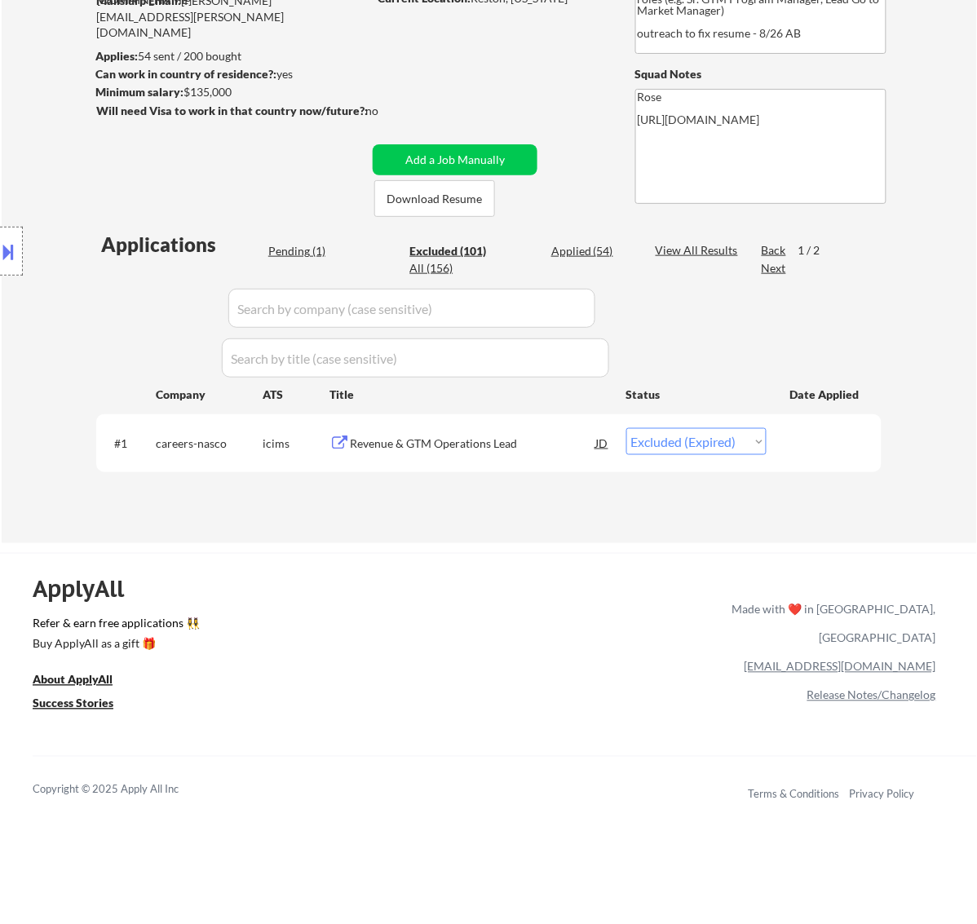
select select ""excluded__other_""
select select ""excluded__bad_match_""
select select ""excluded__location_""
select select ""excluded__expired_""
select select ""excluded__bad_match_""
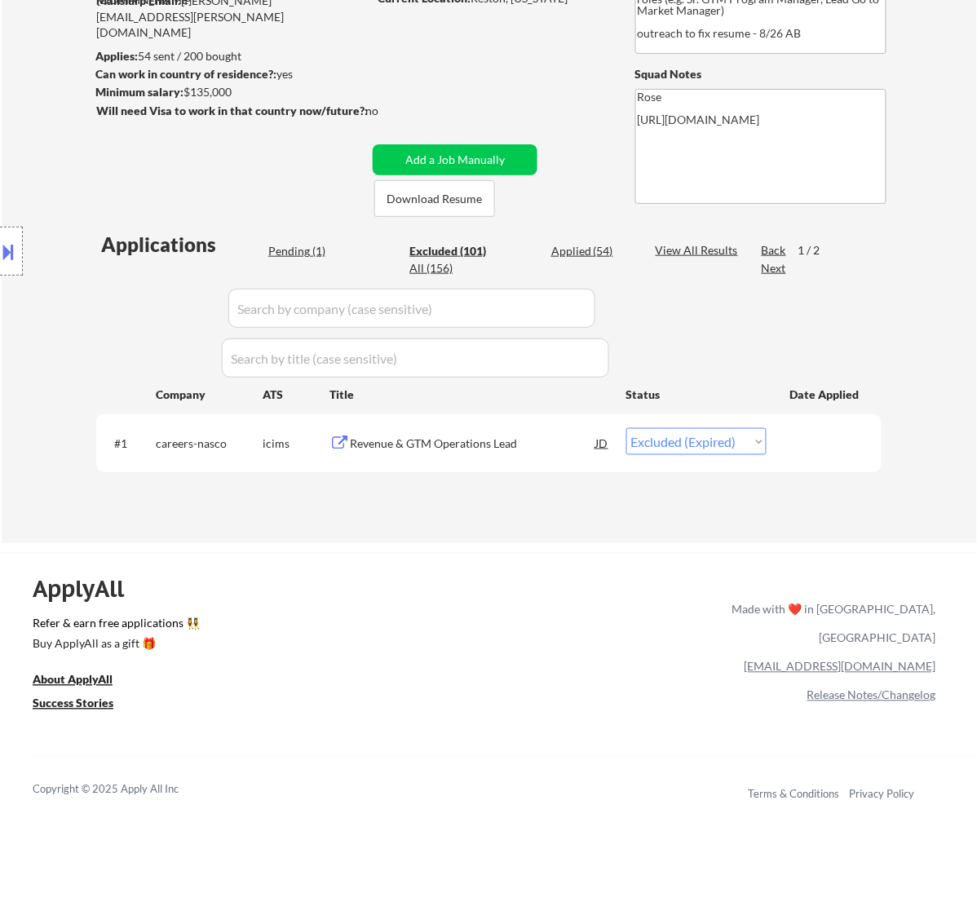
select select ""excluded__bad_match_""
select select ""excluded__other_""
select select ""excluded__location_""
select select ""excluded__bad_match_""
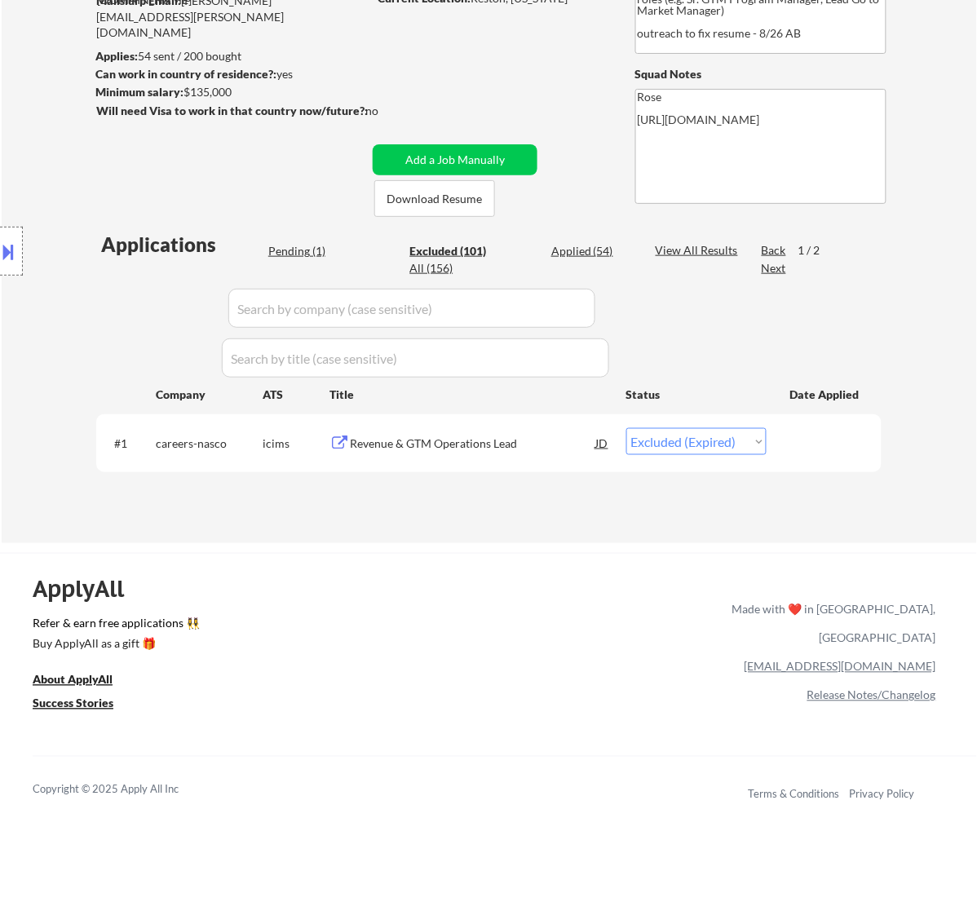
select select ""excluded__expired_""
select select ""excluded__salary_""
select select ""excluded__other_""
select select ""excluded__location_""
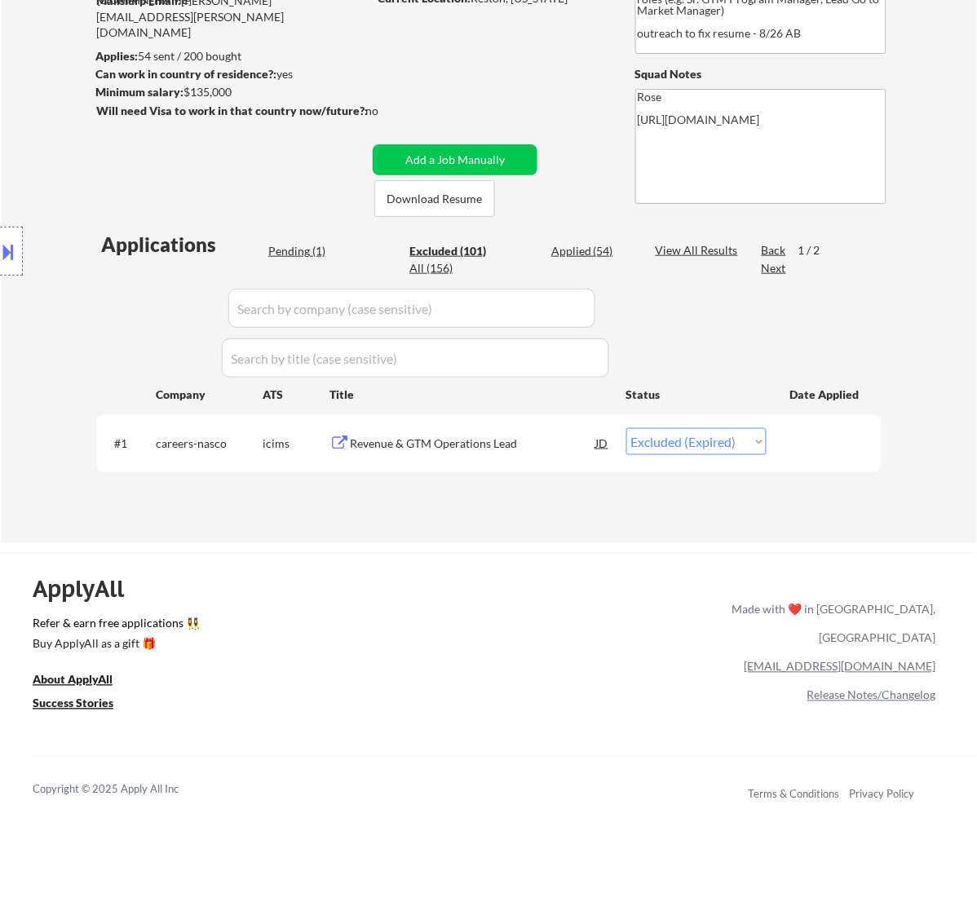
select select ""excluded__salary_""
select select ""excluded__bad_match_""
select select ""excluded__expired_""
select select ""excluded__bad_match_""
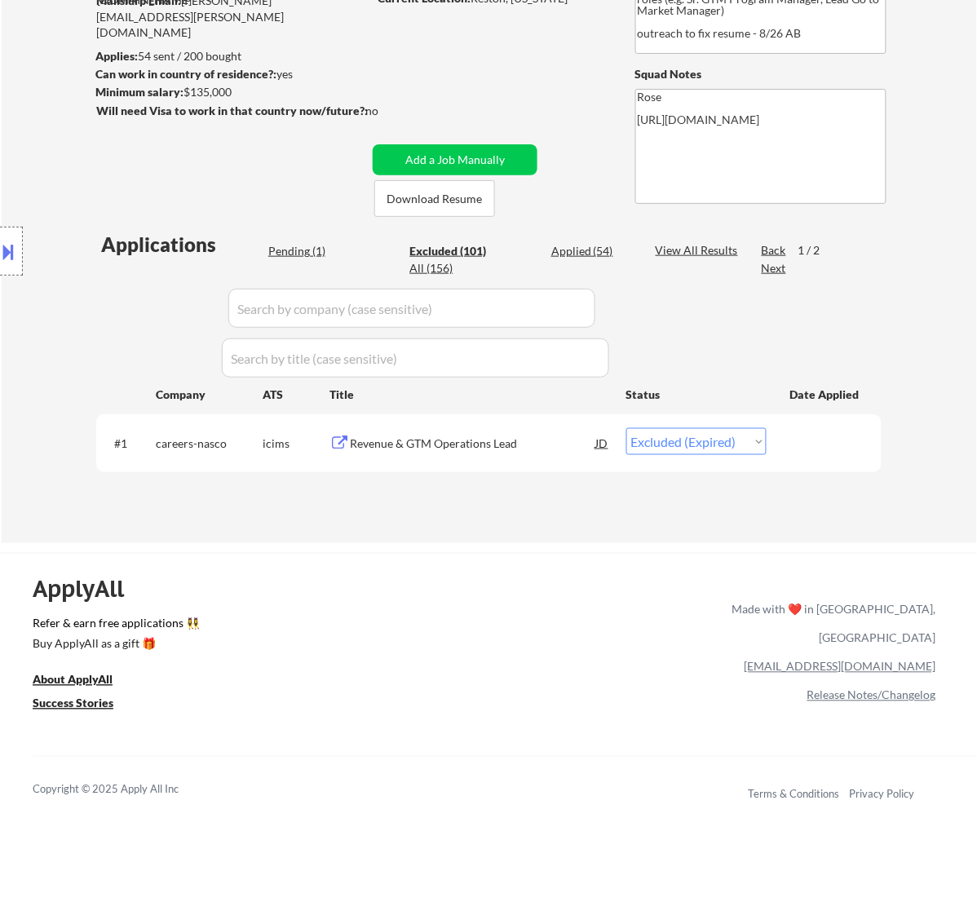
select select ""excluded__expired_""
select select ""excluded__bad_match_""
select select ""excluded__other_""
select select ""excluded__location_""
select select ""excluded__salary_""
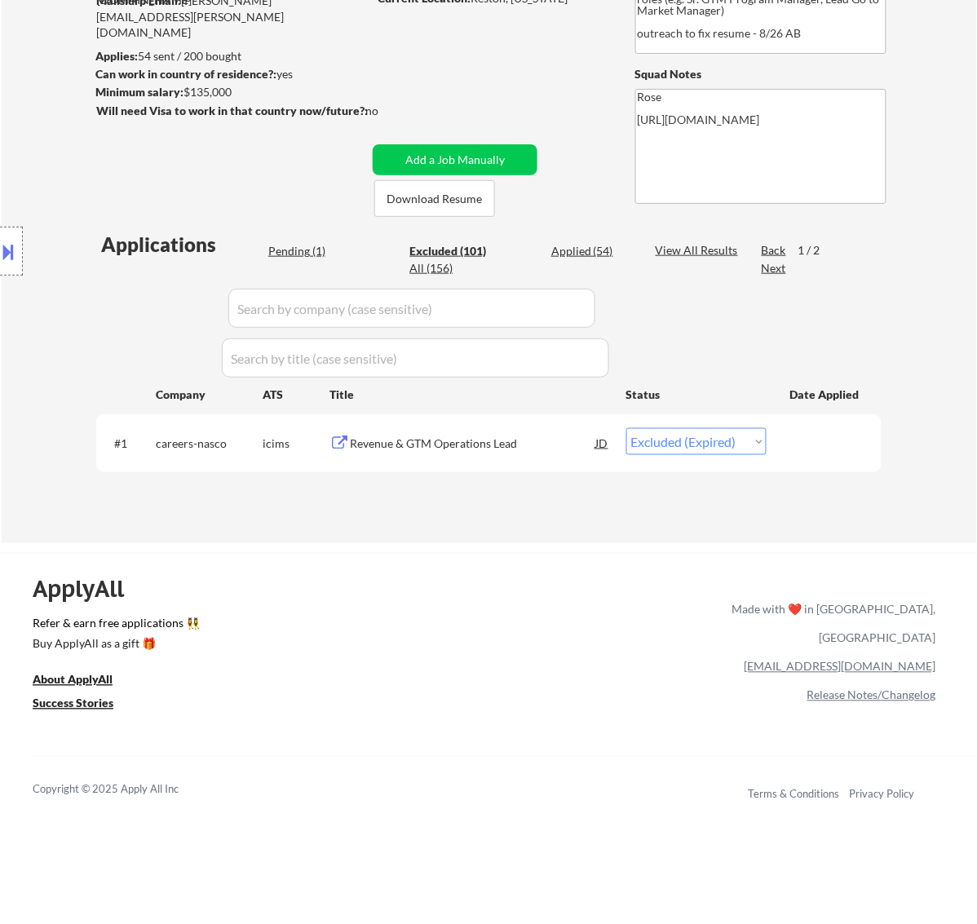
select select ""excluded__bad_match_""
select select ""excluded__salary_""
select select ""excluded__bad_match_""
select select ""excluded__expired_""
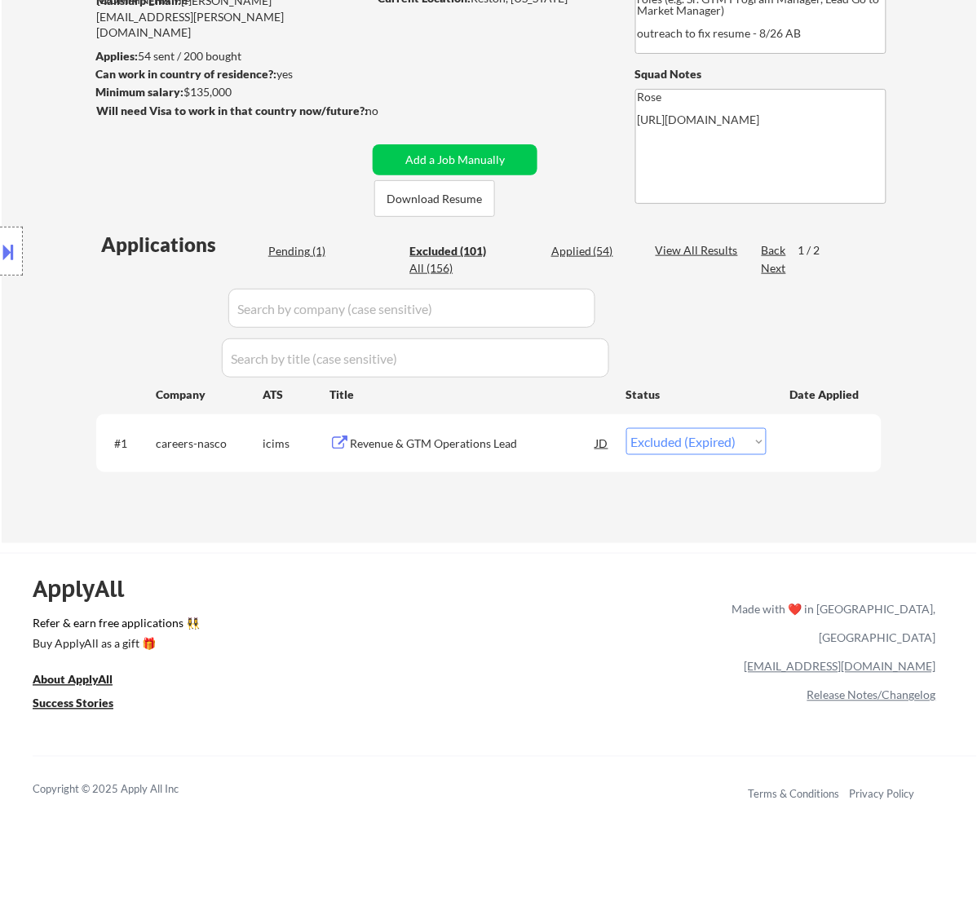
select select ""excluded__bad_match_""
select select ""excluded__location_""
select select ""excluded__bad_match_""
select select ""excluded__expired_""
select select ""excluded__bad_match_""
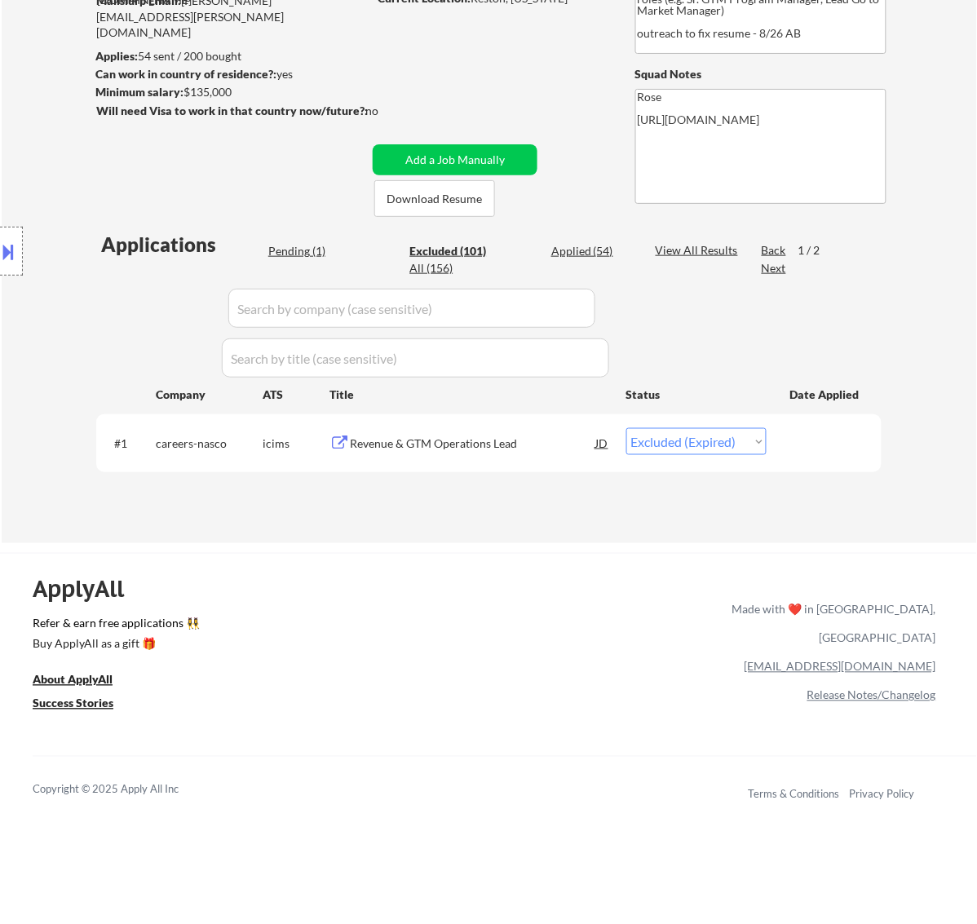
select select ""excluded__bad_match_""
select select ""excluded__other_""
select select ""excluded__bad_match_""
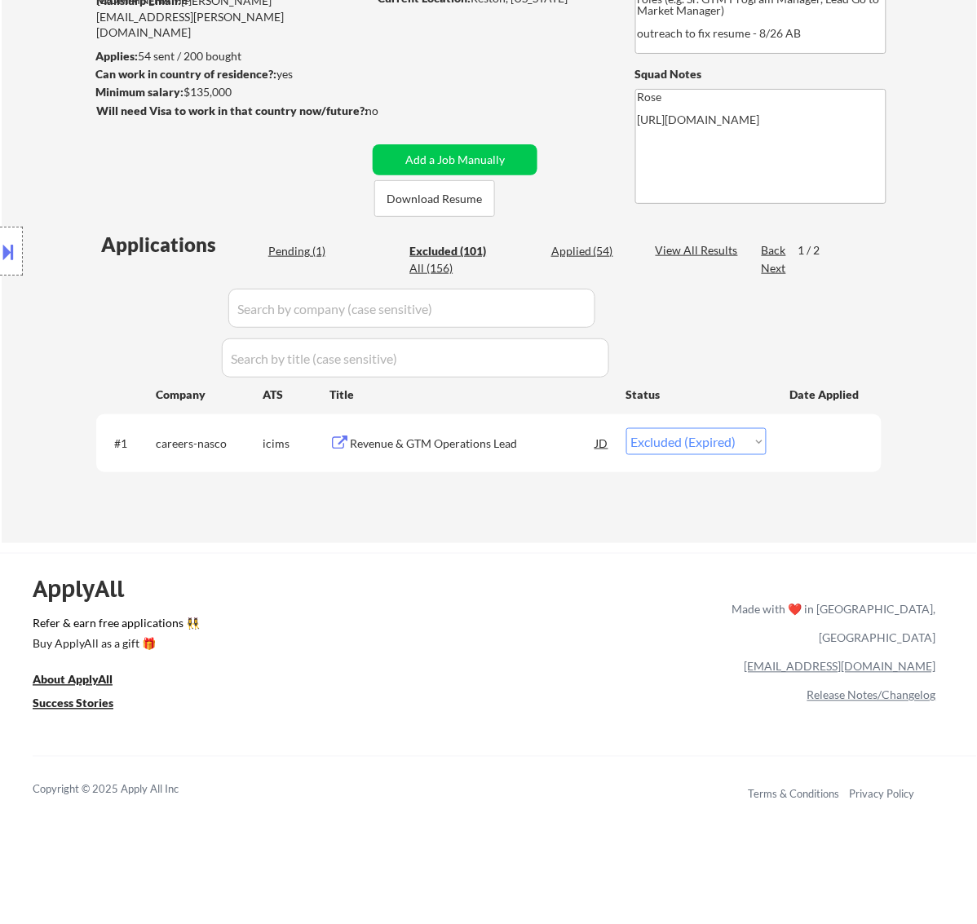
select select ""excluded__expired_""
select select ""excluded__bad_match_""
select select ""excluded__location_""
select select ""excluded__bad_match_""
select select ""excluded__other_""
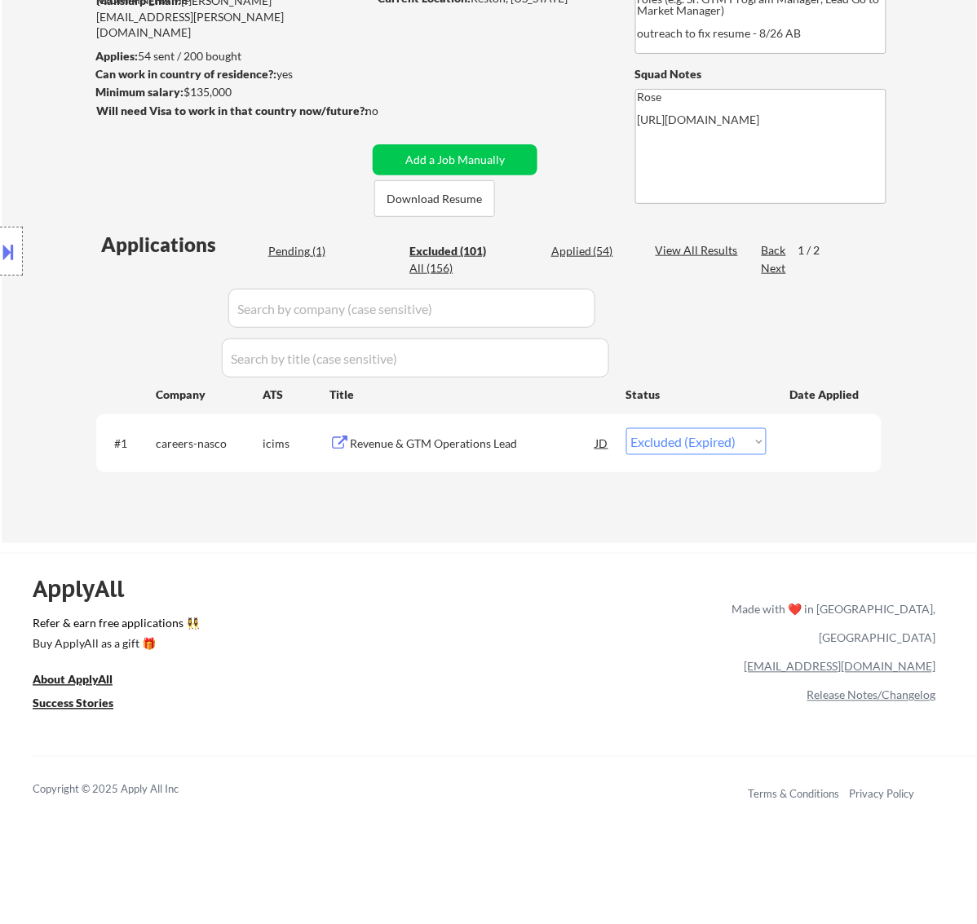
select select ""excluded__other_""
select select ""excluded__bad_match_""
select select ""excluded__expired_""
select select ""excluded__other_""
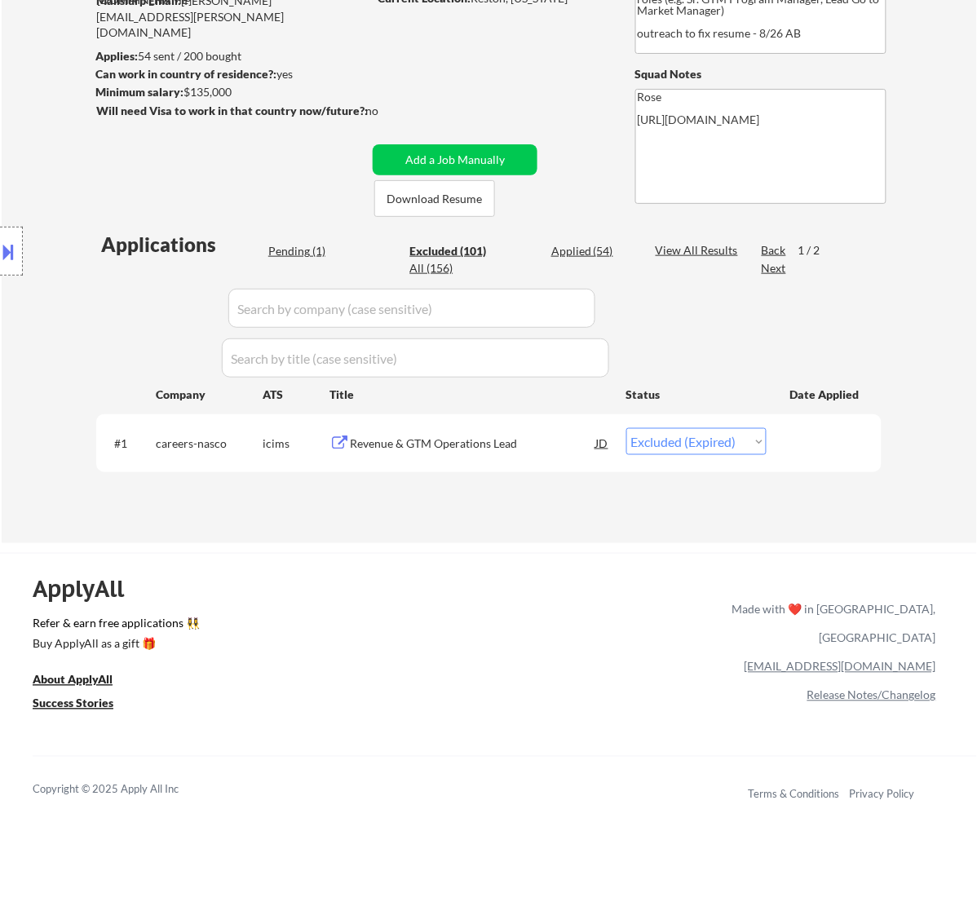
select select ""excluded__expired_""
select select ""excluded__other_""
select select ""excluded__bad_match_""
select select ""excluded__other_""
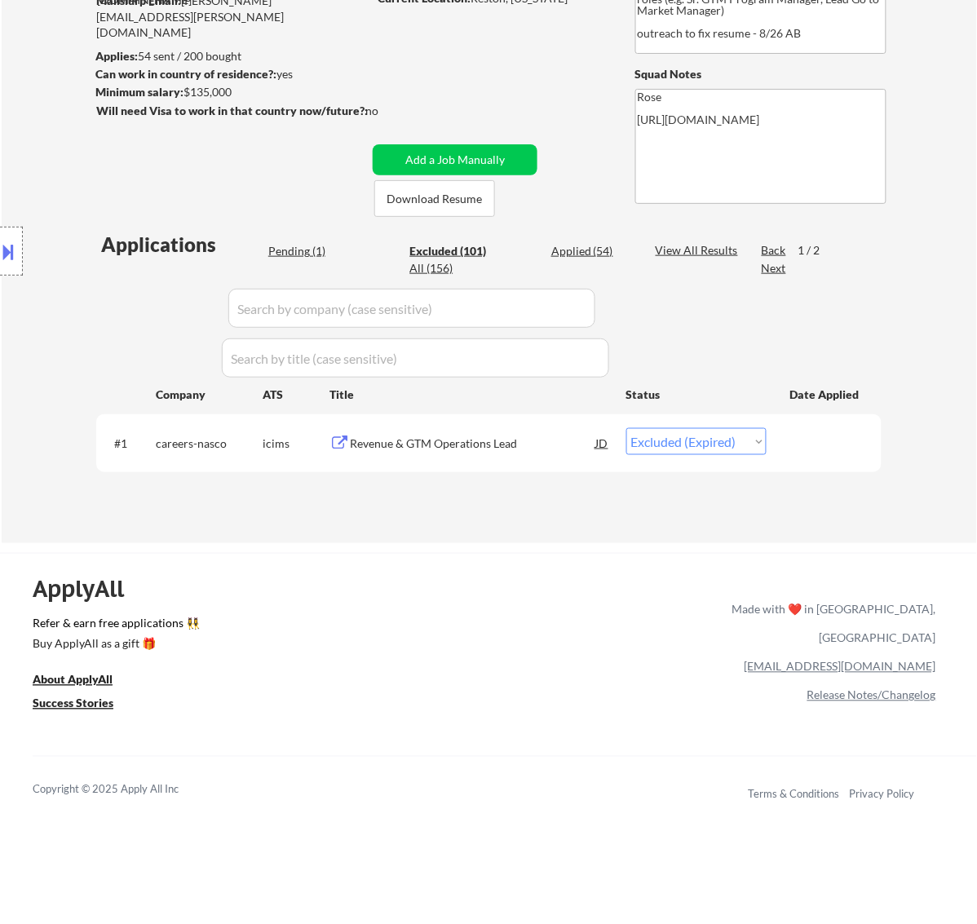
select select ""excluded__expired_""
select select ""excluded__bad_match_""
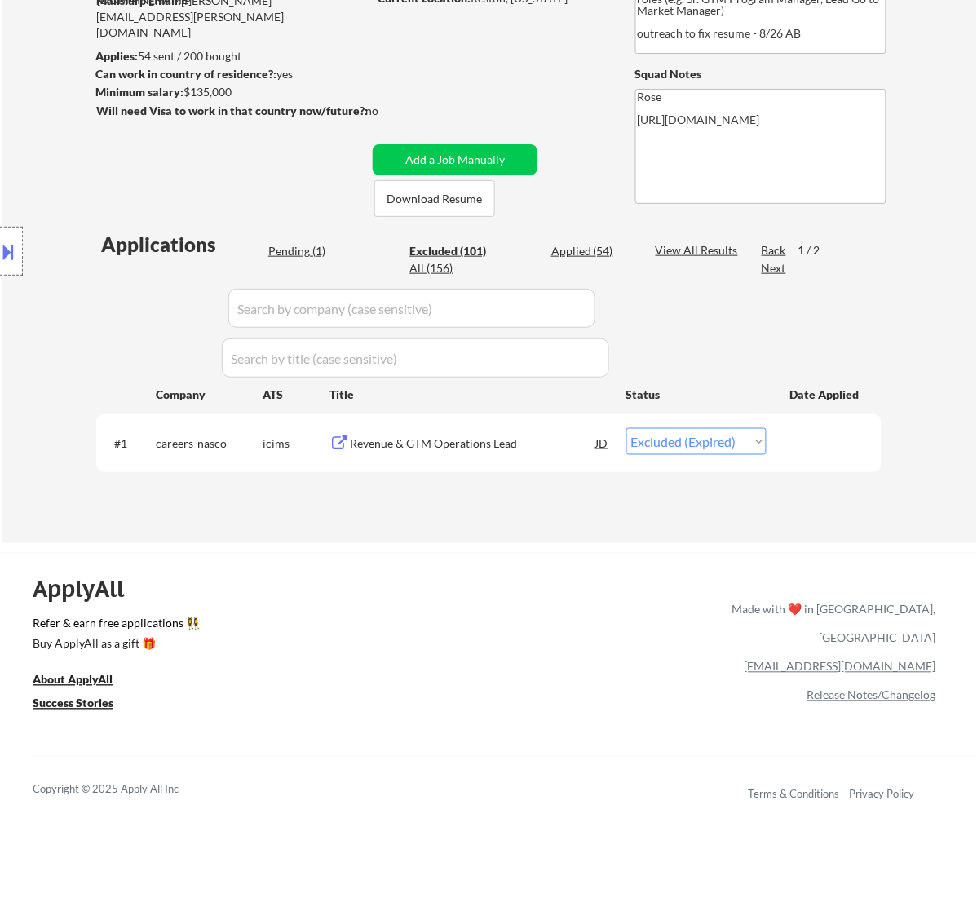
select select ""excluded__other_""
select select ""excluded__bad_match_""
select select ""excluded__salary_""
select select ""excluded__expired_""
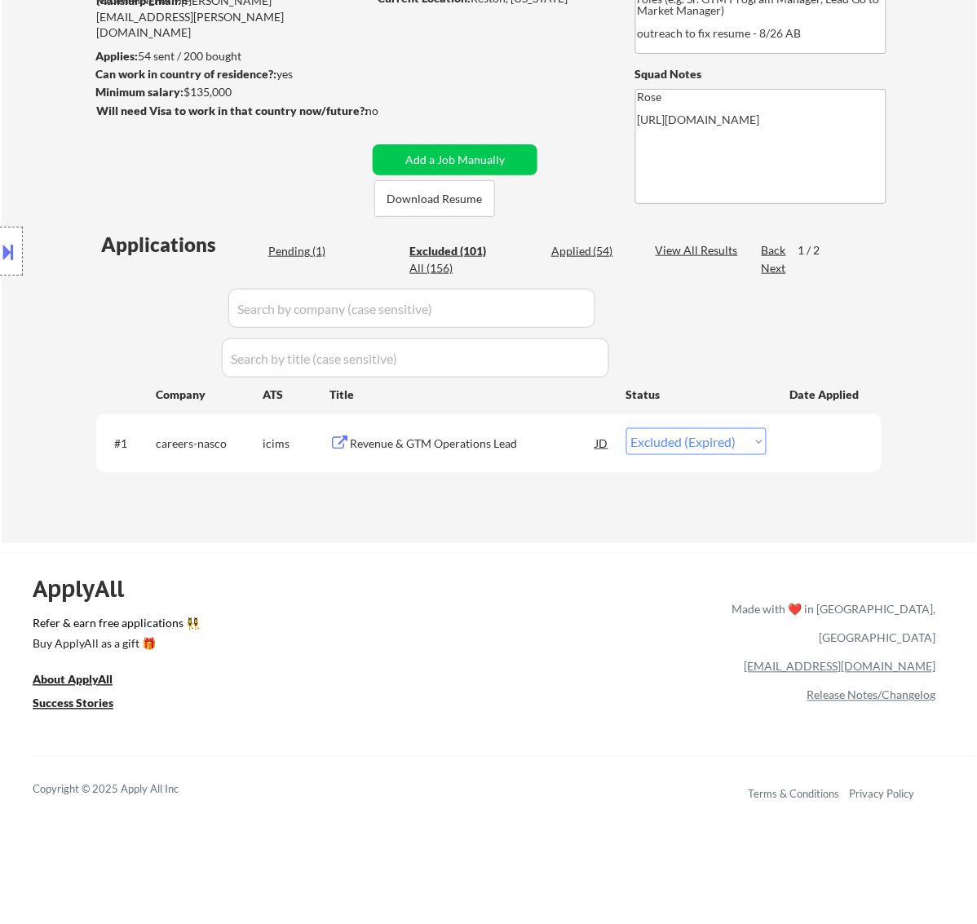
select select ""excluded__expired_""
select select ""excluded__salary_""
select select ""excluded__location_""
select select ""excluded__bad_match_""
select select ""excluded__expired_""
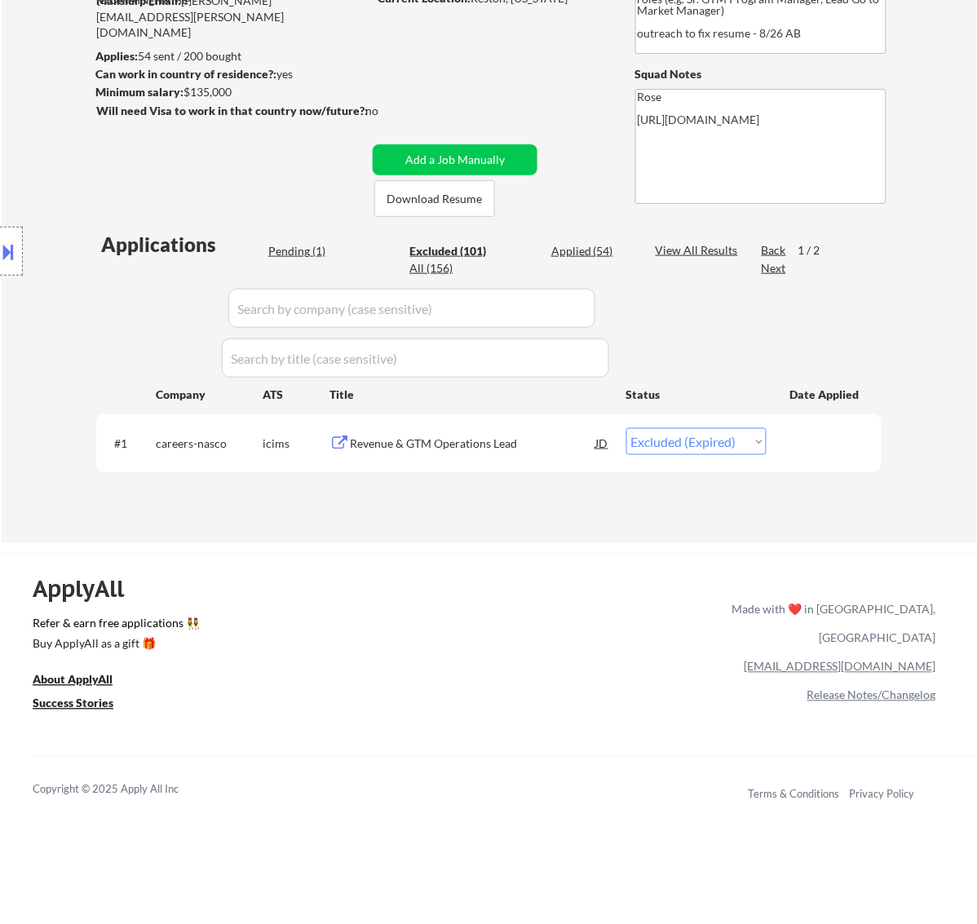
select select ""excluded__other_""
select select ""excluded__expired_""
select select ""excluded""
select select ""excluded__bad_match_""
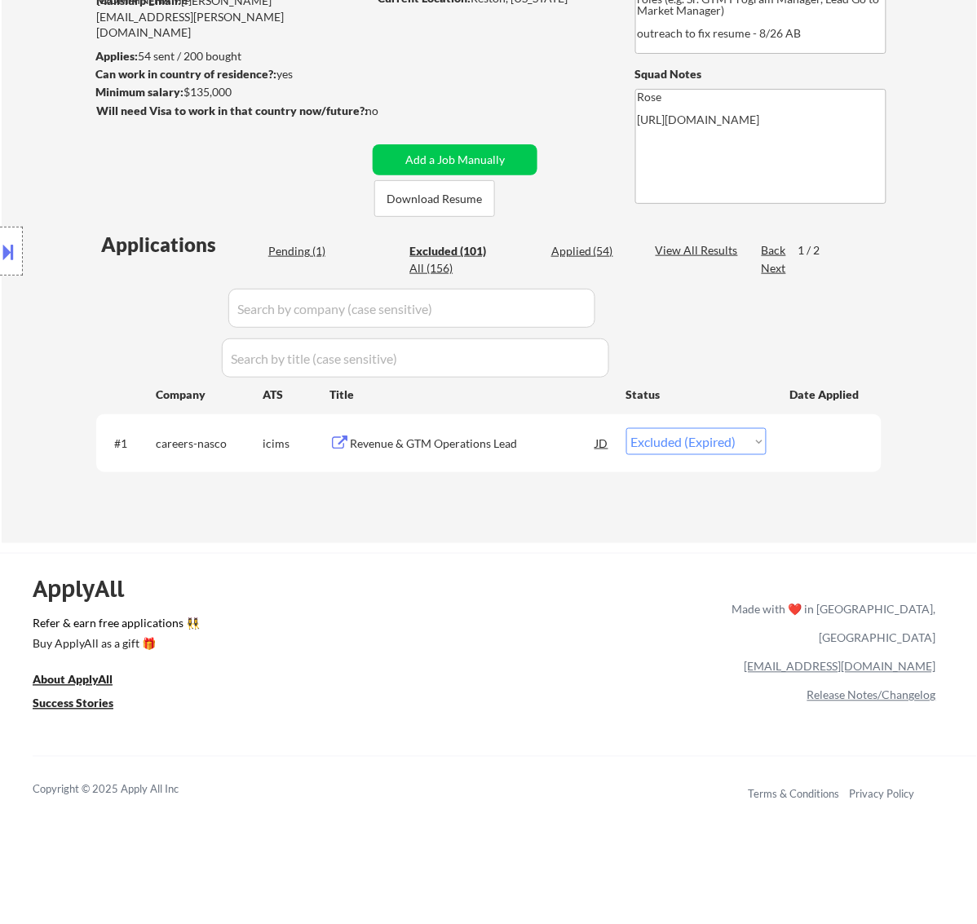
select select ""excluded__expired_""
select select ""excluded__bad_match_""
select select ""excluded__other_""
select select ""excluded__bad_match_""
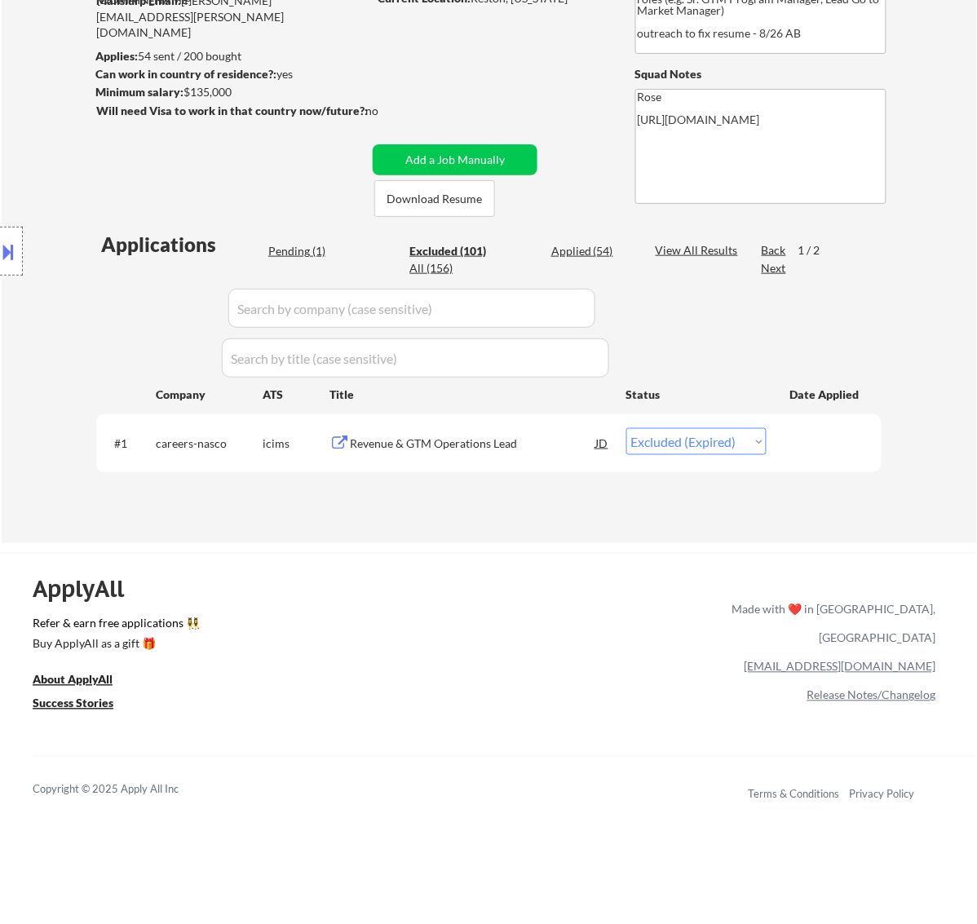
select select ""excluded__expired_""
select select ""excluded__bad_match_""
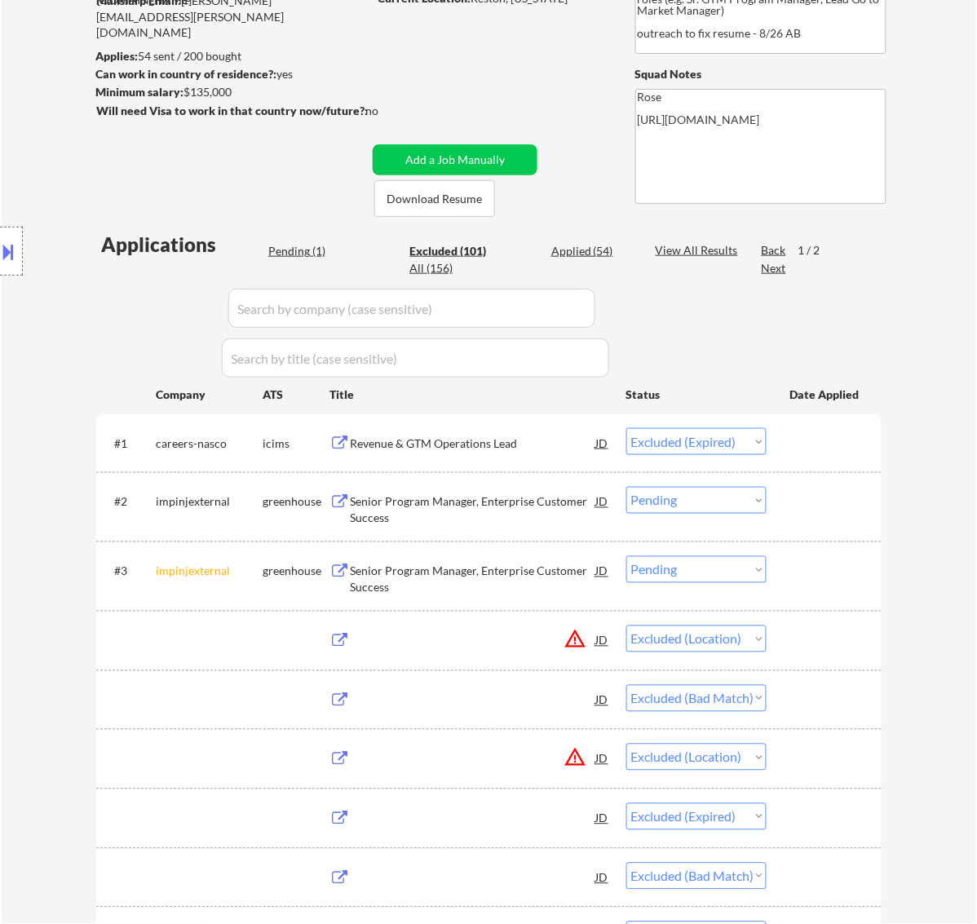
select select ""excluded__expired_""
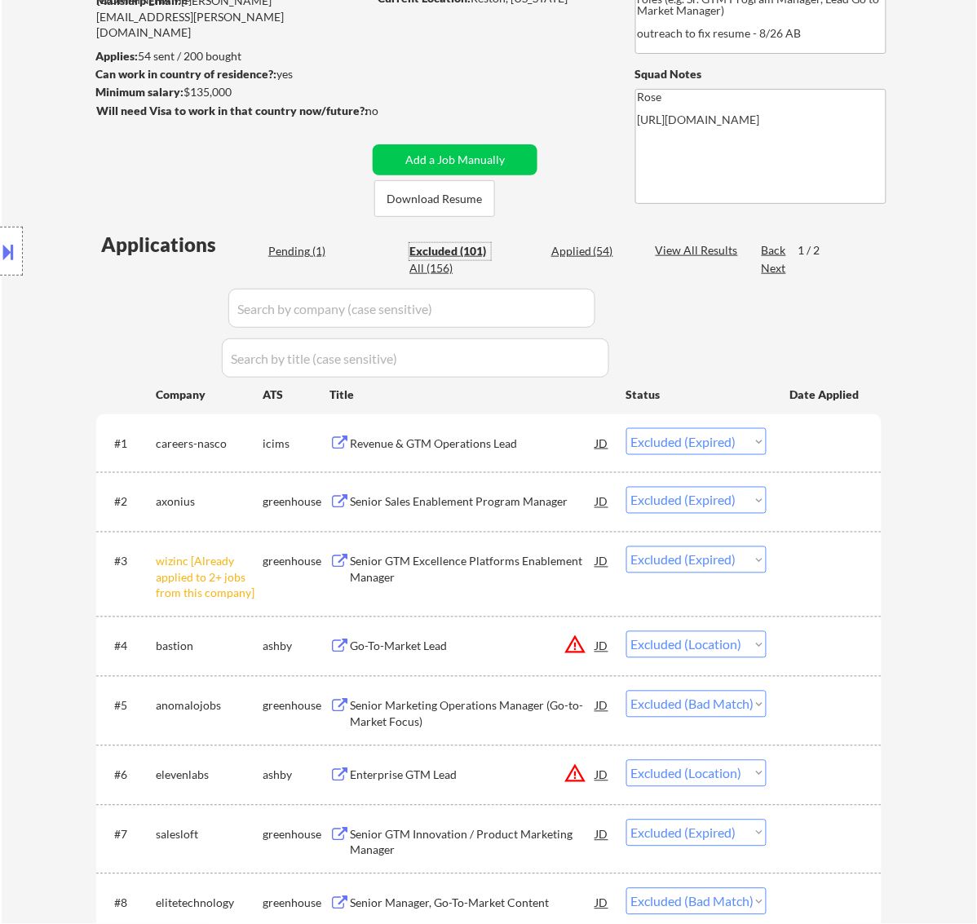
click at [555, 303] on input "input" at bounding box center [411, 308] width 367 height 39
type input "spree"
select select ""excluded__location_""
select select ""excluded__bad_match_""
select select ""excluded__location_""
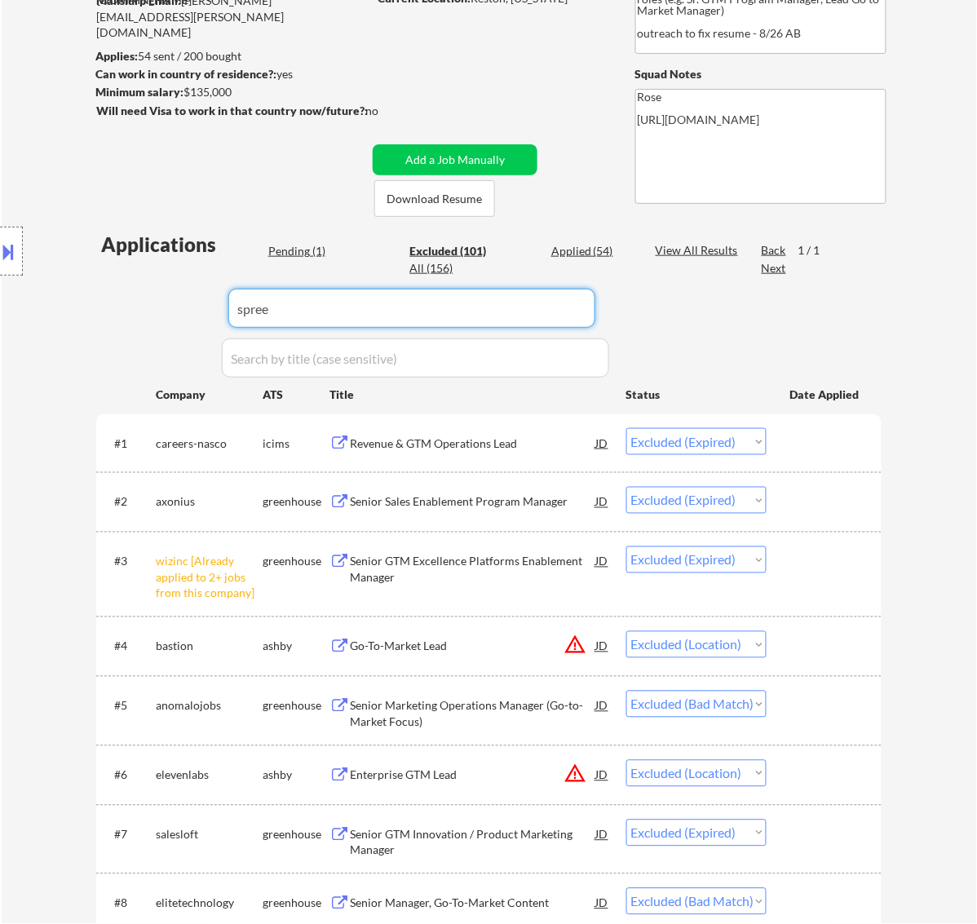
select select ""excluded__expired_""
select select ""excluded__bad_match_""
select select ""excluded__other_""
select select ""excluded__bad_match_""
select select ""excluded__other_""
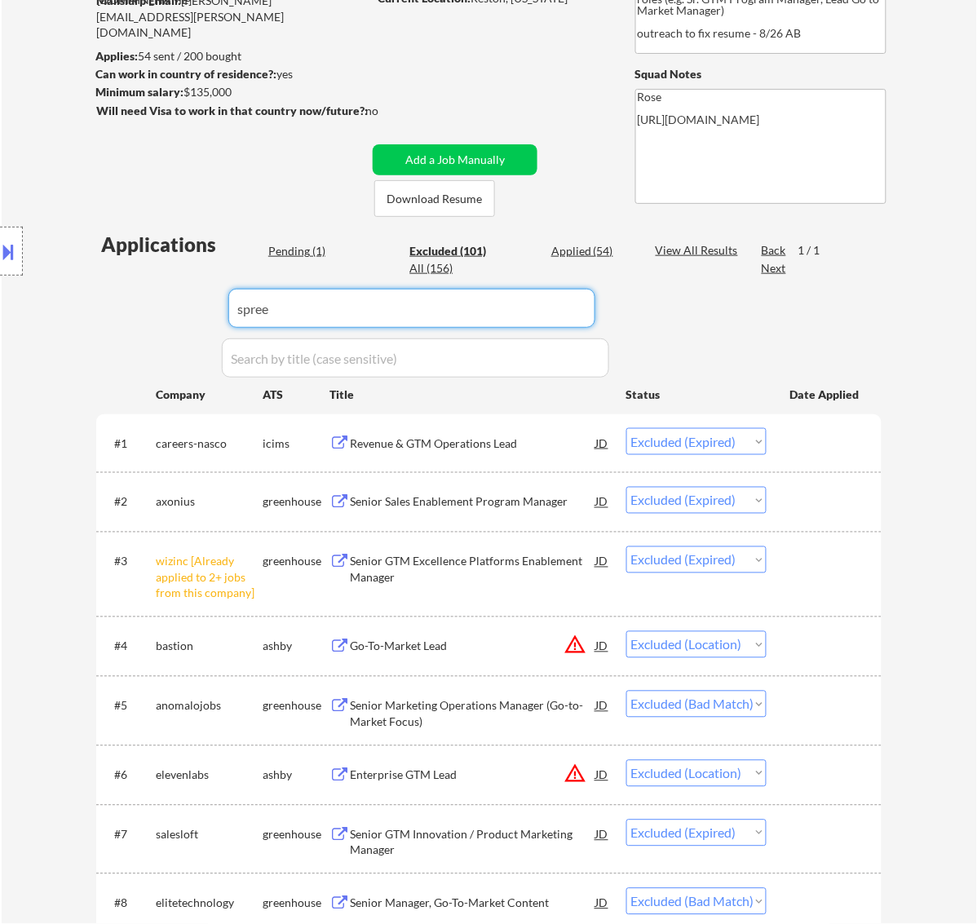
select select ""excluded__expired_""
select select ""excluded__location_""
select select ""excluded__expired_""
select select ""excluded__other_""
select select ""excluded__location_""
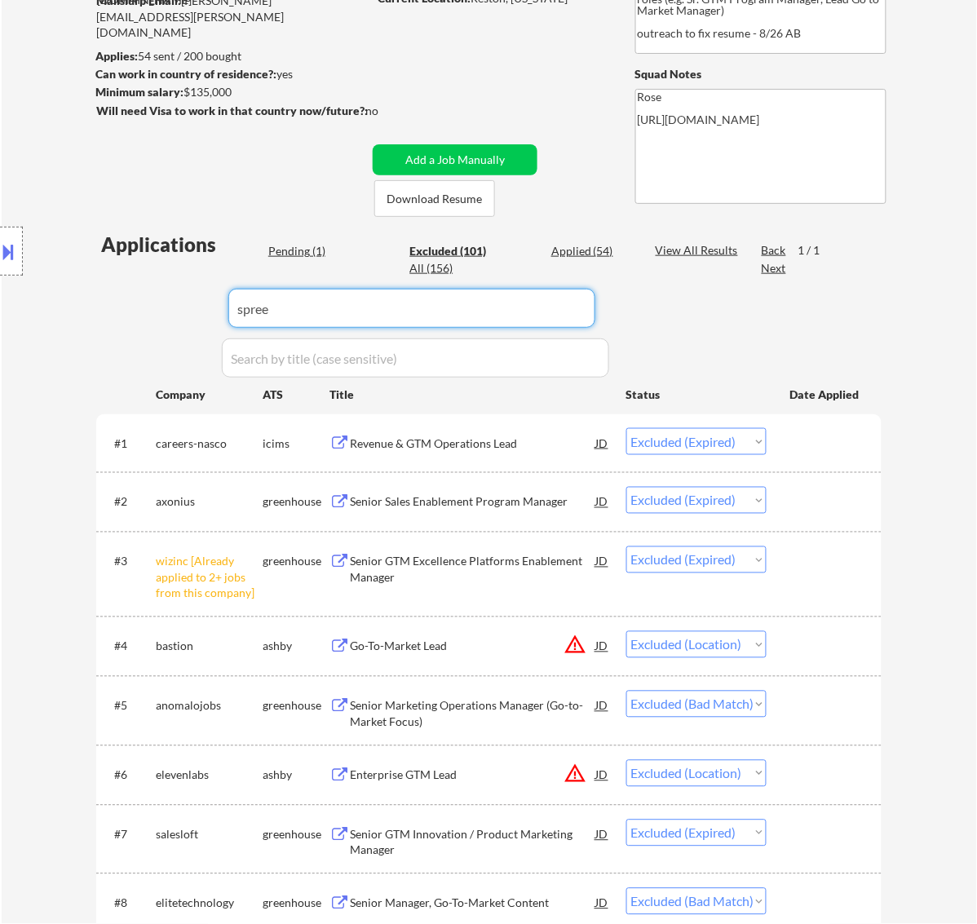
select select ""excluded__bad_match_""
select select ""excluded__other_""
select select ""excluded__expired_""
select select ""excluded__bad_match_""
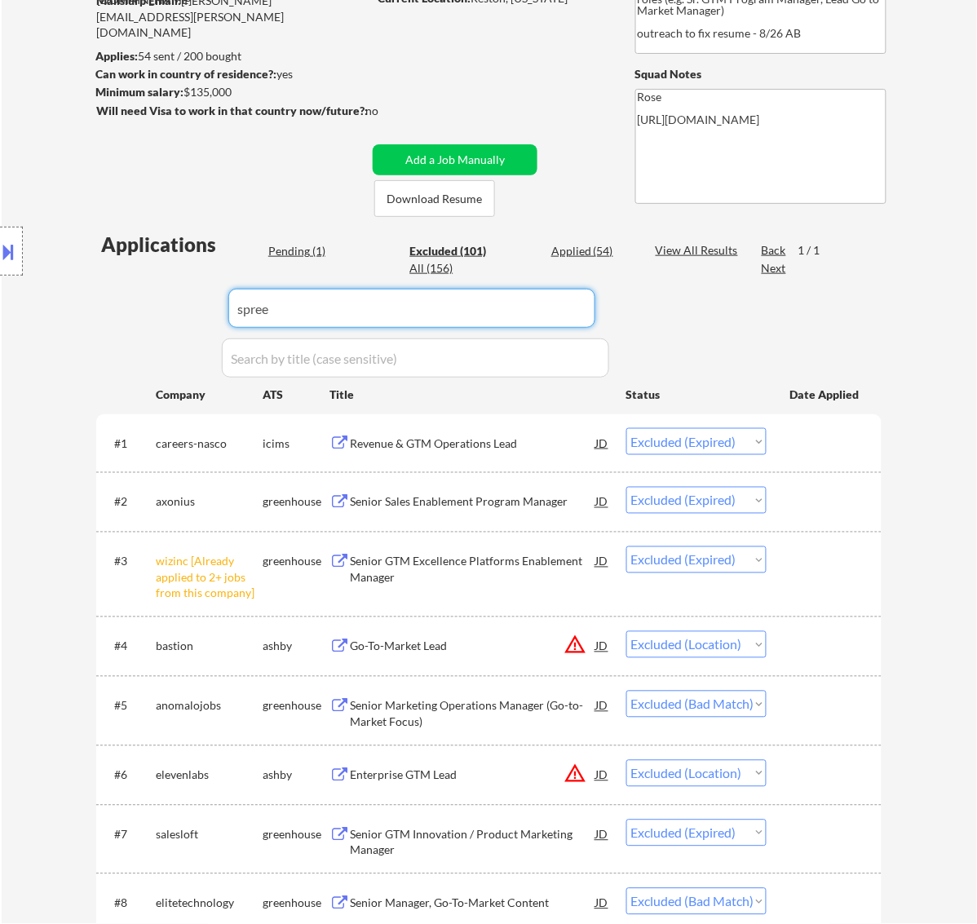
select select ""excluded__bad_match_""
select select ""excluded__other_""
select select ""excluded__expired_""
select select ""excluded__other_""
select select ""excluded""
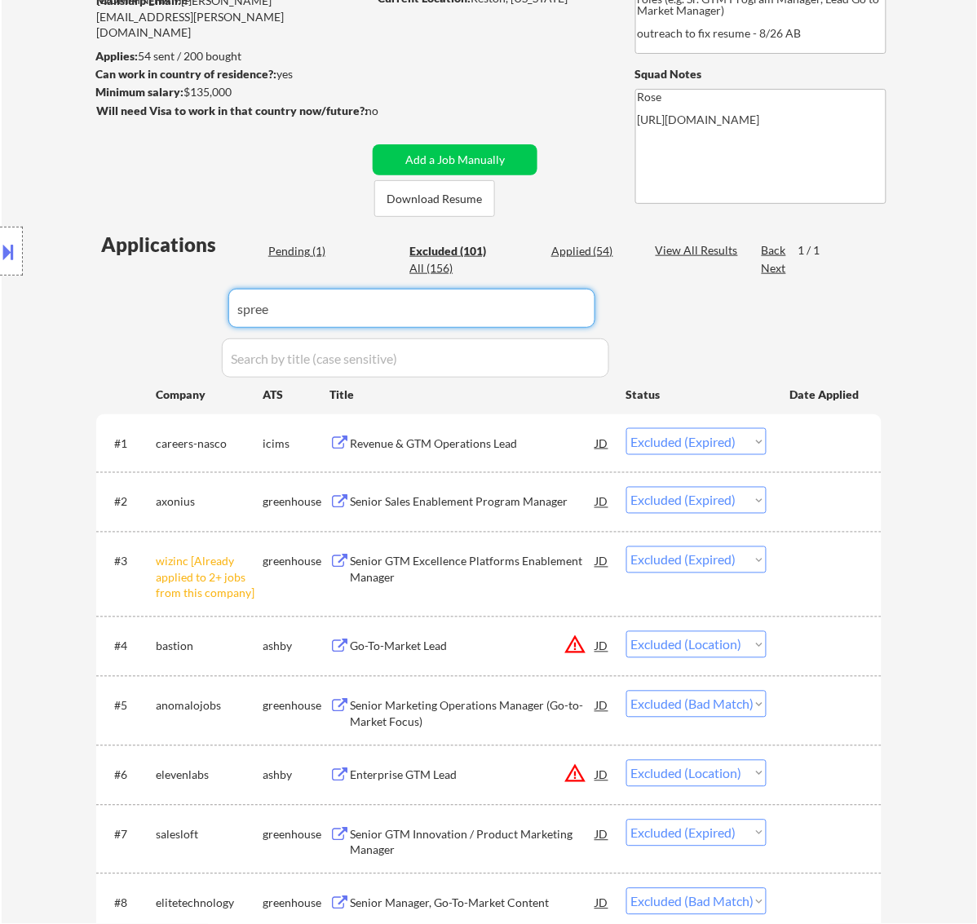
select select ""excluded""
select select ""excluded__other_""
select select ""excluded__expired_""
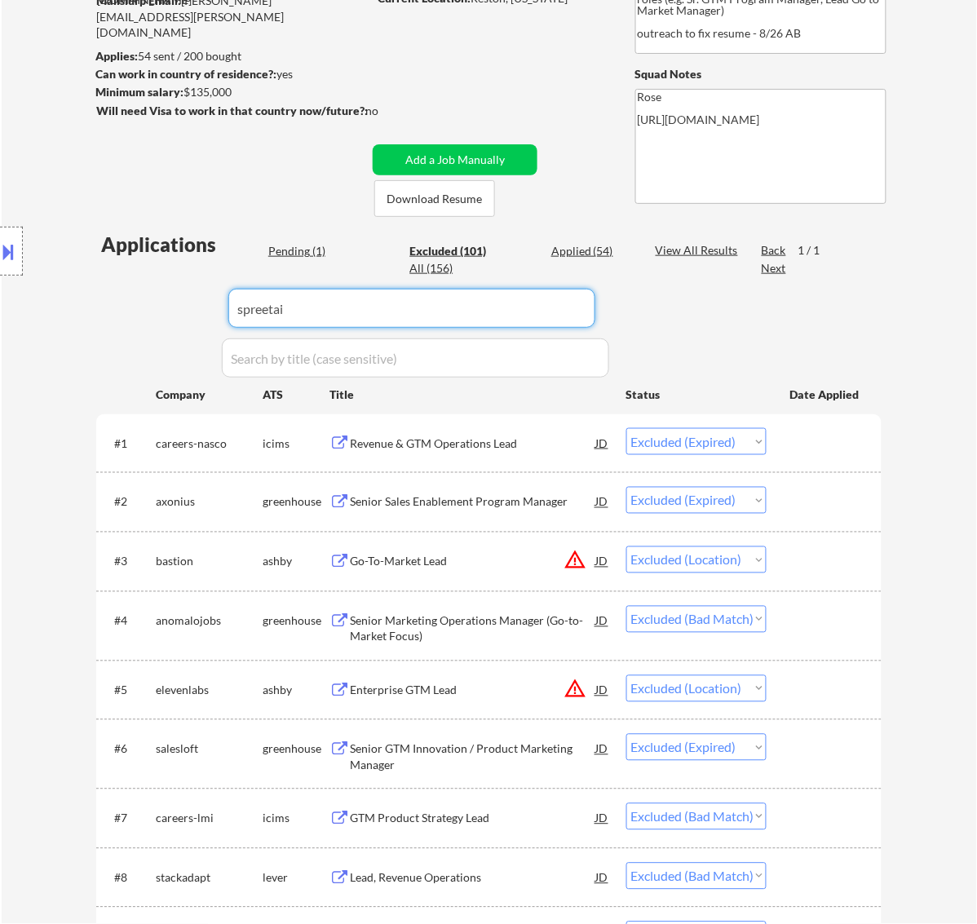
type input "spreetail"
select select ""excluded__bad_match_""
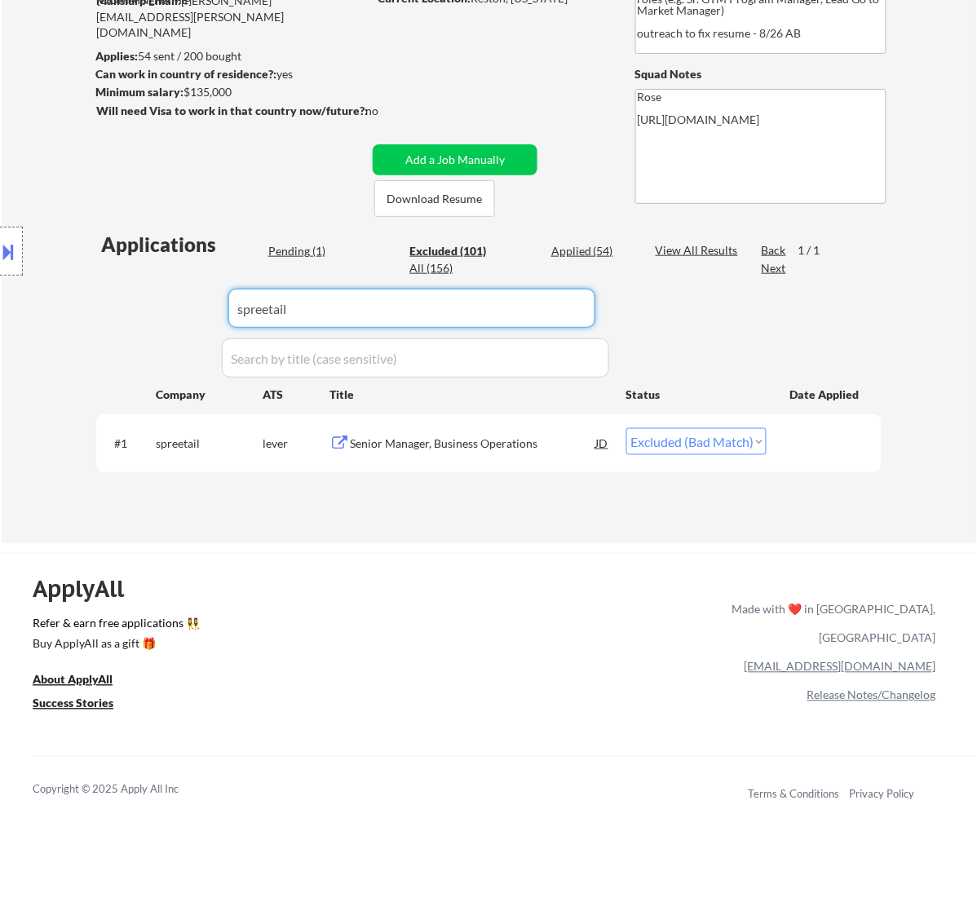
type input "spreetail"
click at [755, 441] on select "Choose an option... Pending Applied Excluded (Questions) Excluded (Expired) Exc…" at bounding box center [697, 441] width 140 height 27
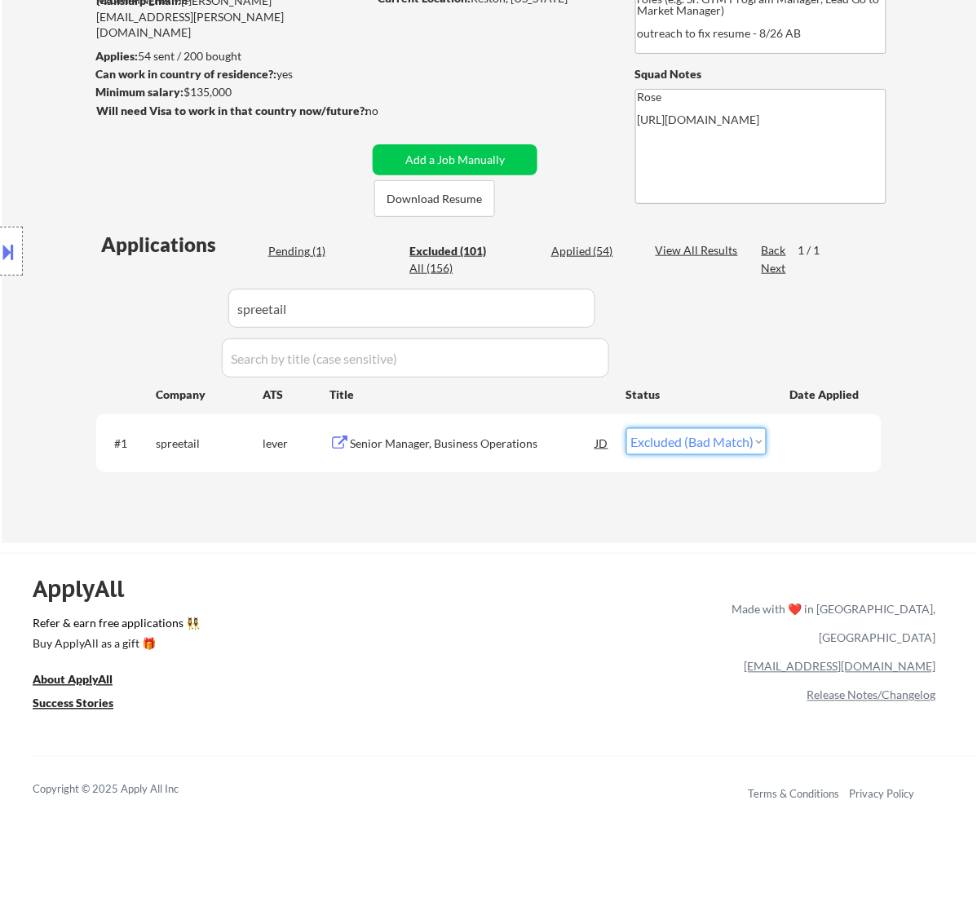
select select ""pending""
click at [627, 428] on select "Choose an option... Pending Applied Excluded (Questions) Excluded (Expired) Exc…" at bounding box center [697, 441] width 140 height 27
select select ""pending""
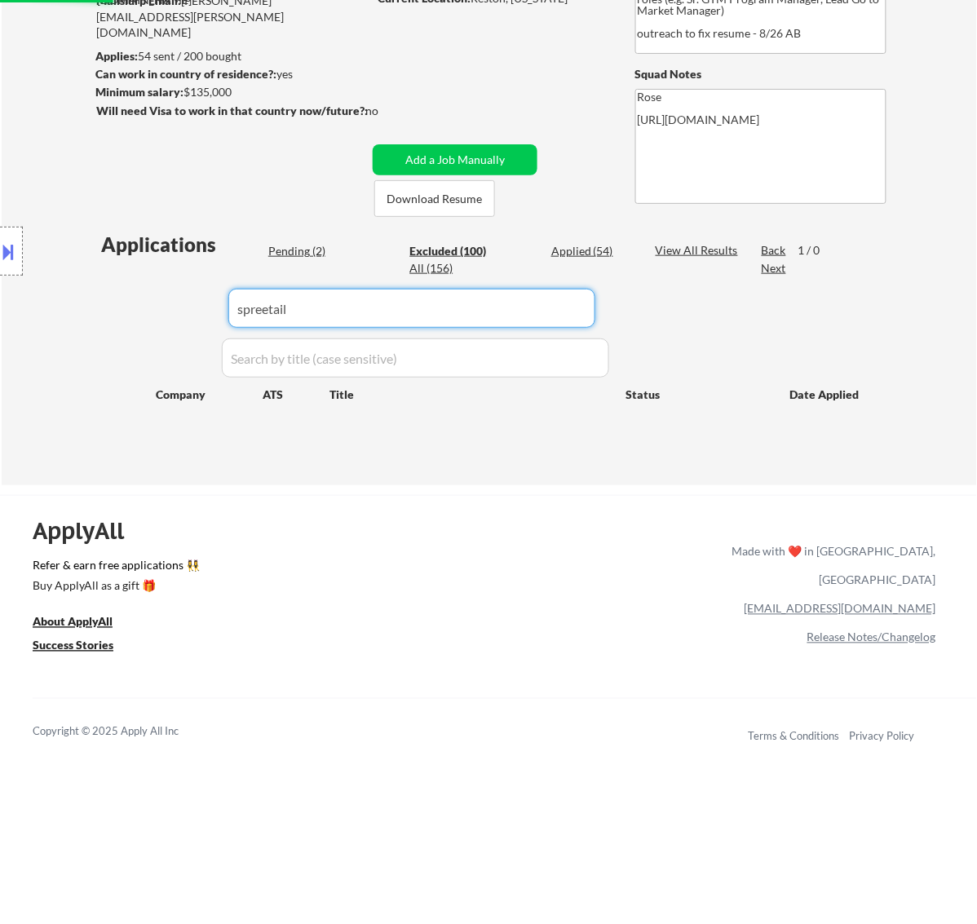
drag, startPoint x: 477, startPoint y: 317, endPoint x: 106, endPoint y: 312, distance: 371.2
click at [106, 312] on body "← Return to /applysquad Mailslurp Inbox Job Search Builder Amy Hoang User Email…" at bounding box center [488, 258] width 977 height 924
select select ""excluded__expired_""
select select ""excluded__location_""
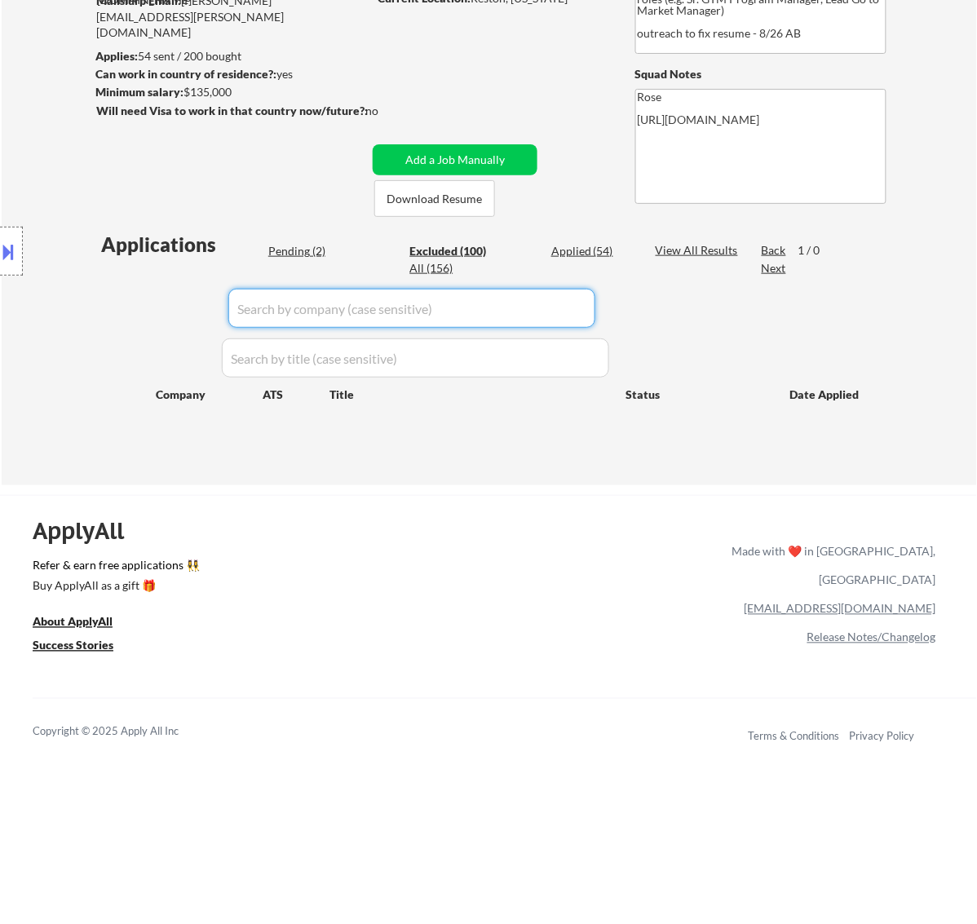
select select ""excluded__bad_match_""
select select ""excluded__location_""
select select ""excluded__expired_""
select select ""excluded__bad_match_""
select select ""excluded__salary_""
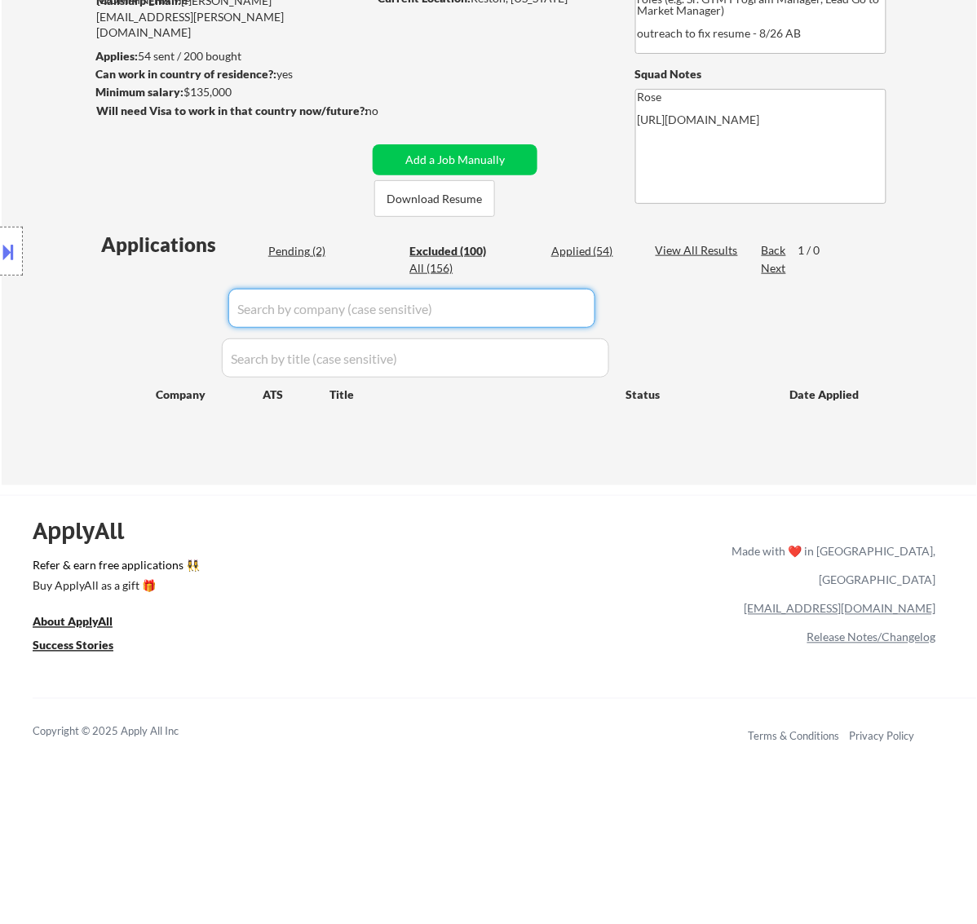
select select ""excluded__bad_match_""
select select ""excluded__other_""
select select ""excluded__location_""
select select ""excluded__expired_""
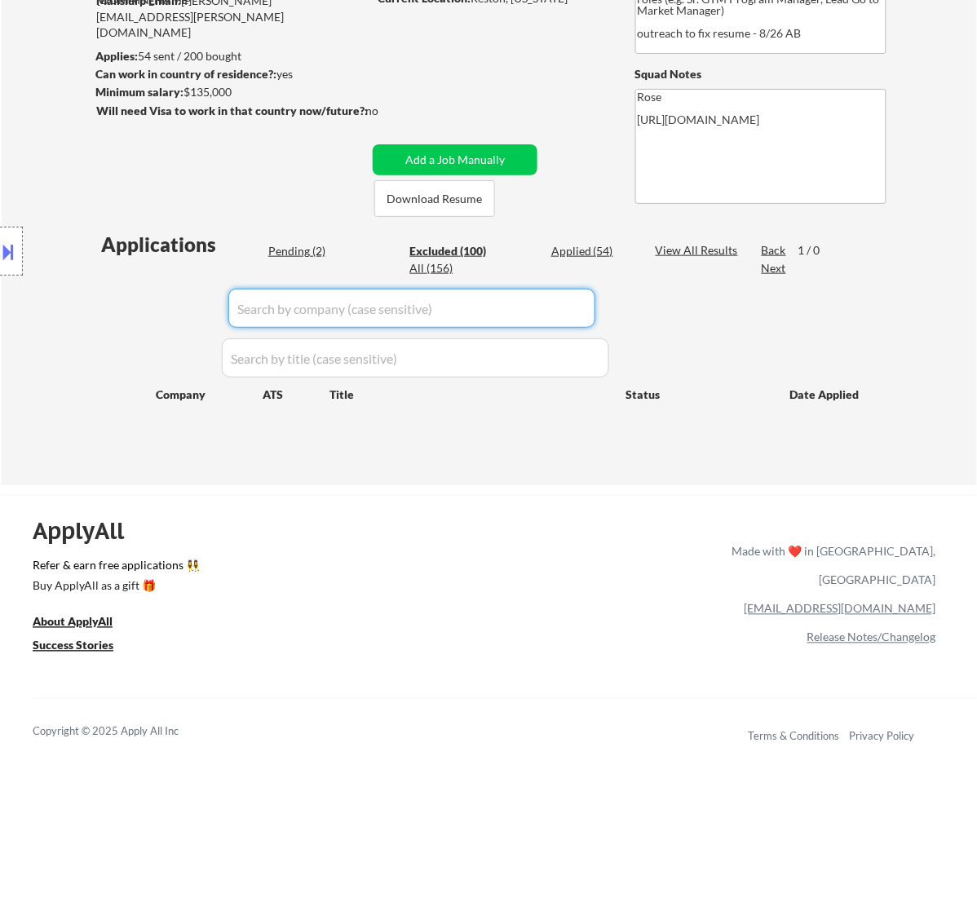
select select ""excluded__other_""
select select ""excluded__location_""
select select ""excluded__bad_match_""
select select ""excluded__salary_""
select select ""excluded__other_""
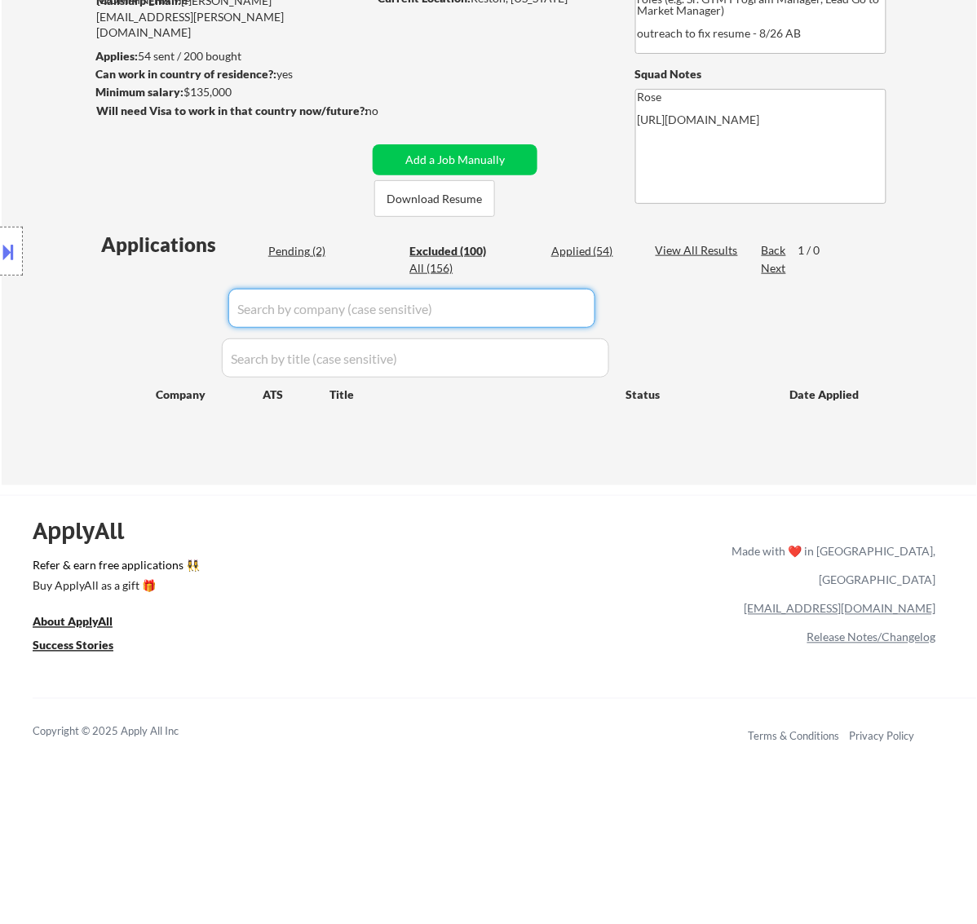
select select ""excluded__other_""
select select ""excluded__location_""
select select ""excluded__salary_""
select select ""excluded__bad_match_""
select select ""excluded__expired_""
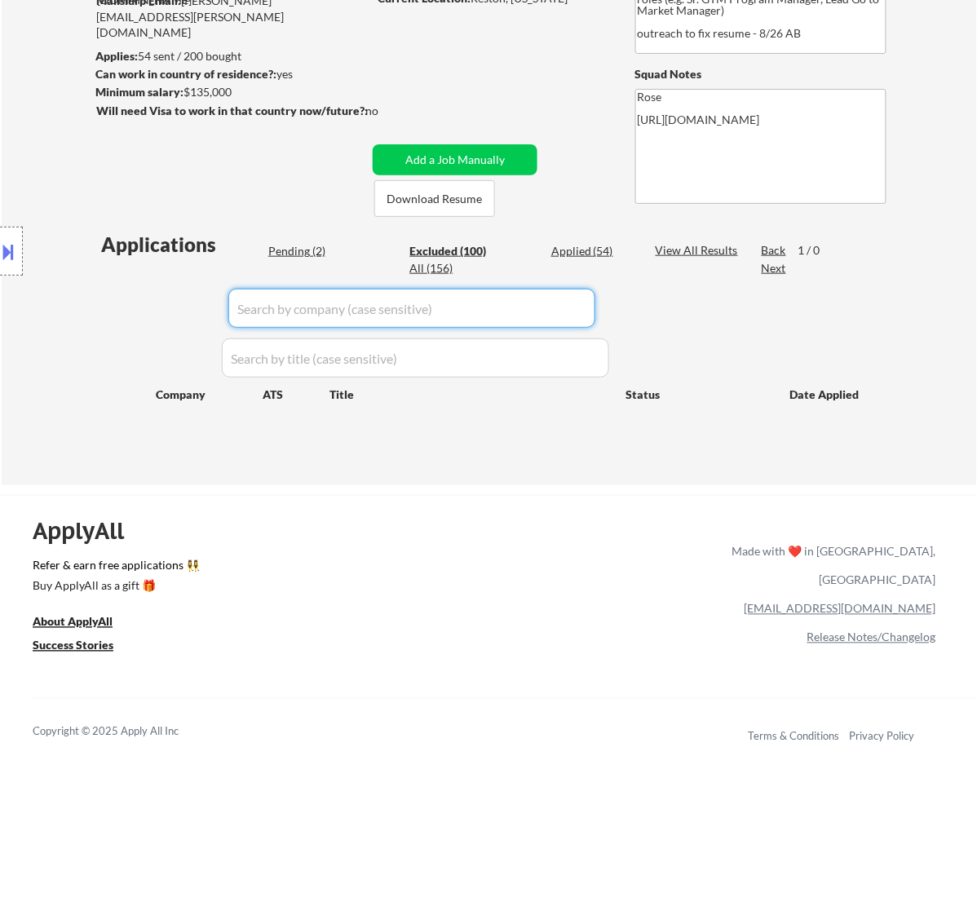
select select ""excluded__bad_match_""
select select ""excluded__other_""
select select ""excluded__location_""
select select ""excluded__salary_""
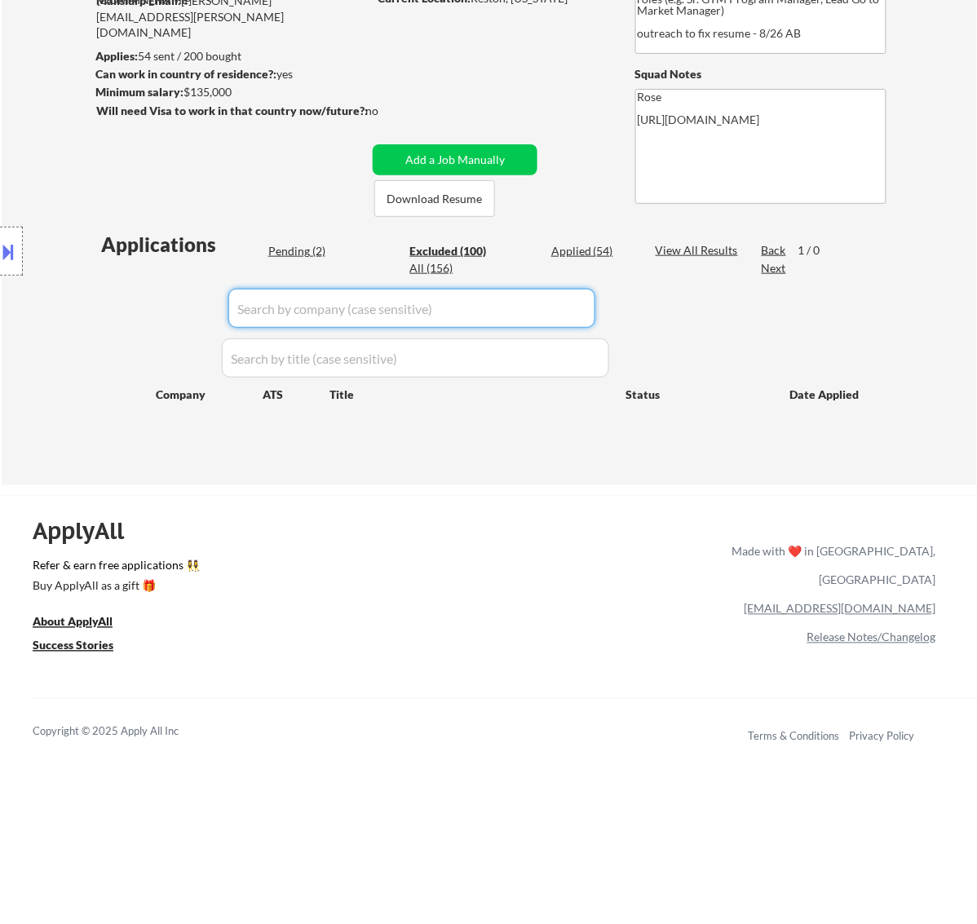
select select ""excluded__bad_match_""
select select ""excluded__other_""
select select ""excluded__bad_match_""
select select ""excluded__salary_""
select select ""excluded__expired_""
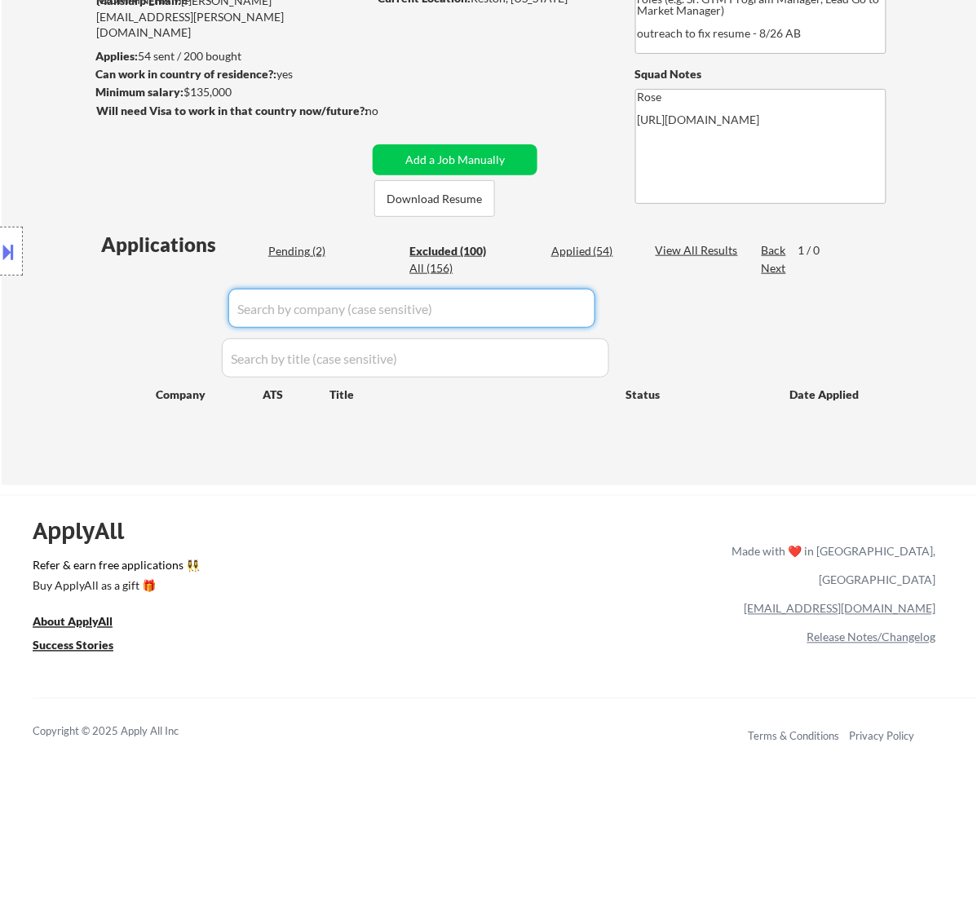
select select ""excluded__salary_""
select select ""excluded__location_""
select select ""excluded__bad_match_""
select select ""excluded__expired_""
select select ""excluded__other_""
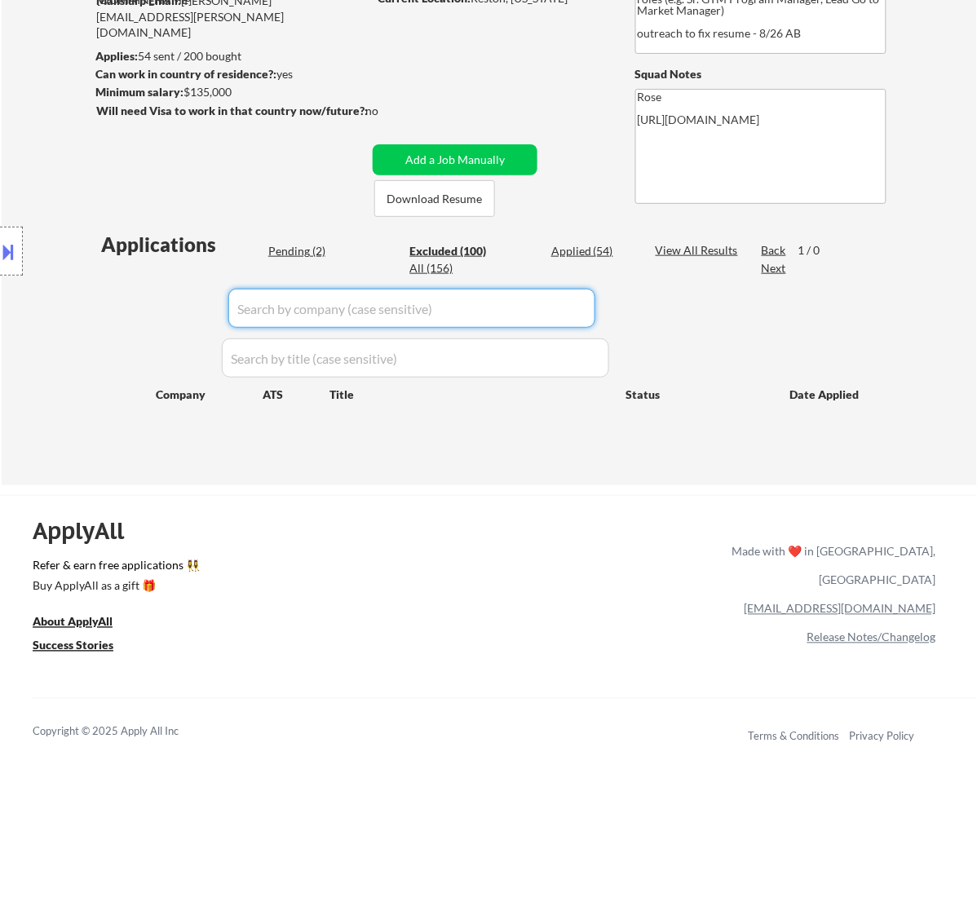
select select ""excluded__expired_""
select select ""excluded""
select select ""excluded__bad_match_""
select select ""excluded__expired_""
select select ""excluded__bad_match_""
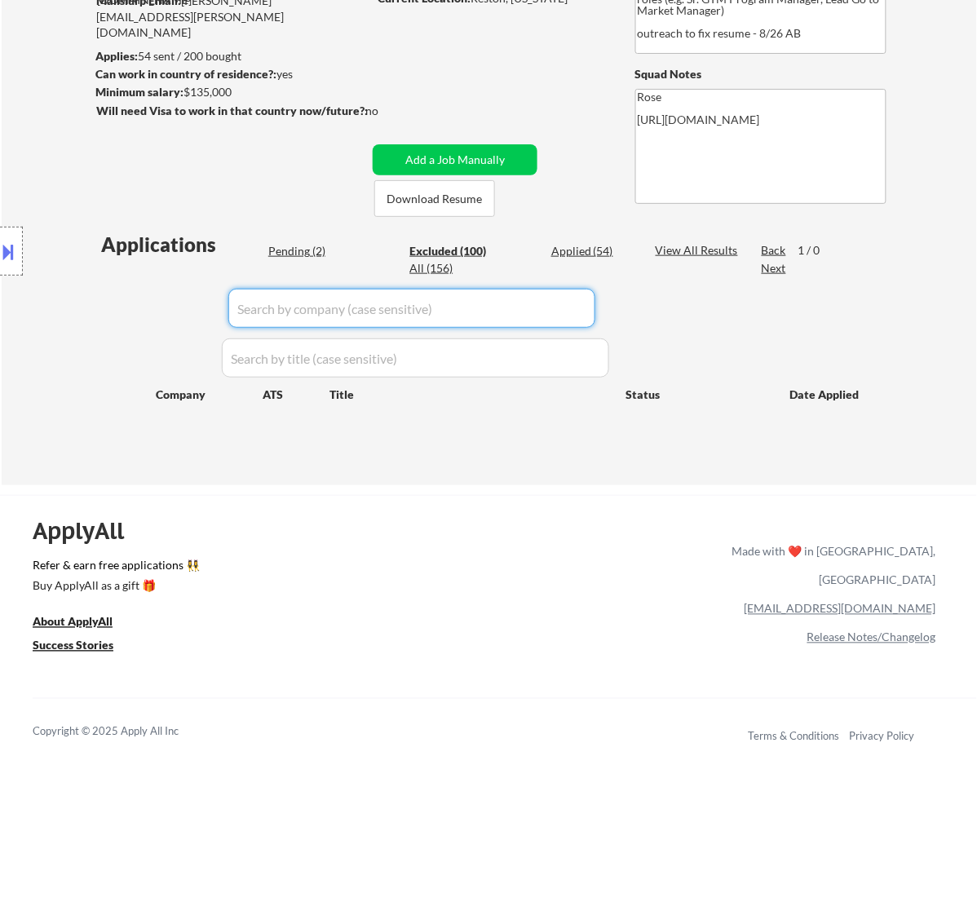
select select ""excluded__other_""
select select ""excluded__bad_match_""
select select ""excluded__expired_""
select select ""excluded__bad_match_""
select select ""excluded__expired_""
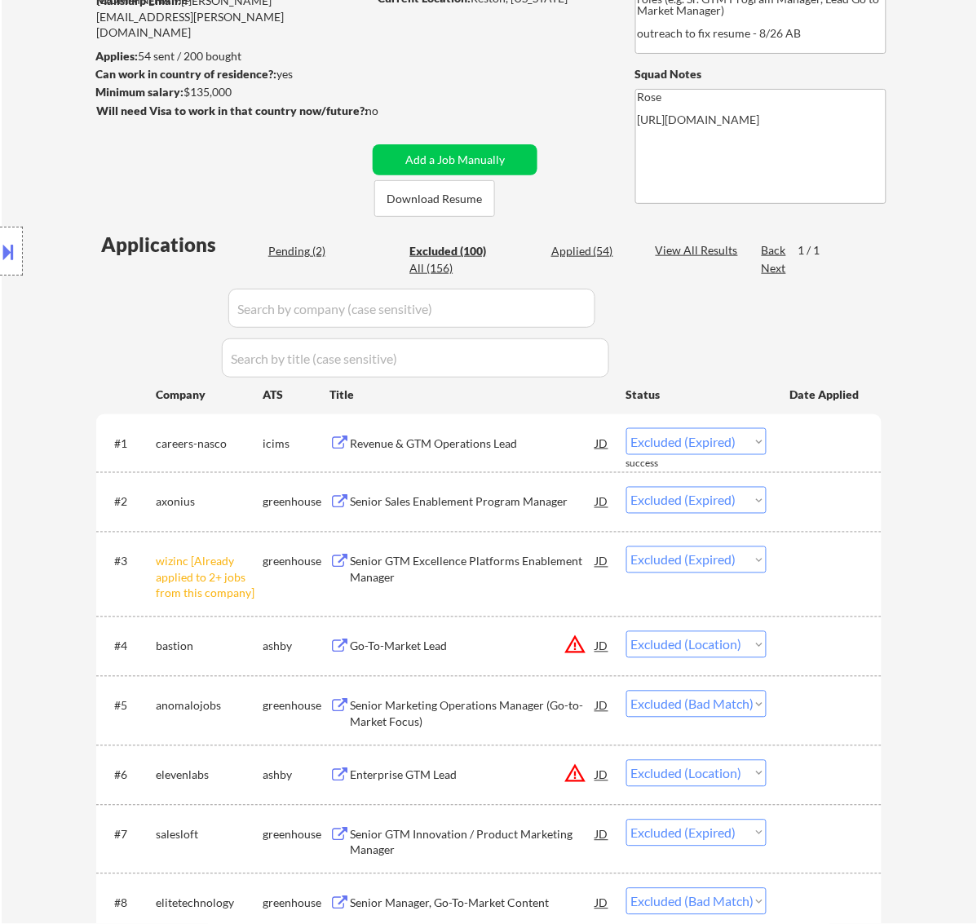
click at [576, 302] on input "input" at bounding box center [411, 308] width 367 height 39
paste input "Elite"
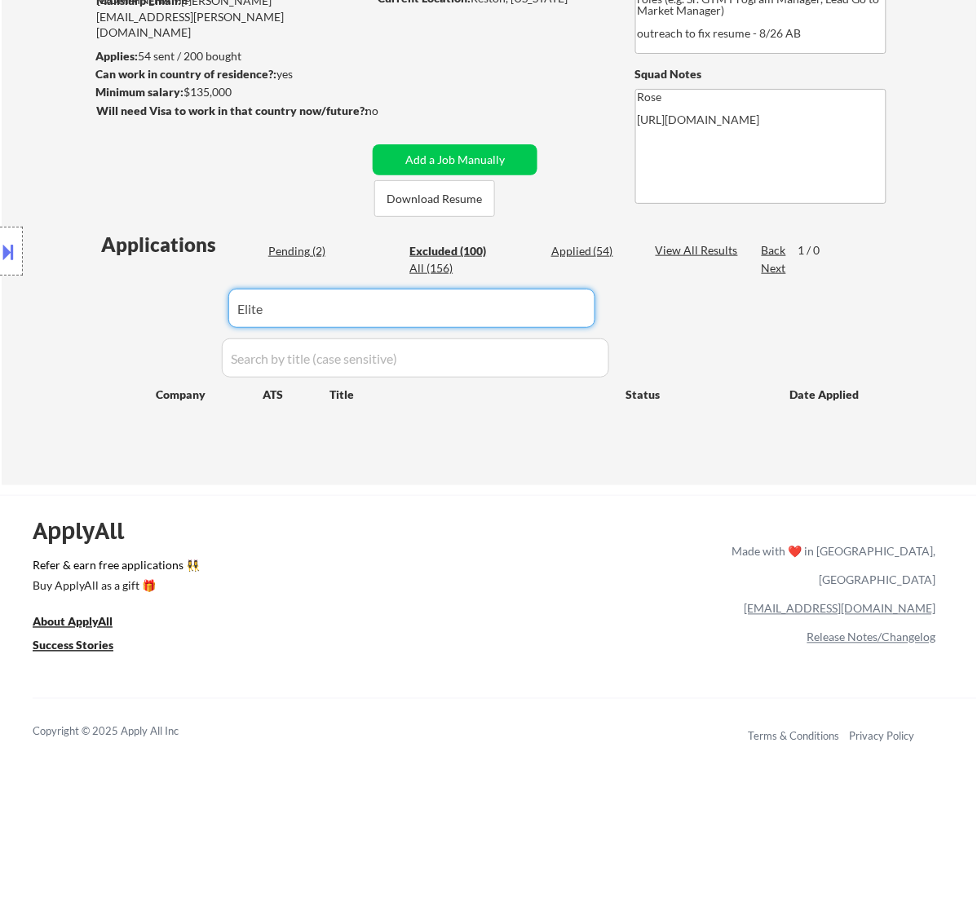
drag, startPoint x: 563, startPoint y: 308, endPoint x: 222, endPoint y: 308, distance: 341.0
click at [222, 308] on body "← Return to /applysquad Mailslurp Inbox Job Search Builder Amy Hoang User Email…" at bounding box center [488, 258] width 977 height 924
type input "elite"
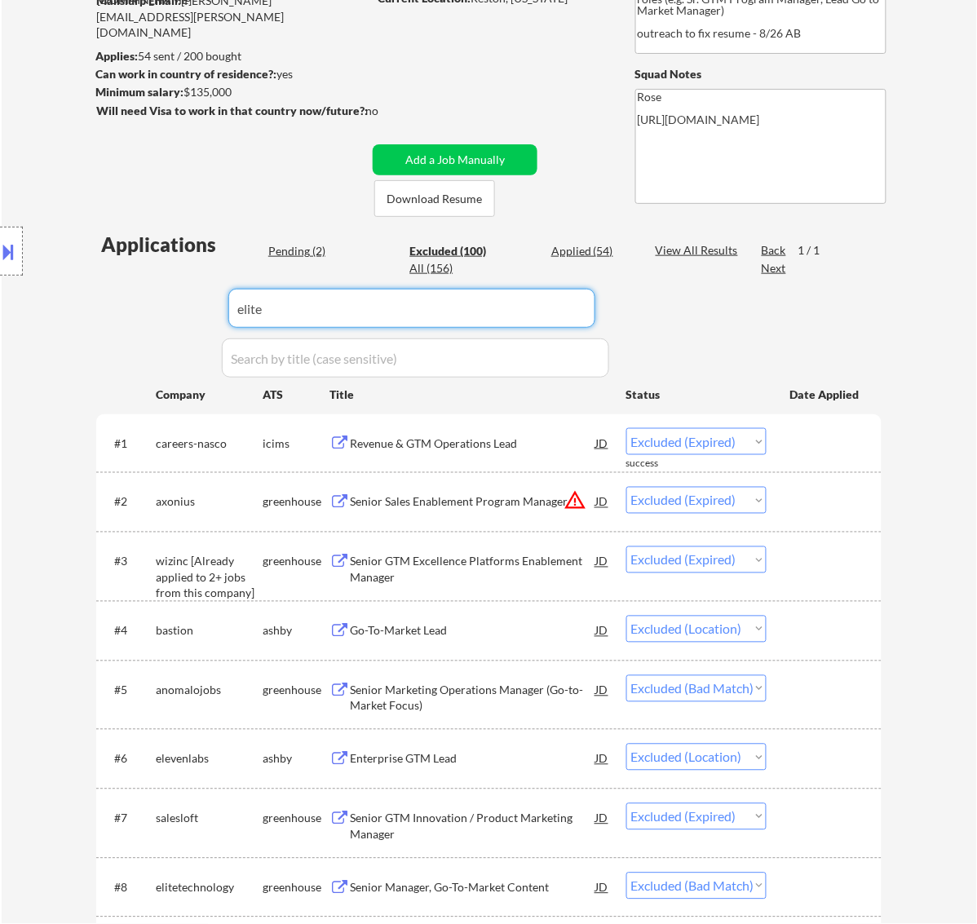
select select ""excluded__location_""
select select ""excluded__bad_match_""
select select ""excluded__location_""
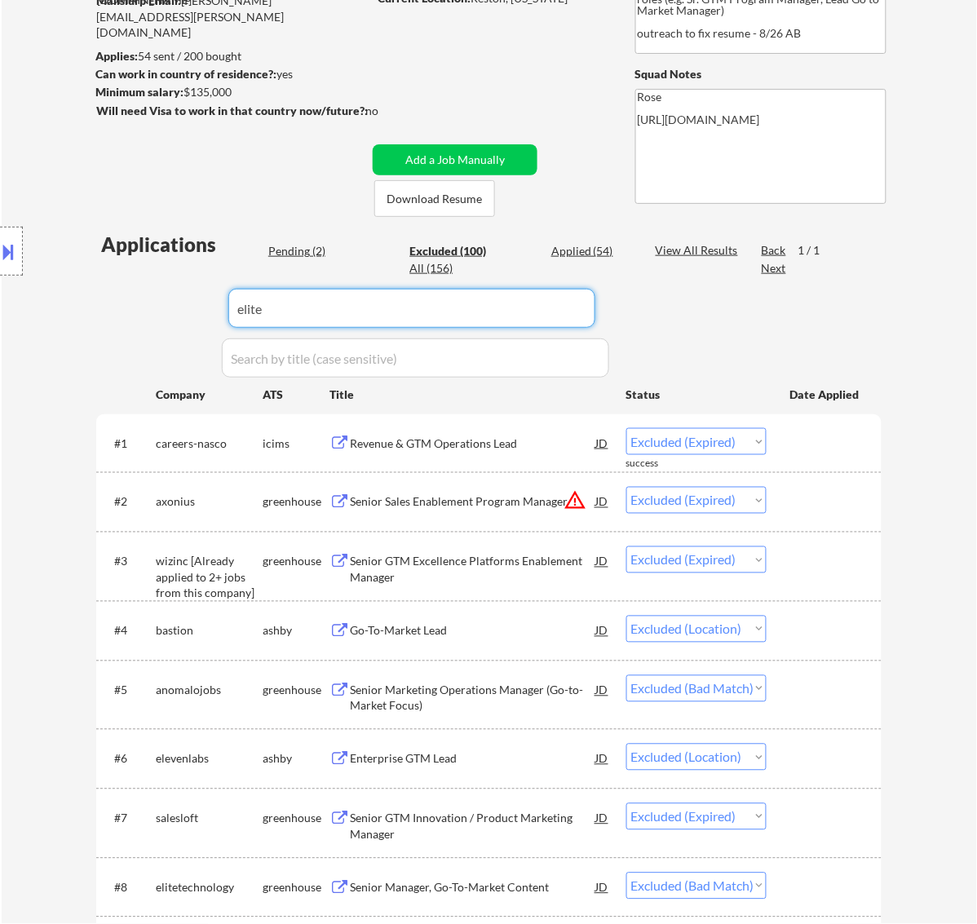
select select ""excluded__location_""
select select ""excluded__expired_""
select select ""excluded__other_""
select select ""excluded__salary_""
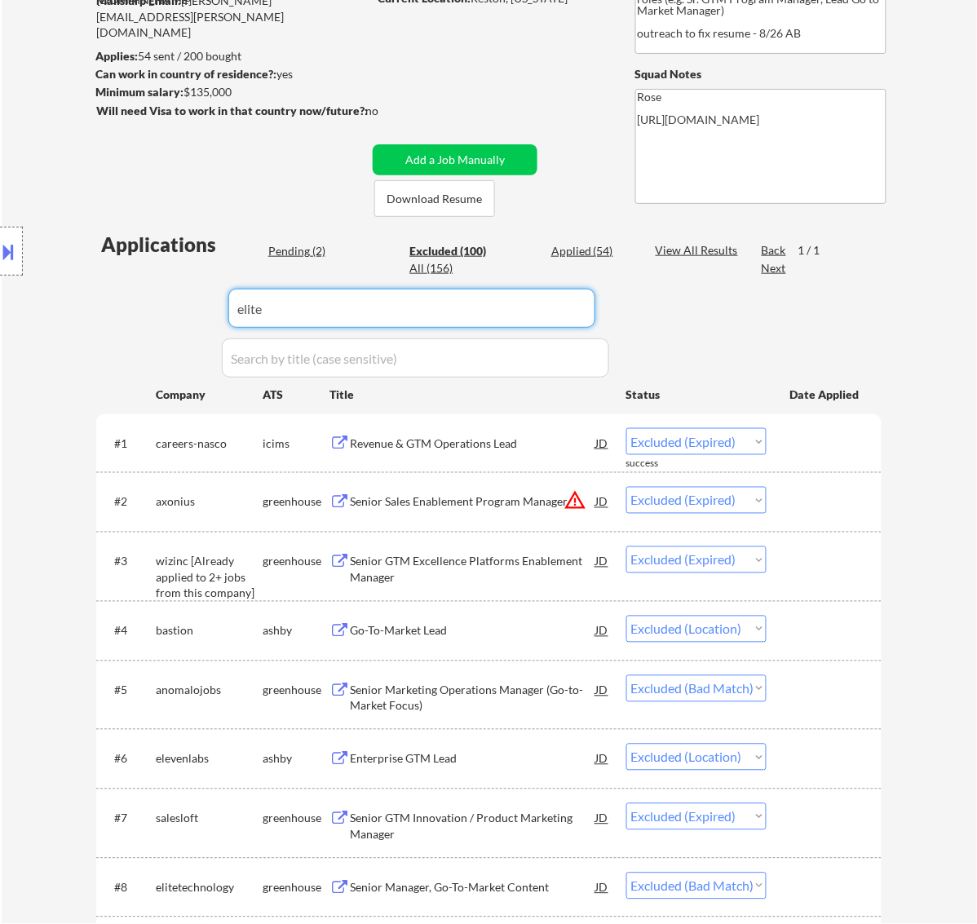
select select ""excluded__bad_match_""
select select ""excluded__expired_""
select select ""excluded__bad_match_""
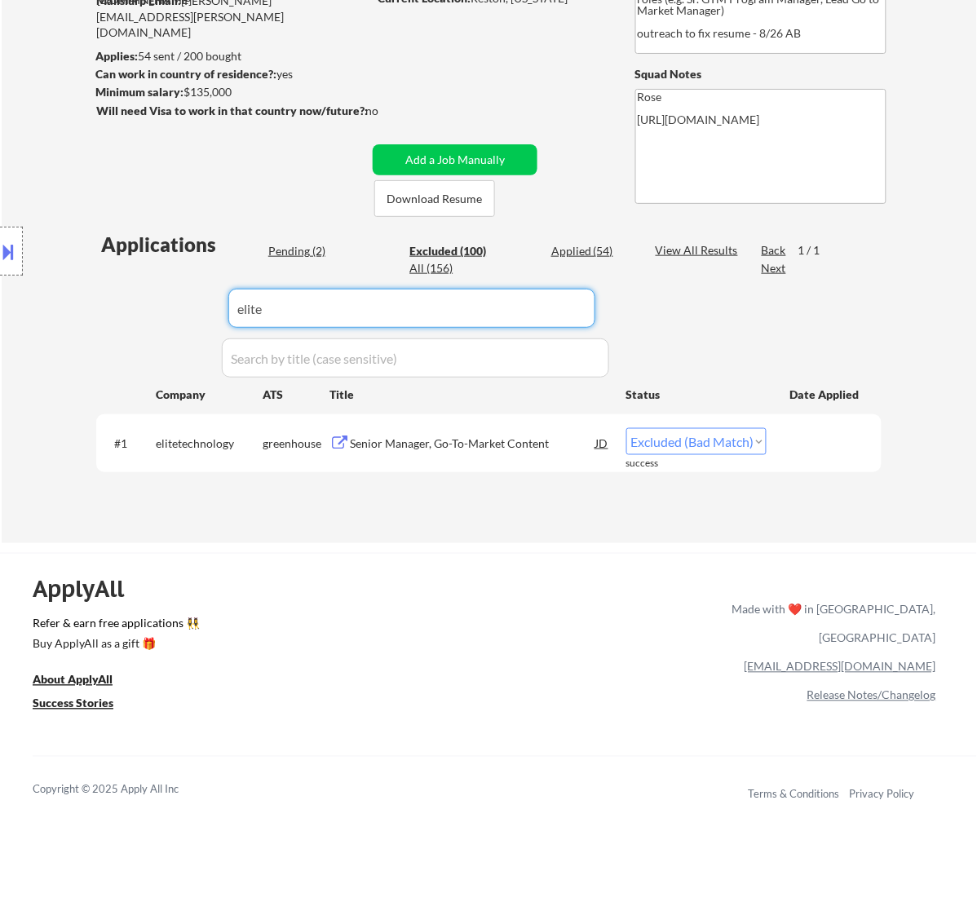
click at [760, 442] on select "Choose an option... Pending Applied Excluded (Questions) Excluded (Expired) Exc…" at bounding box center [697, 441] width 140 height 27
click at [627, 428] on select "Choose an option... Pending Applied Excluded (Questions) Excluded (Expired) Exc…" at bounding box center [697, 441] width 140 height 27
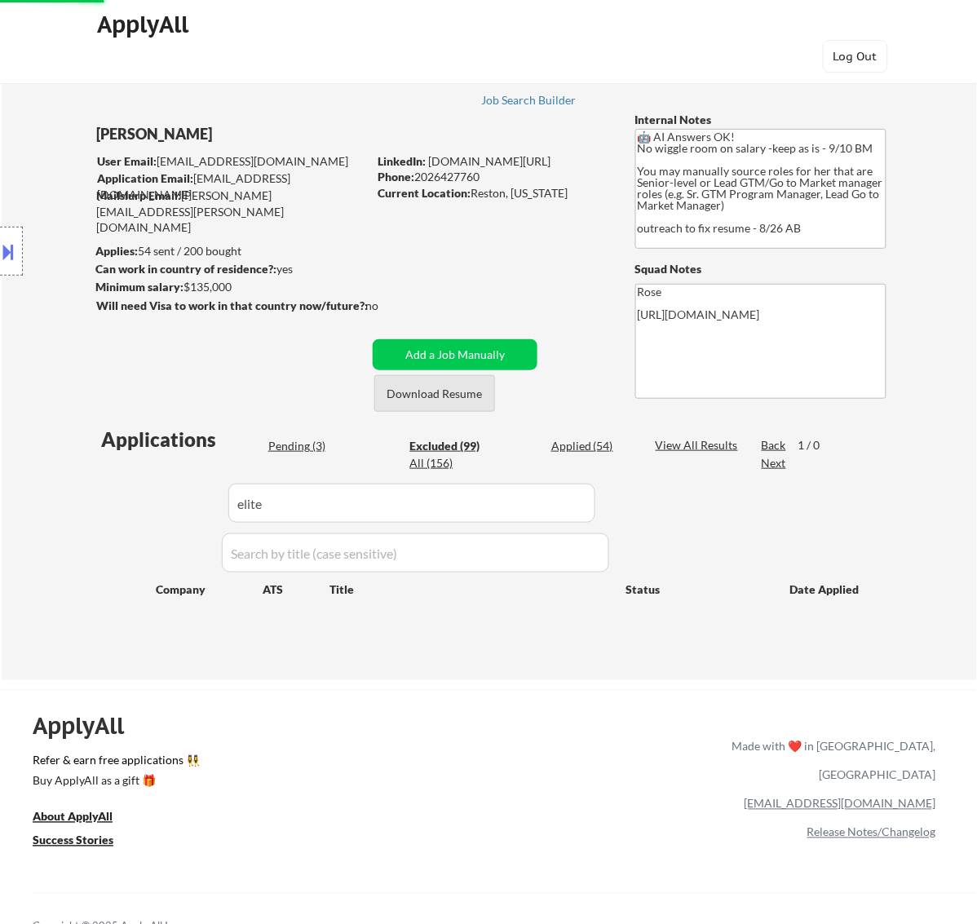
scroll to position [0, 0]
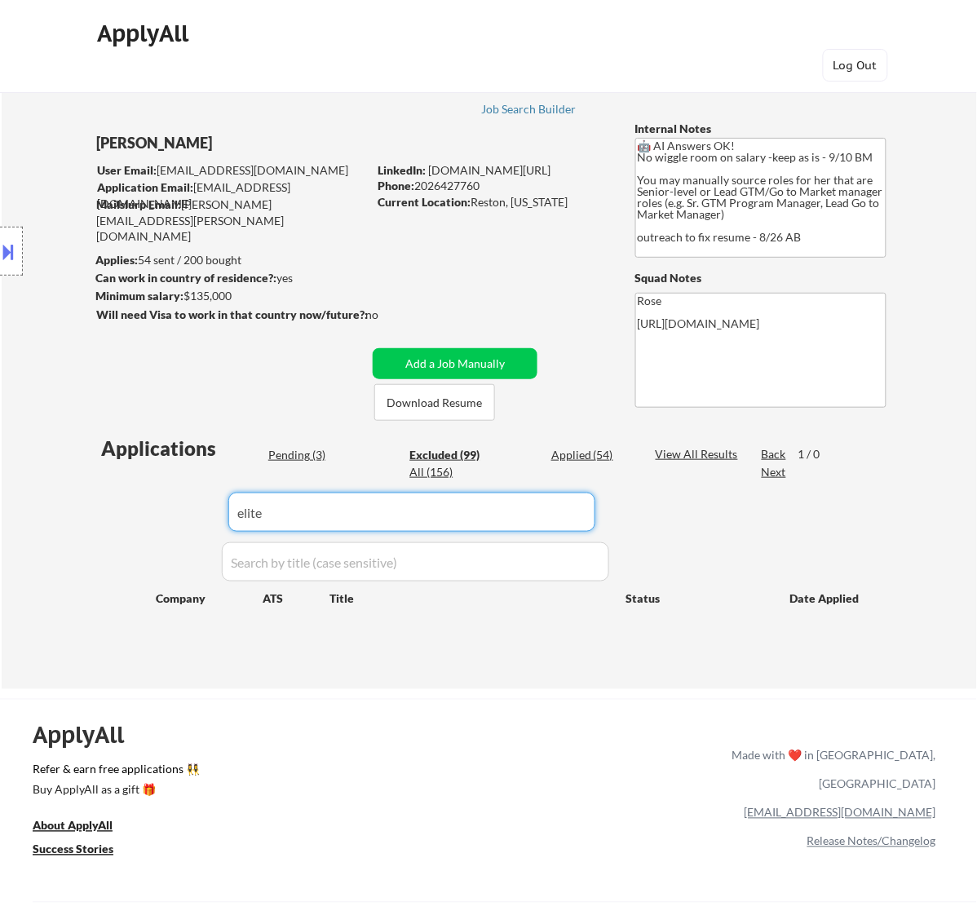
drag, startPoint x: 193, startPoint y: 514, endPoint x: 94, endPoint y: 516, distance: 98.7
click at [94, 516] on div "← Return to /applysquad Mailslurp Inbox Job Search Builder Amy Hoang User Email…" at bounding box center [489, 370] width 814 height 611
click at [324, 454] on div "Pending (3)" at bounding box center [309, 455] width 82 height 16
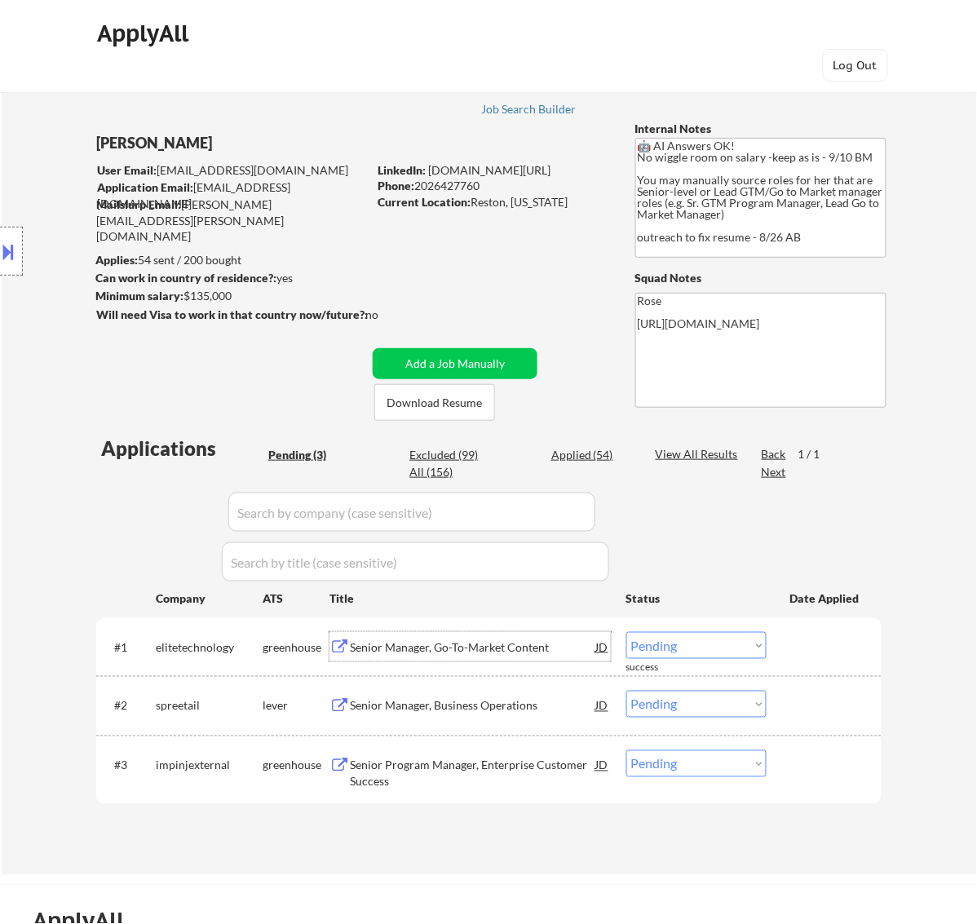
click at [559, 645] on div "Senior Manager, Go-To-Market Content" at bounding box center [473, 648] width 246 height 16
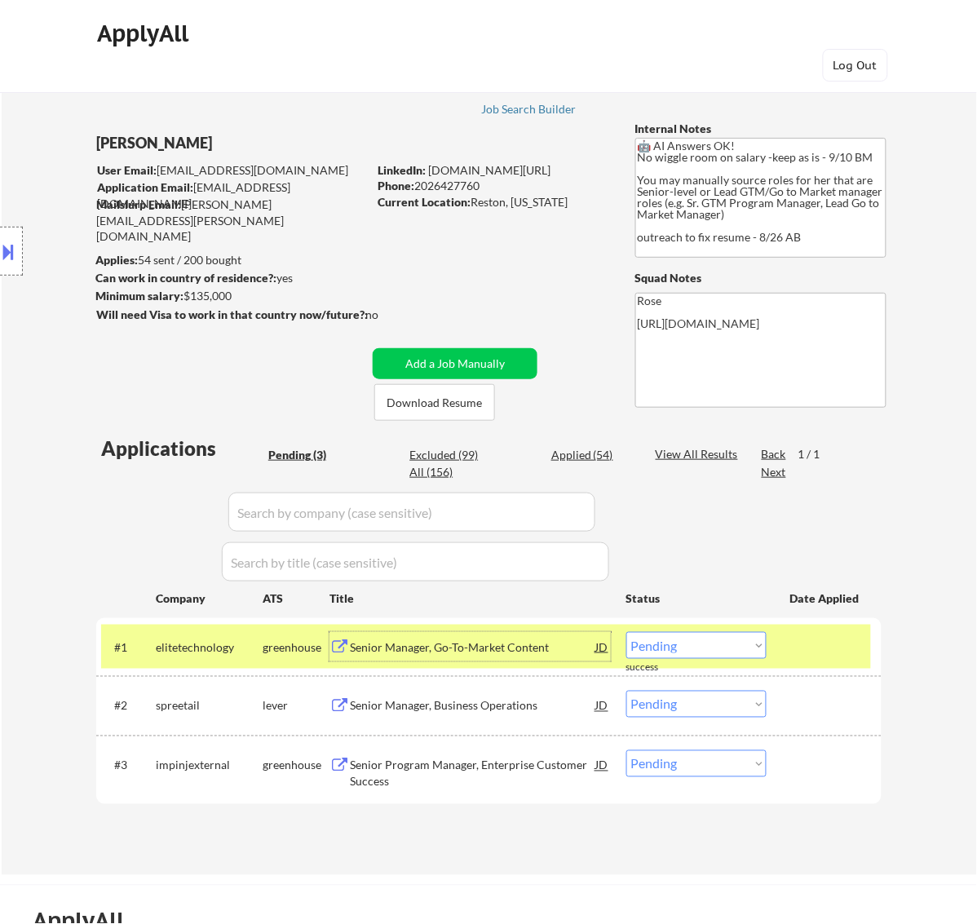
click at [722, 641] on select "Choose an option... Pending Applied Excluded (Questions) Excluded (Expired) Exc…" at bounding box center [697, 645] width 140 height 27
click at [627, 632] on select "Choose an option... Pending Applied Excluded (Questions) Excluded (Expired) Exc…" at bounding box center [697, 645] width 140 height 27
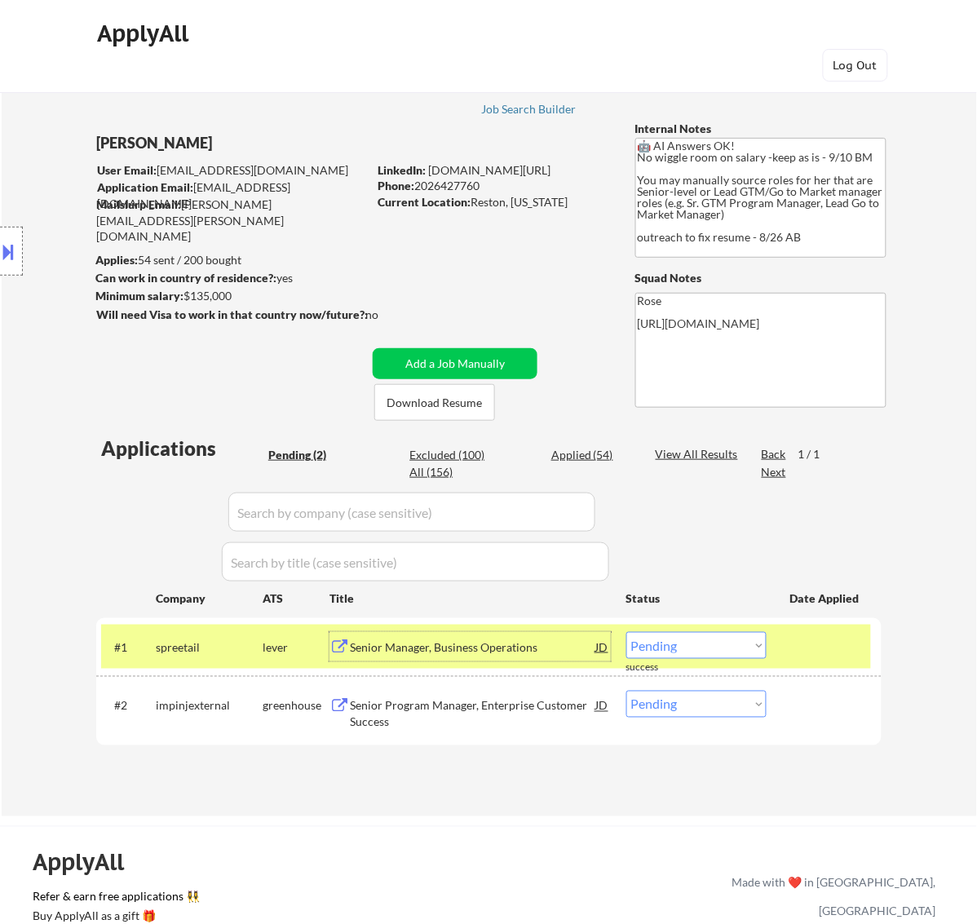
click at [474, 645] on div "Senior Manager, Business Operations" at bounding box center [473, 648] width 246 height 16
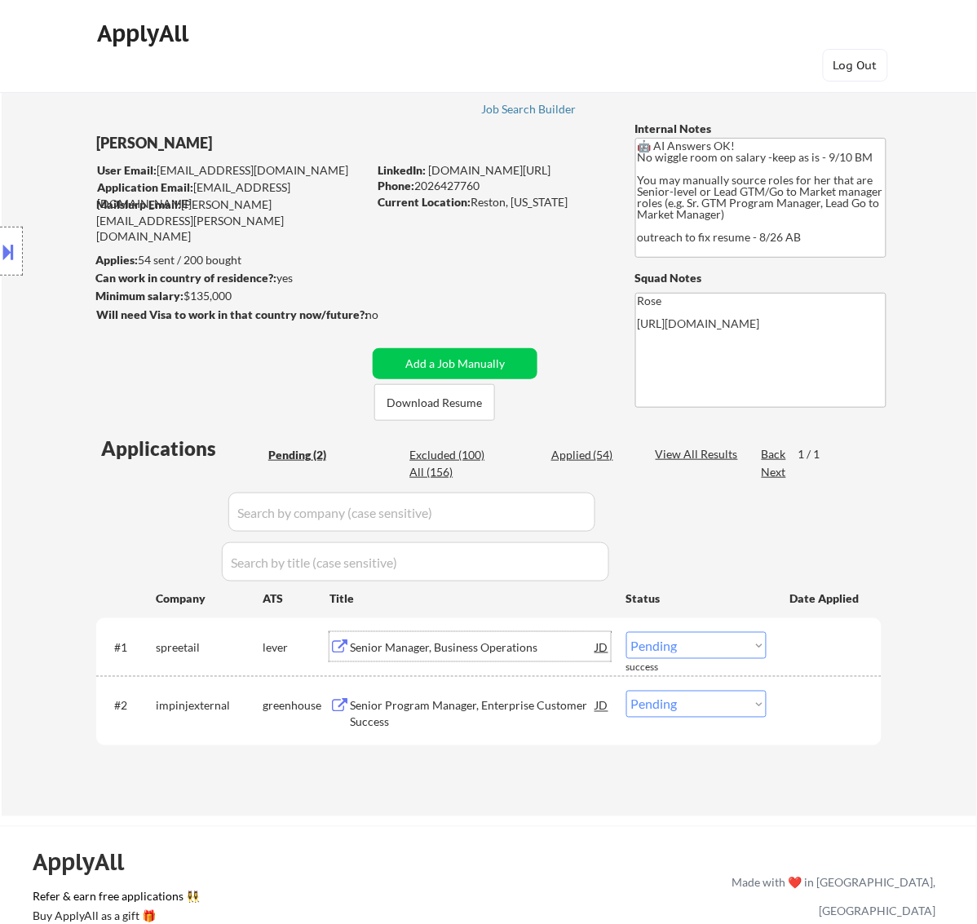
click at [752, 645] on select "Choose an option... Pending Applied Excluded (Questions) Excluded (Expired) Exc…" at bounding box center [697, 645] width 140 height 27
click at [627, 632] on select "Choose an option... Pending Applied Excluded (Questions) Excluded (Expired) Exc…" at bounding box center [697, 645] width 140 height 27
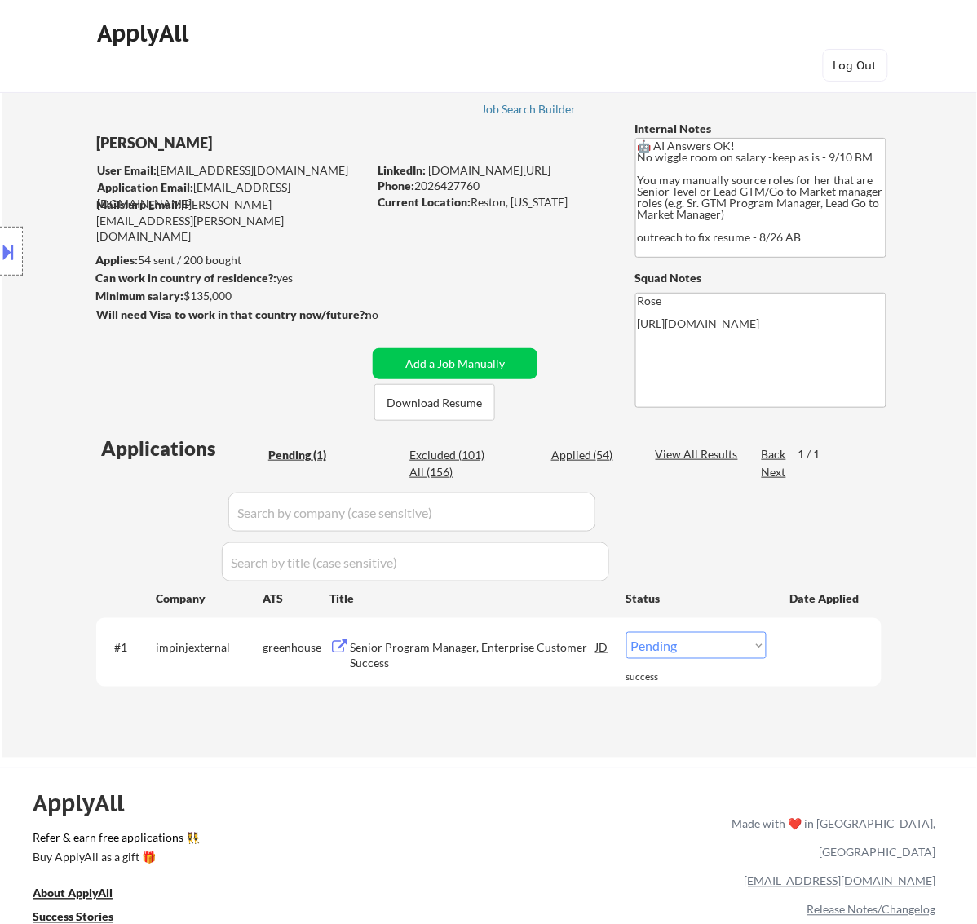
click at [471, 647] on div "Senior Program Manager, Enterprise Customer Success" at bounding box center [473, 656] width 246 height 32
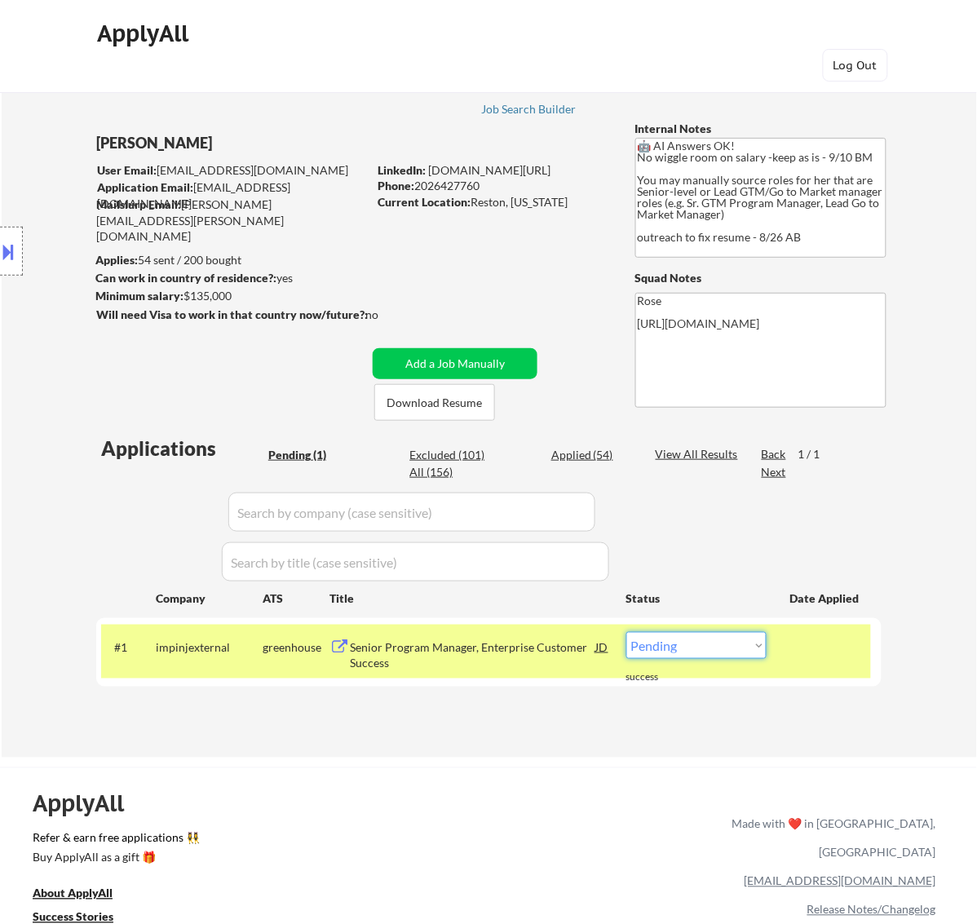
click at [720, 643] on select "Choose an option... Pending Applied Excluded (Questions) Excluded (Expired) Exc…" at bounding box center [697, 645] width 140 height 27
click at [627, 632] on select "Choose an option... Pending Applied Excluded (Questions) Excluded (Expired) Exc…" at bounding box center [697, 645] width 140 height 27
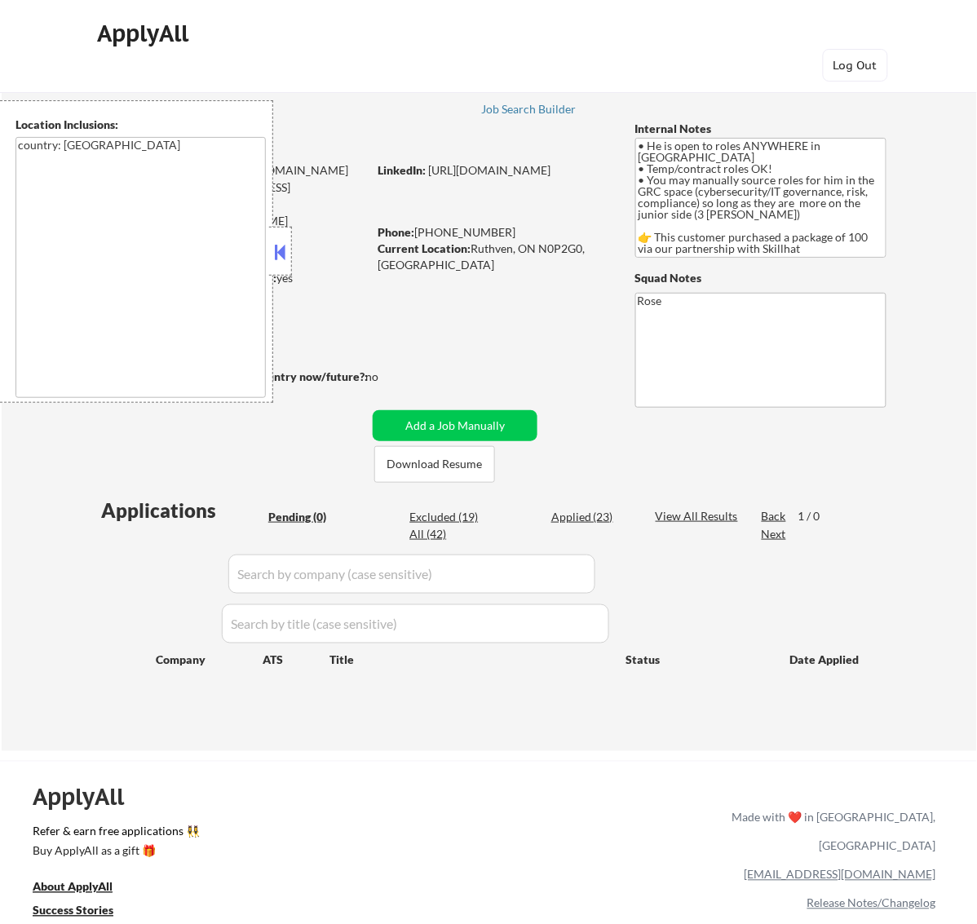
click at [279, 251] on button at bounding box center [280, 252] width 18 height 24
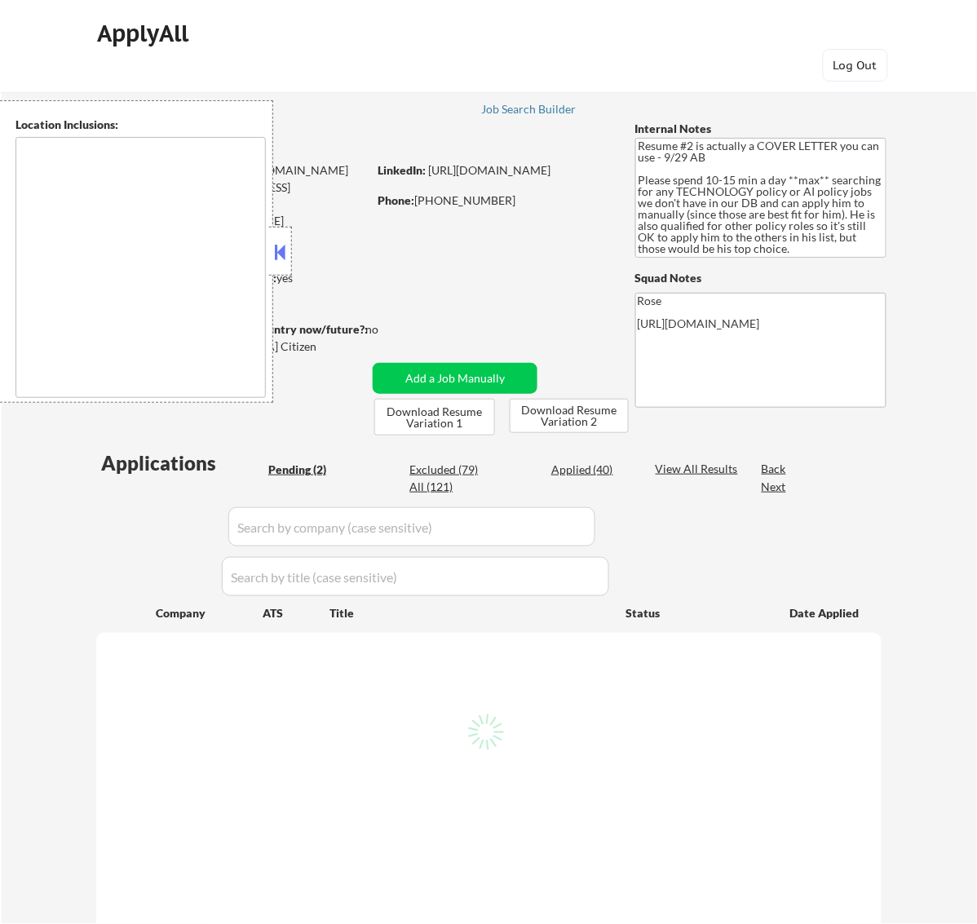
type textarea "[GEOGRAPHIC_DATA], [GEOGRAPHIC_DATA] [GEOGRAPHIC_DATA], [GEOGRAPHIC_DATA] [GEOG…"
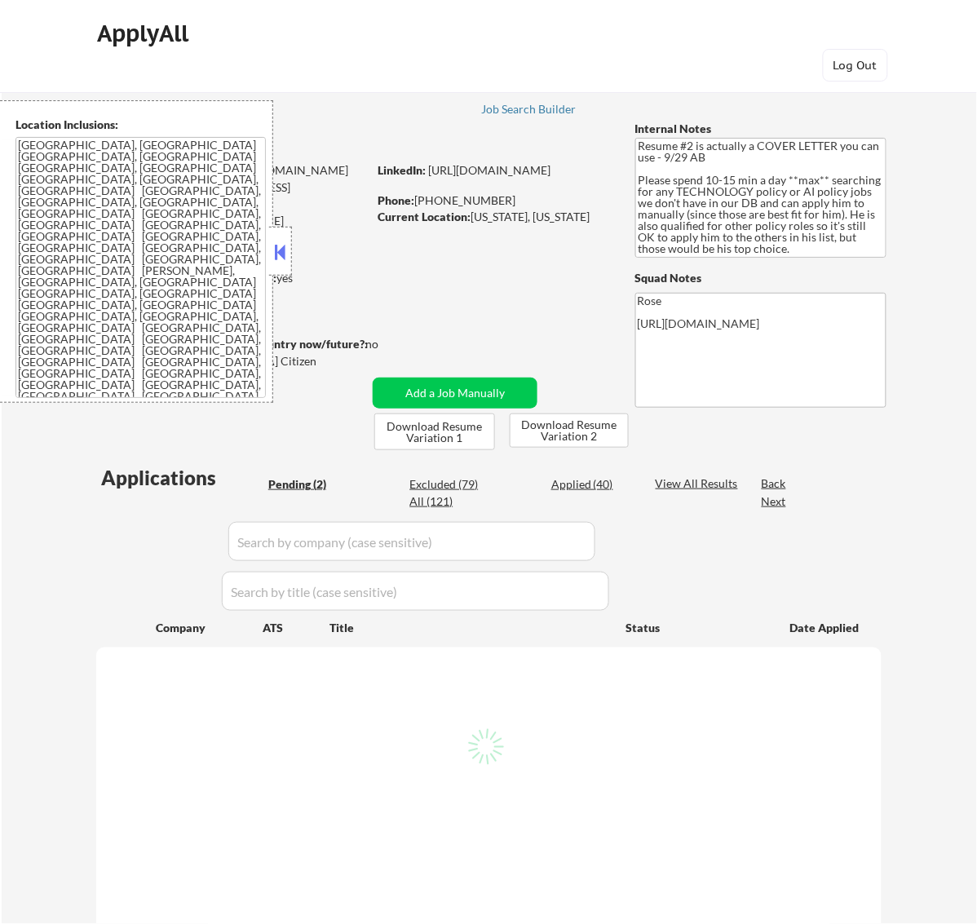
select select ""pending""
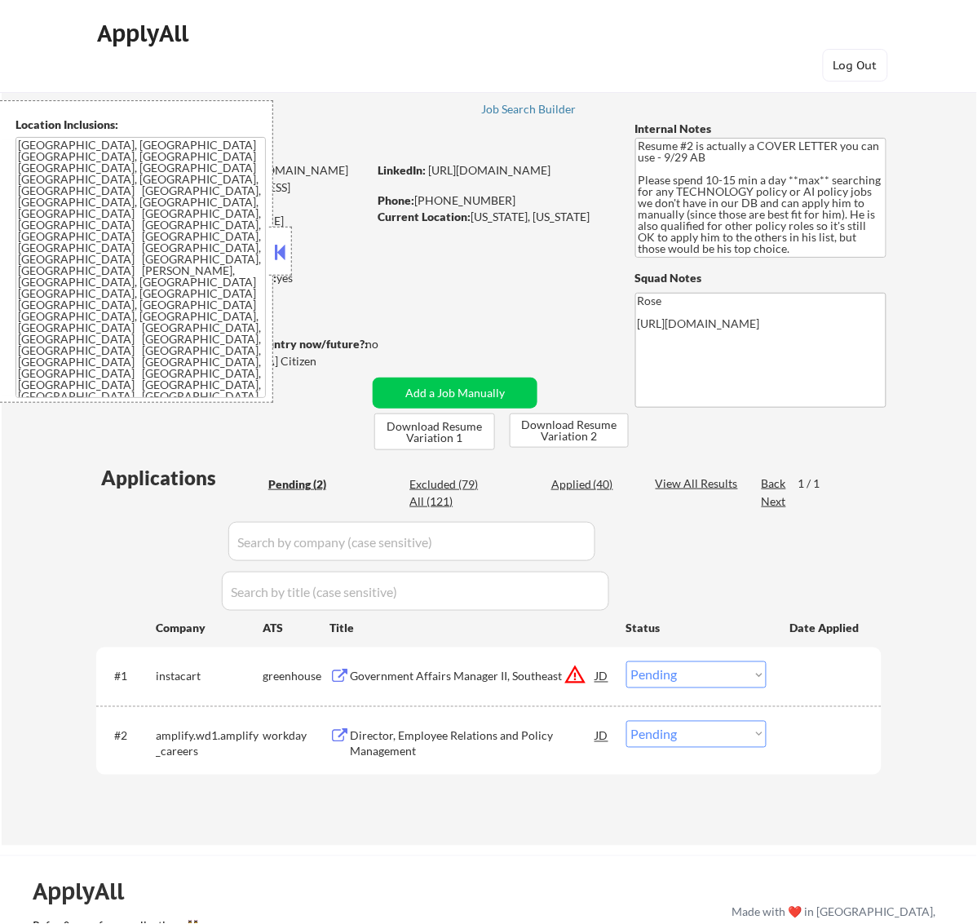
click at [277, 259] on button at bounding box center [280, 252] width 18 height 24
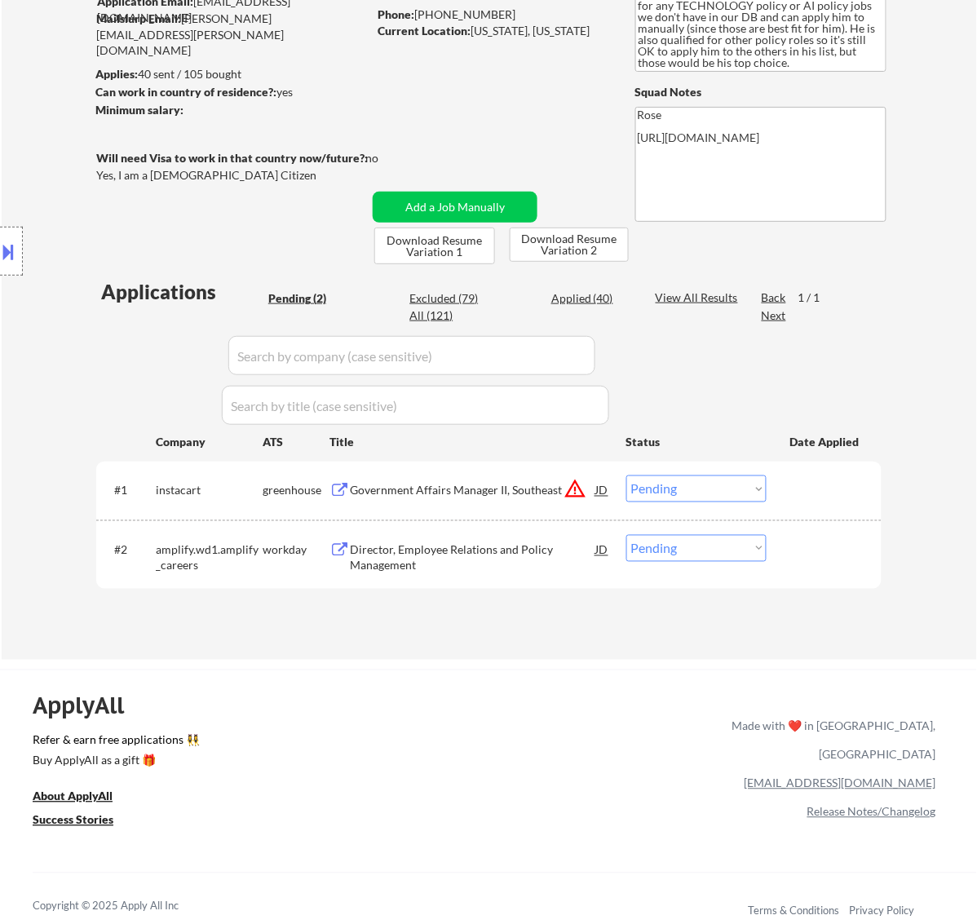
scroll to position [204, 0]
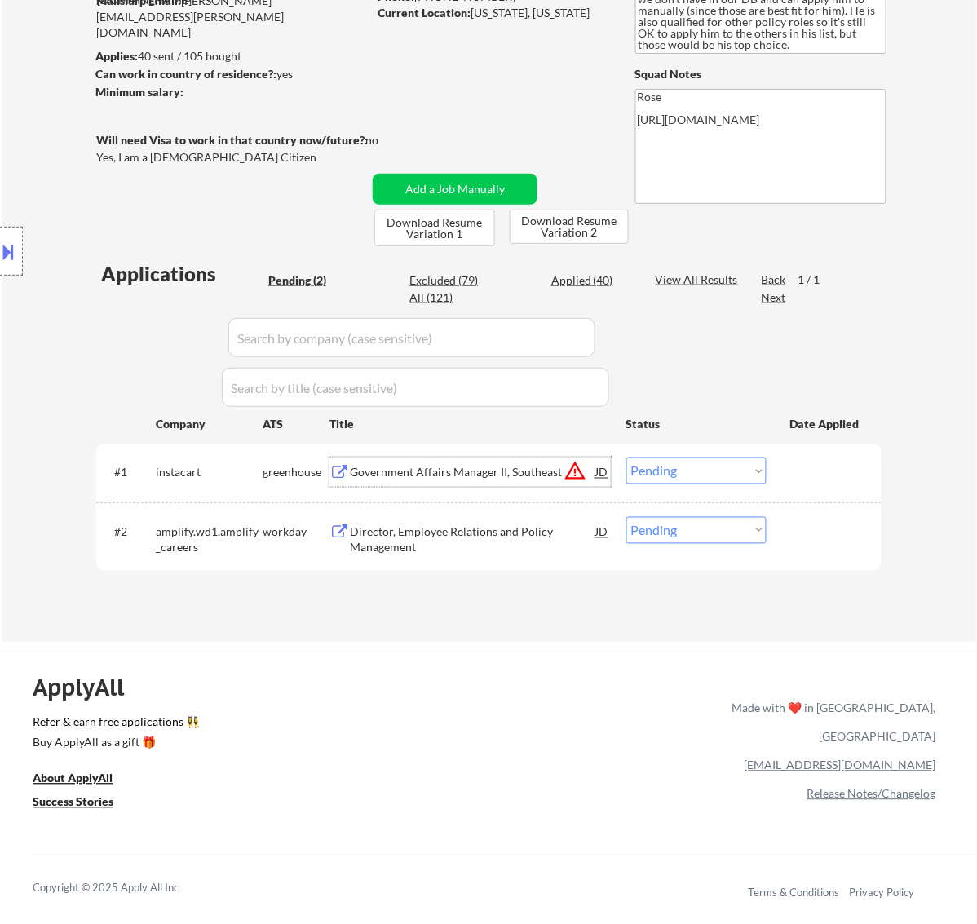
click at [502, 469] on div "Government Affairs Manager II, Southeast" at bounding box center [473, 473] width 246 height 16
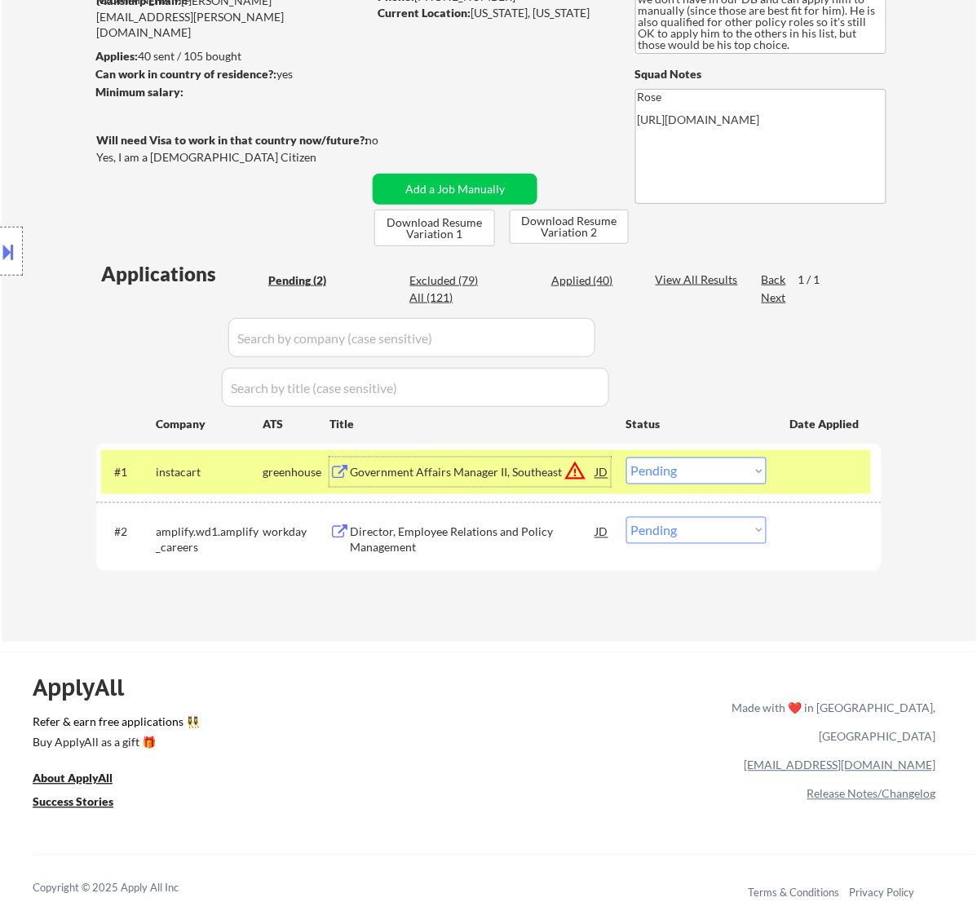
click at [712, 469] on select "Choose an option... Pending Applied Excluded (Questions) Excluded (Expired) Exc…" at bounding box center [697, 471] width 140 height 27
click at [627, 458] on select "Choose an option... Pending Applied Excluded (Questions) Excluded (Expired) Exc…" at bounding box center [697, 471] width 140 height 27
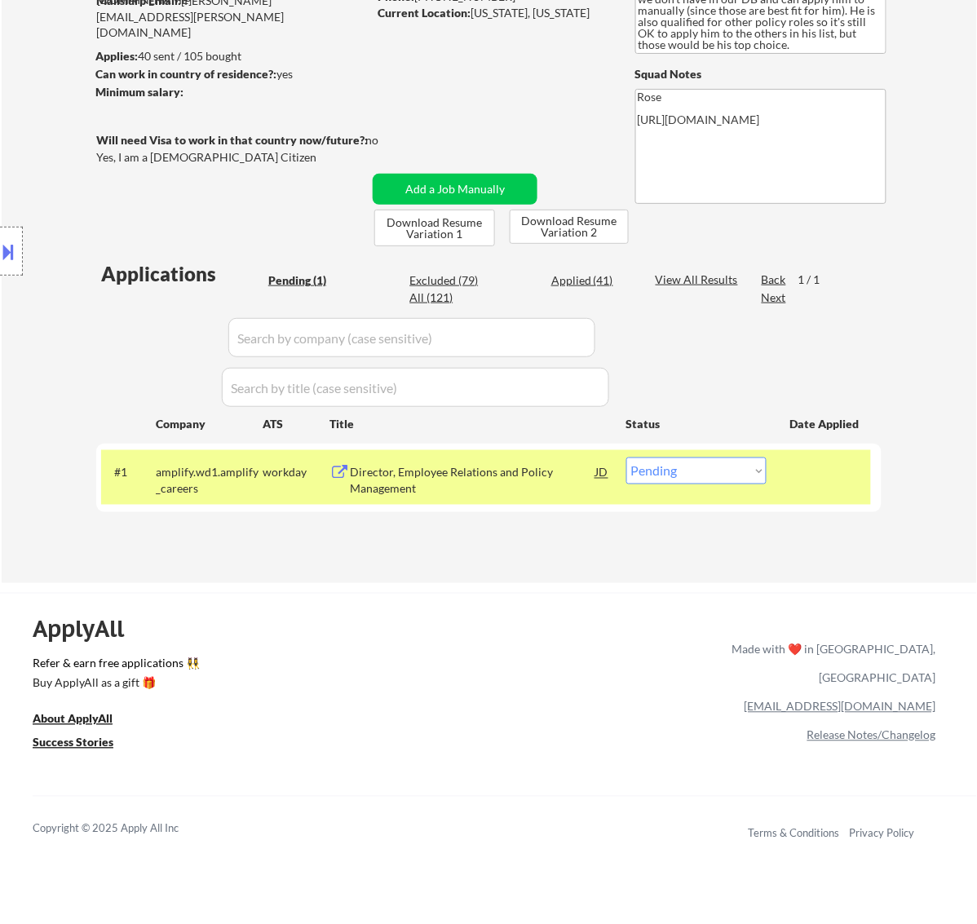
click at [511, 471] on div "Director, Employee Relations and Policy Management" at bounding box center [473, 481] width 246 height 32
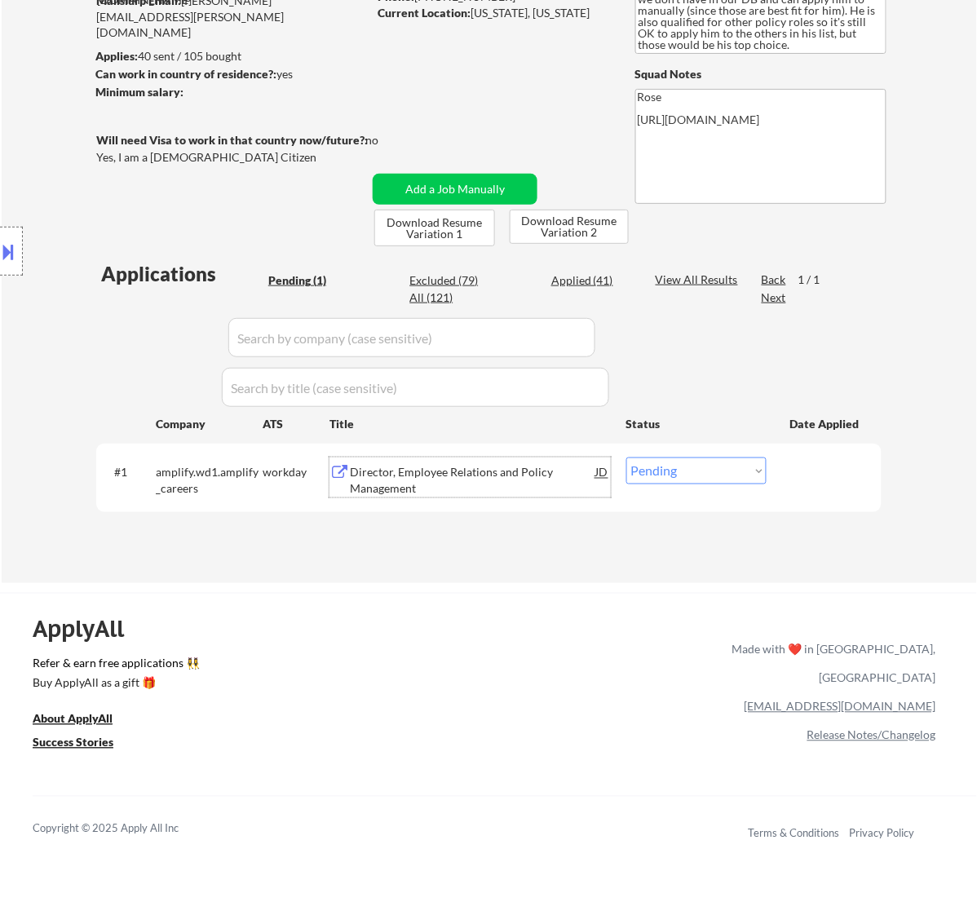
click at [723, 470] on select "Choose an option... Pending Applied Excluded (Questions) Excluded (Expired) Exc…" at bounding box center [697, 471] width 140 height 27
select select ""applied""
click at [627, 458] on select "Choose an option... Pending Applied Excluded (Questions) Excluded (Expired) Exc…" at bounding box center [697, 471] width 140 height 27
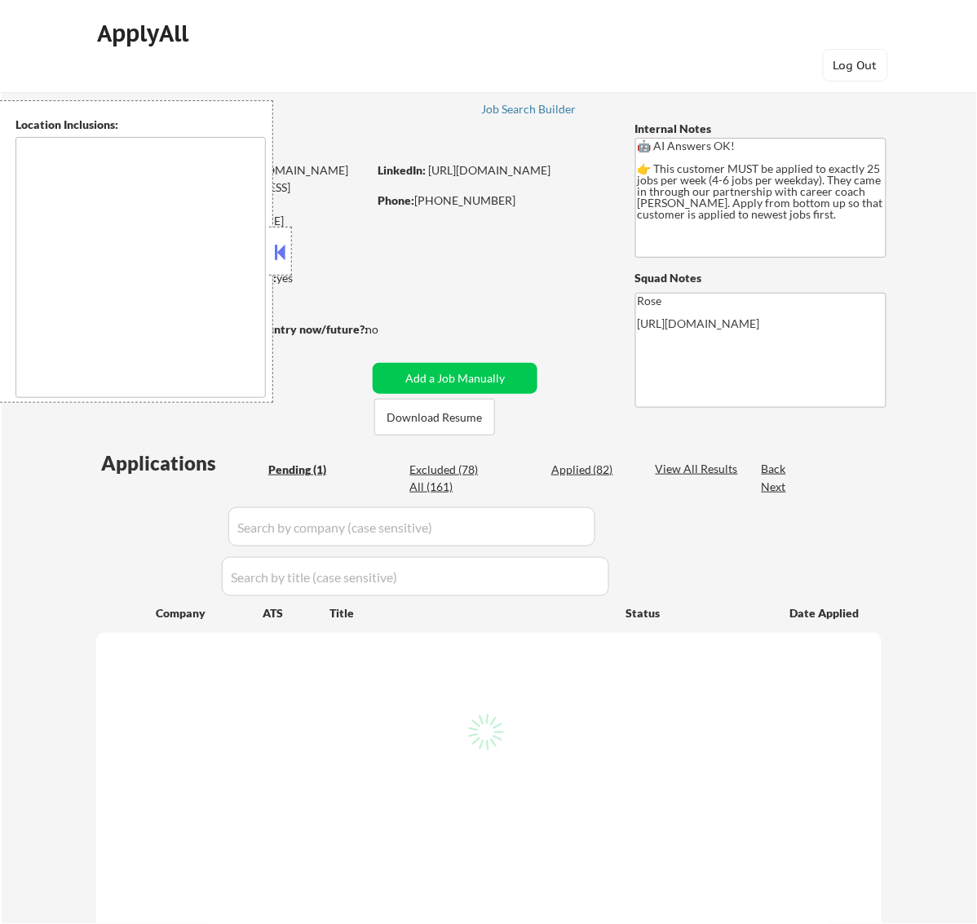
type textarea "[GEOGRAPHIC_DATA], ON [GEOGRAPHIC_DATA], ON [GEOGRAPHIC_DATA], ON [GEOGRAPHIC_D…"
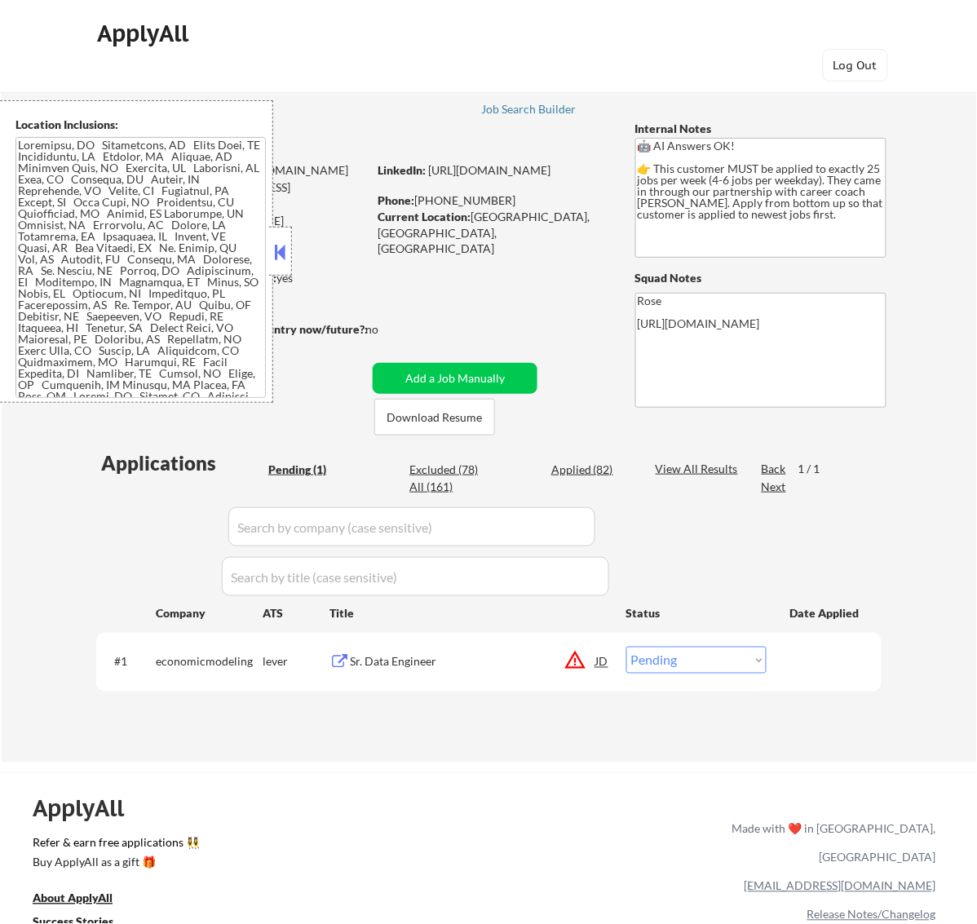
click at [280, 257] on button at bounding box center [280, 252] width 18 height 24
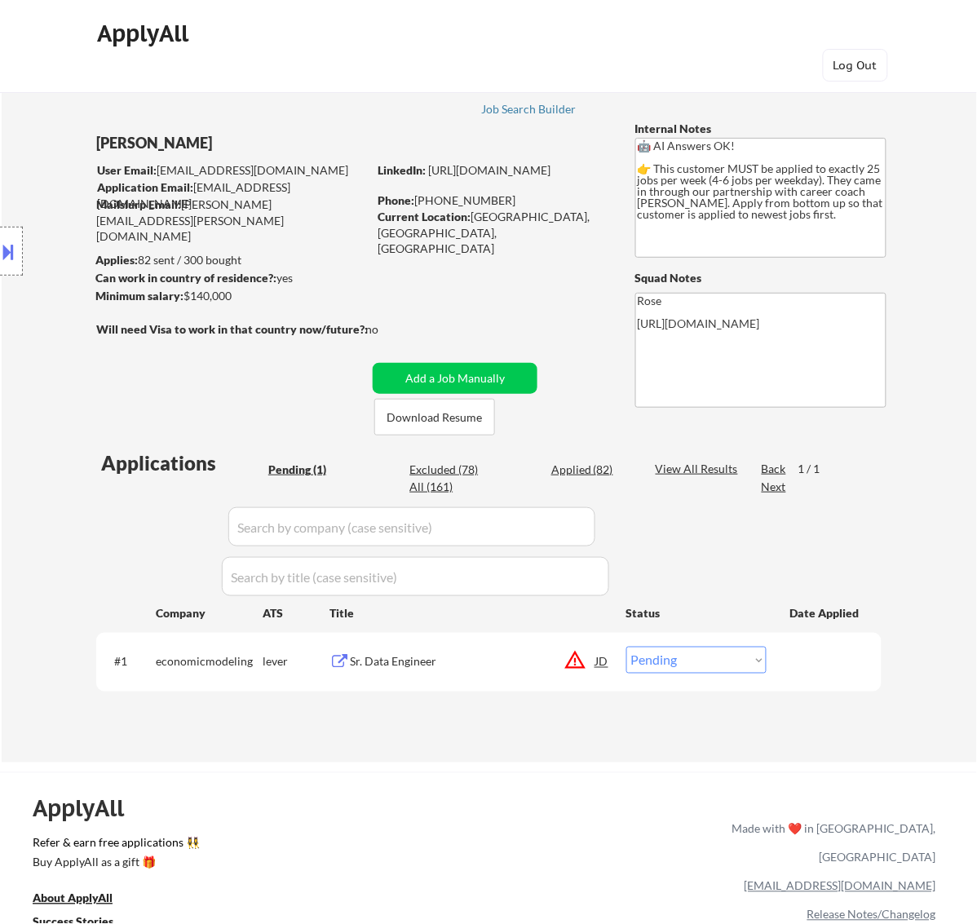
click at [534, 658] on div "Sr. Data Engineer" at bounding box center [473, 662] width 246 height 16
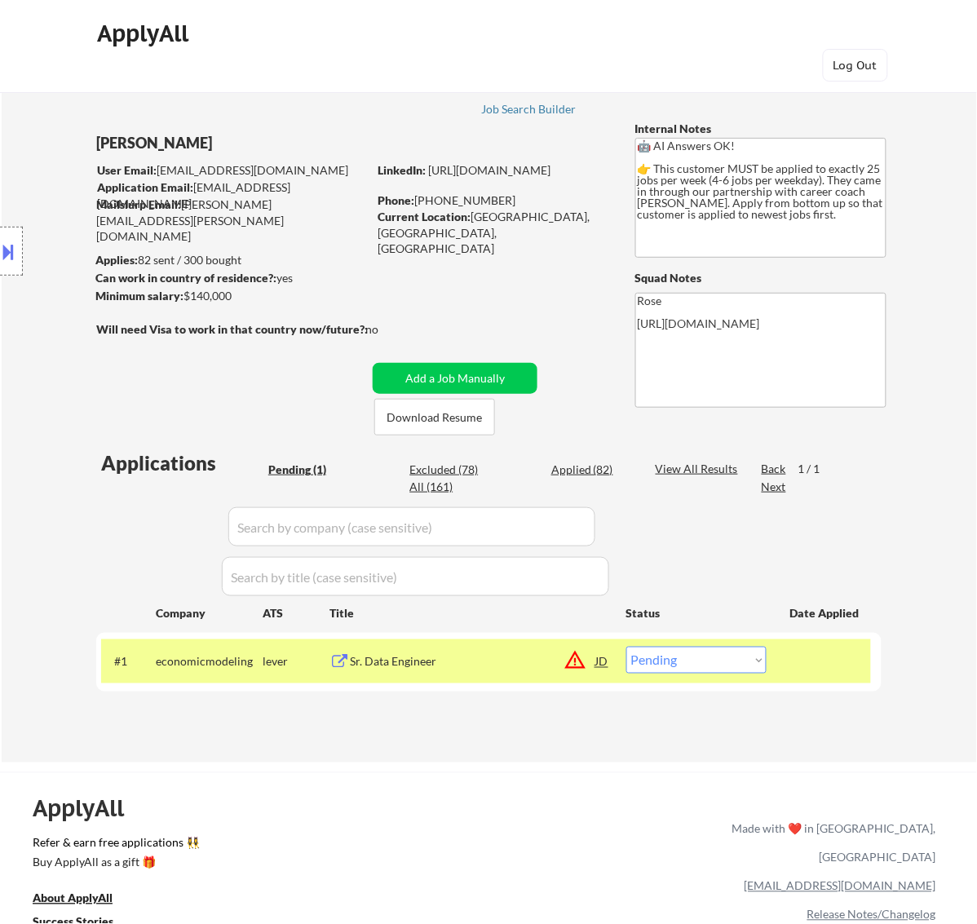
click at [0, 251] on button at bounding box center [9, 251] width 18 height 27
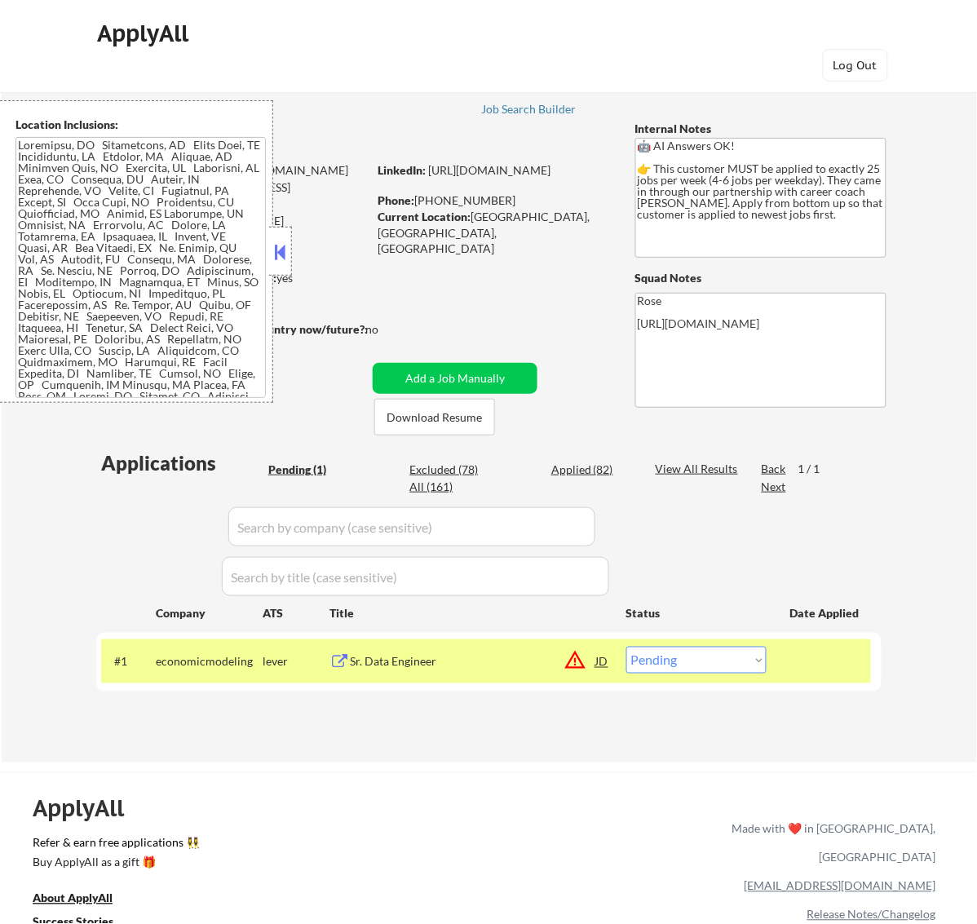
click at [269, 257] on div at bounding box center [280, 251] width 23 height 49
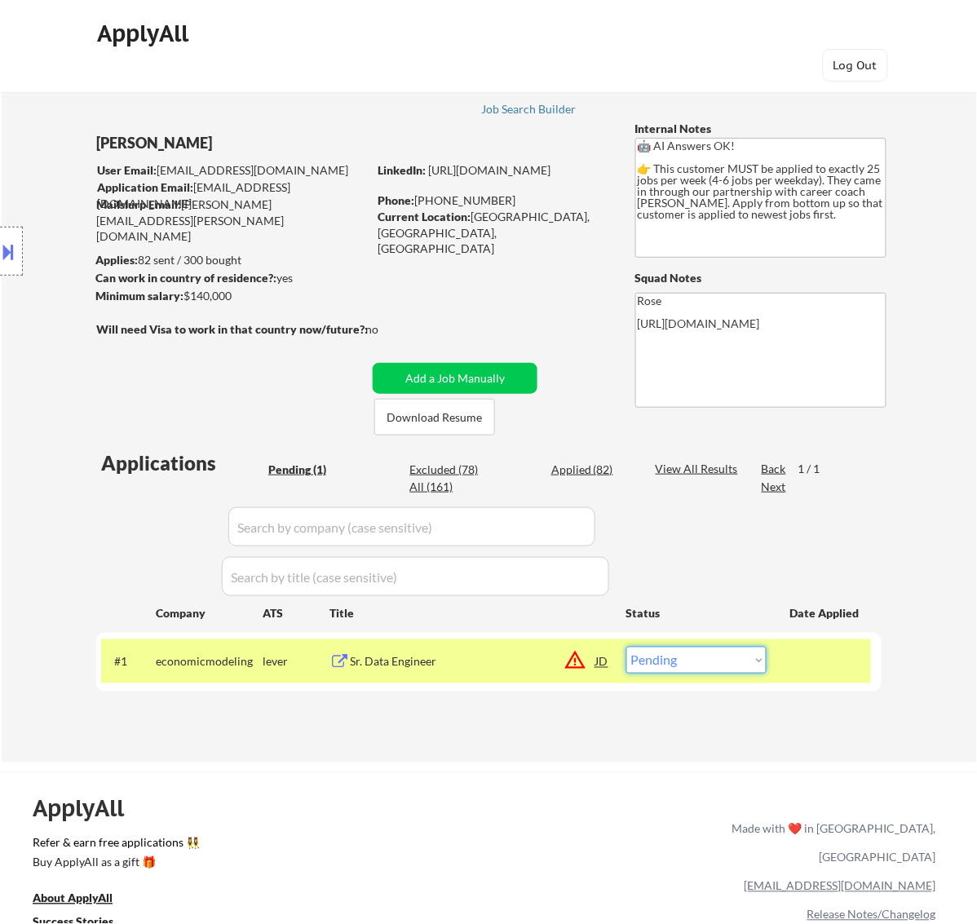
click at [740, 658] on select "Choose an option... Pending Applied Excluded (Questions) Excluded (Expired) Exc…" at bounding box center [697, 660] width 140 height 27
select select ""applied""
click at [627, 647] on select "Choose an option... Pending Applied Excluded (Questions) Excluded (Expired) Exc…" at bounding box center [697, 660] width 140 height 27
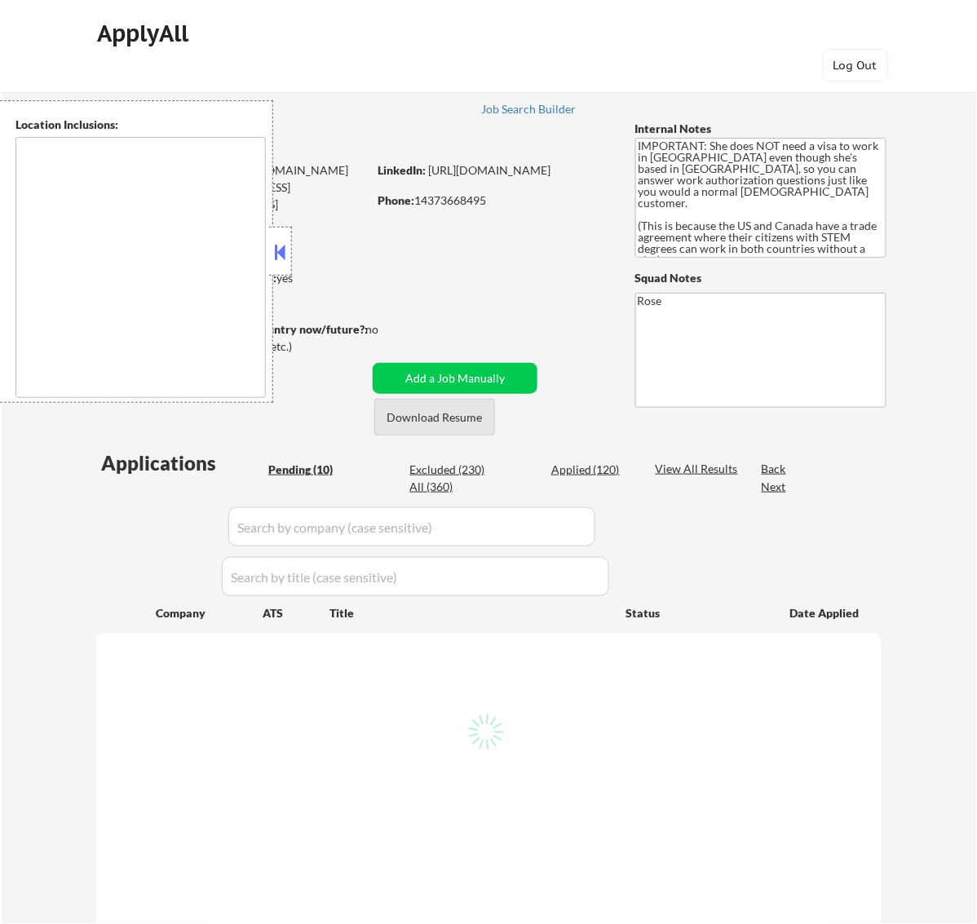
type textarea "[GEOGRAPHIC_DATA], [GEOGRAPHIC_DATA] [GEOGRAPHIC_DATA], [GEOGRAPHIC_DATA], [GEO…"
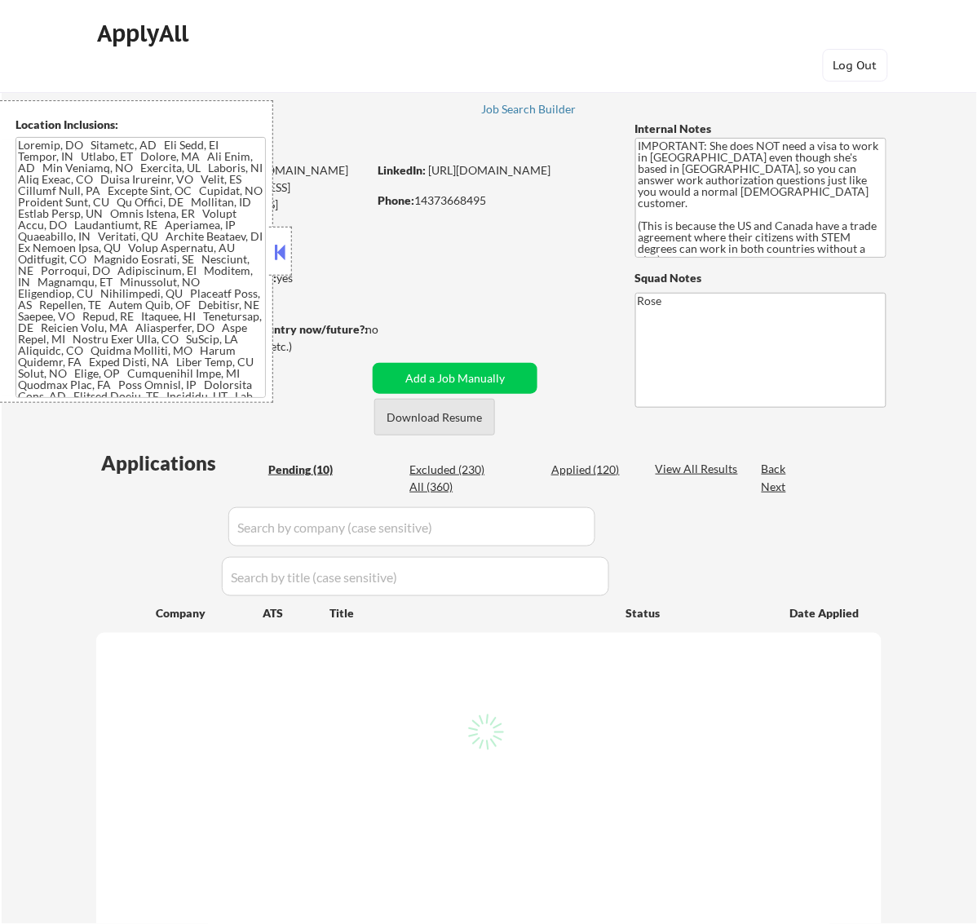
select select ""pending""
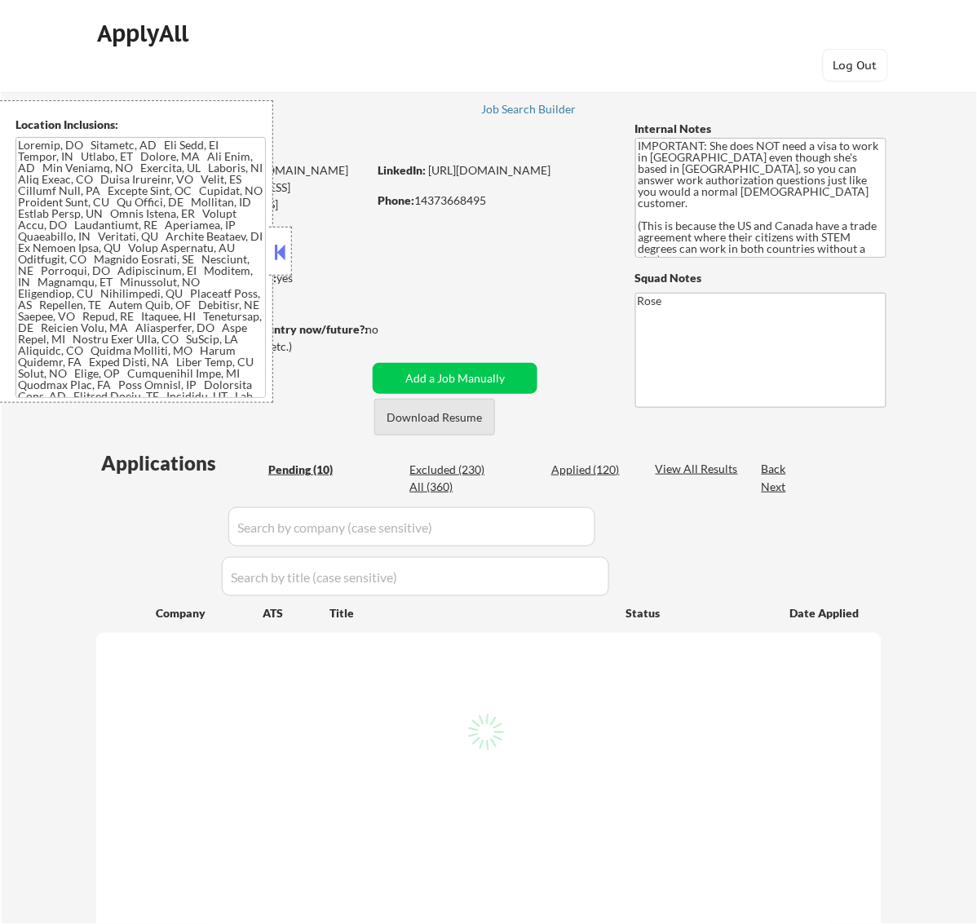
select select ""pending""
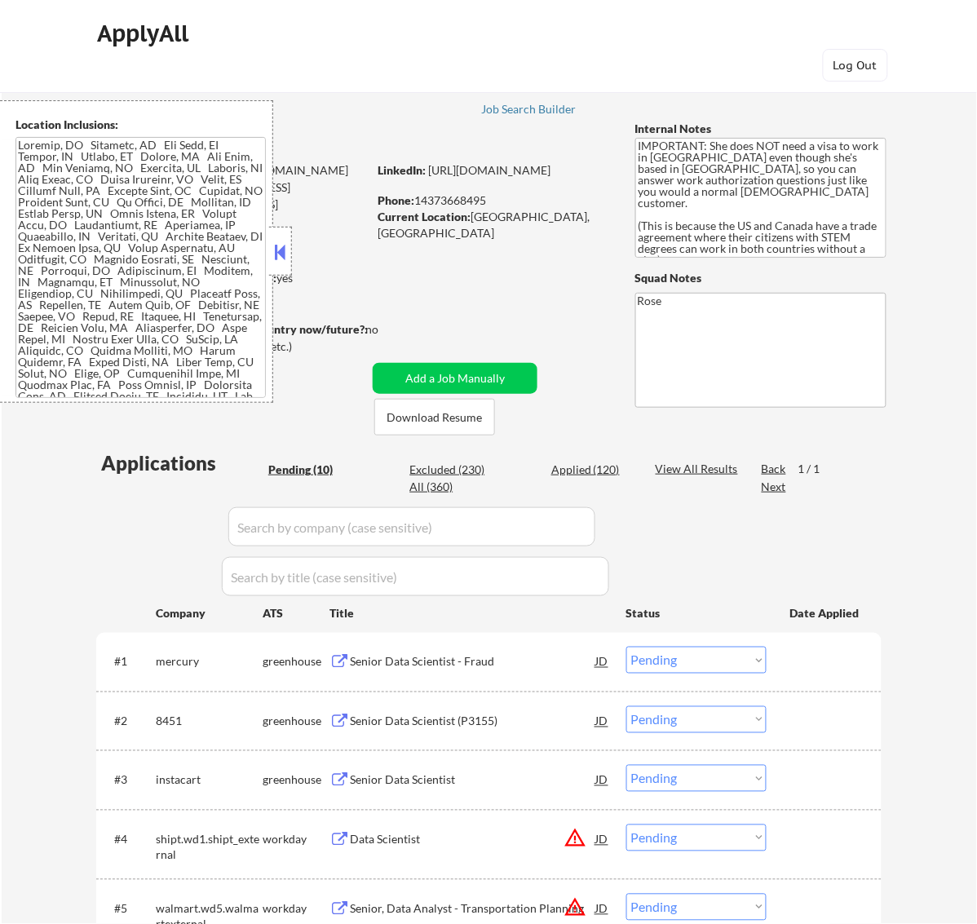
click at [282, 254] on button at bounding box center [280, 252] width 18 height 24
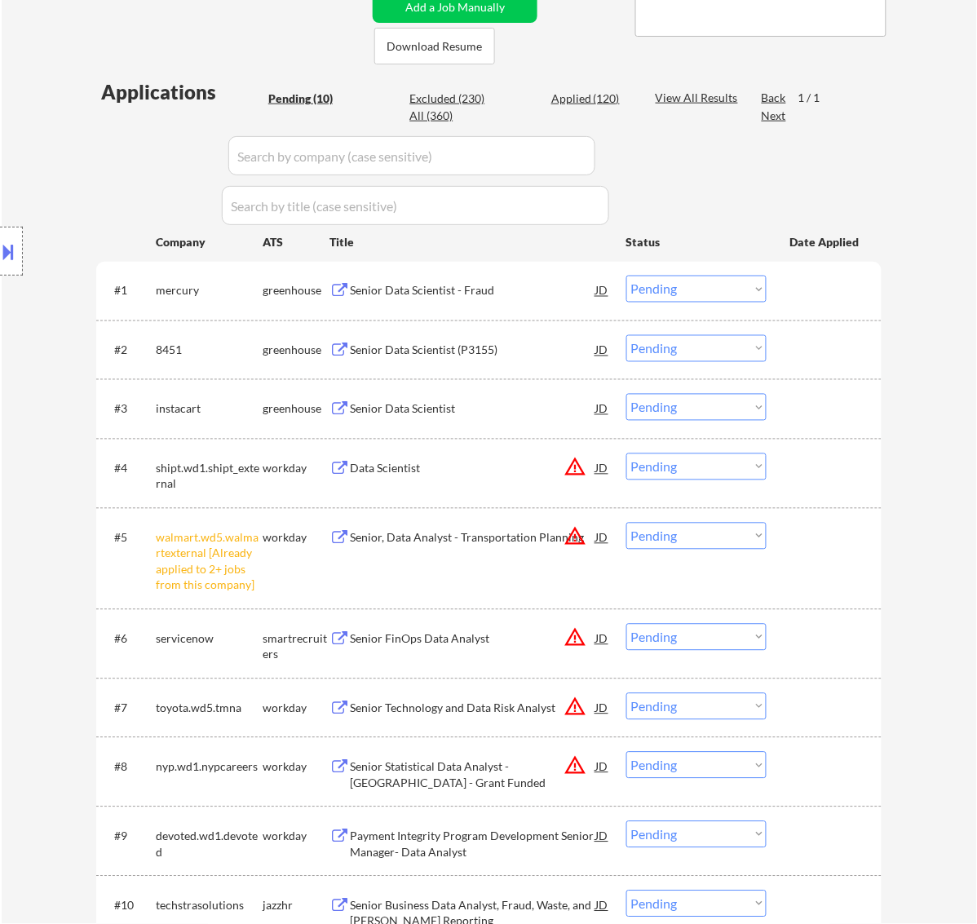
scroll to position [408, 0]
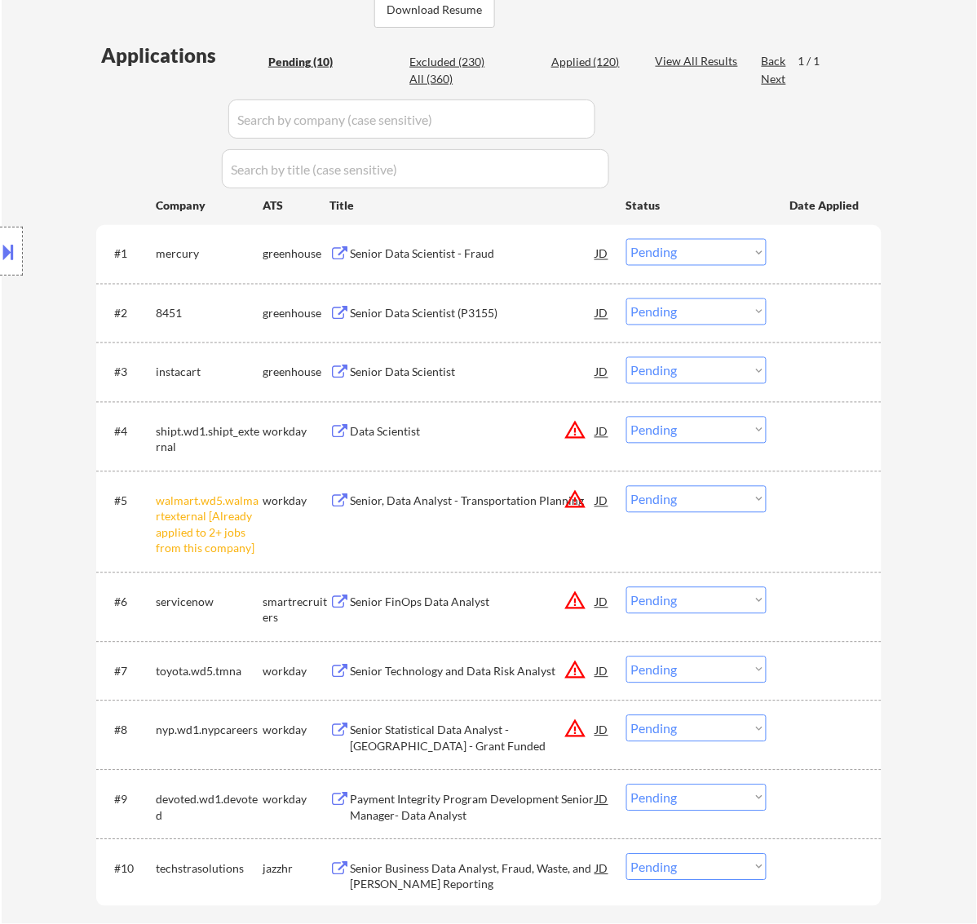
click at [685, 504] on select "Choose an option... Pending Applied Excluded (Questions) Excluded (Expired) Exc…" at bounding box center [697, 499] width 140 height 27
click at [627, 486] on select "Choose an option... Pending Applied Excluded (Questions) Excluded (Expired) Exc…" at bounding box center [697, 499] width 140 height 27
select select ""pending""
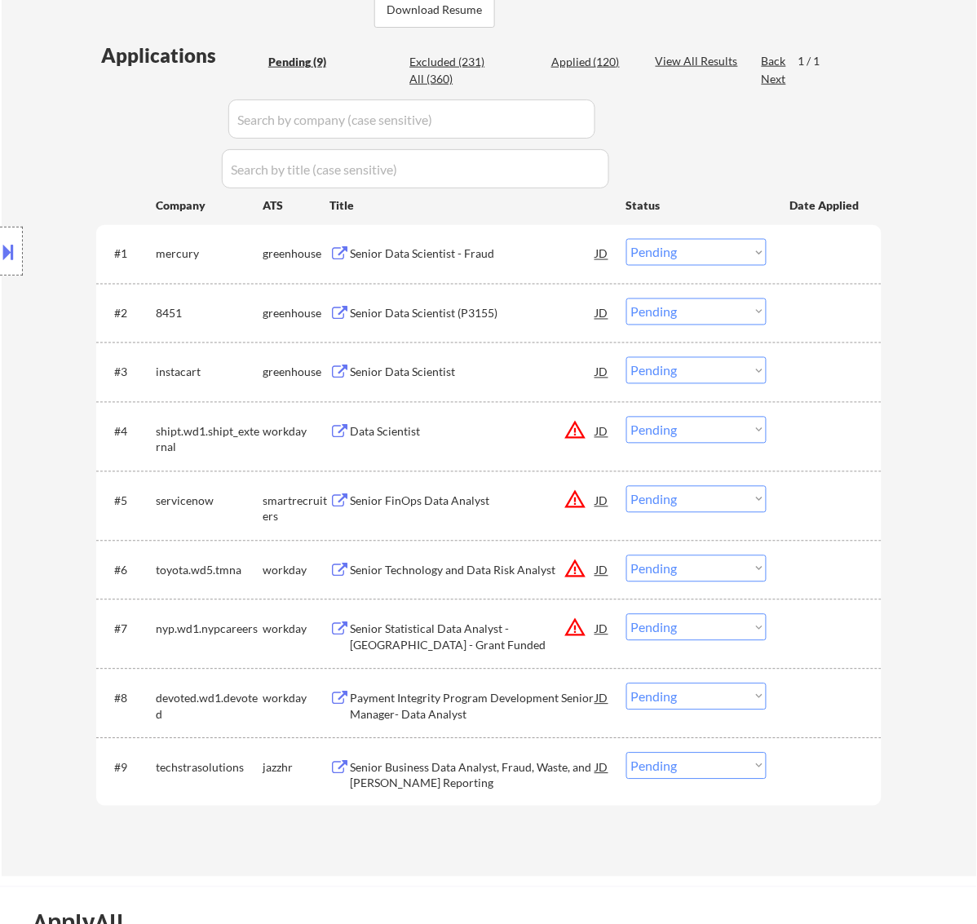
click at [465, 251] on div "Senior Data Scientist - Fraud" at bounding box center [473, 254] width 246 height 16
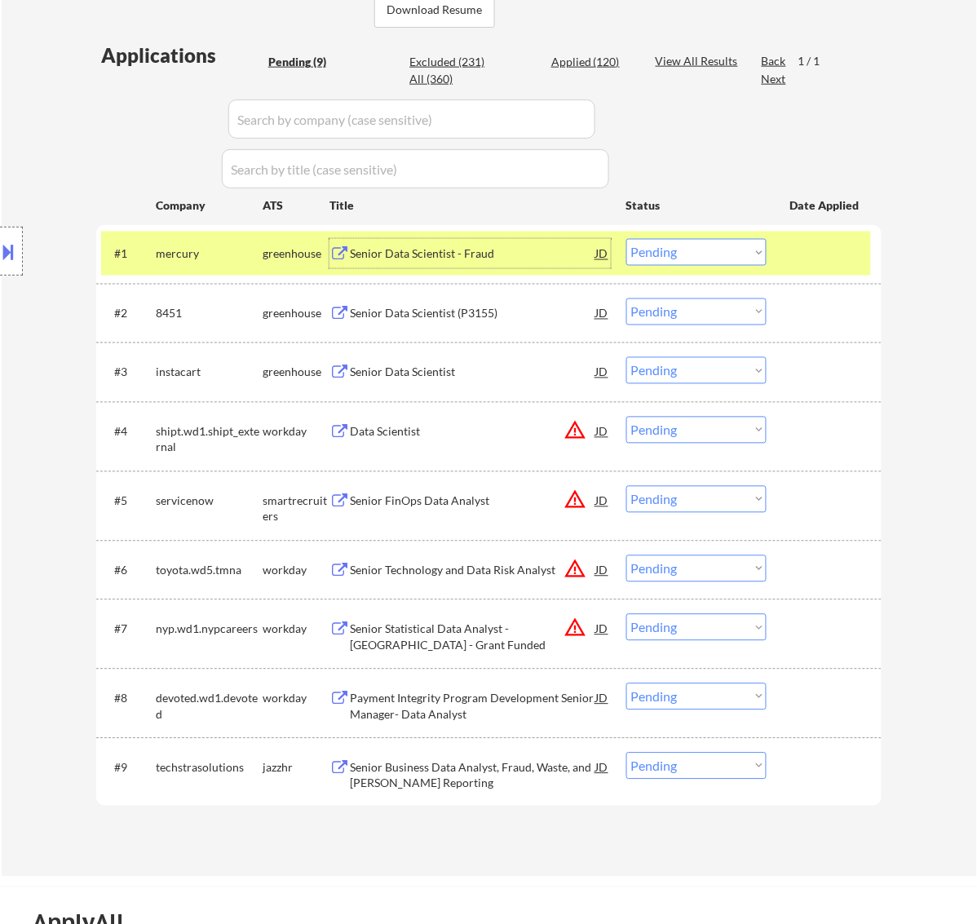
click at [735, 251] on select "Choose an option... Pending Applied Excluded (Questions) Excluded (Expired) Exc…" at bounding box center [697, 252] width 140 height 27
click at [627, 239] on select "Choose an option... Pending Applied Excluded (Questions) Excluded (Expired) Exc…" at bounding box center [697, 252] width 140 height 27
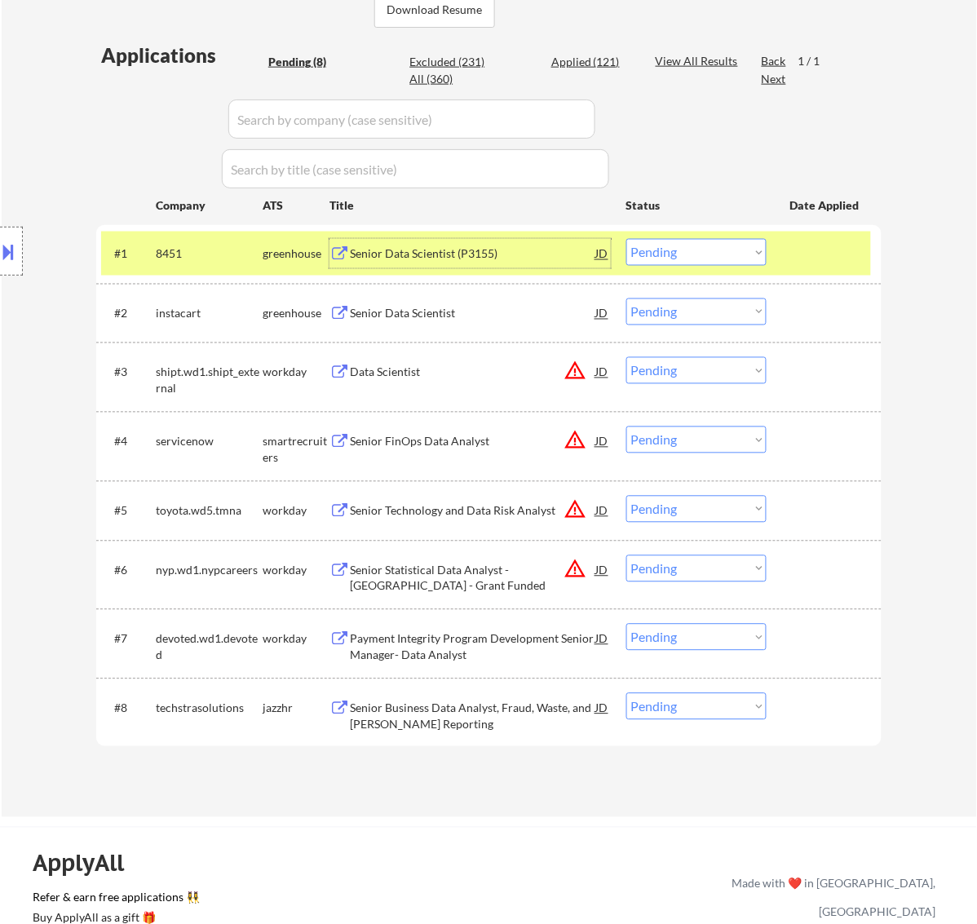
click at [498, 255] on div "Senior Data Scientist (P3155)" at bounding box center [473, 254] width 246 height 16
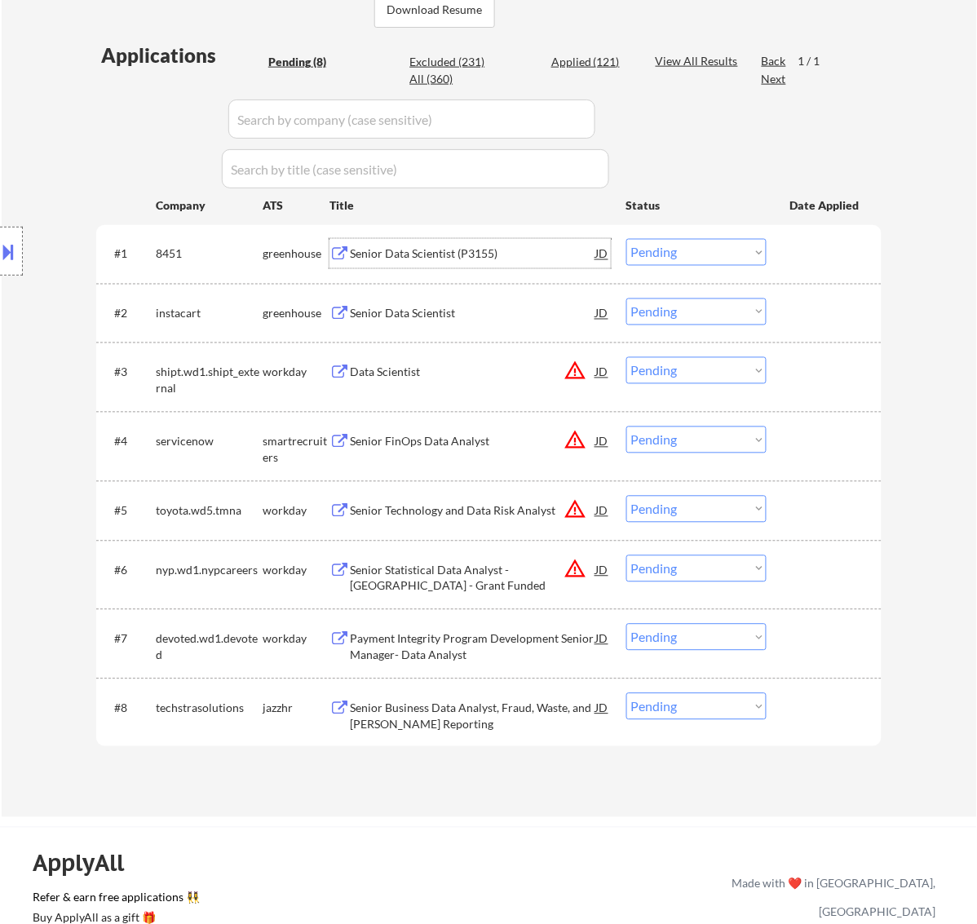
click at [4, 246] on button at bounding box center [9, 251] width 18 height 27
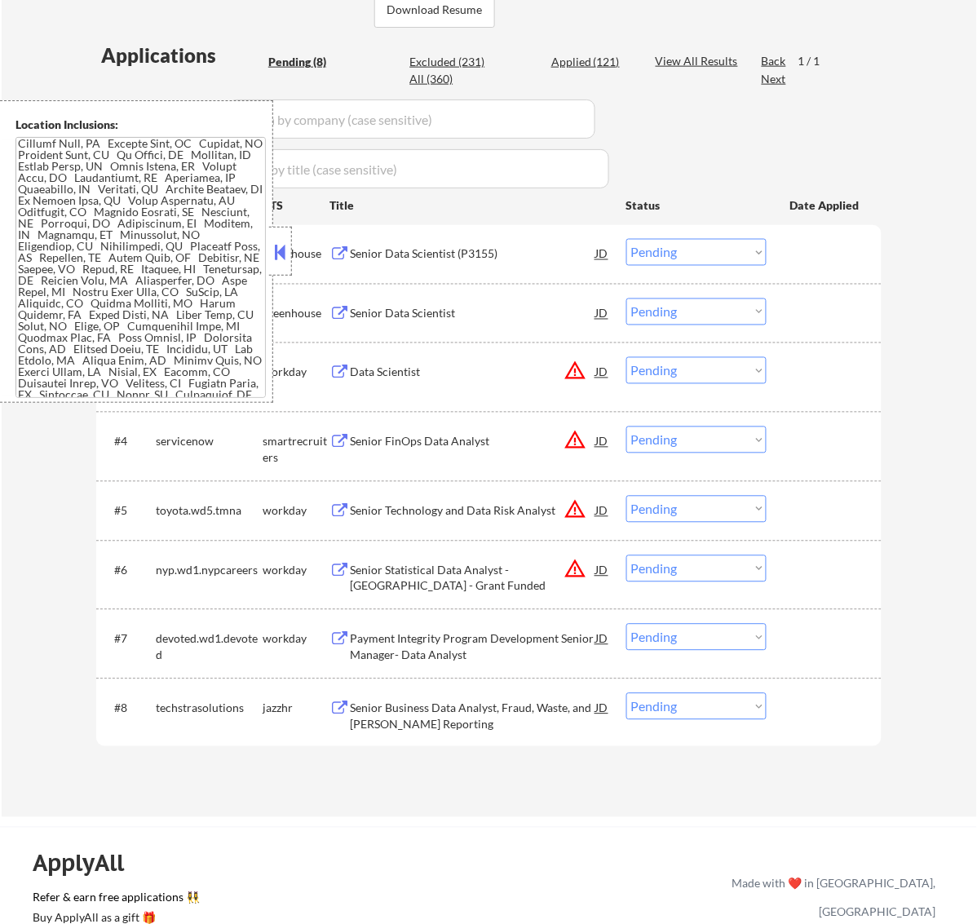
scroll to position [0, 0]
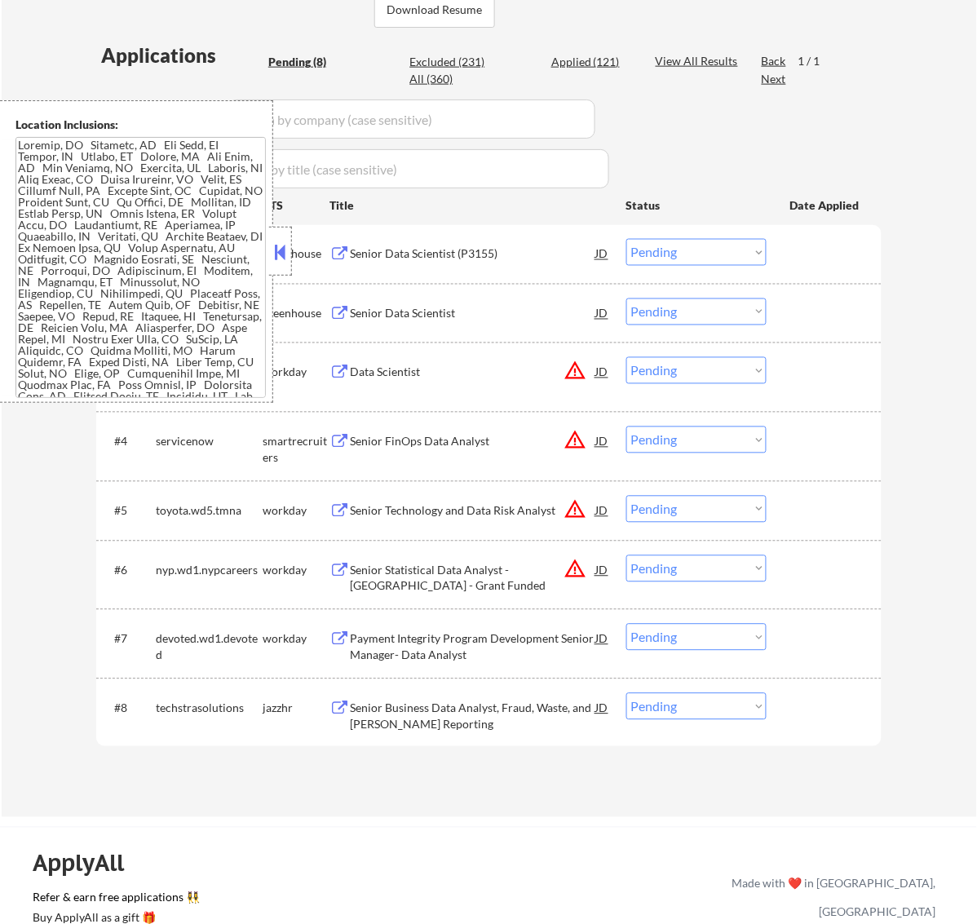
click at [286, 250] on button at bounding box center [280, 252] width 18 height 24
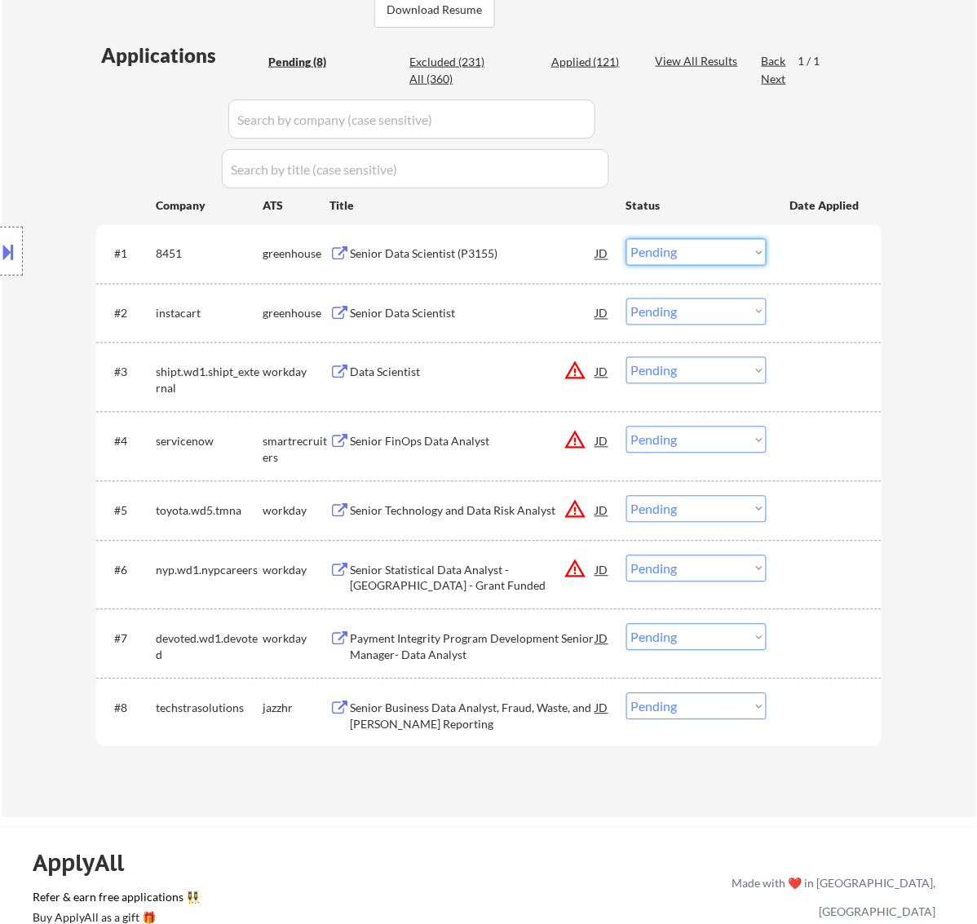
click at [696, 245] on select "Choose an option... Pending Applied Excluded (Questions) Excluded (Expired) Exc…" at bounding box center [697, 252] width 140 height 27
click at [627, 239] on select "Choose an option... Pending Applied Excluded (Questions) Excluded (Expired) Exc…" at bounding box center [697, 252] width 140 height 27
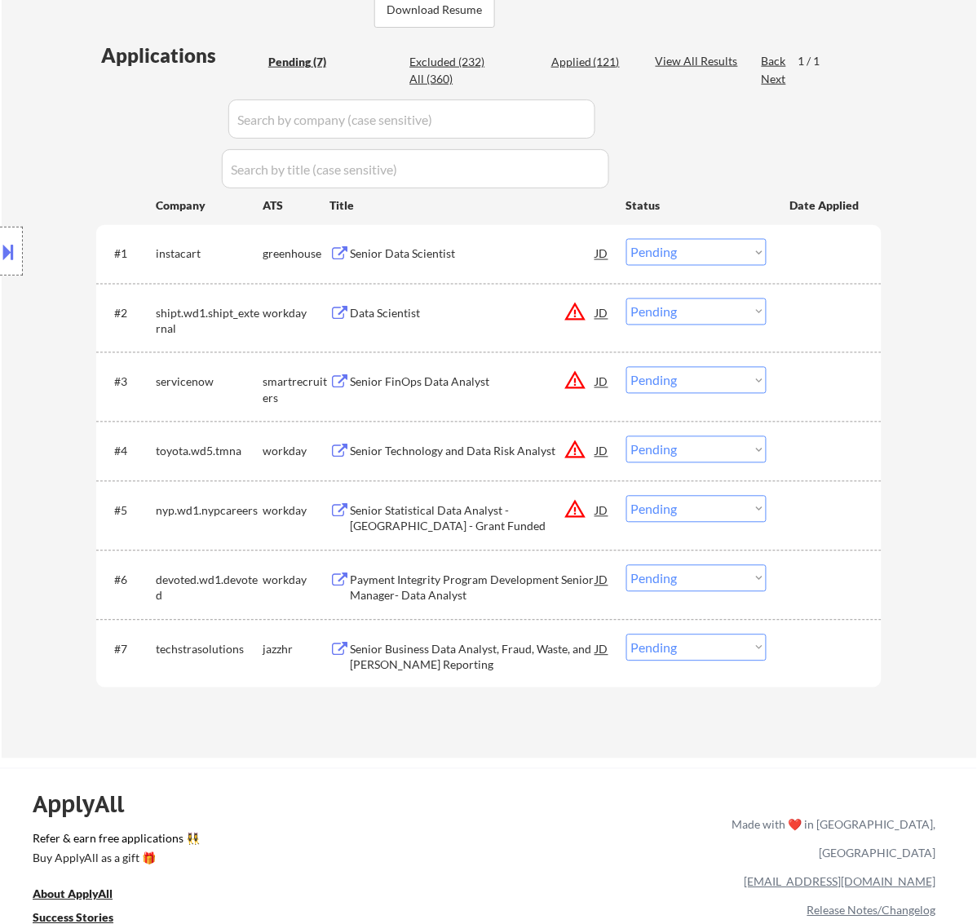
click at [455, 254] on div "Senior Data Scientist" at bounding box center [473, 254] width 246 height 16
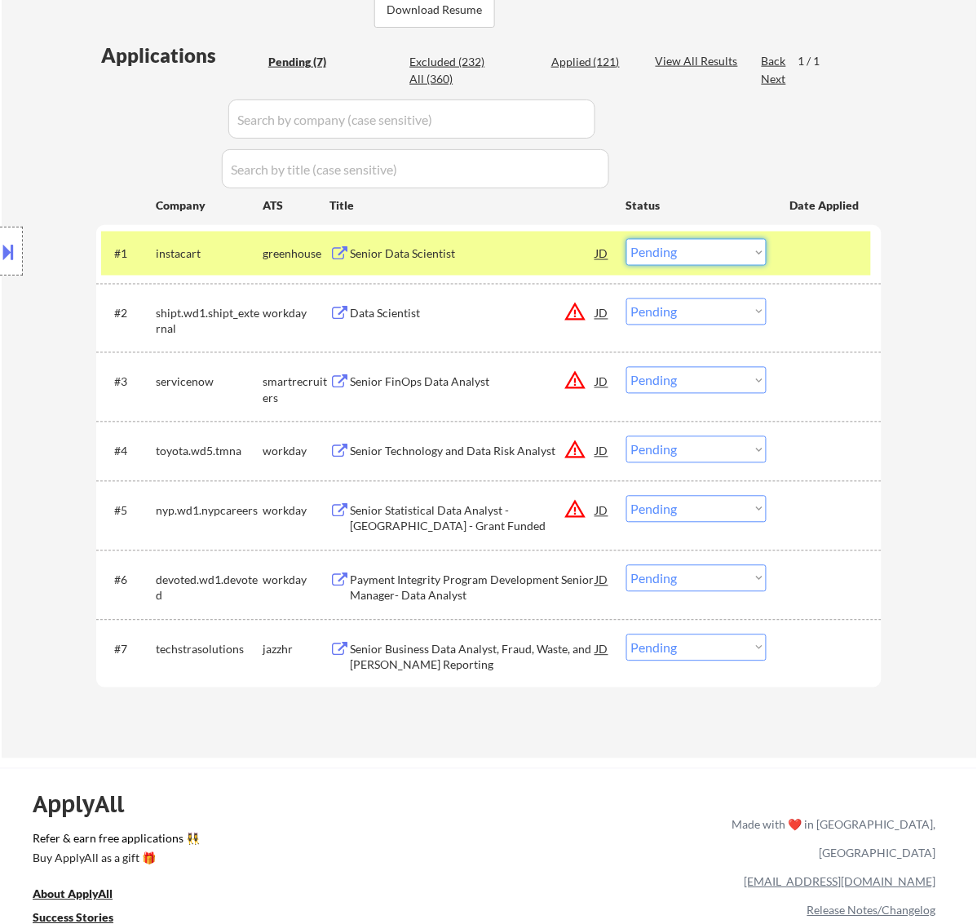
click at [722, 250] on select "Choose an option... Pending Applied Excluded (Questions) Excluded (Expired) Exc…" at bounding box center [697, 252] width 140 height 27
click at [627, 239] on select "Choose an option... Pending Applied Excluded (Questions) Excluded (Expired) Exc…" at bounding box center [697, 252] width 140 height 27
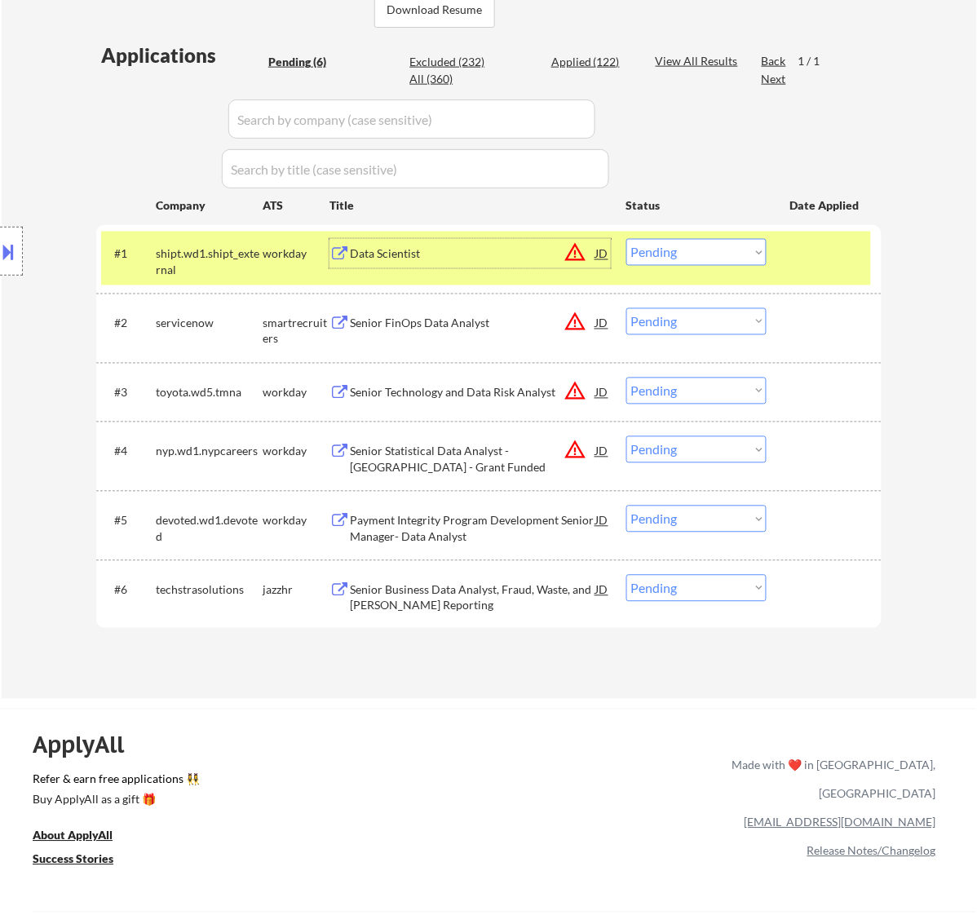
click at [490, 257] on div "Data Scientist" at bounding box center [473, 254] width 246 height 16
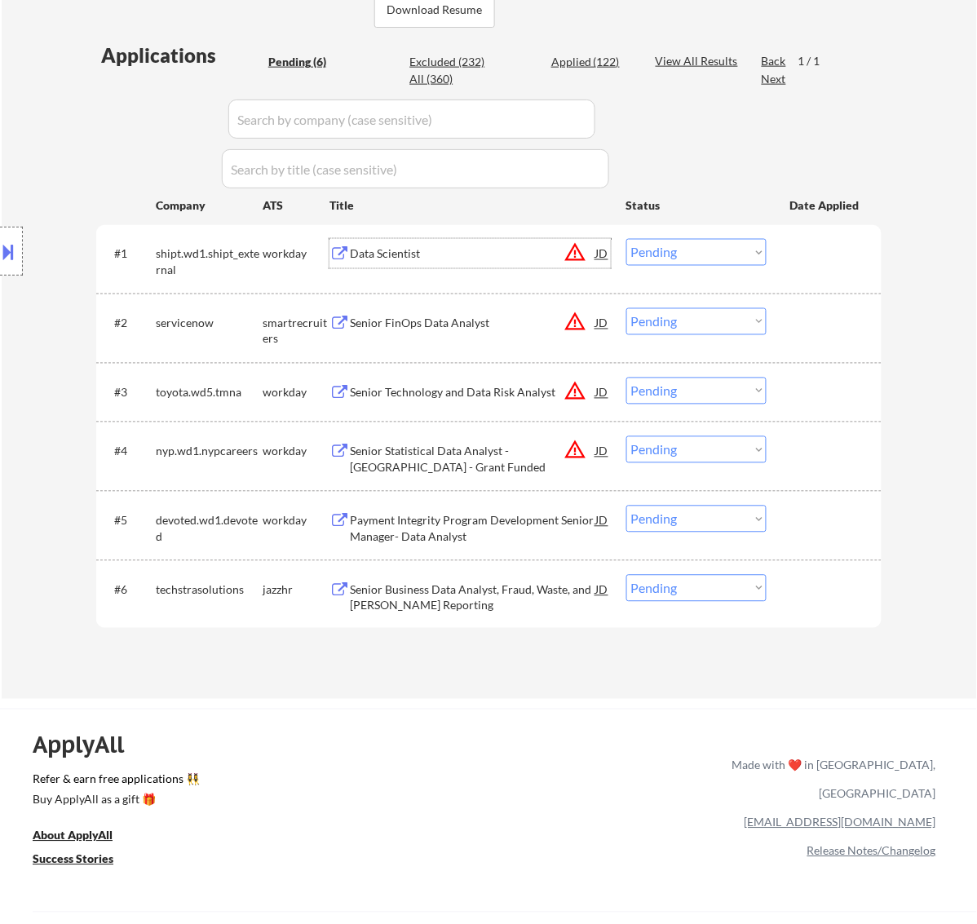
click at [704, 245] on select "Choose an option... Pending Applied Excluded (Questions) Excluded (Expired) Exc…" at bounding box center [697, 252] width 140 height 27
click at [627, 239] on select "Choose an option... Pending Applied Excluded (Questions) Excluded (Expired) Exc…" at bounding box center [697, 252] width 140 height 27
select select ""pending""
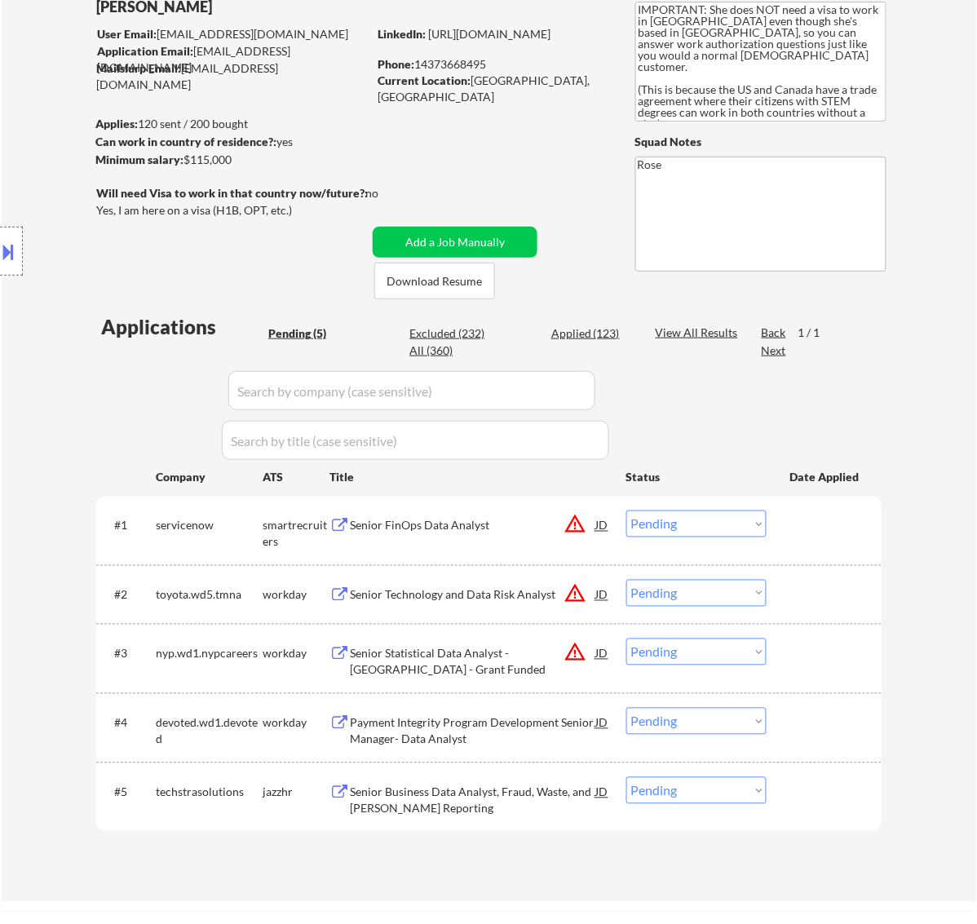
scroll to position [102, 0]
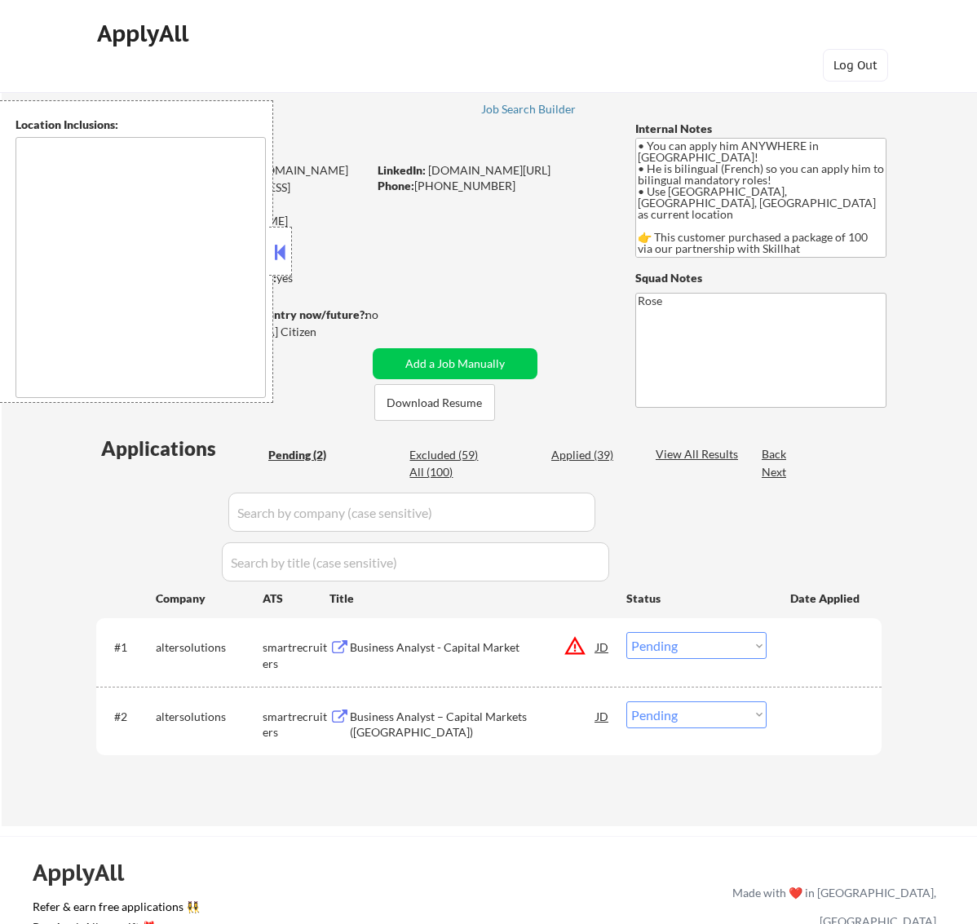
select select ""pending""
type textarea "country:[GEOGRAPHIC_DATA]"
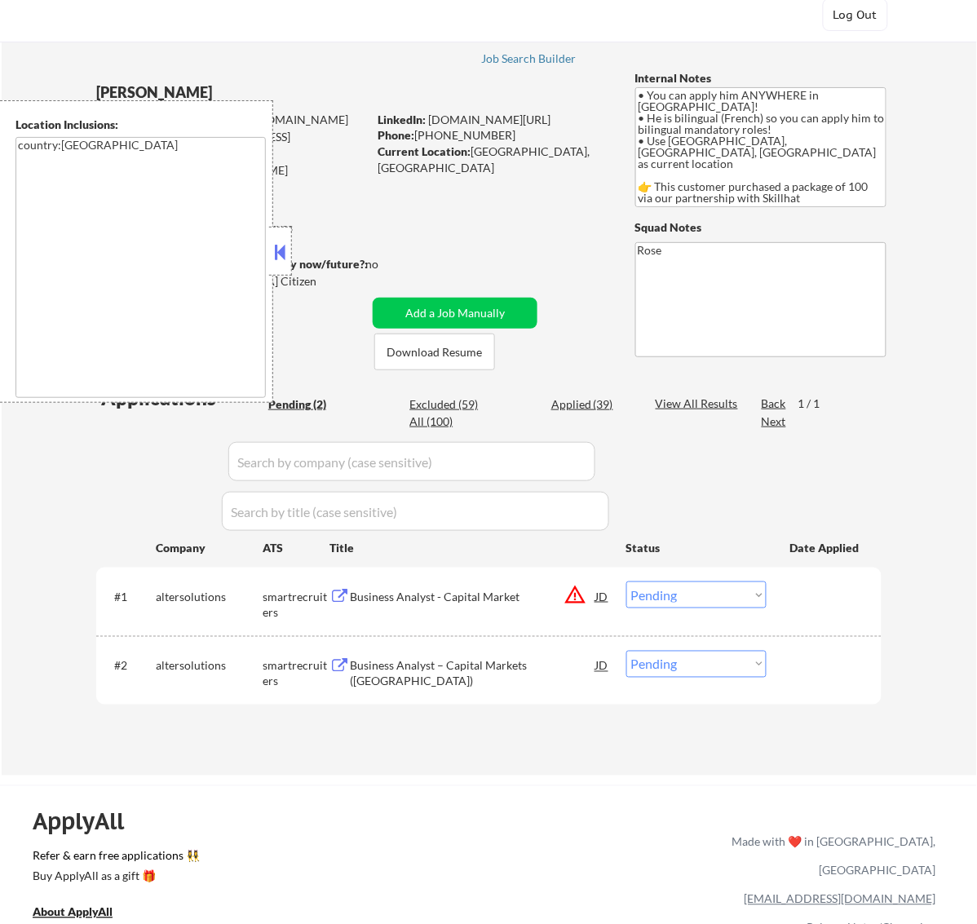
scroll to position [102, 0]
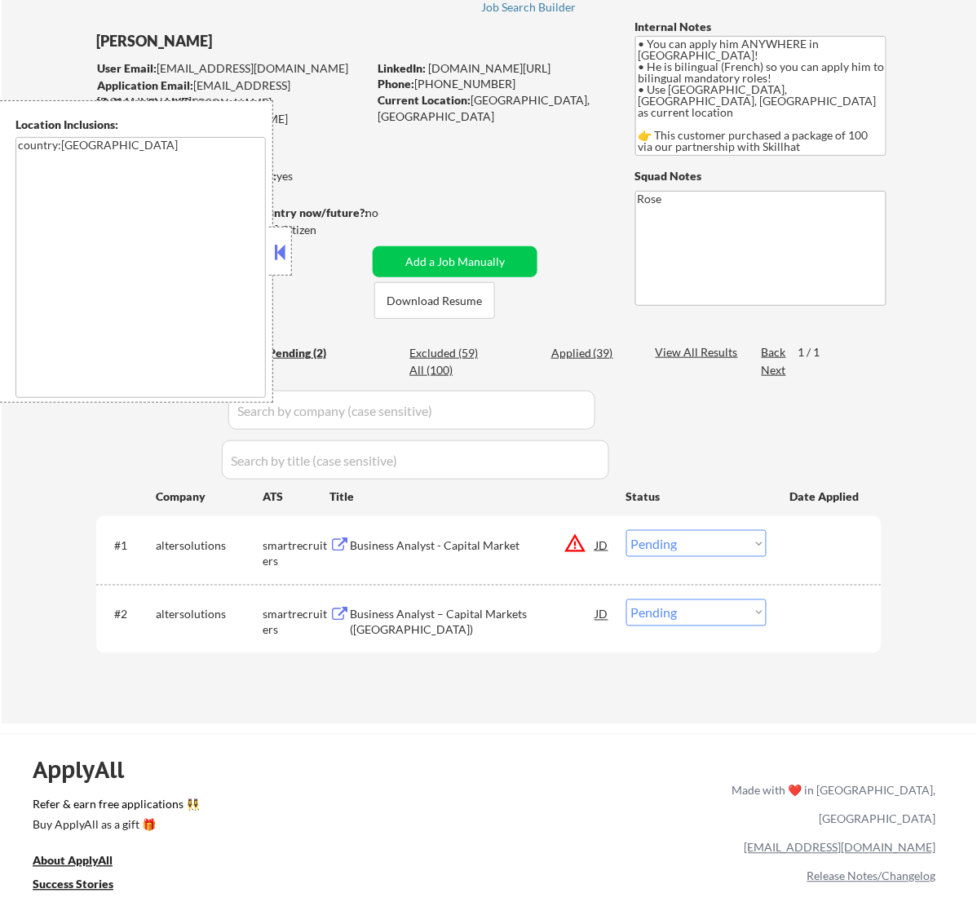
click at [286, 257] on button at bounding box center [280, 252] width 18 height 24
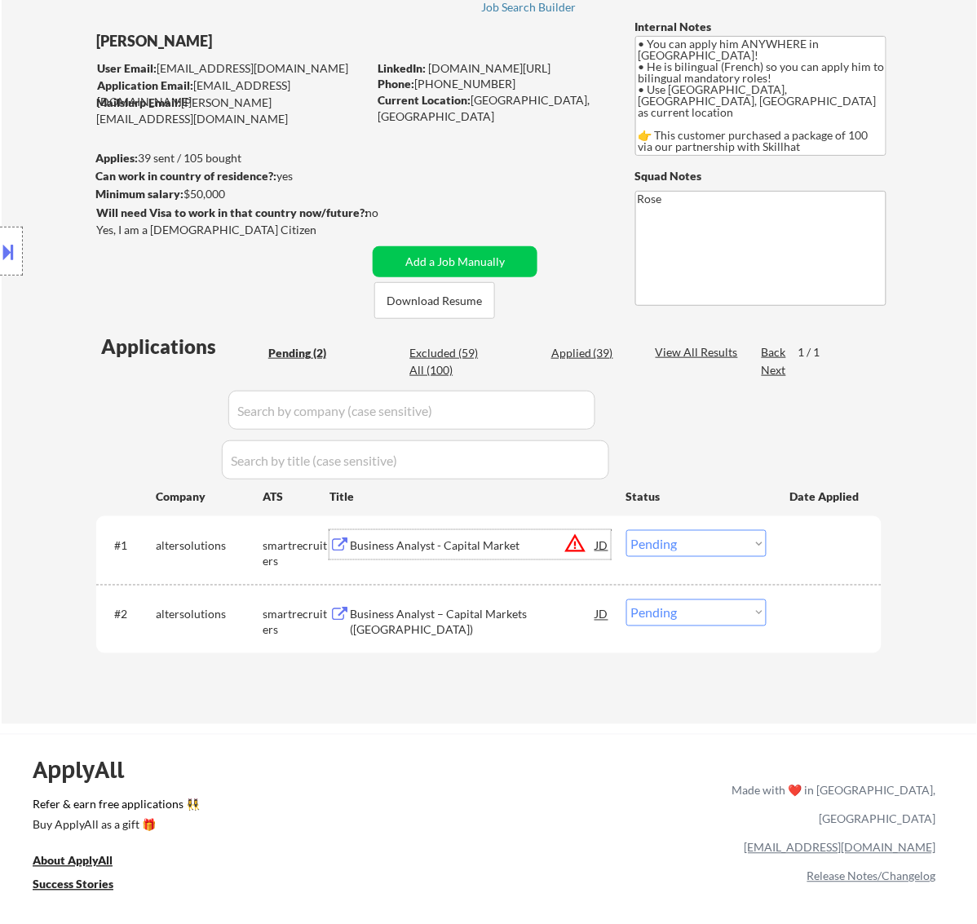
click at [516, 540] on div "Business Analyst - Capital Market" at bounding box center [473, 546] width 246 height 16
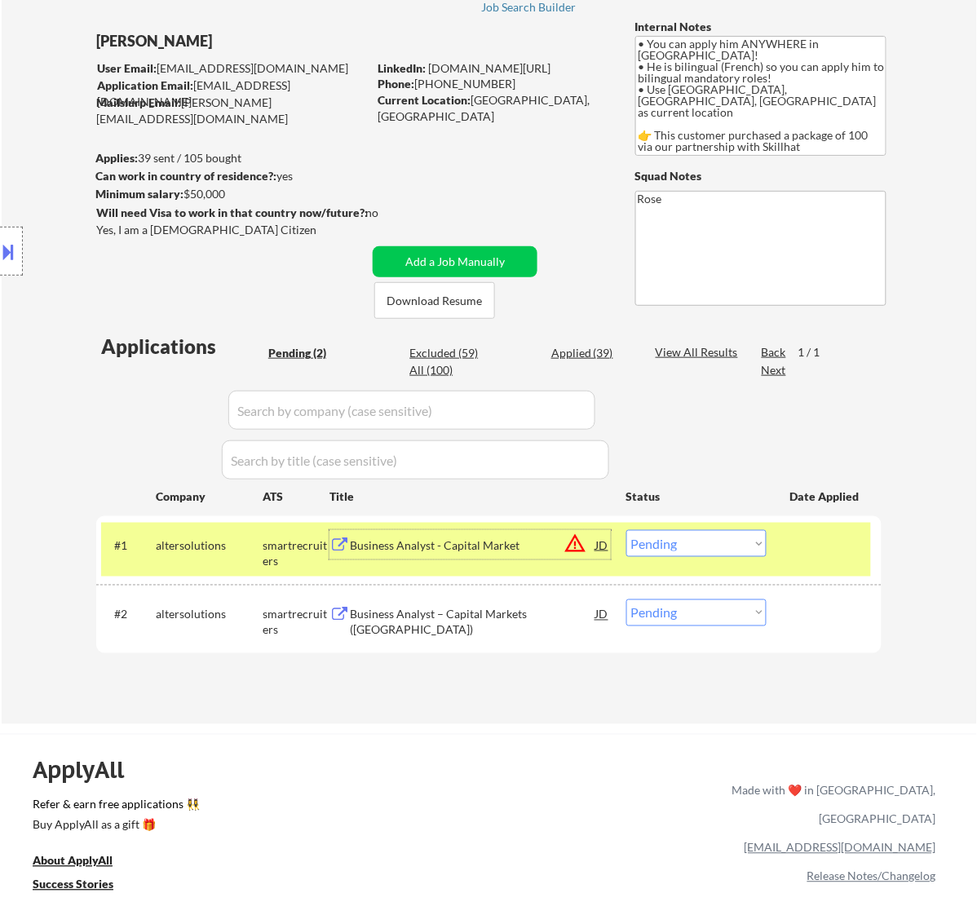
click at [722, 552] on select "Choose an option... Pending Applied Excluded (Questions) Excluded (Expired) Exc…" at bounding box center [697, 543] width 140 height 27
click at [627, 530] on select "Choose an option... Pending Applied Excluded (Questions) Excluded (Expired) Exc…" at bounding box center [697, 543] width 140 height 27
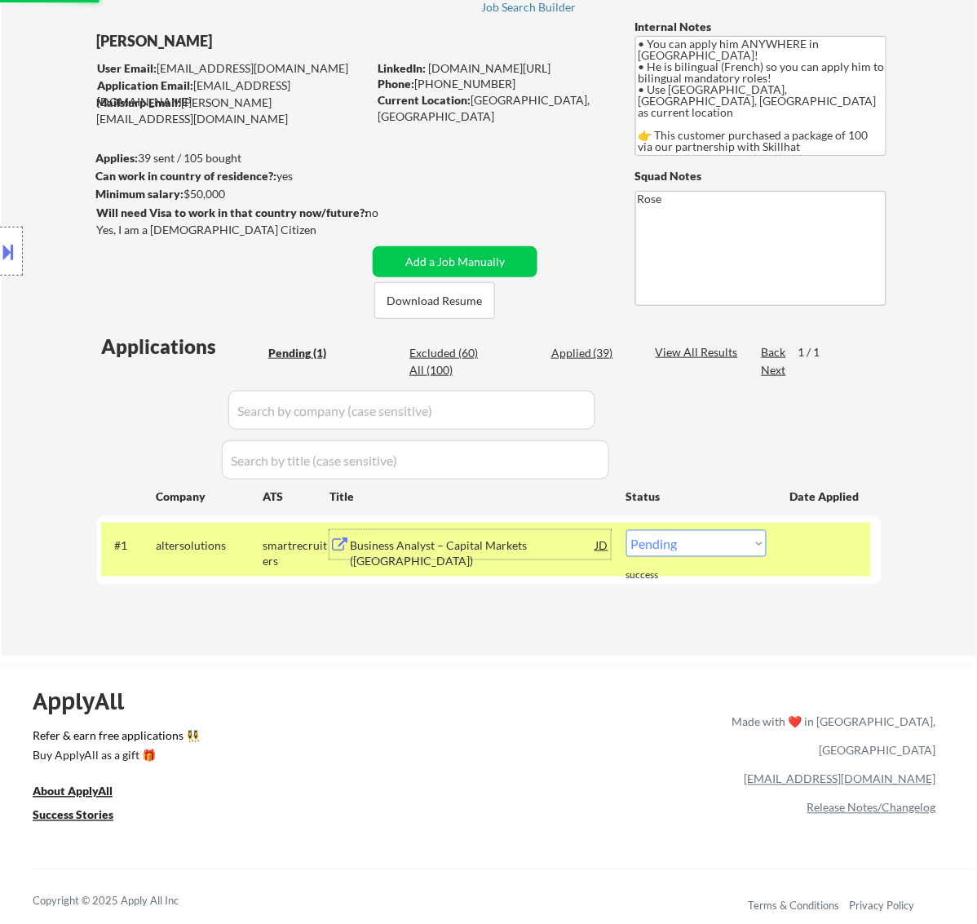
click at [529, 543] on div "Business Analyst – Capital Markets ([GEOGRAPHIC_DATA])" at bounding box center [473, 554] width 246 height 32
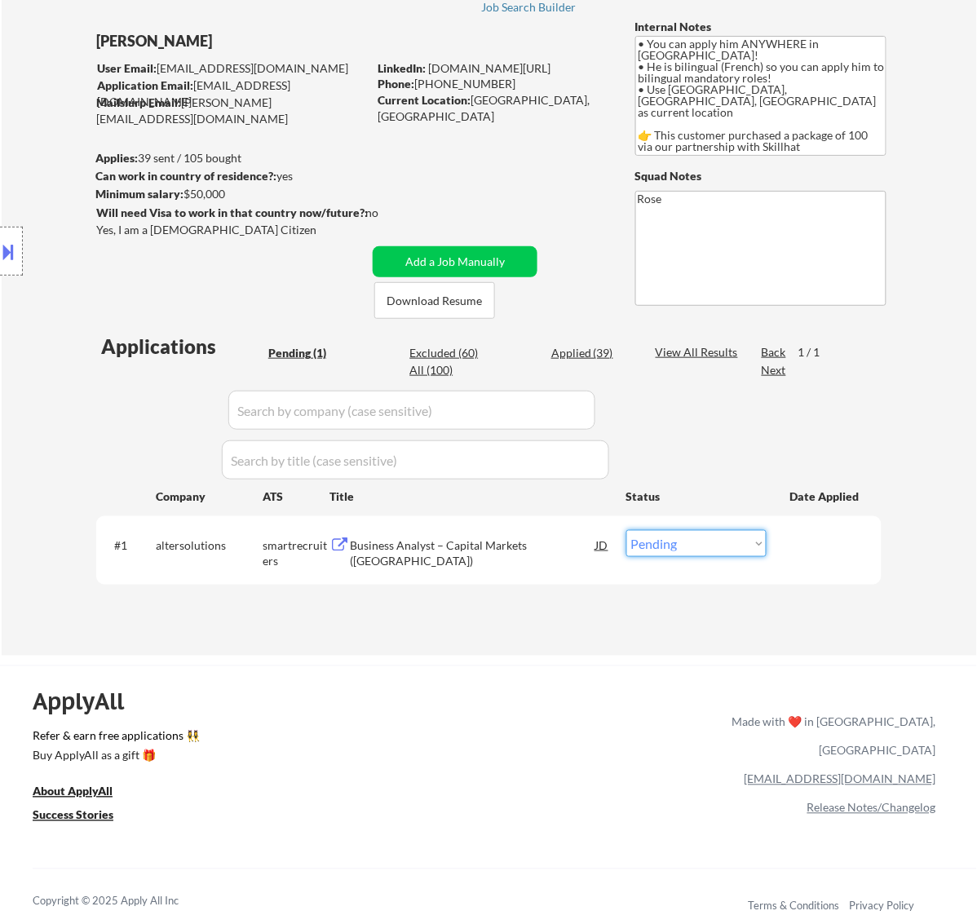
click at [734, 547] on select "Choose an option... Pending Applied Excluded (Questions) Excluded (Expired) Exc…" at bounding box center [697, 543] width 140 height 27
select select ""excluded__bad_match_""
click at [627, 530] on select "Choose an option... Pending Applied Excluded (Questions) Excluded (Expired) Exc…" at bounding box center [697, 543] width 140 height 27
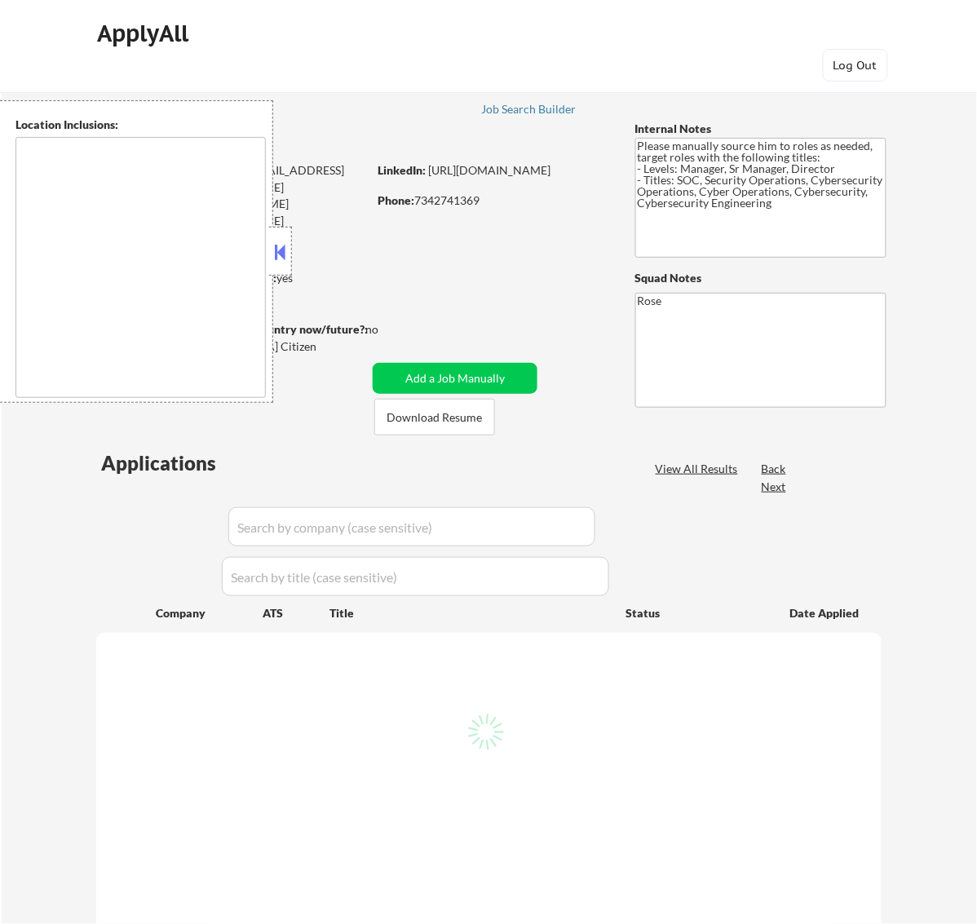
select select ""pending""
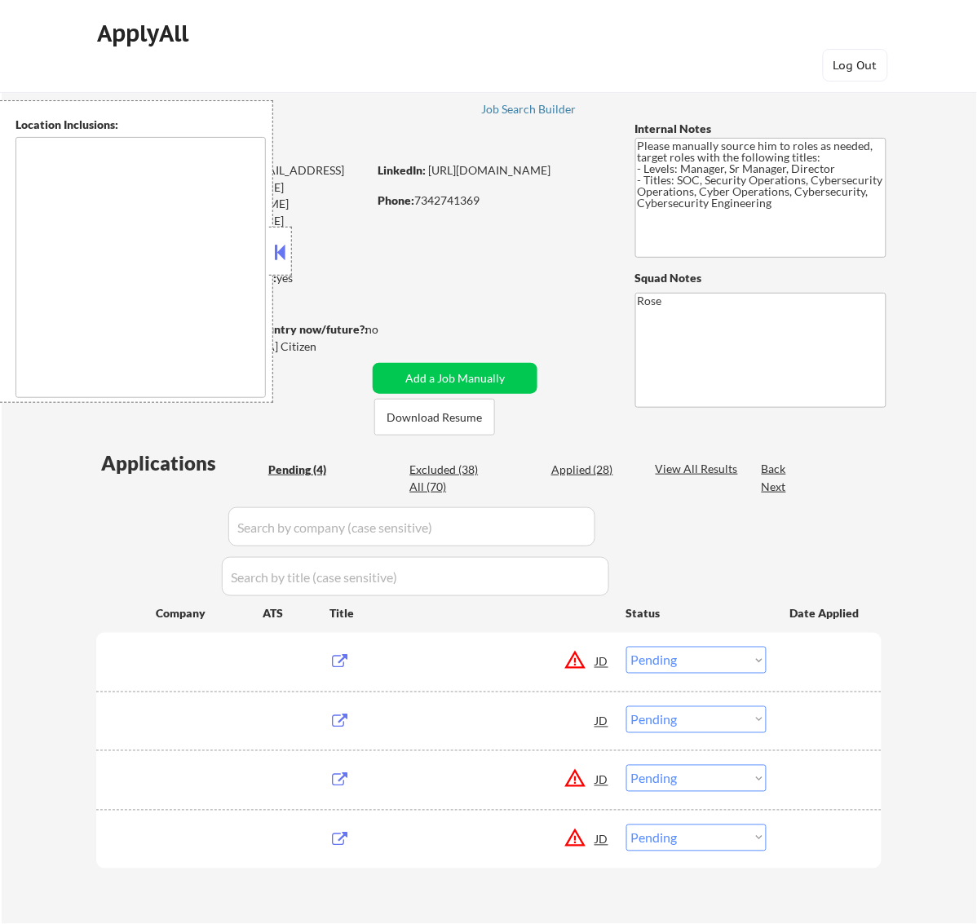
type textarea "[GEOGRAPHIC_DATA], [GEOGRAPHIC_DATA] [GEOGRAPHIC_DATA], [GEOGRAPHIC_DATA] [GEOG…"
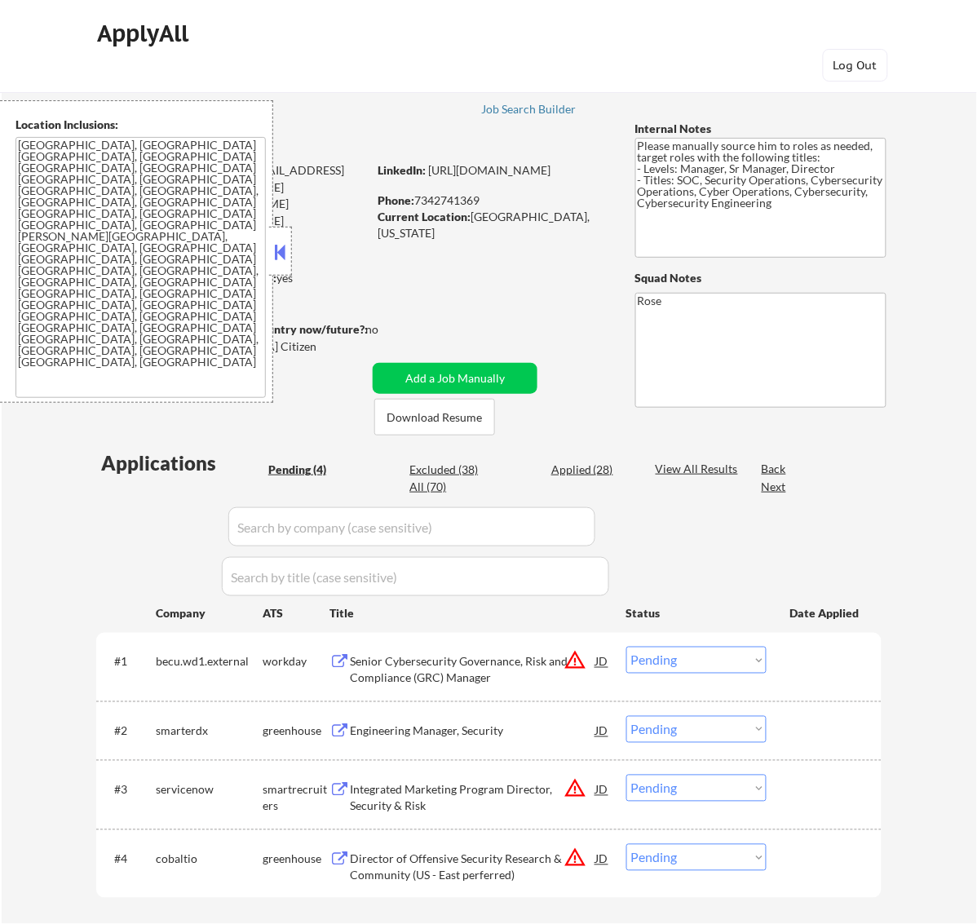
click at [274, 250] on button at bounding box center [280, 252] width 18 height 24
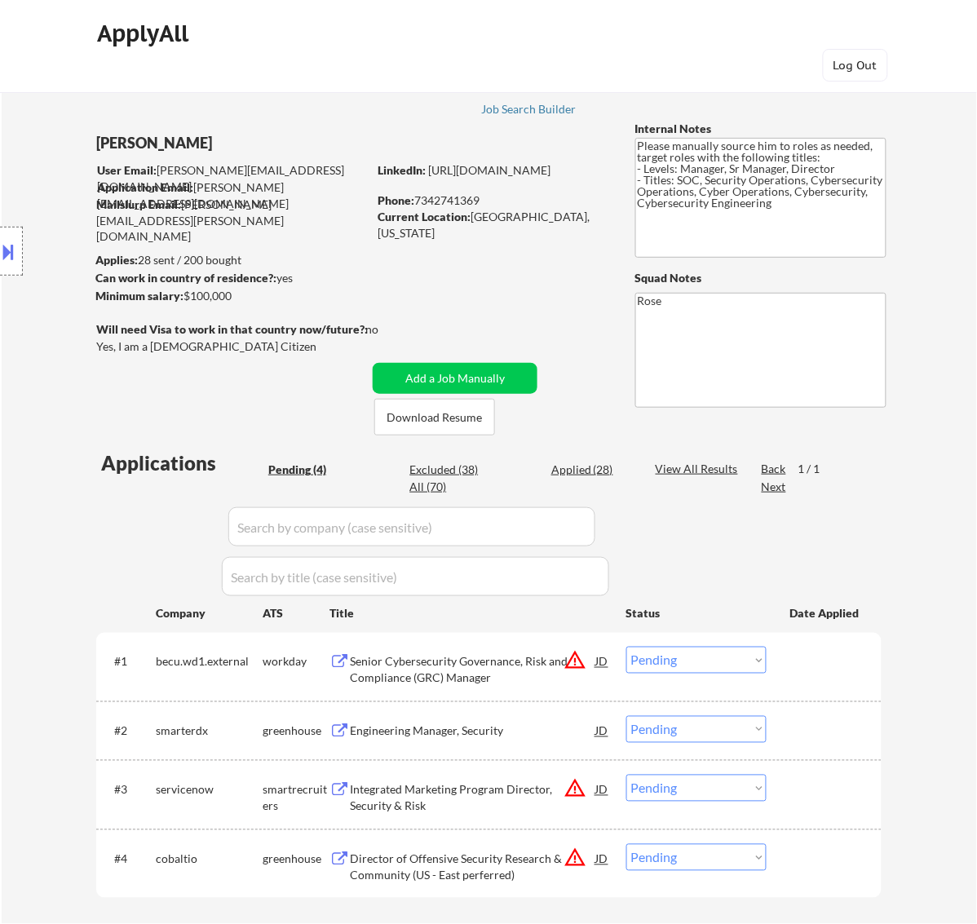
scroll to position [102, 0]
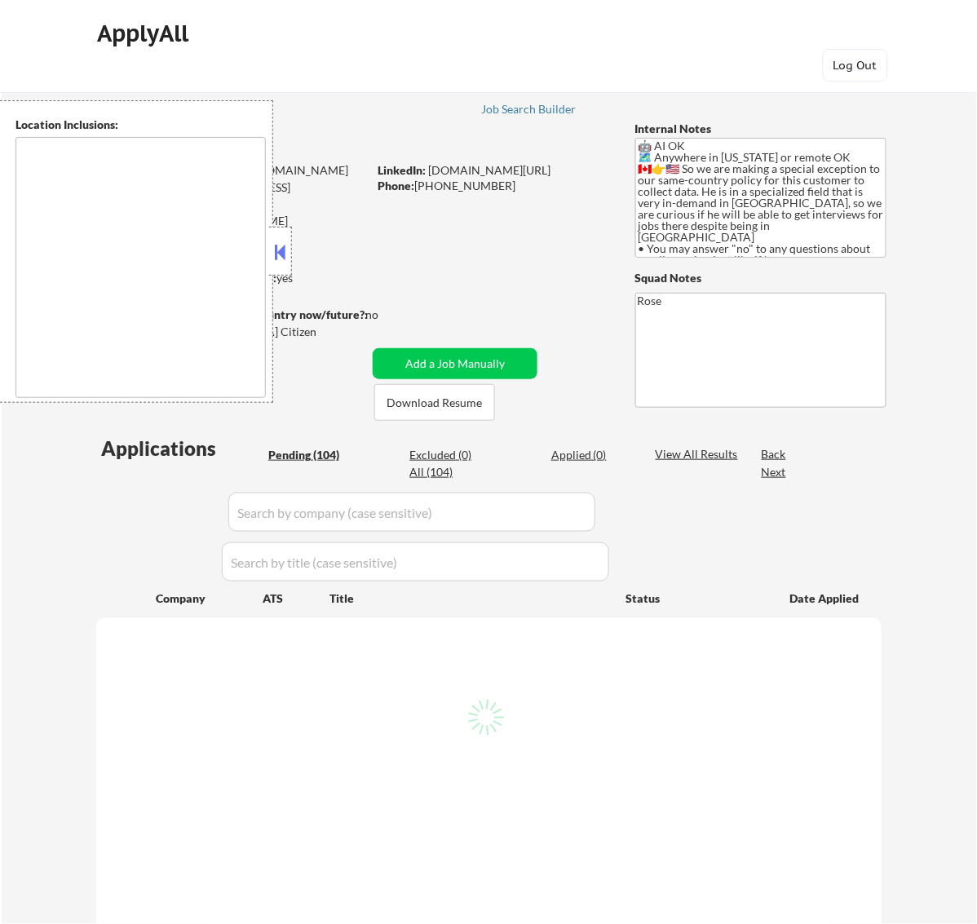
type textarea "Loremip, DO Sitame, CO Adipi Elit, SE Doeiusmo, TE Incidid, UT Laboreetdo, MA A…"
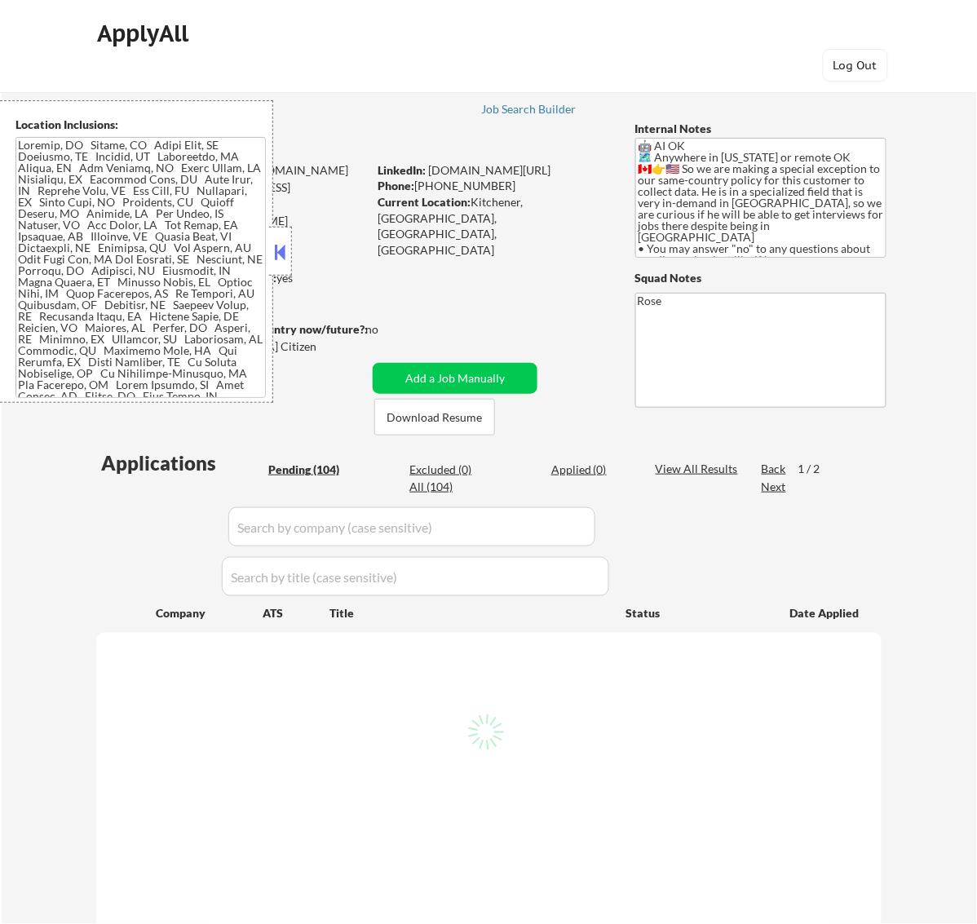
select select ""pending""
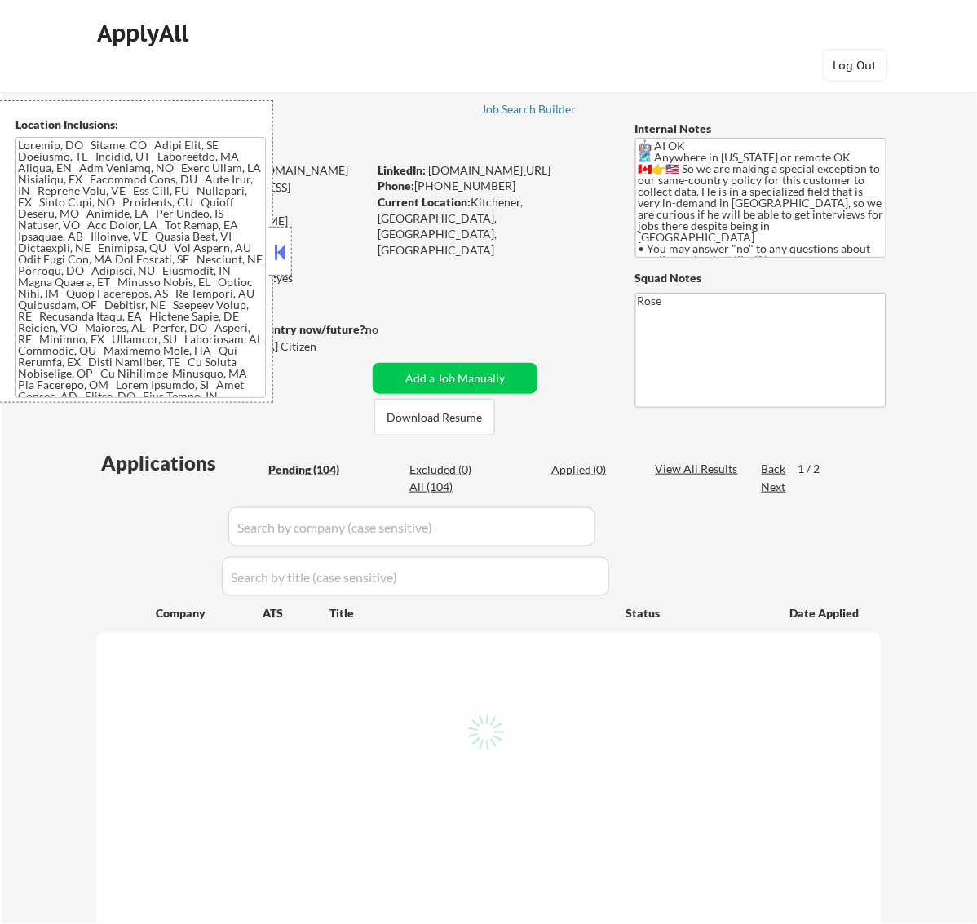
select select ""pending""
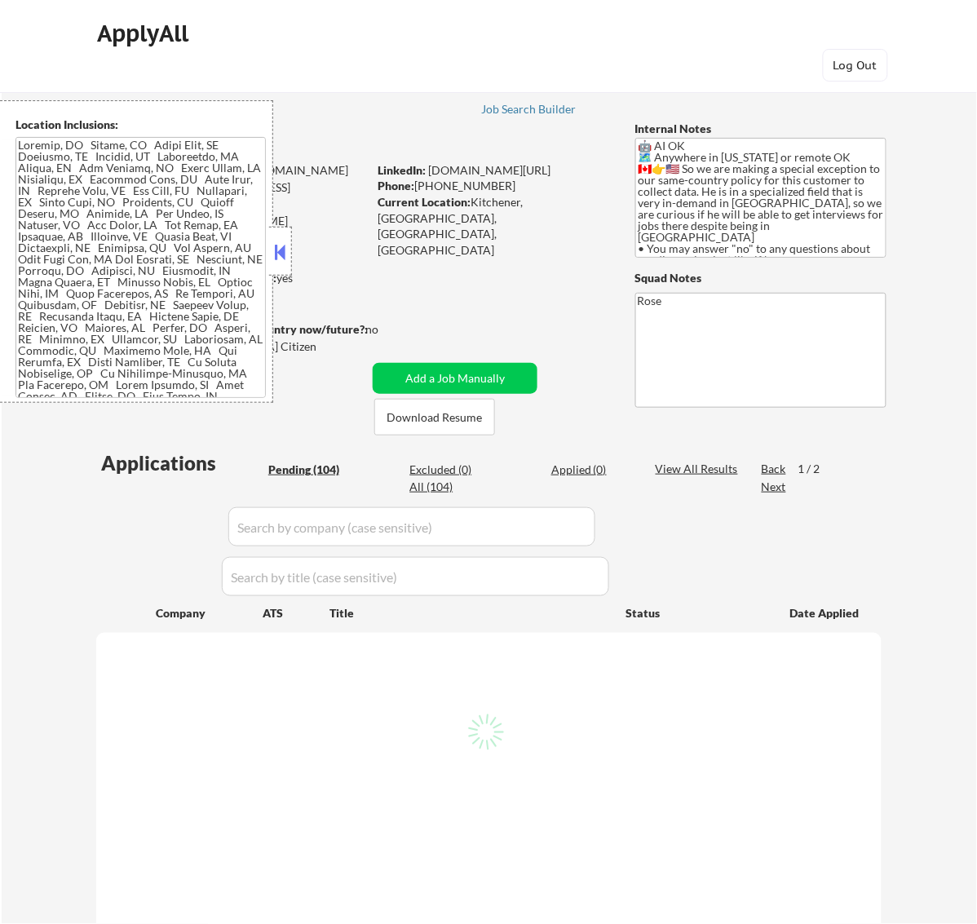
select select ""pending""
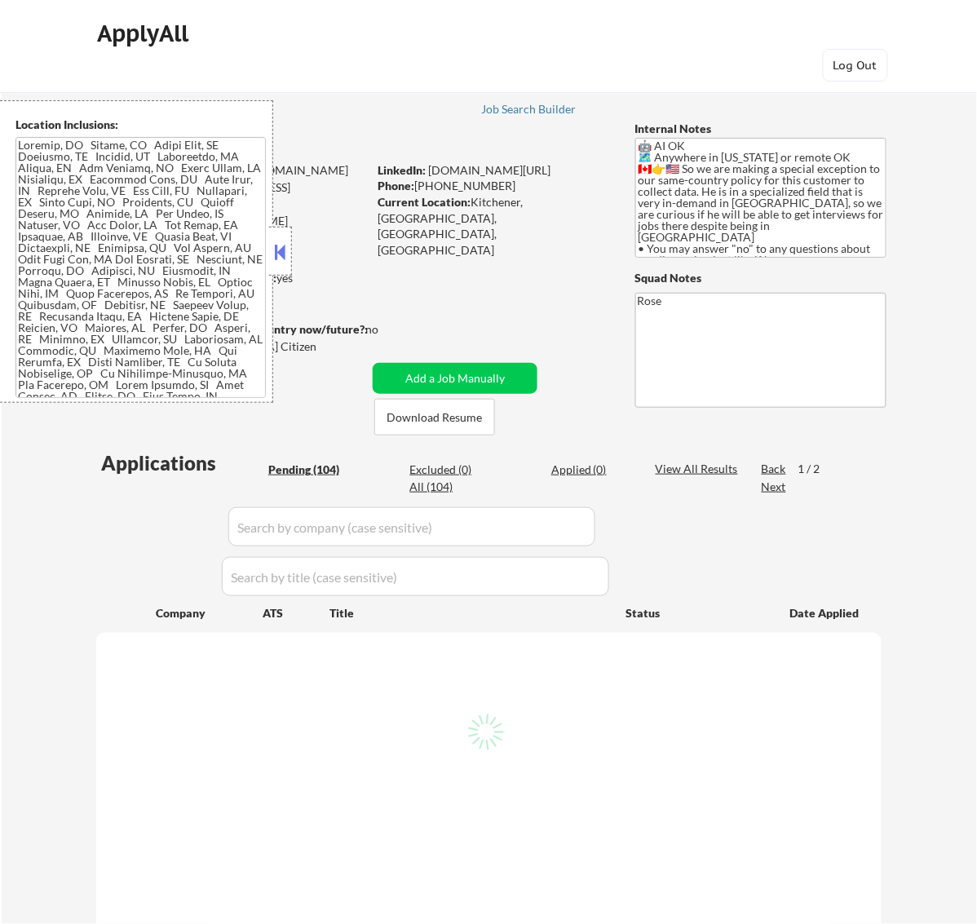
select select ""pending""
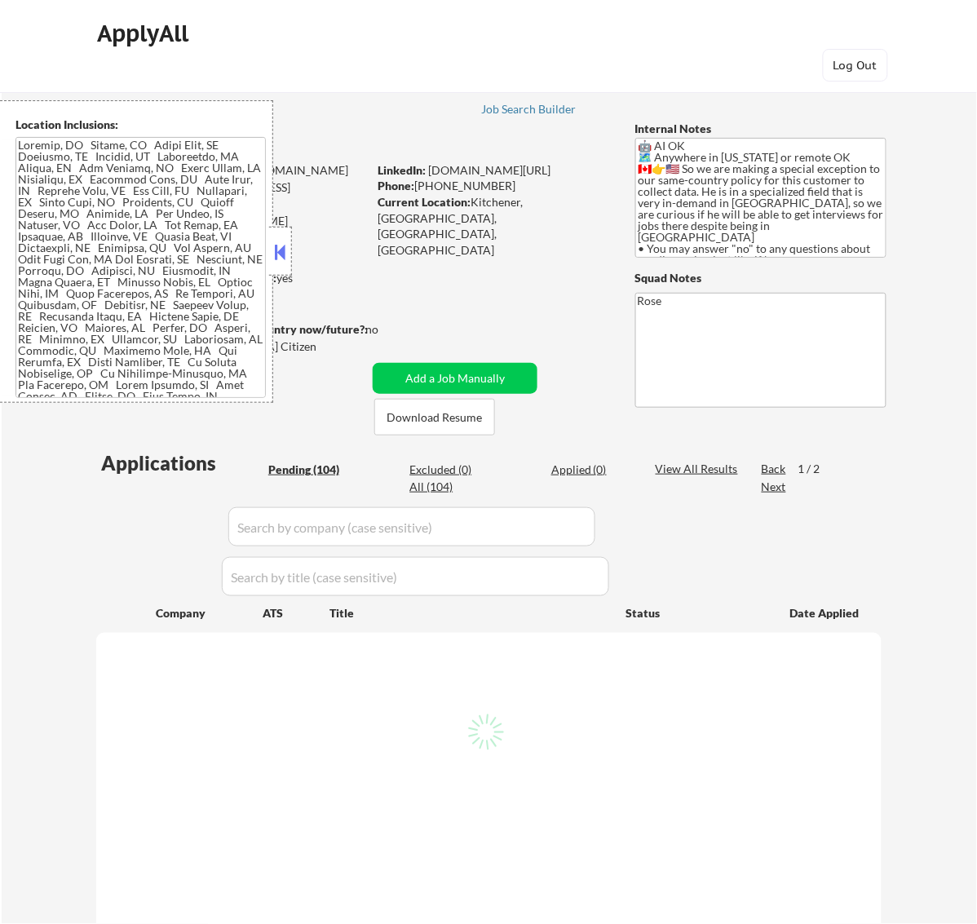
select select ""pending""
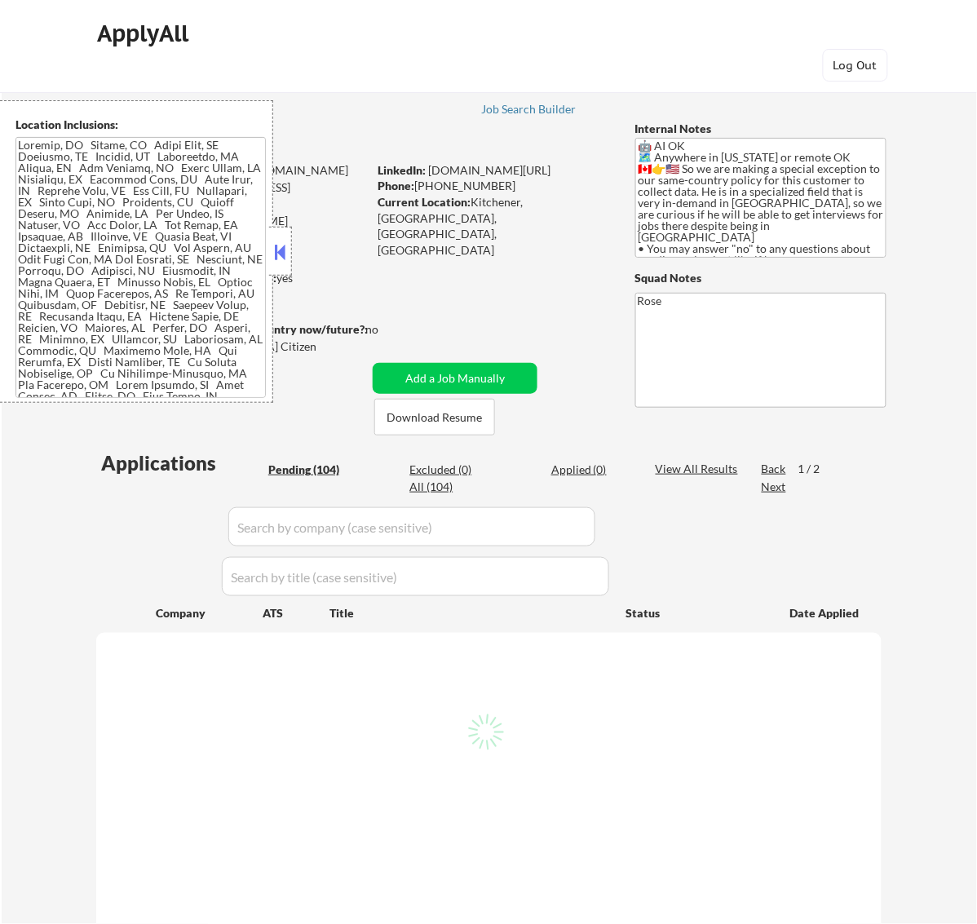
select select ""pending""
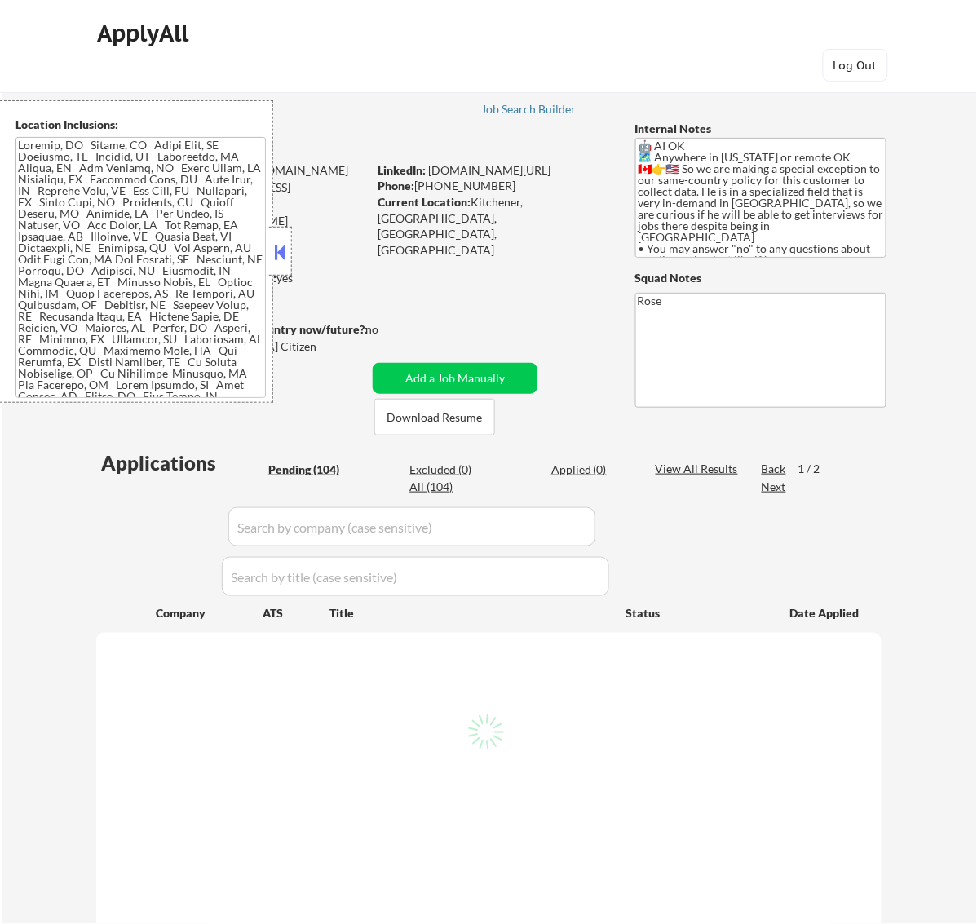
select select ""pending""
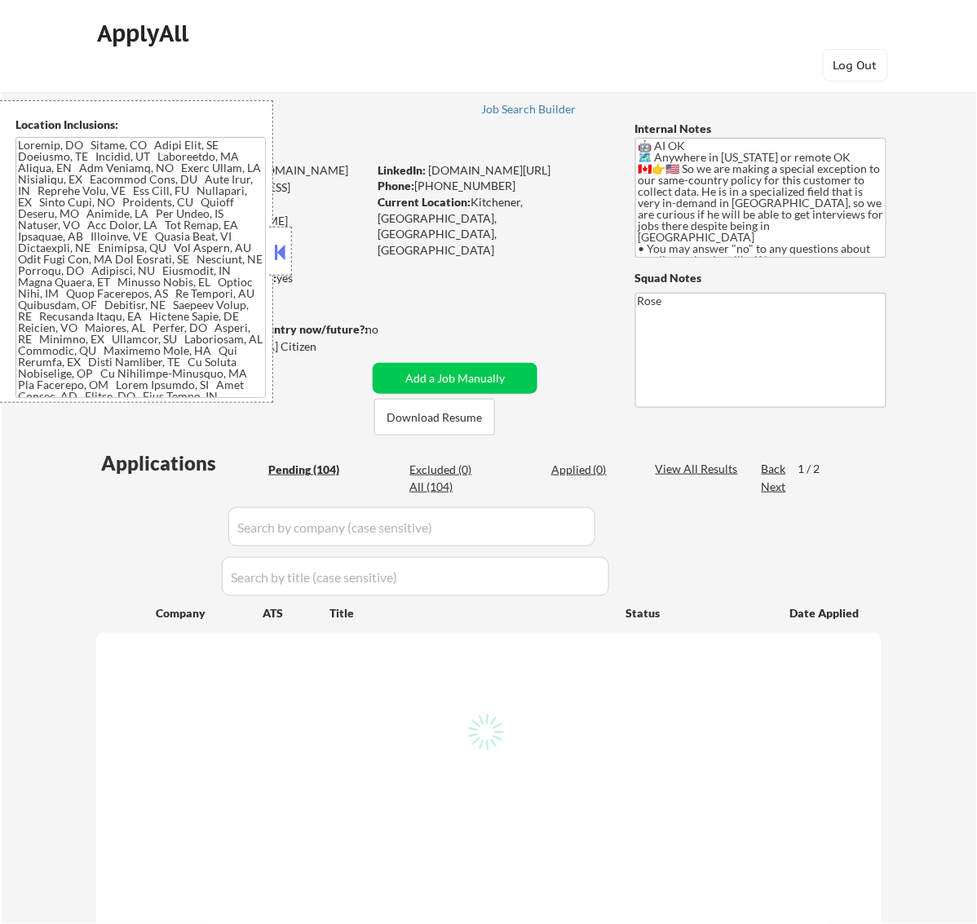
select select ""pending""
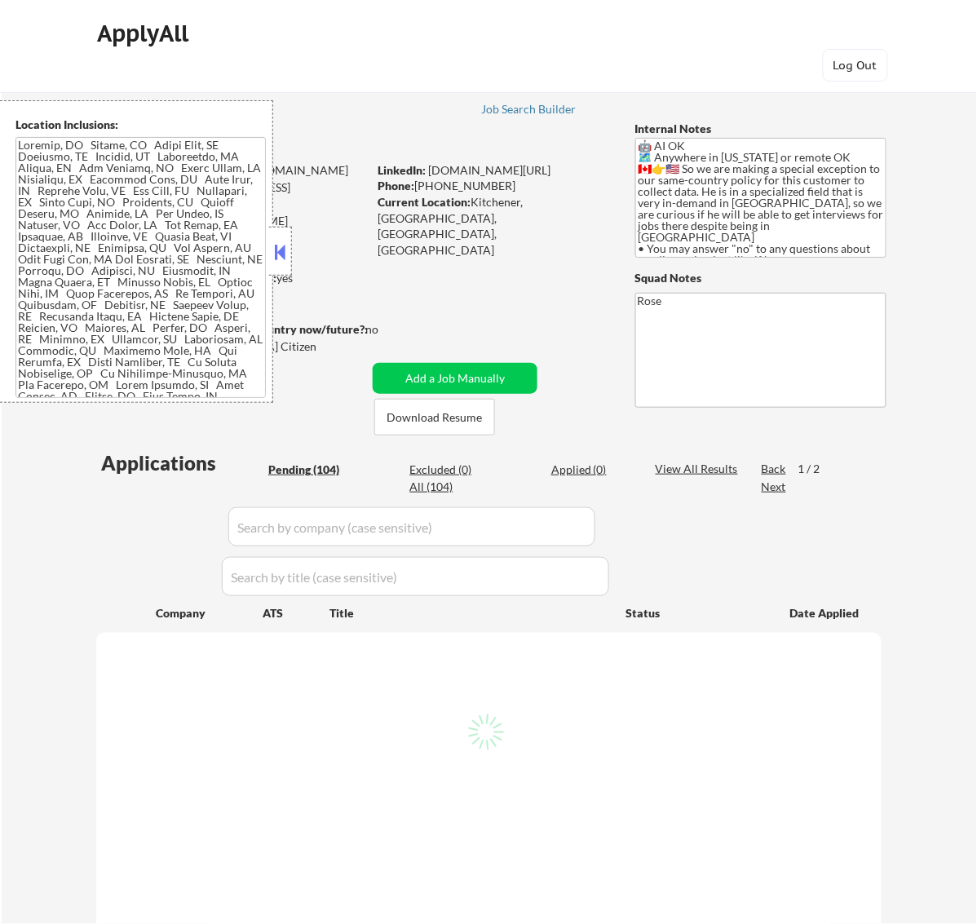
select select ""pending""
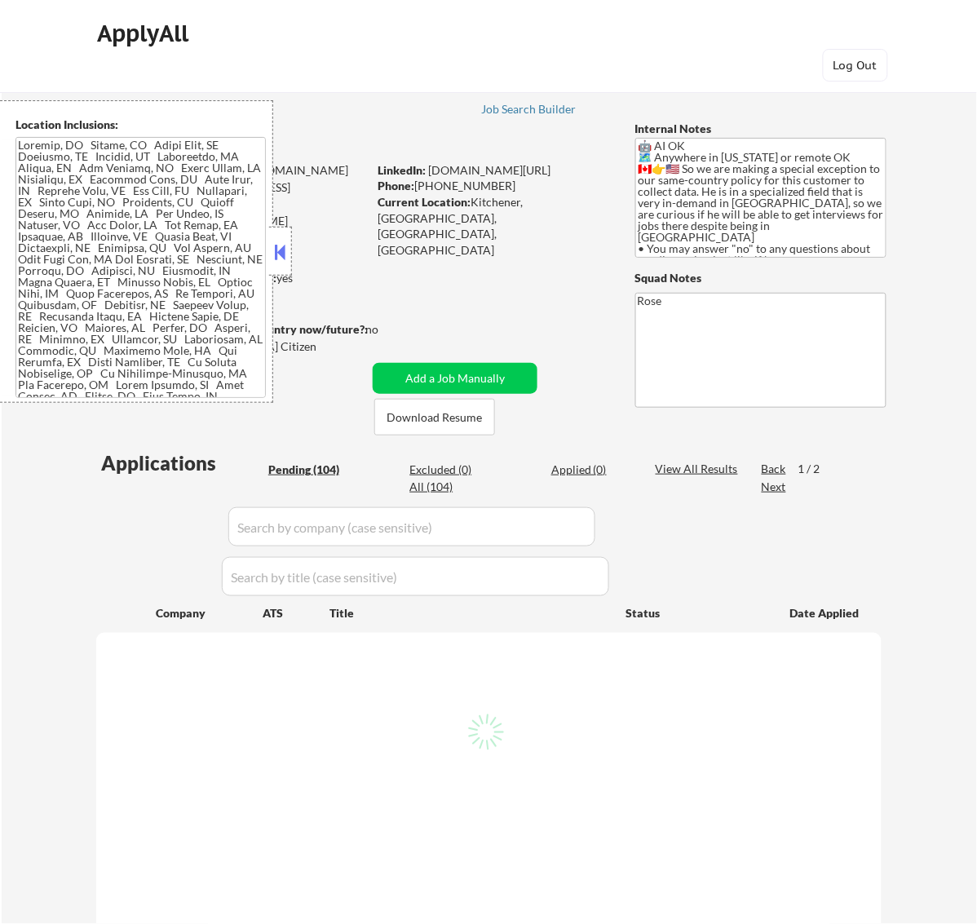
select select ""pending""
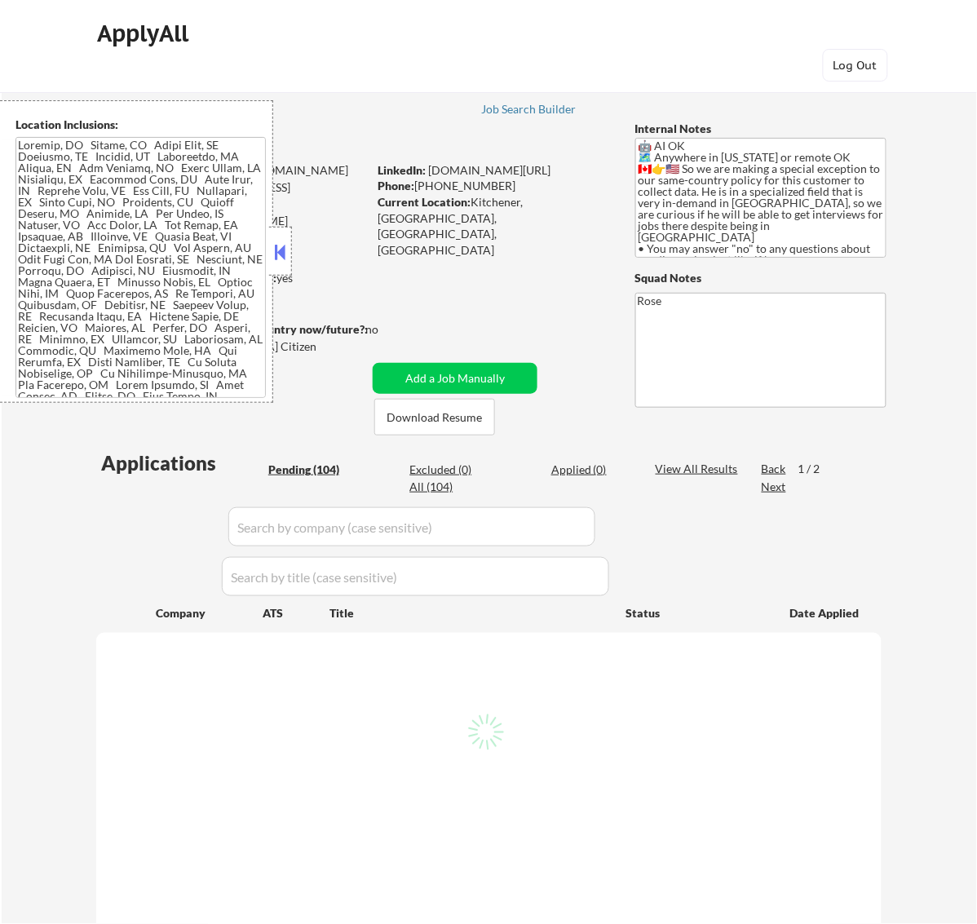
select select ""pending""
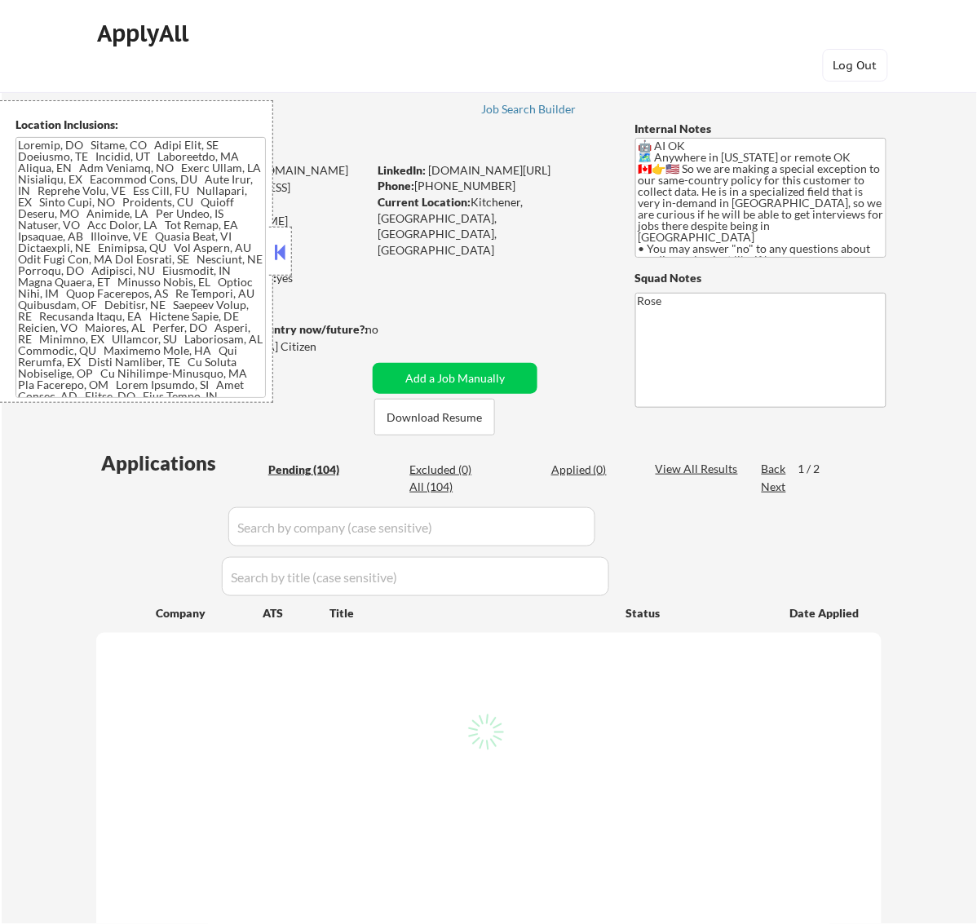
select select ""pending""
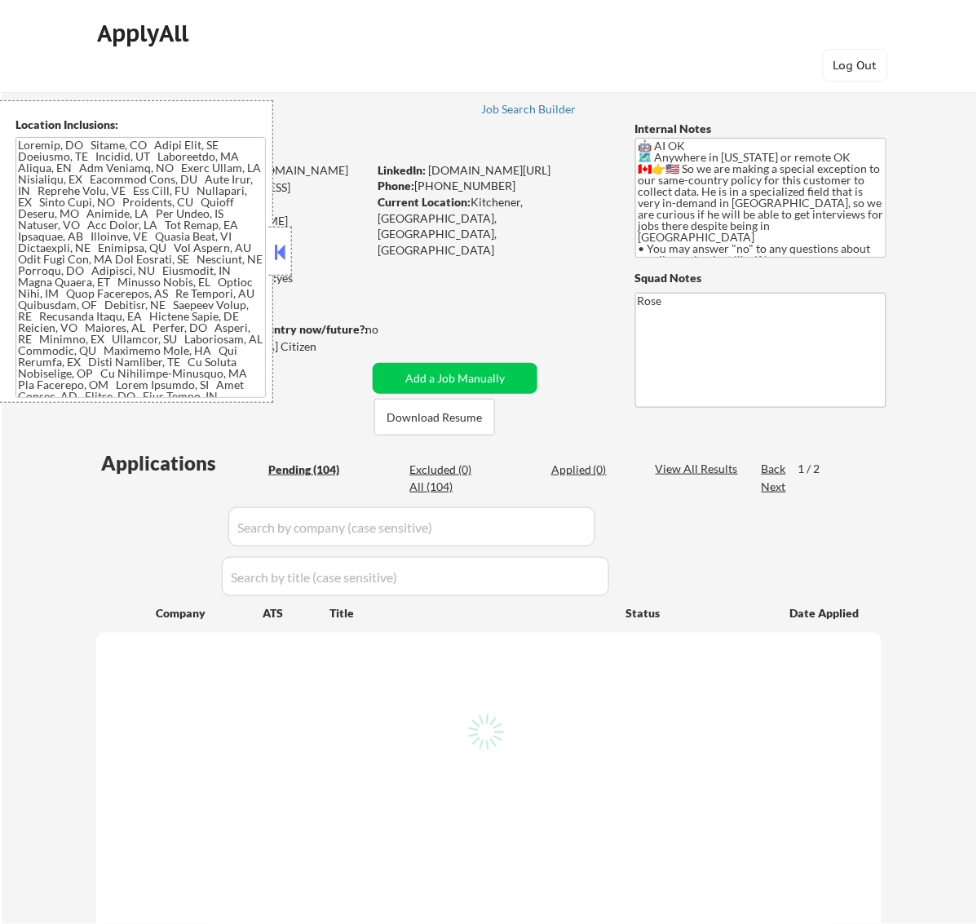
select select ""pending""
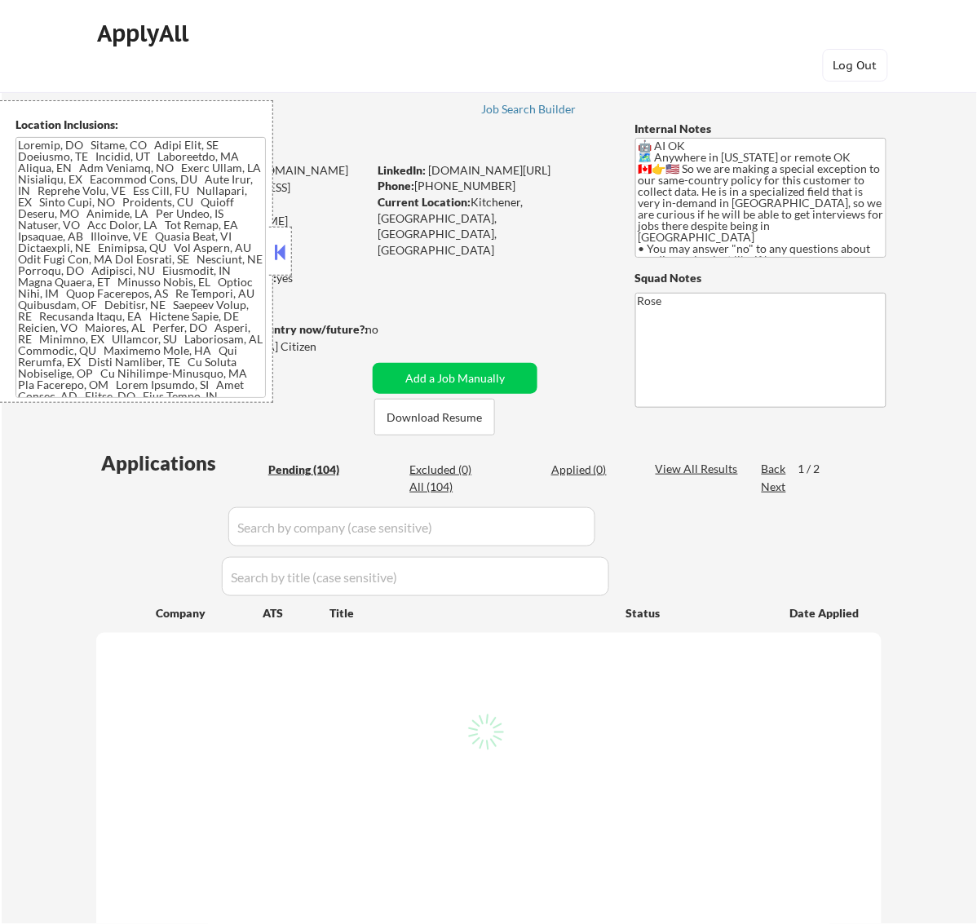
select select ""pending""
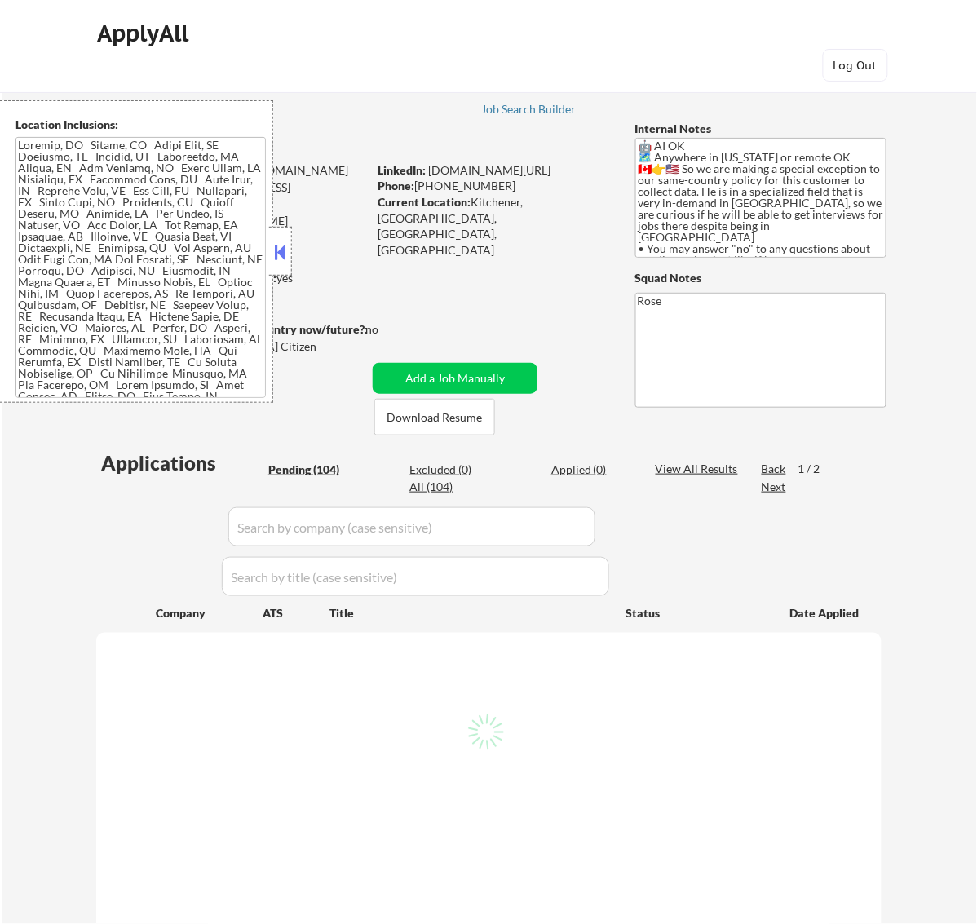
select select ""pending""
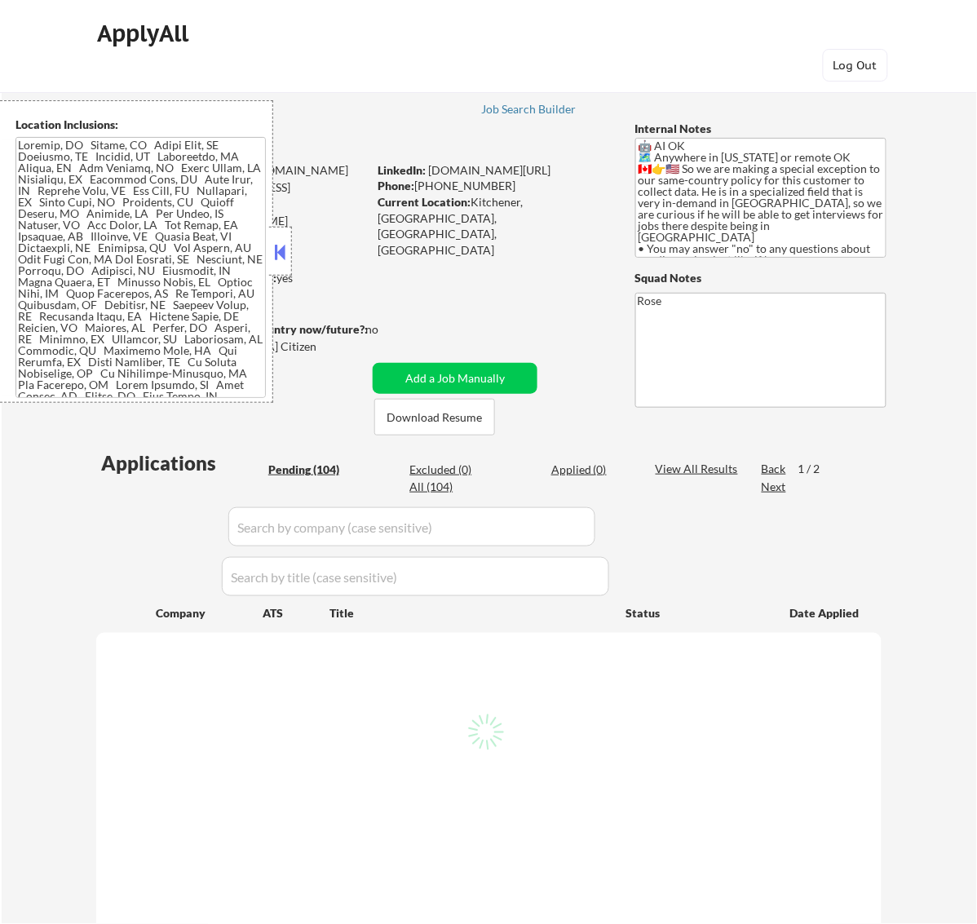
select select ""pending""
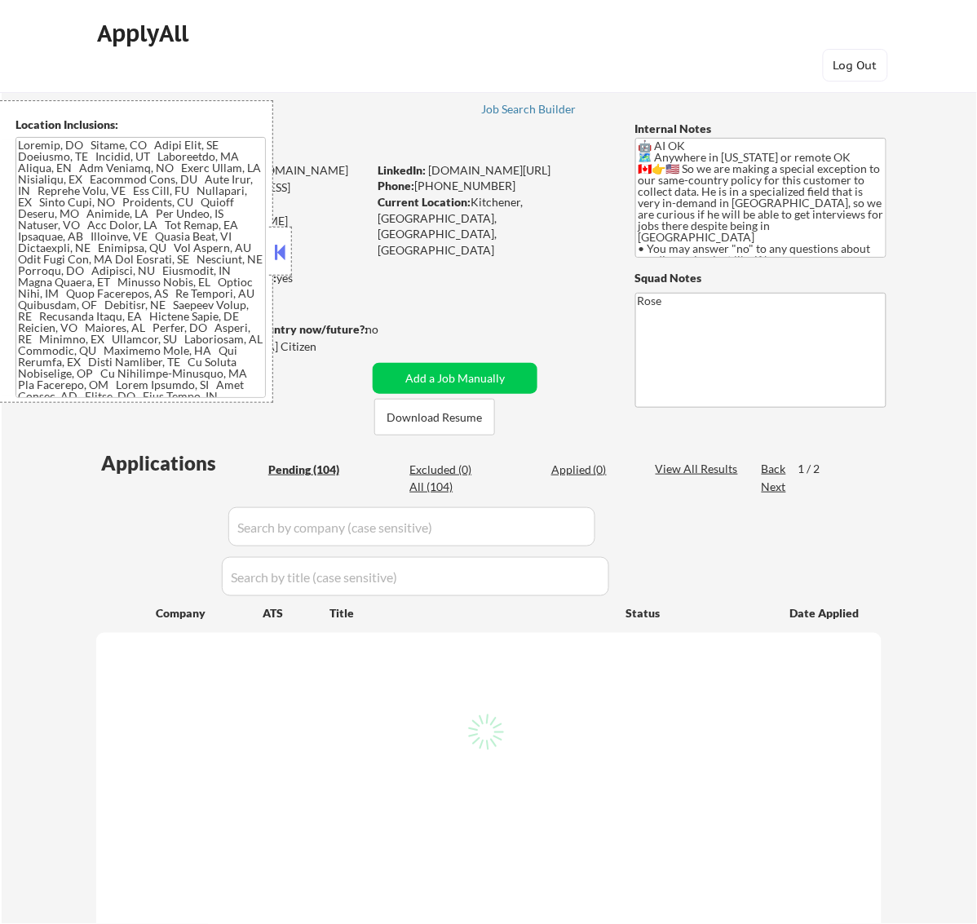
select select ""pending""
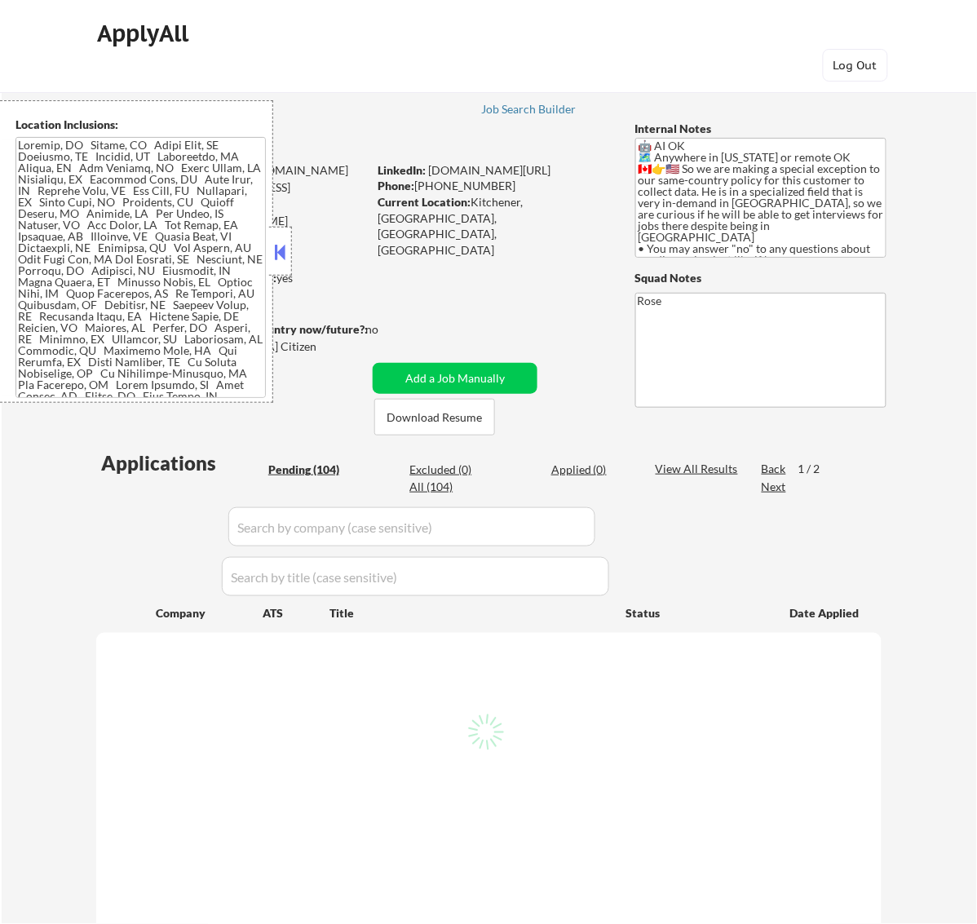
select select ""pending""
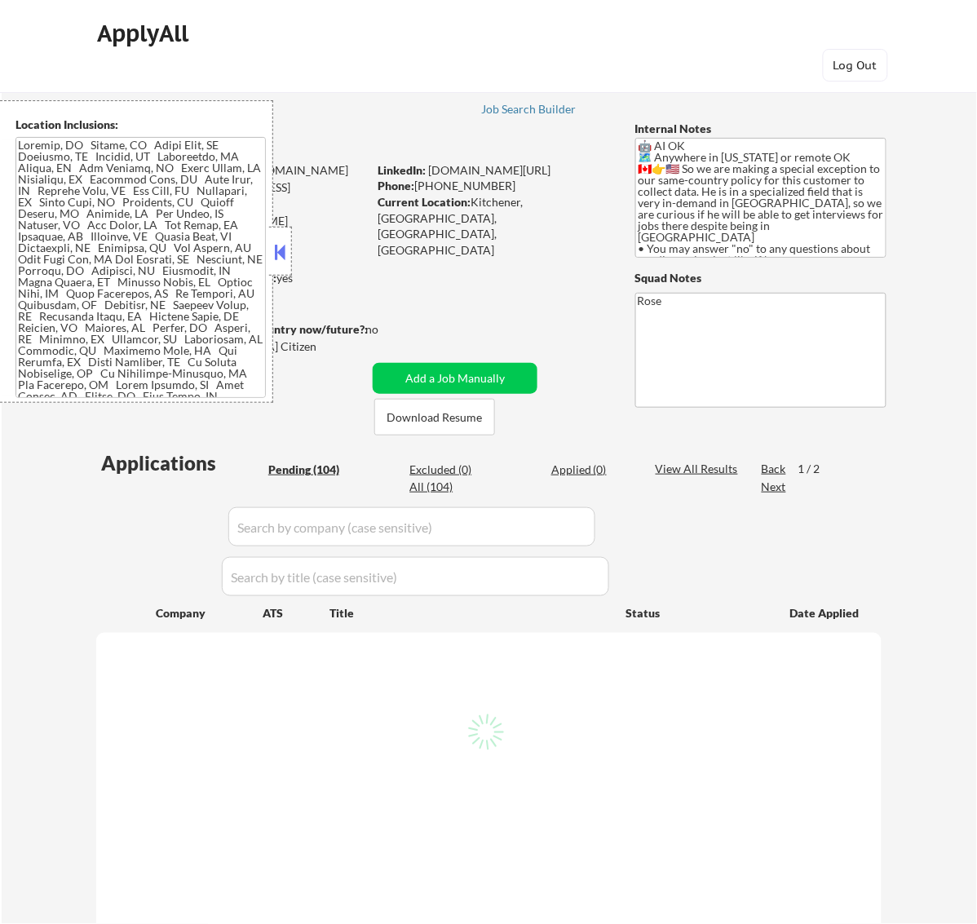
select select ""pending""
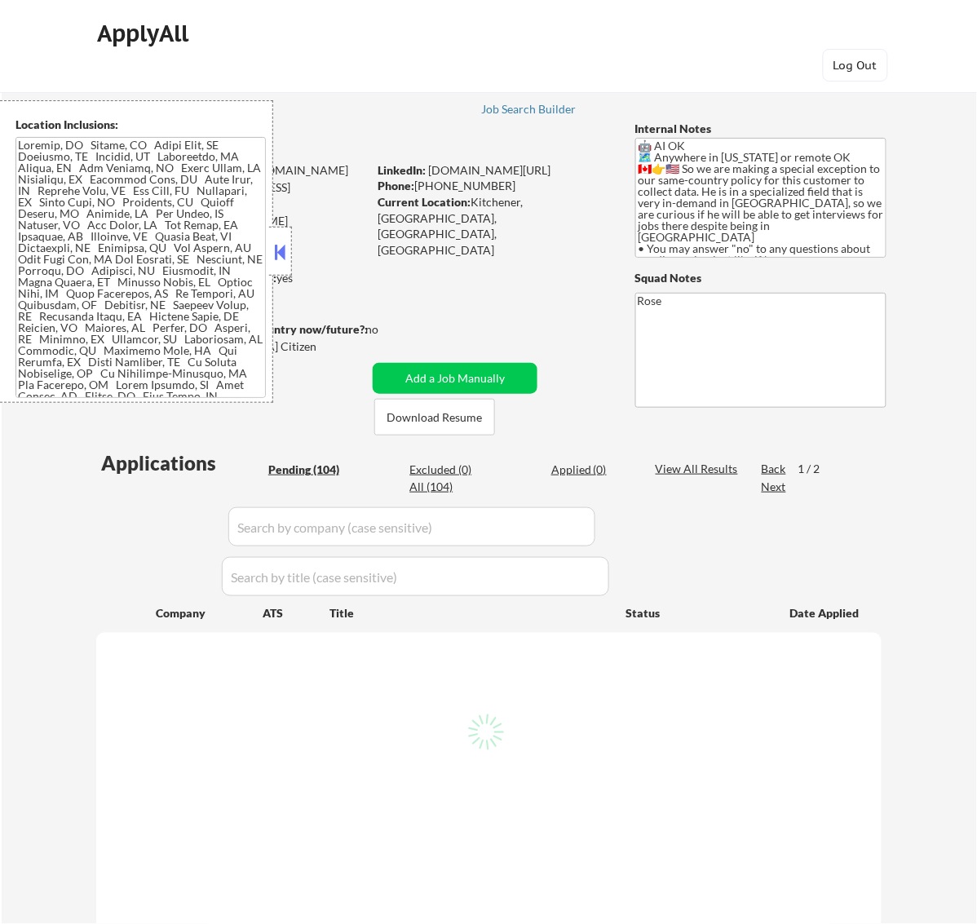
select select ""pending""
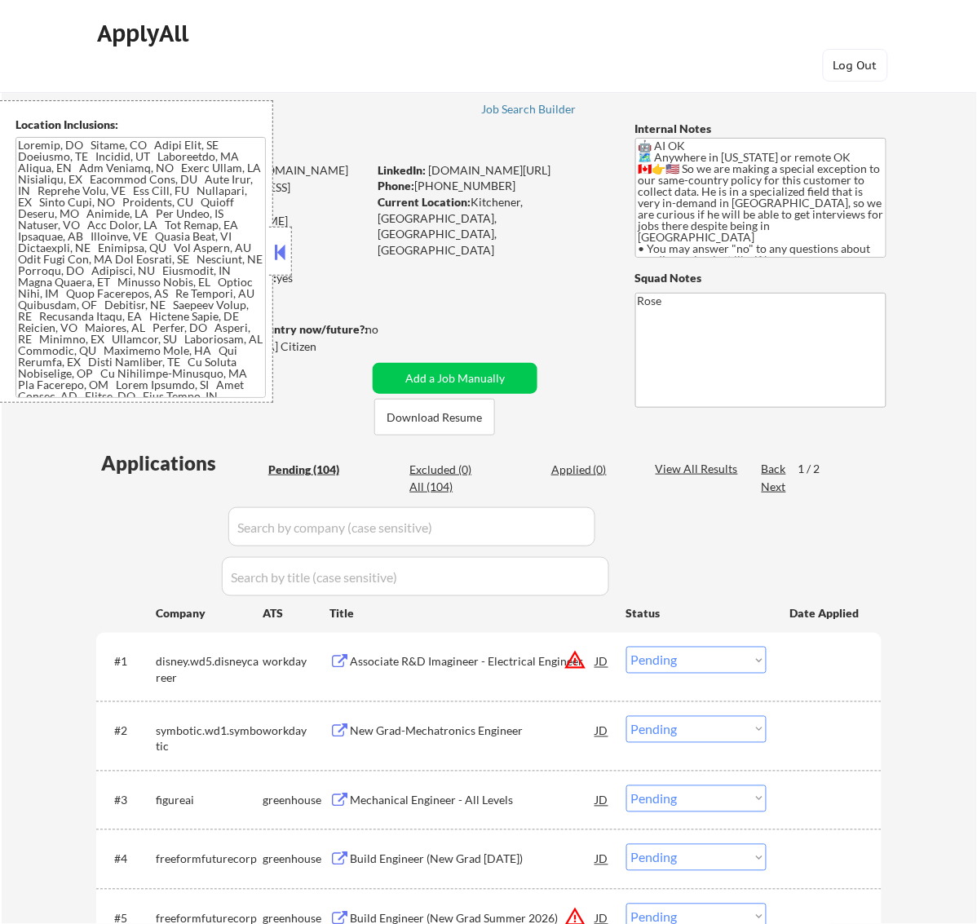
click at [279, 245] on button at bounding box center [280, 252] width 18 height 24
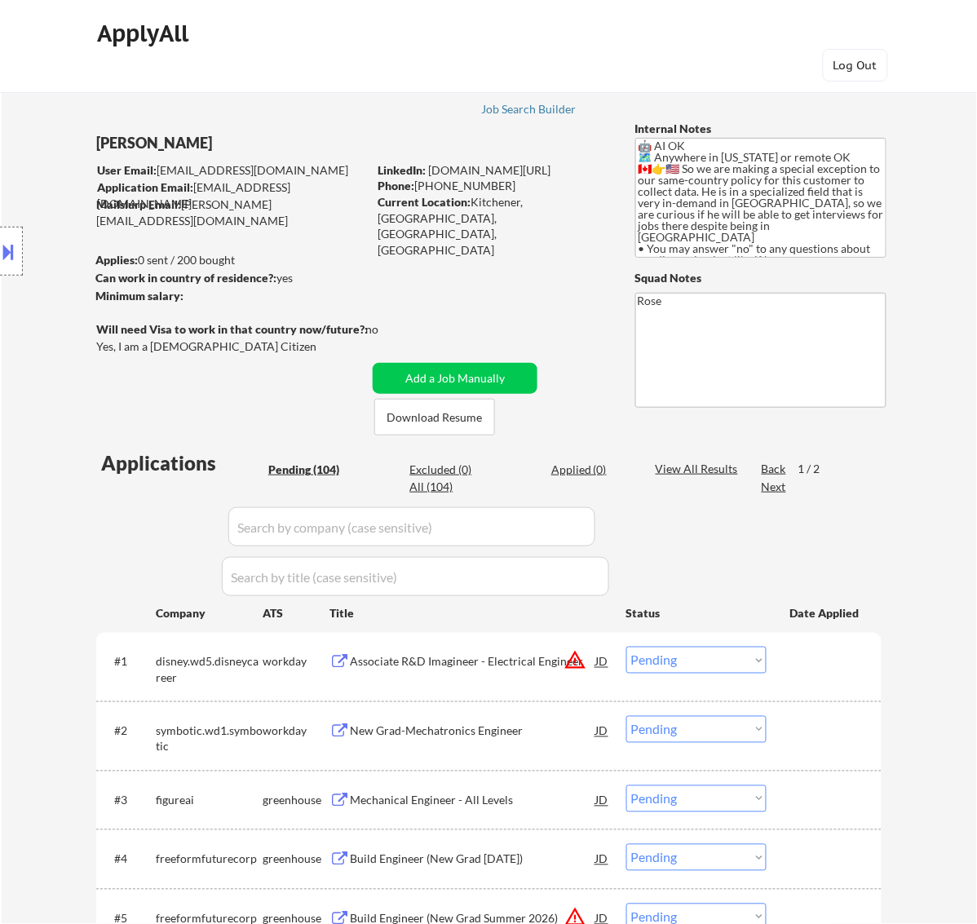
drag, startPoint x: 163, startPoint y: 143, endPoint x: 86, endPoint y: 143, distance: 76.7
click at [86, 143] on div "Location Inclusions:" at bounding box center [146, 251] width 292 height 303
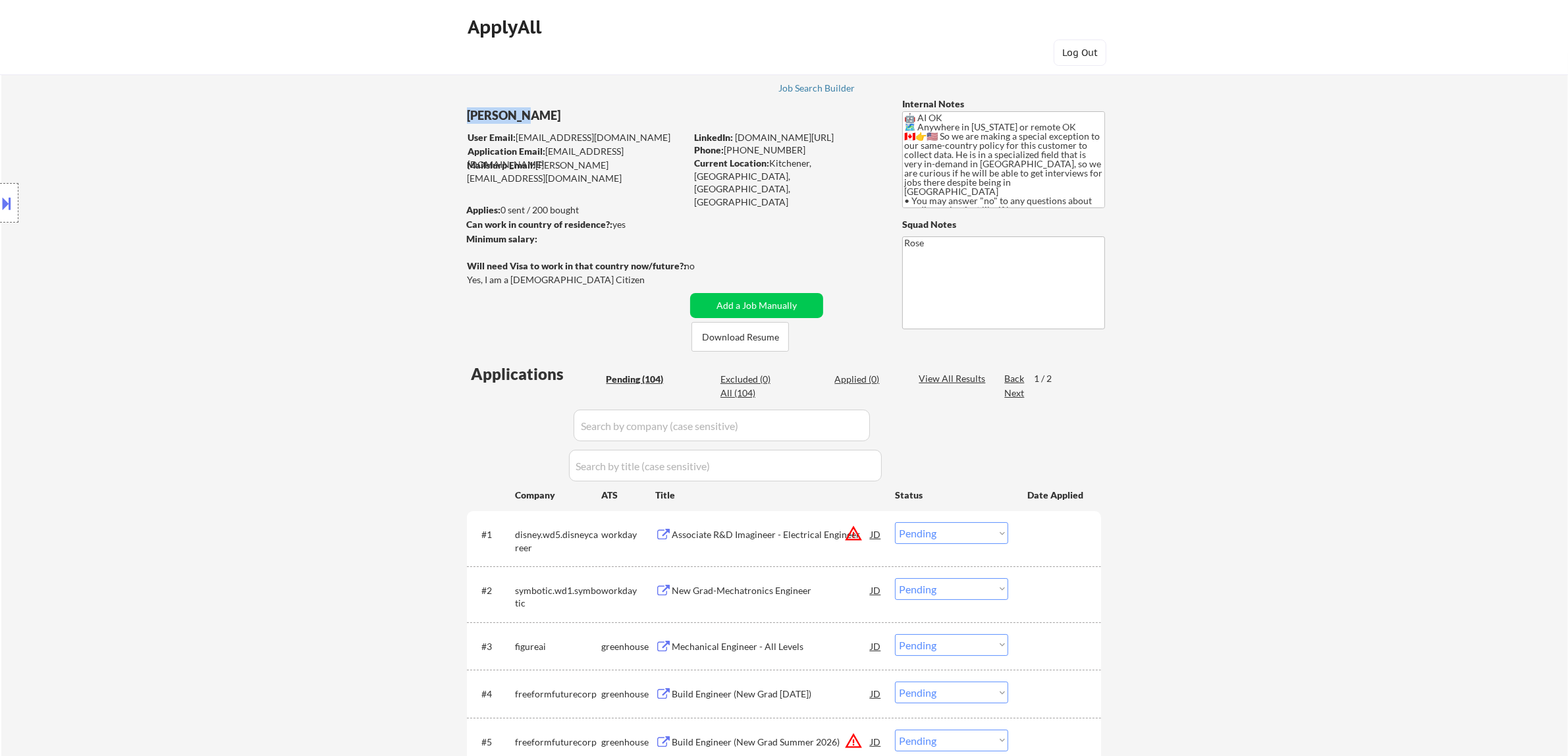
drag, startPoint x: 508, startPoint y: 117, endPoint x: 459, endPoint y: 117, distance: 49.0
copy div "[PERSON_NAME]"
click at [10, 206] on button at bounding box center [7, 203] width 15 height 22
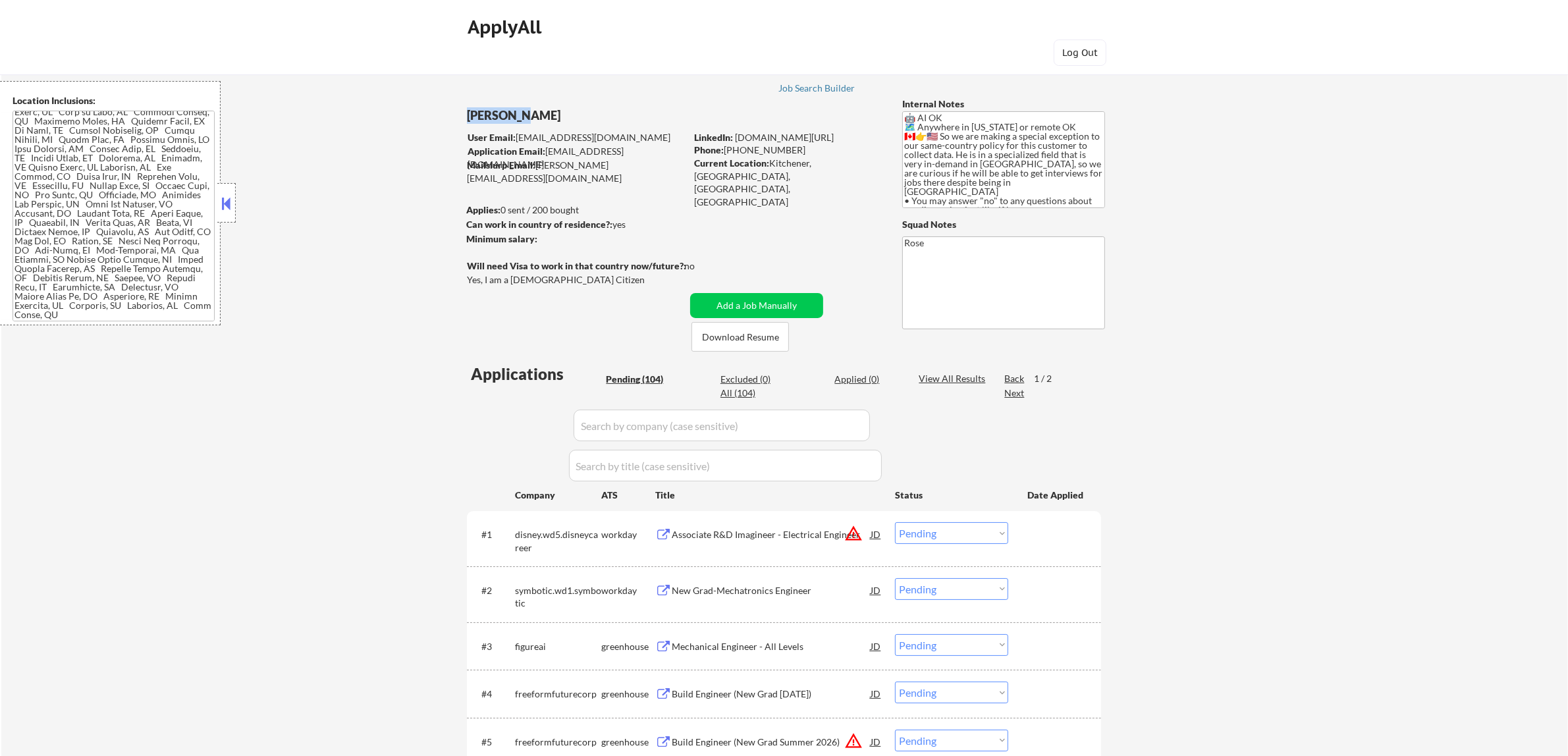
scroll to position [1019, 0]
drag, startPoint x: 44, startPoint y: 222, endPoint x: 81, endPoint y: 231, distance: 38.1
click at [81, 231] on textarea at bounding box center [114, 215] width 202 height 211
drag, startPoint x: 521, startPoint y: 116, endPoint x: 462, endPoint y: 116, distance: 59.0
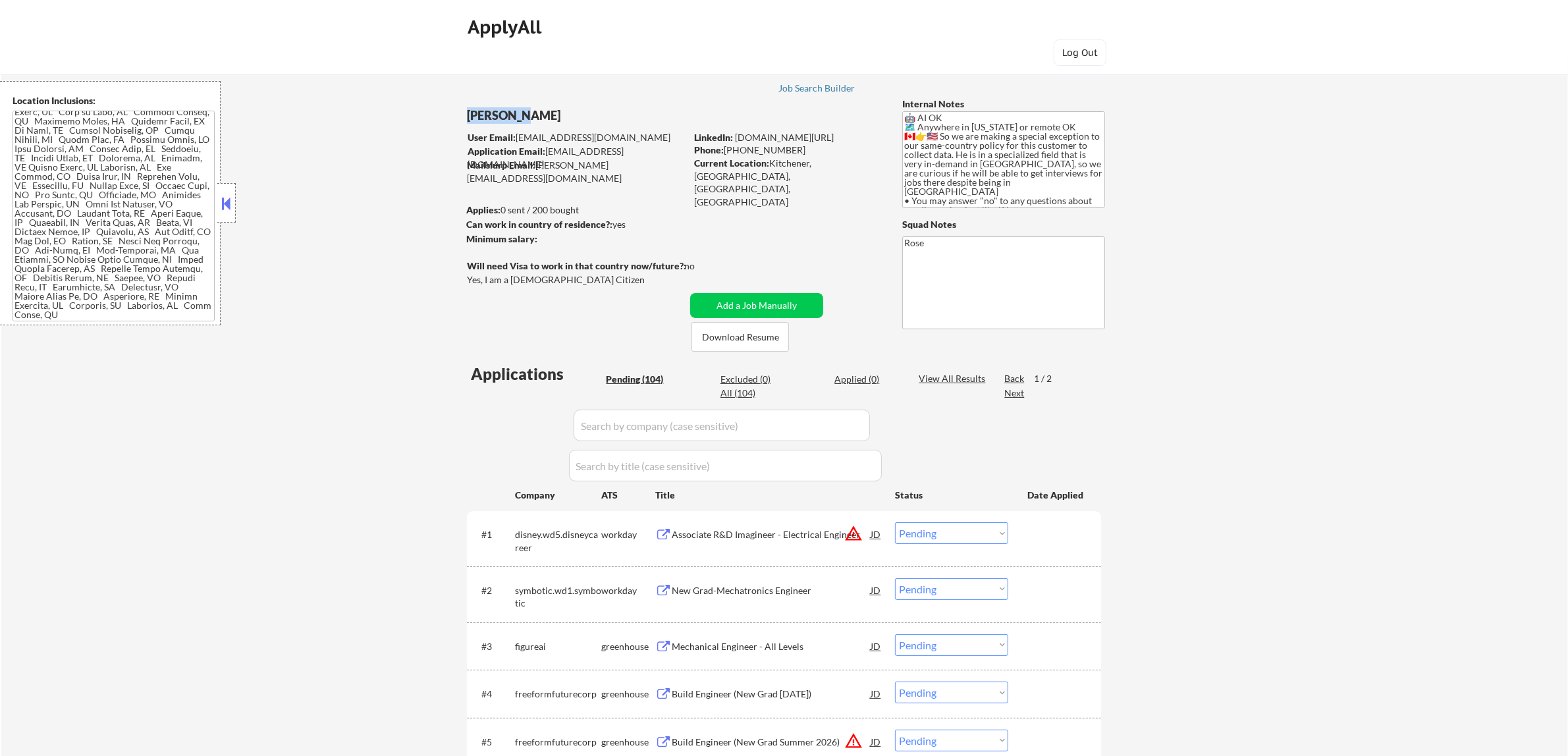
copy div "[PERSON_NAME]"
click at [774, 532] on div "Associate R&D Imagineer - Electrical Engineer" at bounding box center [771, 534] width 199 height 13
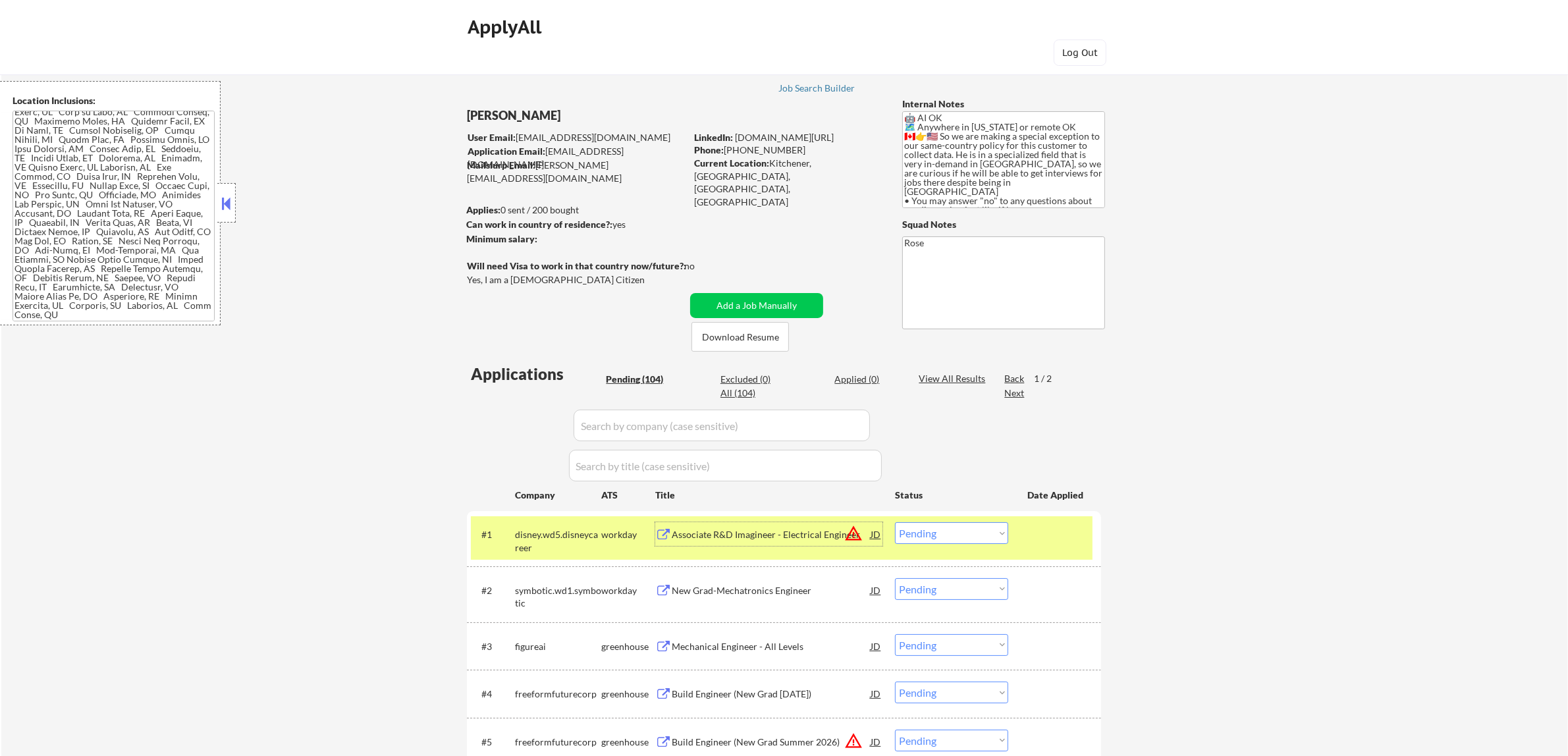
click at [788, 534] on select "Choose an option... Pending Applied Excluded (Questions) Excluded (Expired) Exc…" at bounding box center [951, 533] width 113 height 22
click at [788, 522] on select "Choose an option... Pending Applied Excluded (Questions) Excluded (Expired) Exc…" at bounding box center [951, 533] width 113 height 22
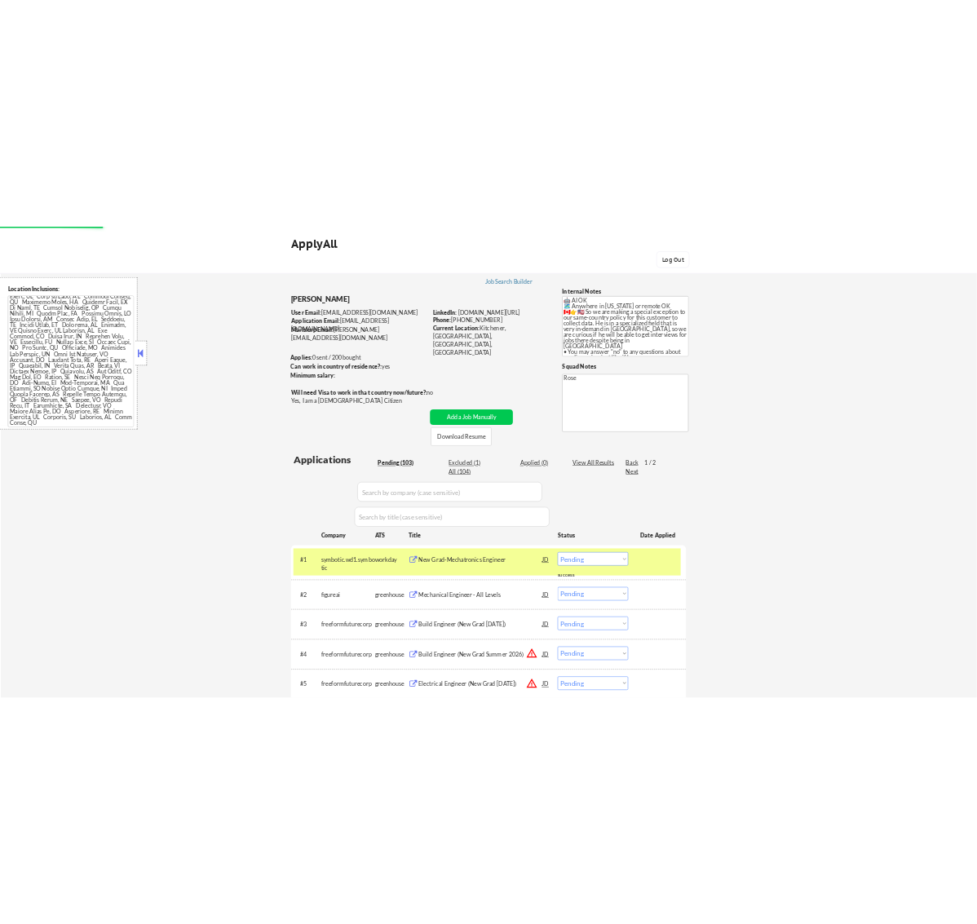
scroll to position [204, 0]
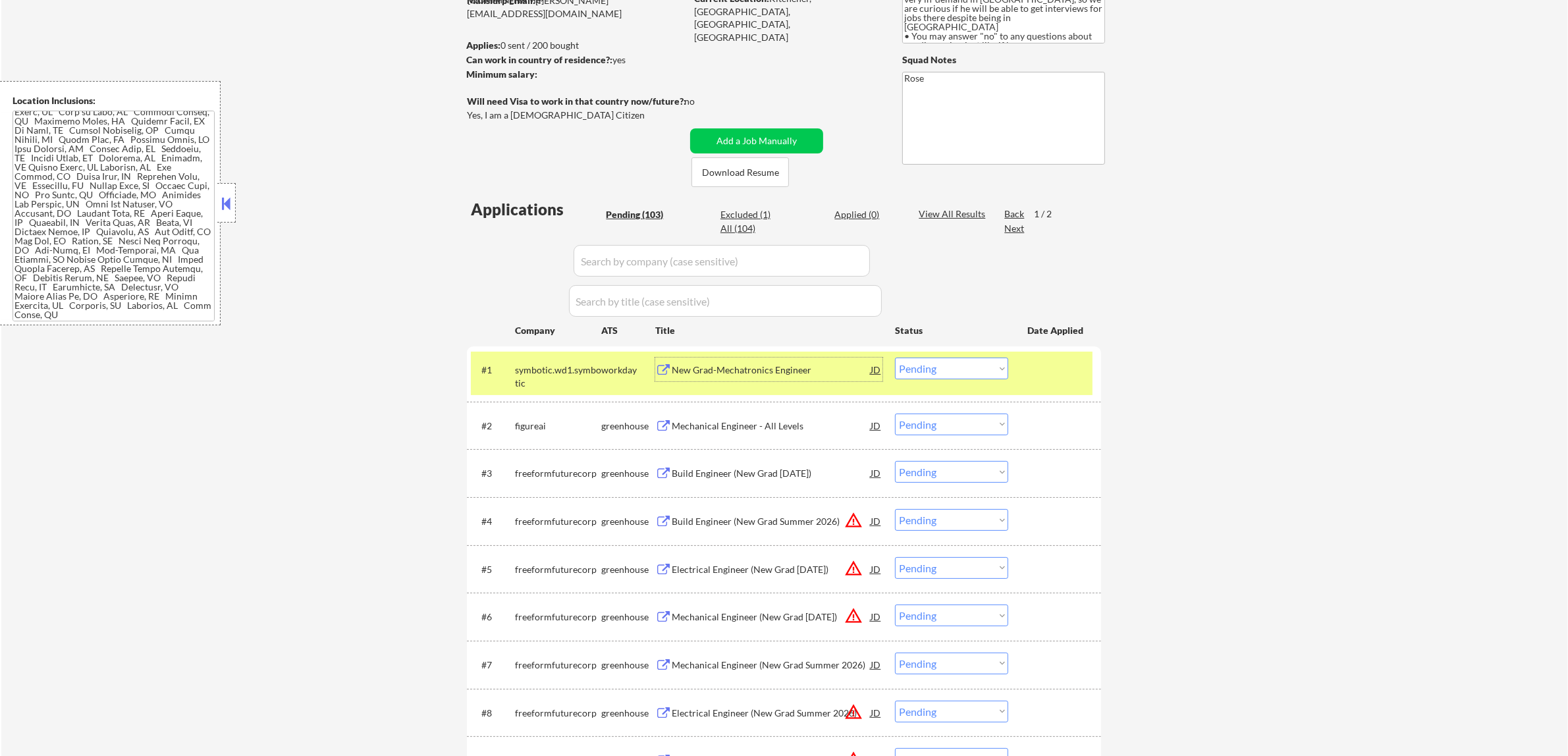
click at [779, 370] on div "New Grad-Mechatronics Engineer" at bounding box center [771, 370] width 199 height 13
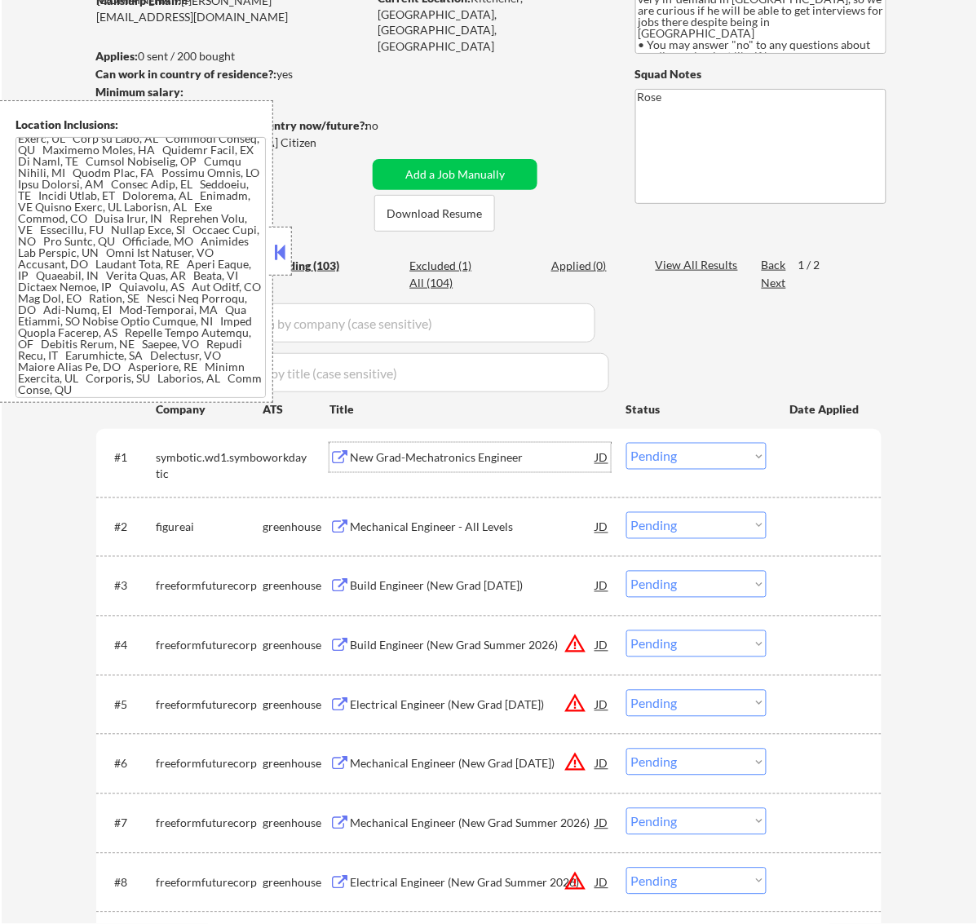
click at [277, 247] on button at bounding box center [280, 252] width 18 height 24
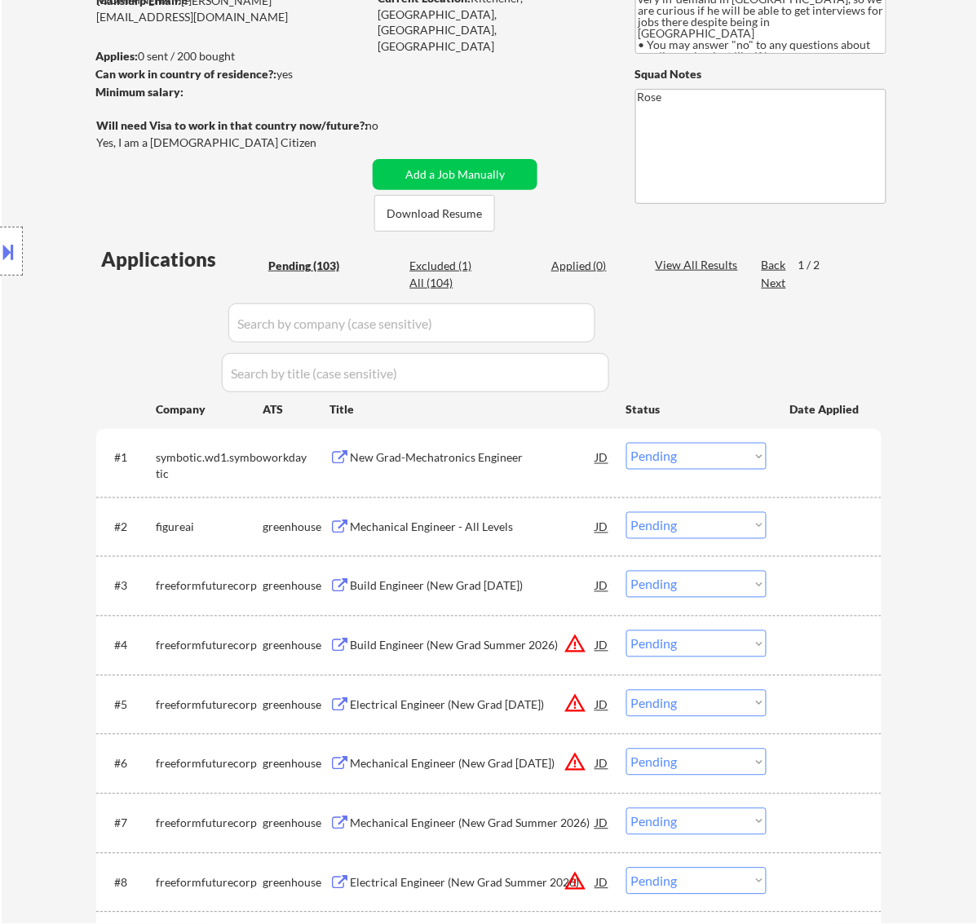
click at [692, 450] on select "Choose an option... Pending Applied Excluded (Questions) Excluded (Expired) Exc…" at bounding box center [697, 456] width 140 height 27
click at [627, 443] on select "Choose an option... Pending Applied Excluded (Questions) Excluded (Expired) Exc…" at bounding box center [697, 456] width 140 height 27
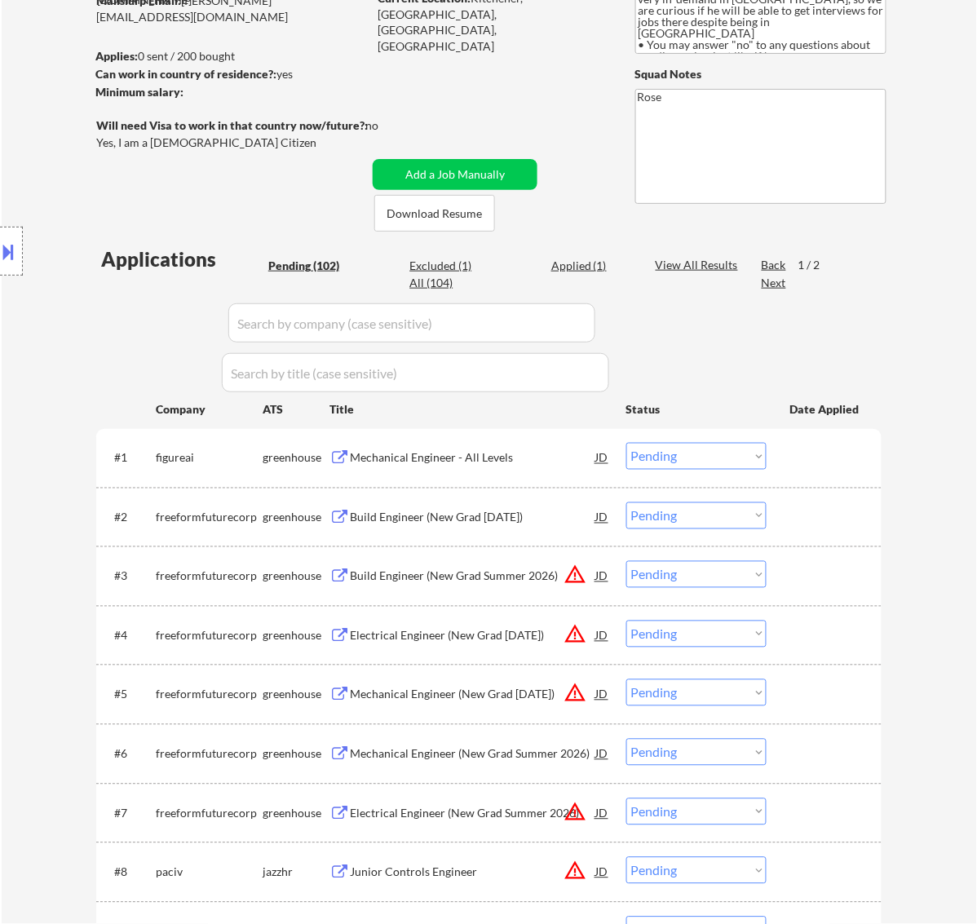
click at [515, 450] on div "Mechanical Engineer - All Levels" at bounding box center [473, 458] width 246 height 16
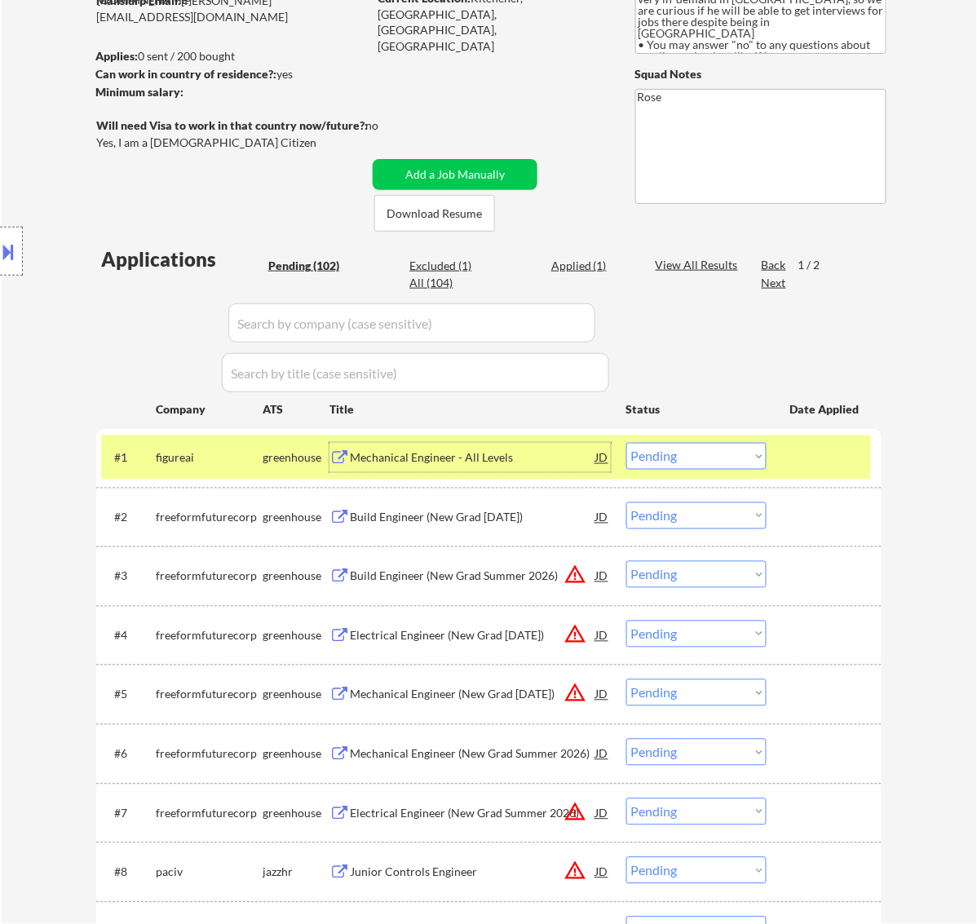
click at [708, 451] on select "Choose an option... Pending Applied Excluded (Questions) Excluded (Expired) Exc…" at bounding box center [697, 456] width 140 height 27
click at [627, 443] on select "Choose an option... Pending Applied Excluded (Questions) Excluded (Expired) Exc…" at bounding box center [697, 456] width 140 height 27
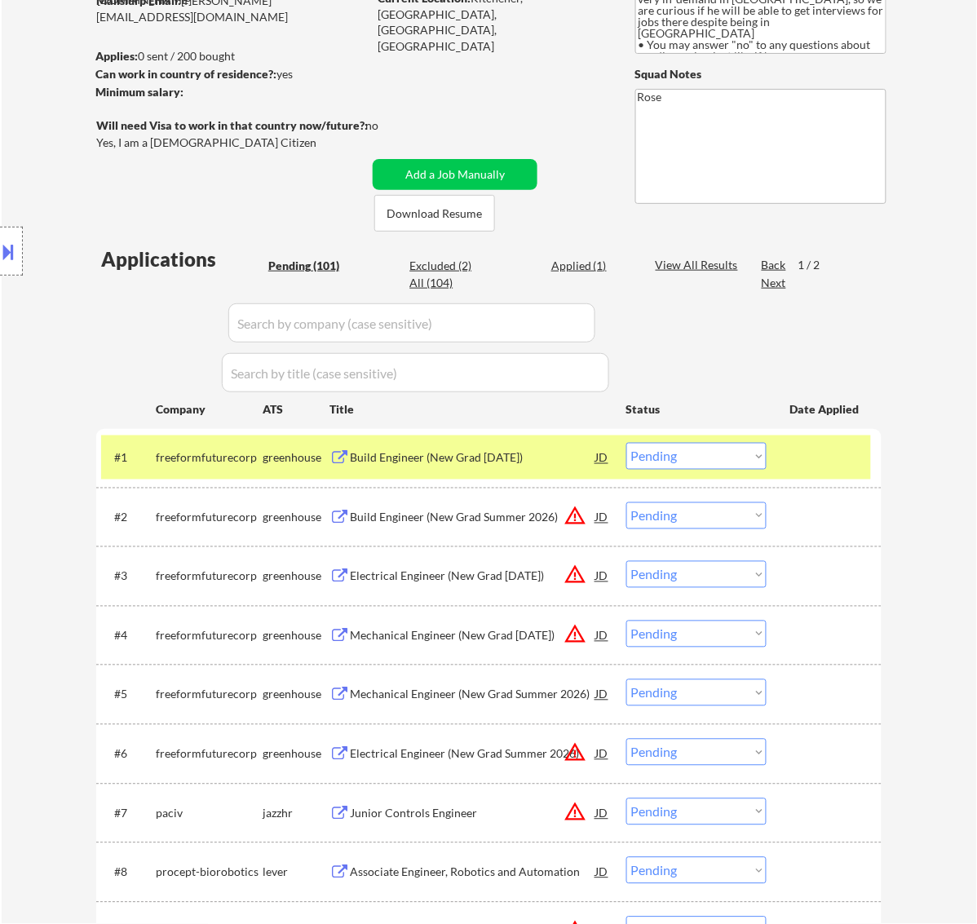
click at [556, 458] on div "Build Engineer (New Grad [DATE])" at bounding box center [473, 458] width 246 height 16
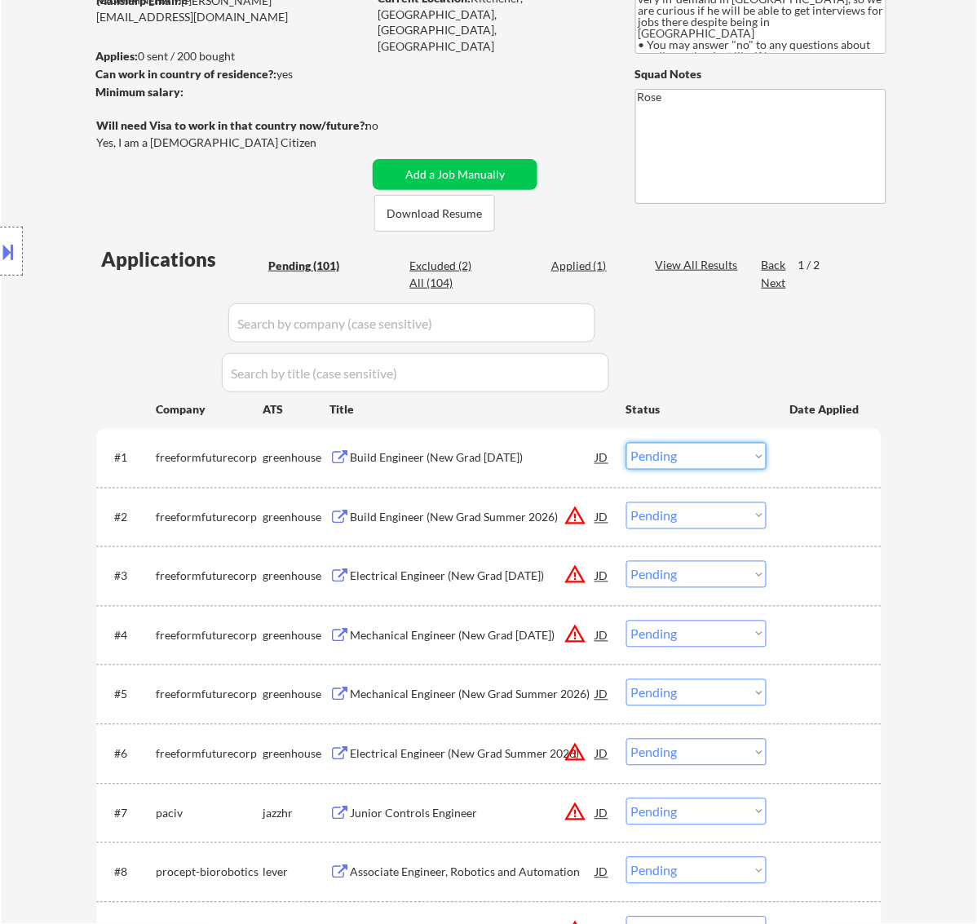
click at [748, 450] on select "Choose an option... Pending Applied Excluded (Questions) Excluded (Expired) Exc…" at bounding box center [697, 456] width 140 height 27
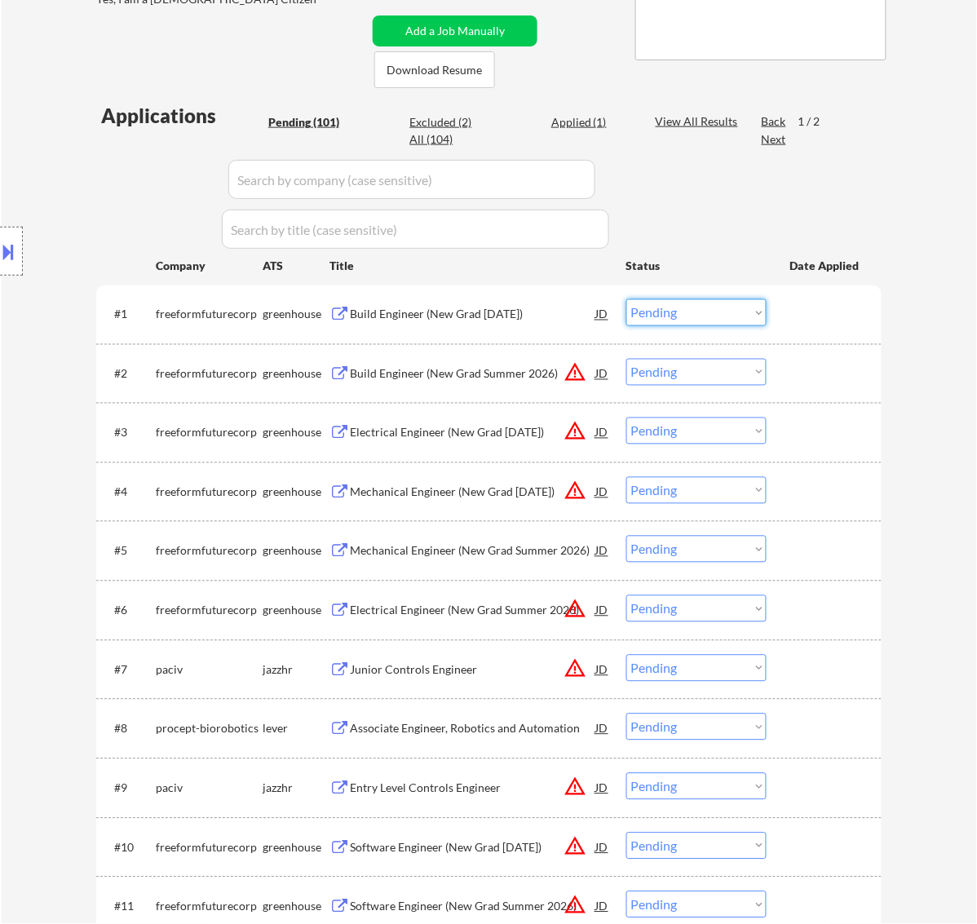
scroll to position [408, 0]
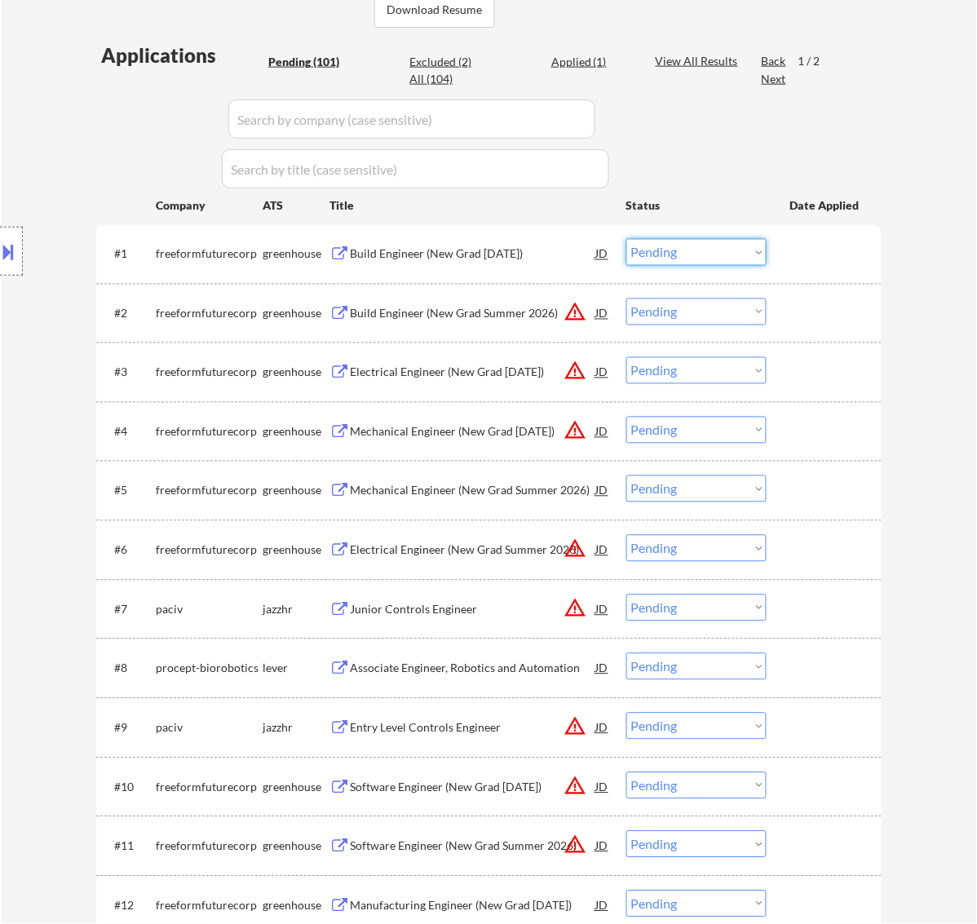
click at [720, 249] on select "Choose an option... Pending Applied Excluded (Questions) Excluded (Expired) Exc…" at bounding box center [697, 252] width 140 height 27
click at [627, 239] on select "Choose an option... Pending Applied Excluded (Questions) Excluded (Expired) Exc…" at bounding box center [697, 252] width 140 height 27
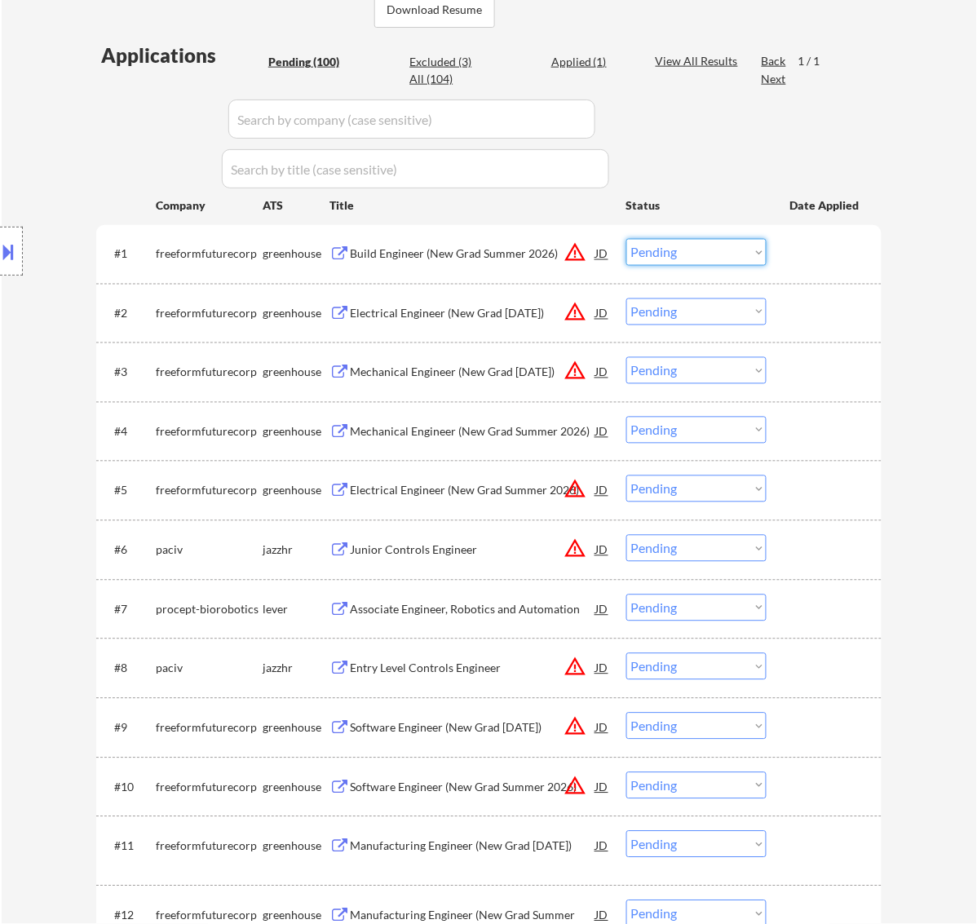
click at [747, 250] on select "Choose an option... Pending Applied Excluded (Questions) Excluded (Expired) Exc…" at bounding box center [697, 252] width 140 height 27
click at [627, 239] on select "Choose an option... Pending Applied Excluded (Questions) Excluded (Expired) Exc…" at bounding box center [697, 252] width 140 height 27
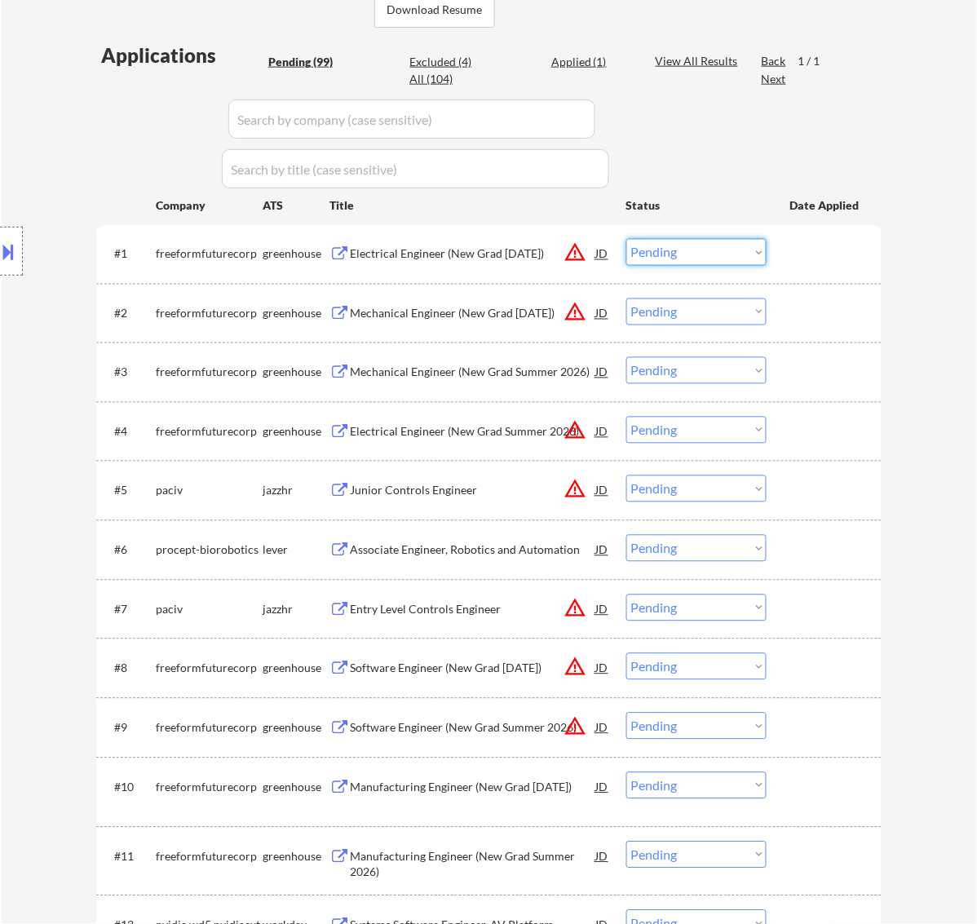
click at [689, 243] on select "Choose an option... Pending Applied Excluded (Questions) Excluded (Expired) Exc…" at bounding box center [697, 252] width 140 height 27
click at [627, 239] on select "Choose an option... Pending Applied Excluded (Questions) Excluded (Expired) Exc…" at bounding box center [697, 252] width 140 height 27
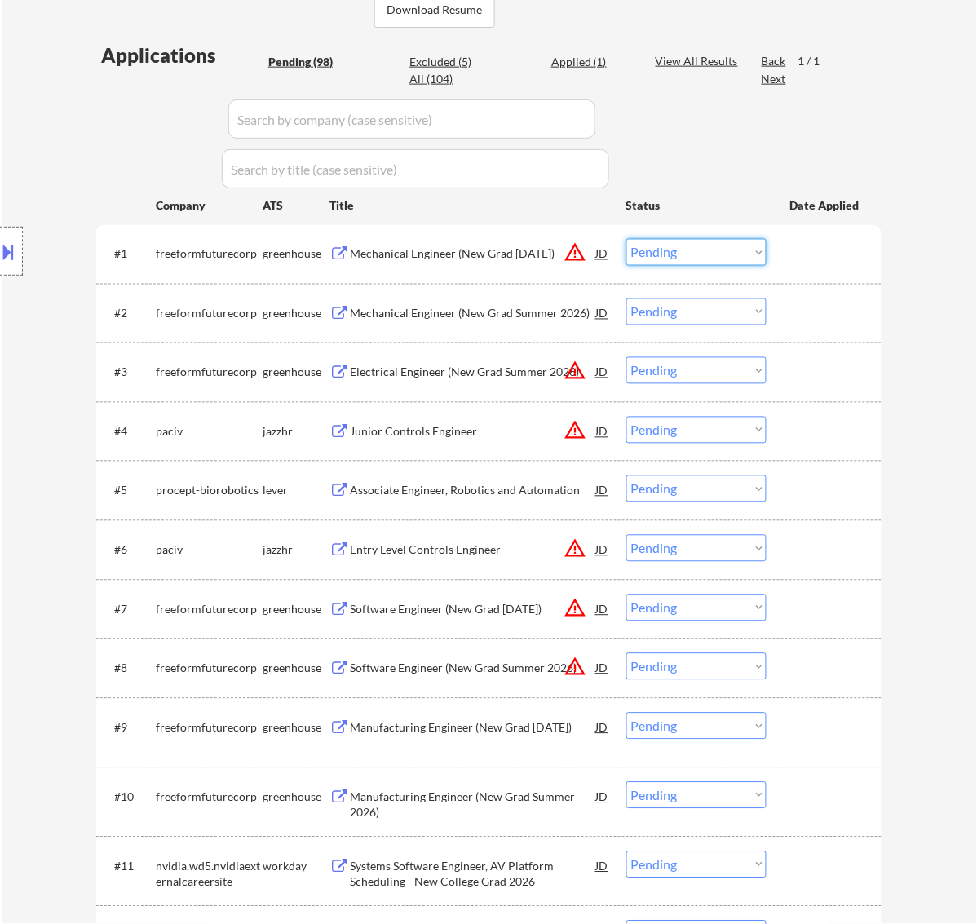
click at [711, 254] on select "Choose an option... Pending Applied Excluded (Questions) Excluded (Expired) Exc…" at bounding box center [697, 252] width 140 height 27
click at [627, 239] on select "Choose an option... Pending Applied Excluded (Questions) Excluded (Expired) Exc…" at bounding box center [697, 252] width 140 height 27
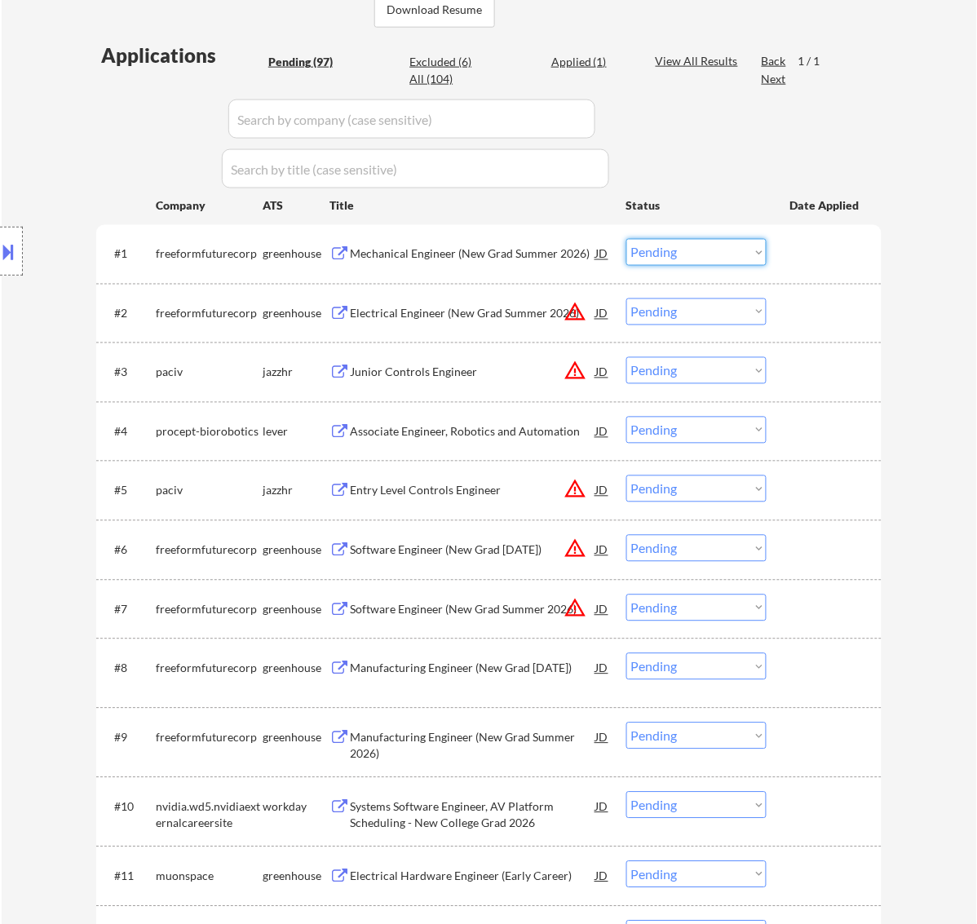
click at [731, 246] on select "Choose an option... Pending Applied Excluded (Questions) Excluded (Expired) Exc…" at bounding box center [697, 252] width 140 height 27
click at [627, 239] on select "Choose an option... Pending Applied Excluded (Questions) Excluded (Expired) Exc…" at bounding box center [697, 252] width 140 height 27
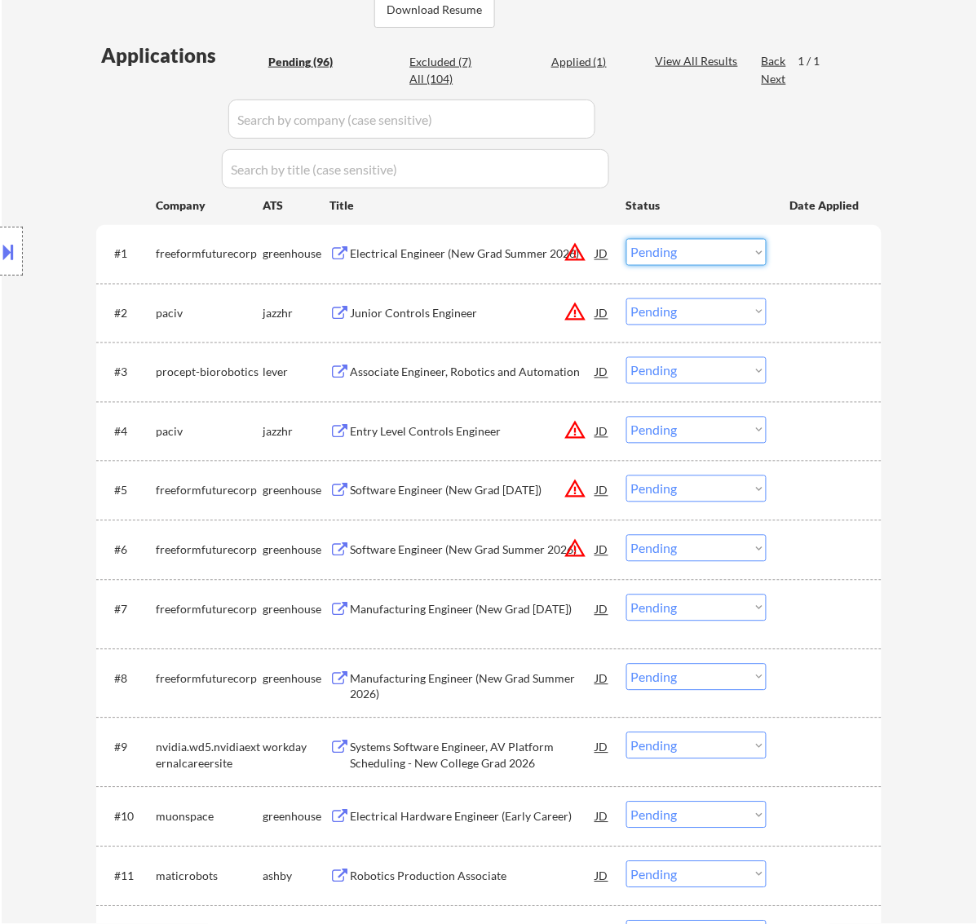
click at [716, 255] on select "Choose an option... Pending Applied Excluded (Questions) Excluded (Expired) Exc…" at bounding box center [697, 252] width 140 height 27
click at [627, 239] on select "Choose an option... Pending Applied Excluded (Questions) Excluded (Expired) Exc…" at bounding box center [697, 252] width 140 height 27
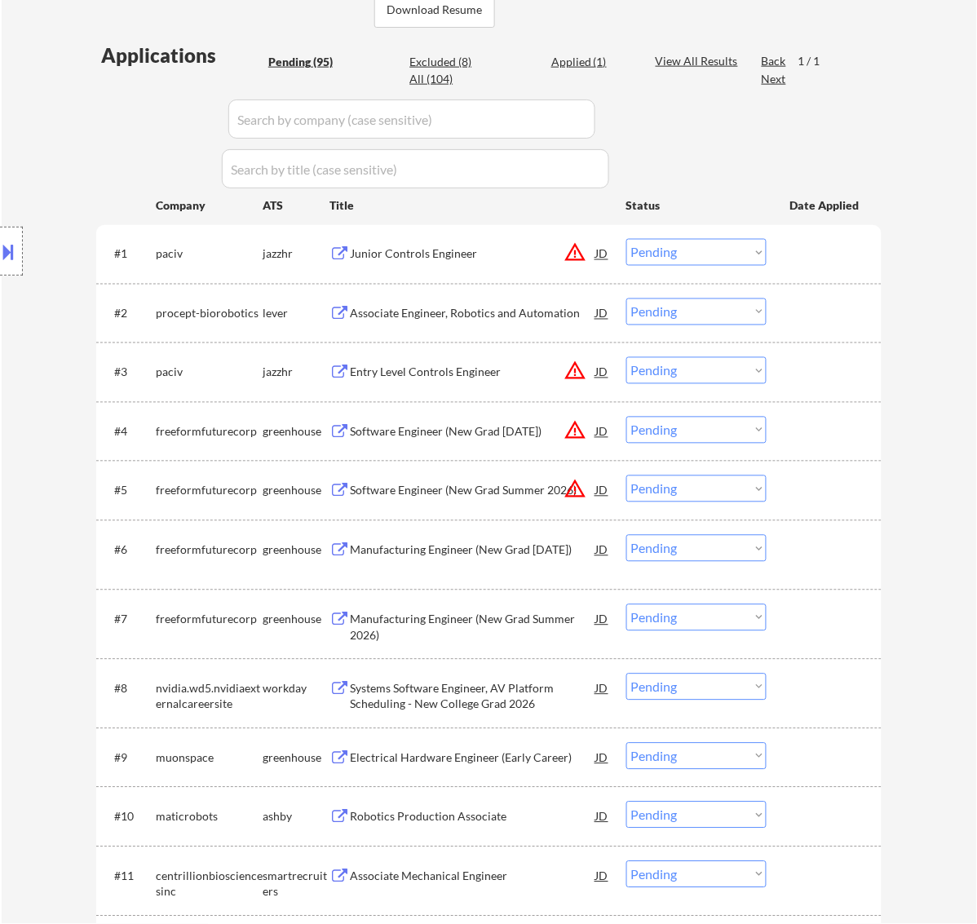
click at [512, 259] on div "Junior Controls Engineer" at bounding box center [473, 254] width 246 height 16
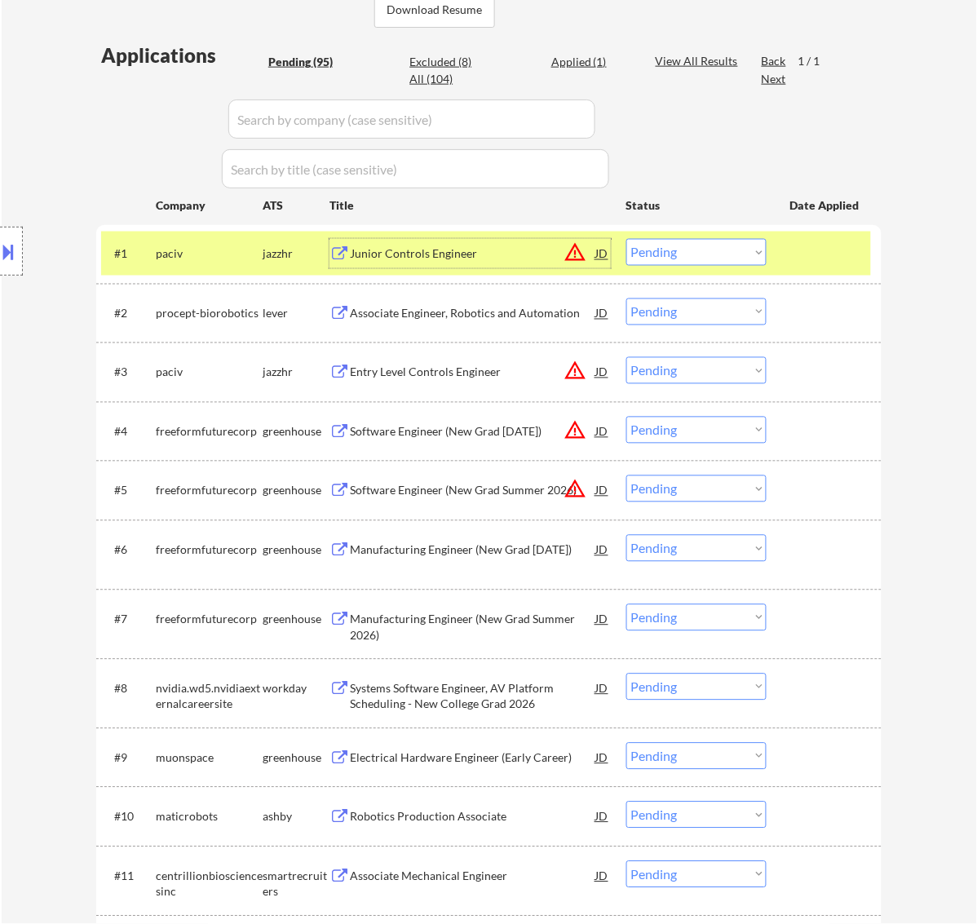
click at [716, 259] on select "Choose an option... Pending Applied Excluded (Questions) Excluded (Expired) Exc…" at bounding box center [697, 252] width 140 height 27
click at [627, 239] on select "Choose an option... Pending Applied Excluded (Questions) Excluded (Expired) Exc…" at bounding box center [697, 252] width 140 height 27
select select ""pending""
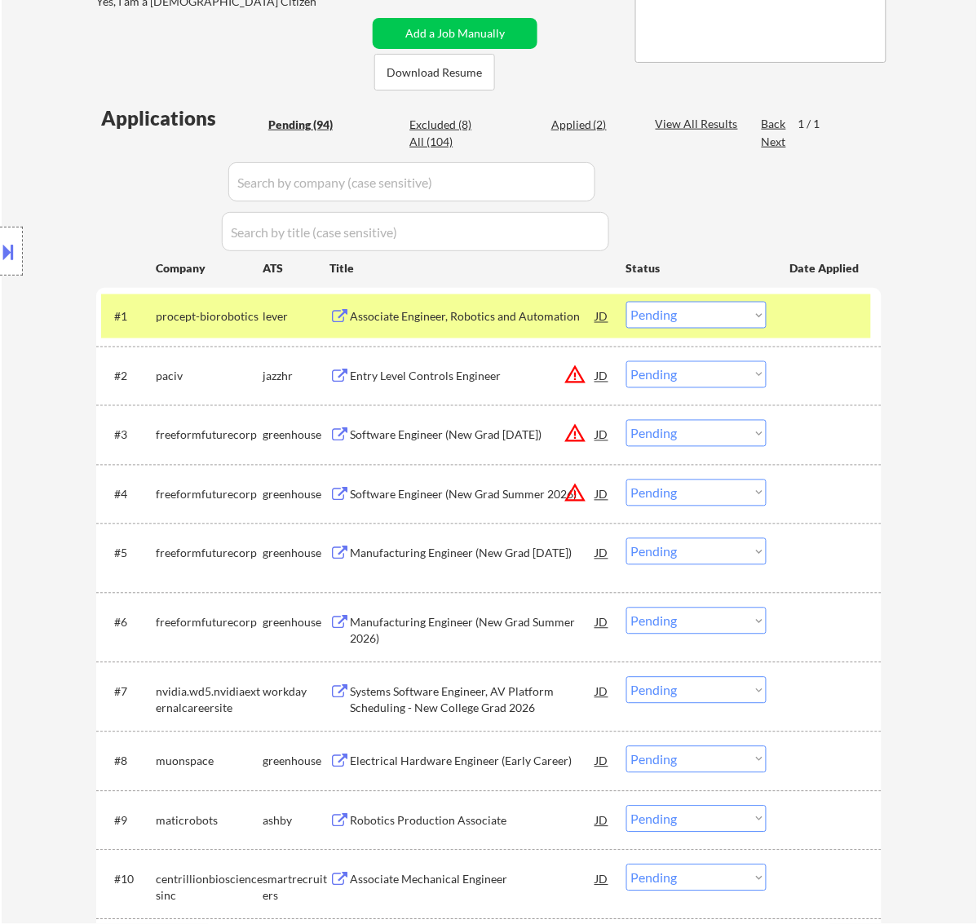
scroll to position [204, 0]
